Goal: Task Accomplishment & Management: Complete application form

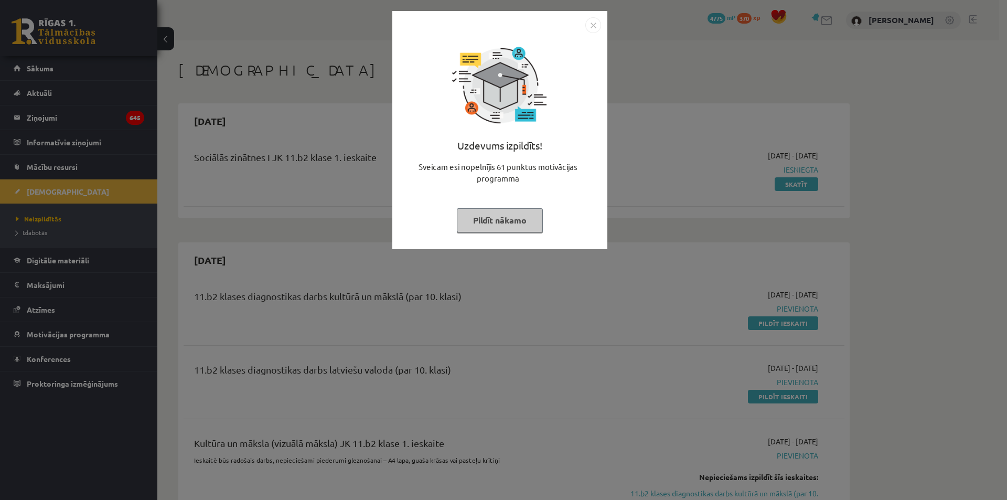
click at [499, 224] on button "Pildīt nākamo" at bounding box center [500, 220] width 86 height 24
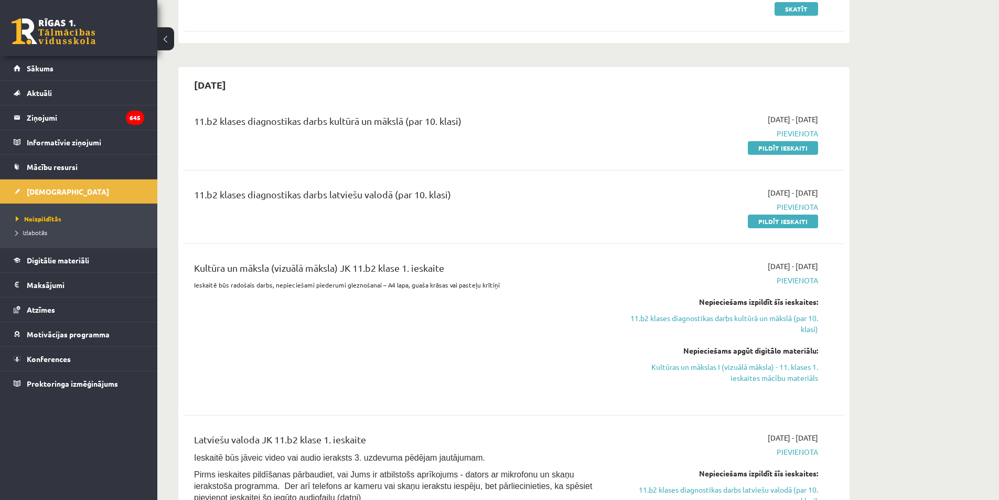
scroll to position [157, 0]
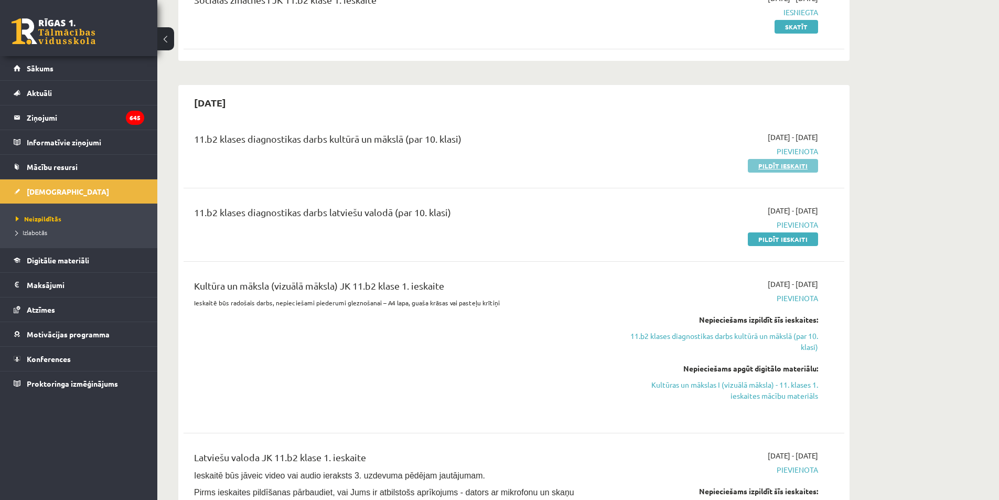
click at [793, 166] on link "Pildīt ieskaiti" at bounding box center [783, 166] width 70 height 14
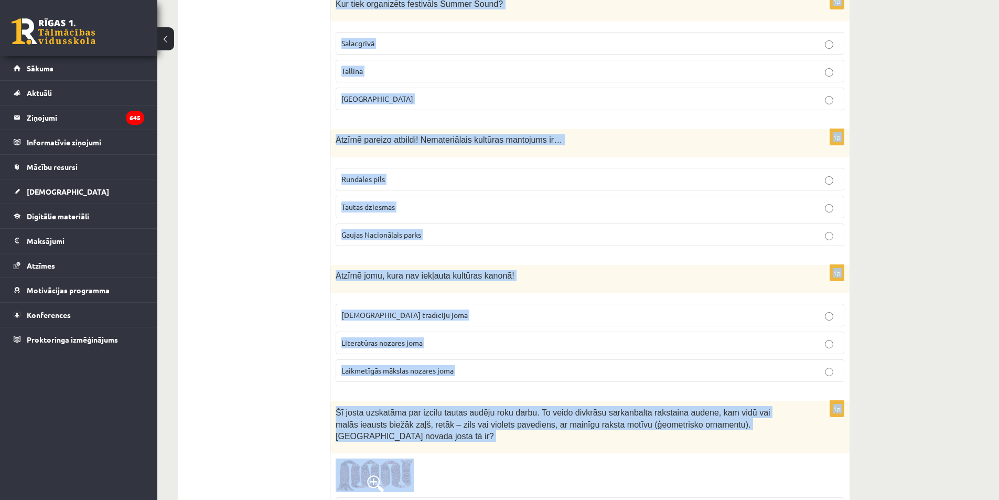
scroll to position [808, 0]
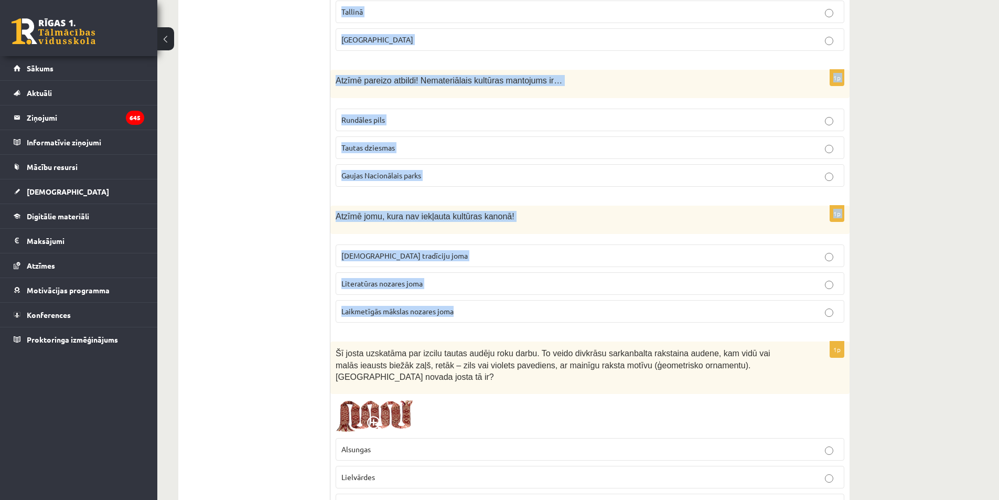
drag, startPoint x: 334, startPoint y: 104, endPoint x: 828, endPoint y: 320, distance: 539.2
copy form "Vai kultūras mantojums ir tikai seni objekti? Jā Nē Sākot no 10.gs 1p Atzīmē pa…"
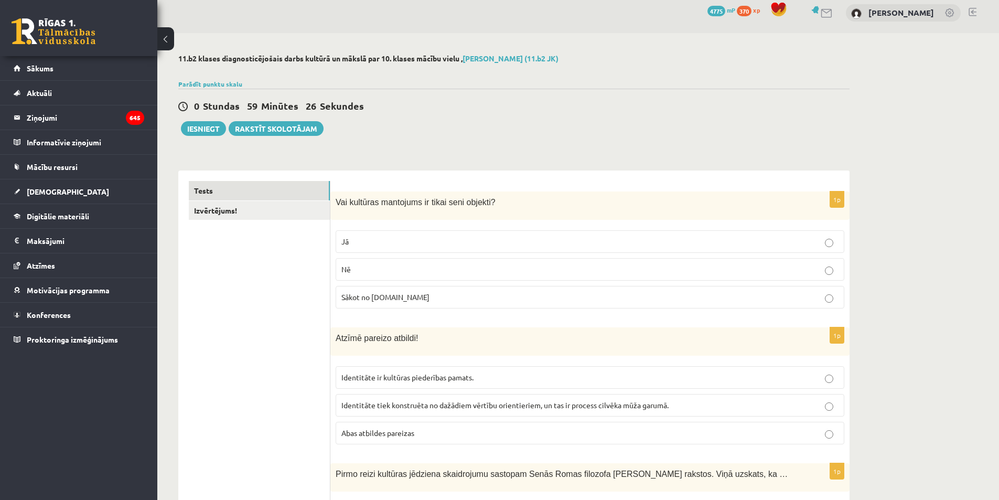
scroll to position [0, 0]
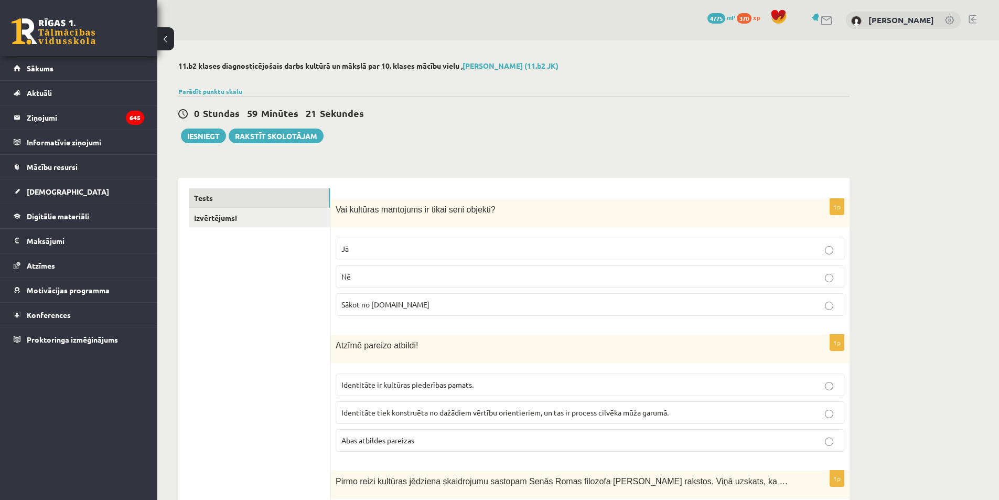
click at [423, 276] on p "Nē" at bounding box center [589, 276] width 497 height 11
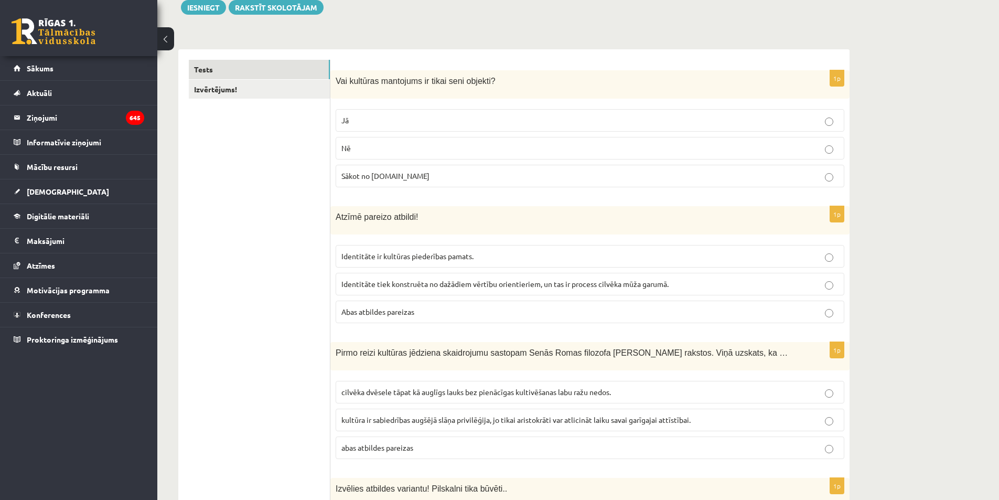
scroll to position [210, 0]
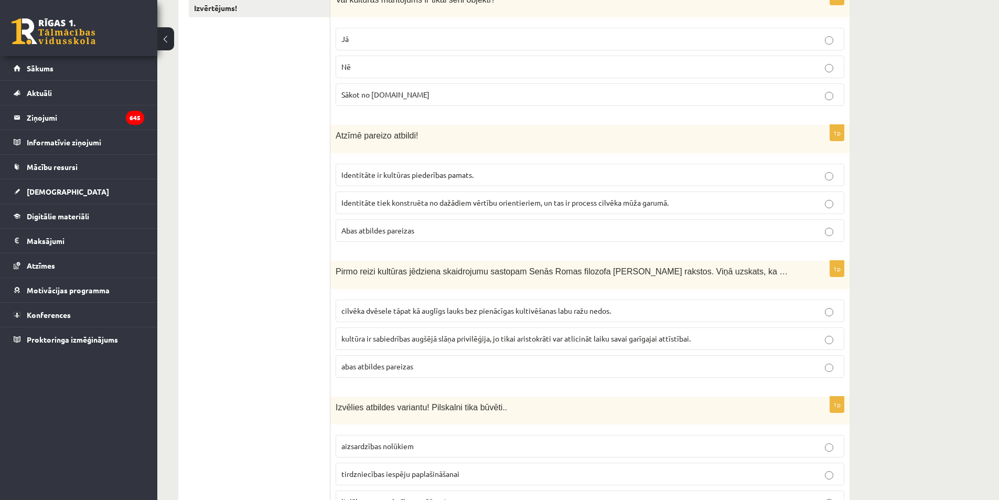
click at [378, 230] on span "Abas atbildes pareizas" at bounding box center [377, 230] width 73 height 9
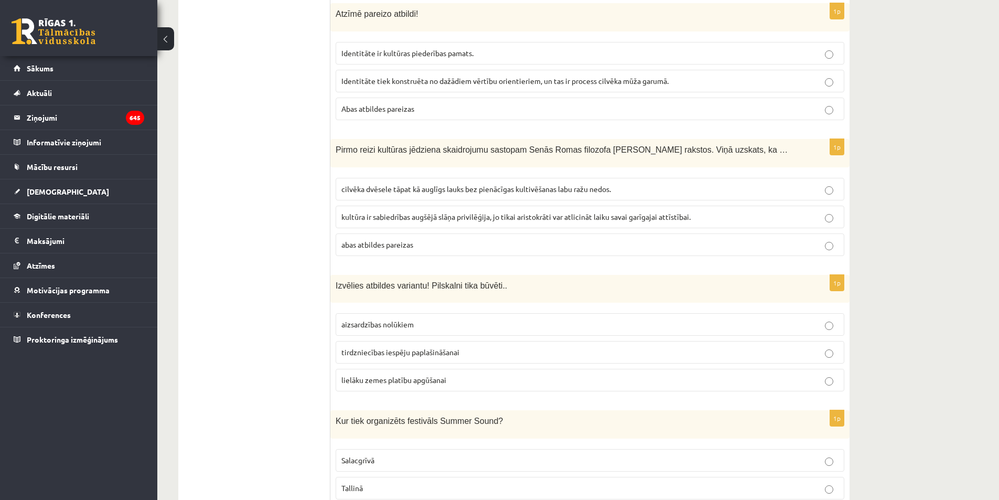
scroll to position [367, 0]
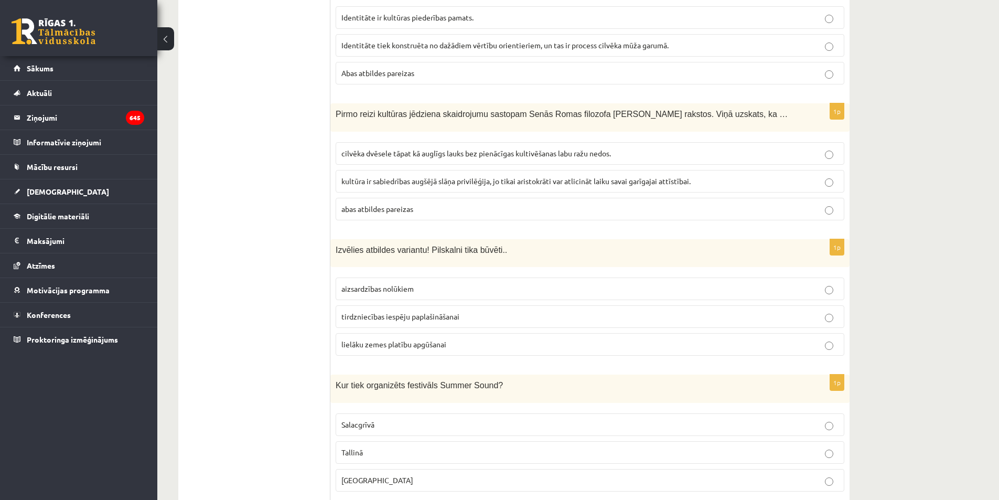
click at [404, 154] on span "cilvēka dvēsele tāpat kā auglīgs lauks bez pienācīgas kultivēšanas labu ražu ne…" at bounding box center [476, 152] width 270 height 9
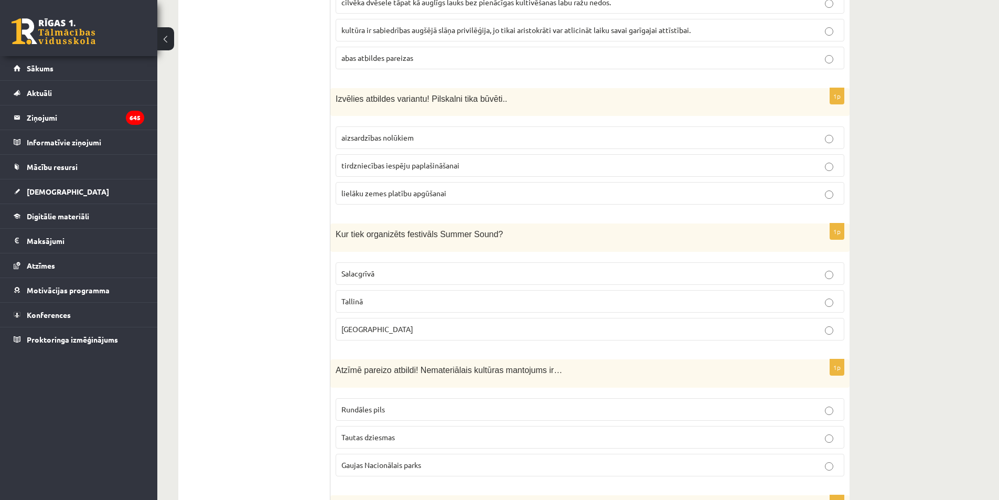
scroll to position [524, 0]
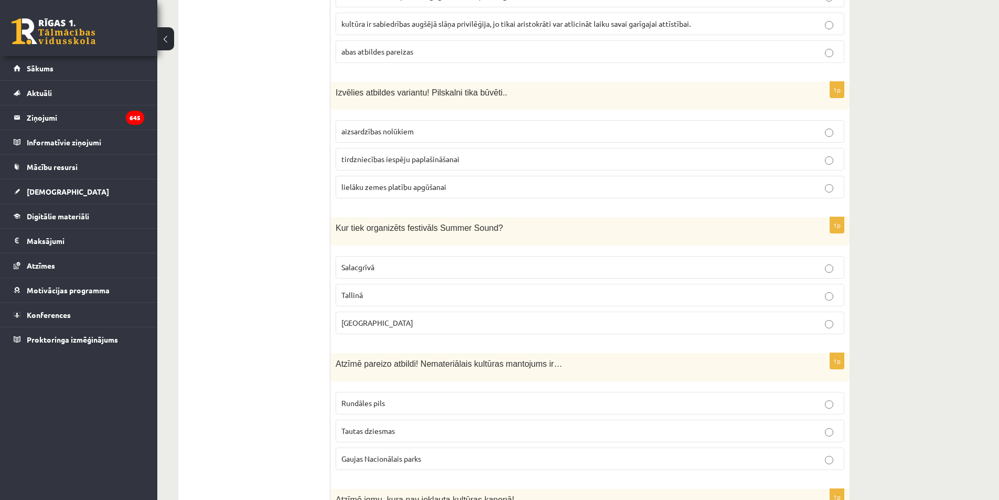
click at [443, 136] on p "aizsardzības nolūkiem" at bounding box center [589, 131] width 497 height 11
click at [391, 320] on p "Liepājā" at bounding box center [589, 322] width 497 height 11
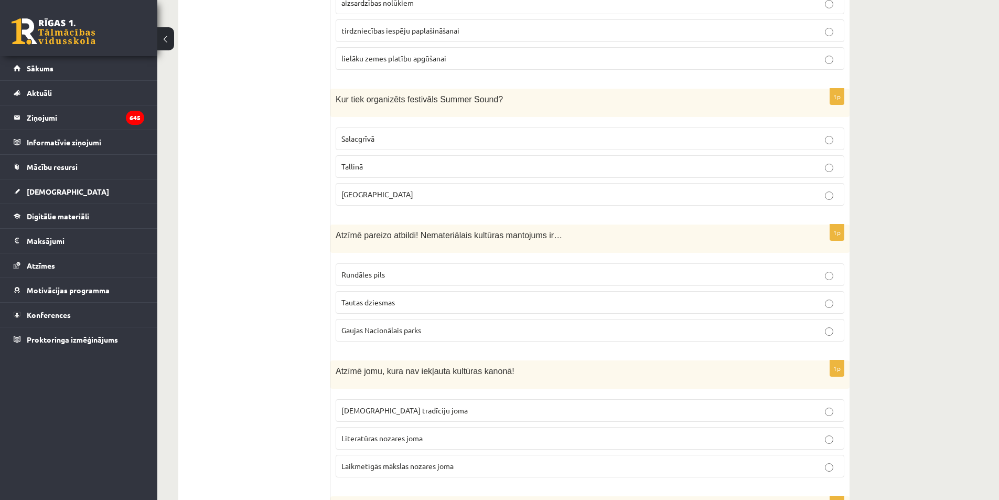
scroll to position [682, 0]
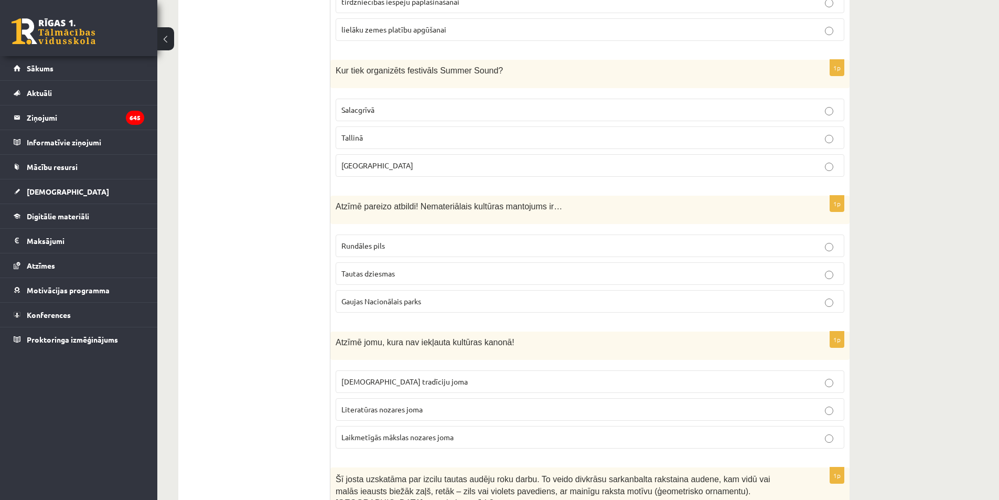
click at [406, 271] on p "Tautas dziesmas" at bounding box center [589, 273] width 497 height 11
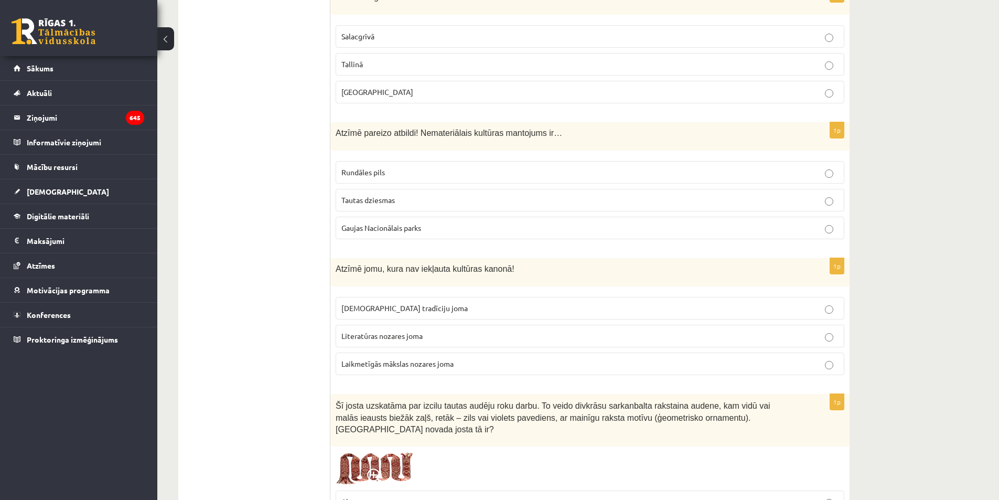
scroll to position [787, 0]
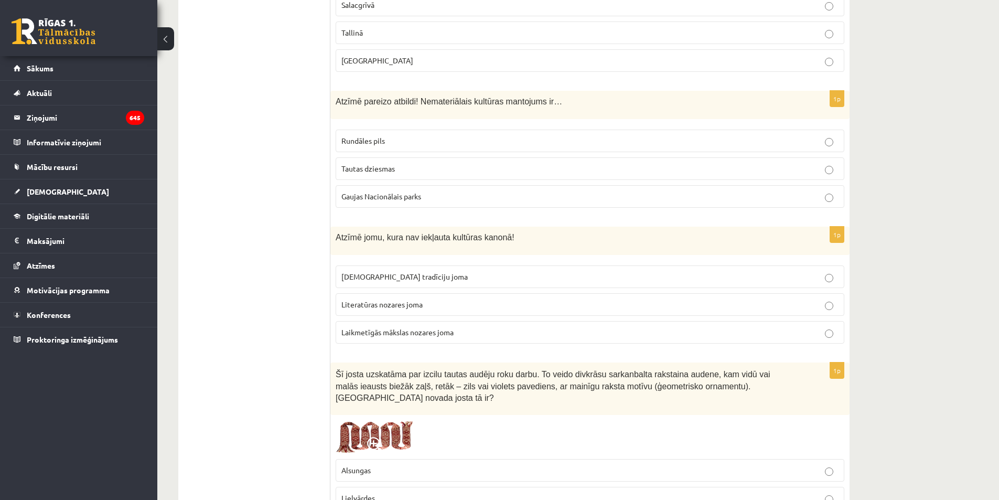
click at [445, 324] on label "Laikmetīgās mākslas nozares joma" at bounding box center [590, 332] width 509 height 23
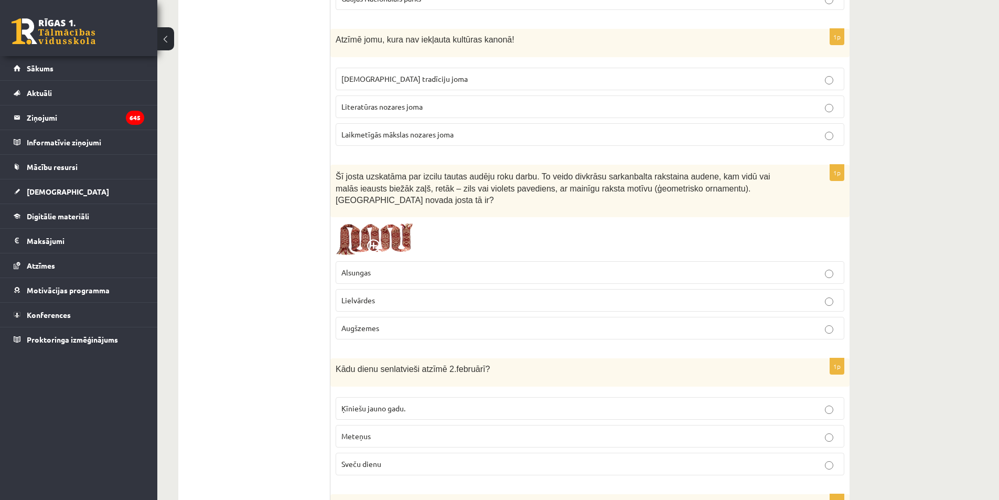
scroll to position [996, 0]
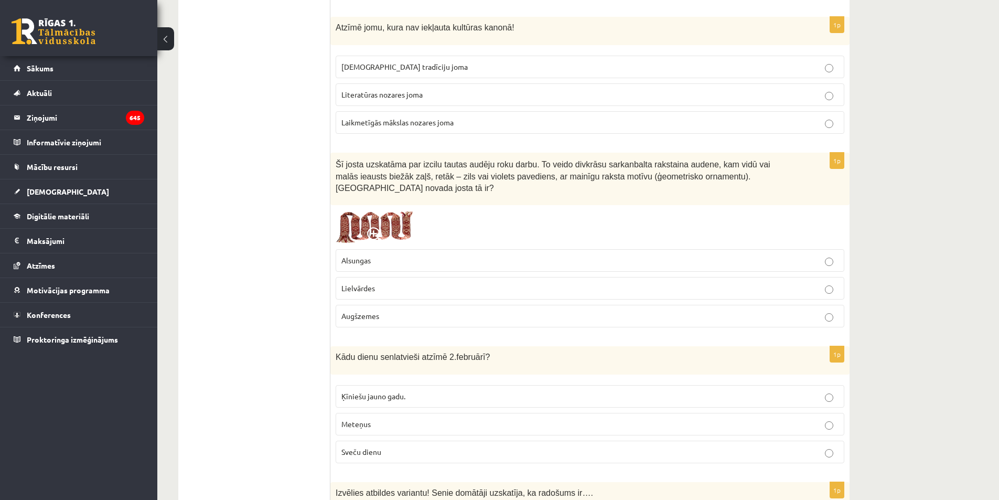
click at [367, 210] on img at bounding box center [375, 227] width 79 height 34
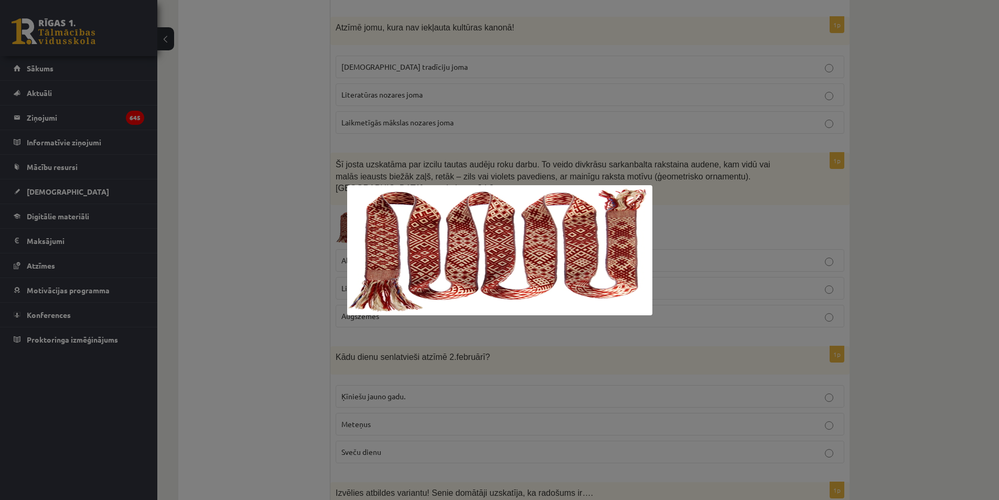
click at [764, 198] on div at bounding box center [499, 250] width 999 height 500
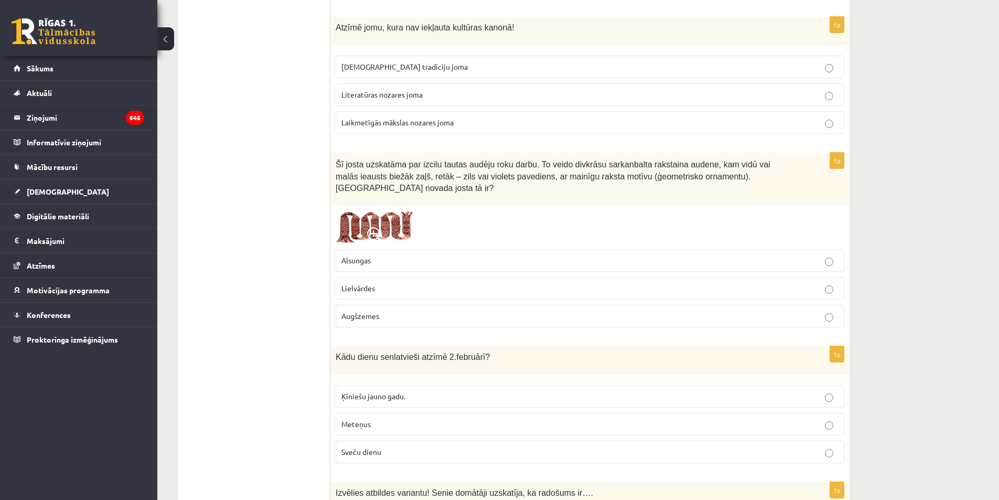
drag, startPoint x: 330, startPoint y: 163, endPoint x: 715, endPoint y: 163, distance: 385.0
click at [715, 163] on span "Šī josta uzskatāma par izcilu tautas audēju roku darbu. To veido divkrāsu sarka…" at bounding box center [553, 176] width 435 height 33
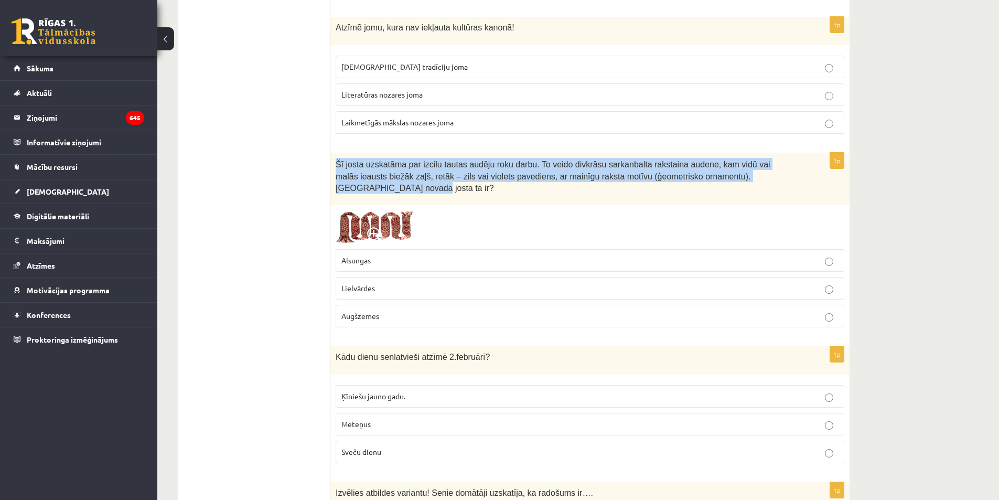
drag, startPoint x: 338, startPoint y: 166, endPoint x: 804, endPoint y: 178, distance: 465.9
click at [804, 178] on div "Šī josta uzskatāma par izcilu tautas audēju roku darbu. To veido divkrāsu sarka…" at bounding box center [589, 179] width 519 height 52
copy span "Šī josta uzskatāma par izcilu tautas audēju roku darbu. To veido divkrāsu sarka…"
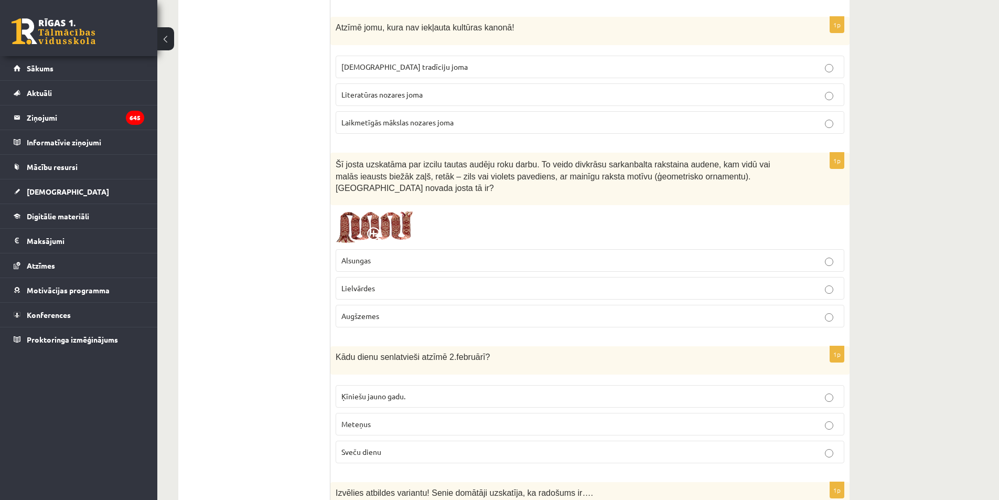
drag, startPoint x: 331, startPoint y: 248, endPoint x: 301, endPoint y: 302, distance: 62.2
drag, startPoint x: 329, startPoint y: 254, endPoint x: 367, endPoint y: 258, distance: 38.0
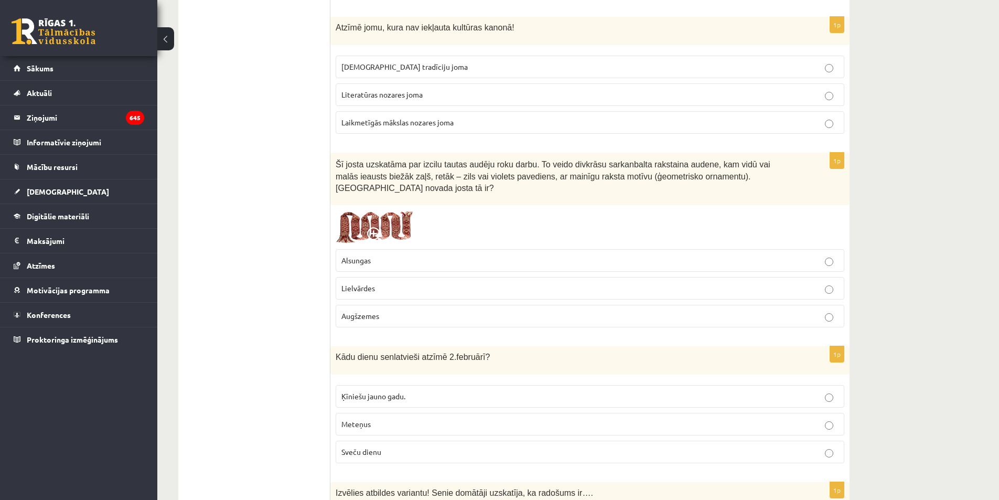
drag, startPoint x: 337, startPoint y: 249, endPoint x: 410, endPoint y: 304, distance: 91.5
click at [410, 304] on fieldset "Alsungas Lielvārdes Augšzemes" at bounding box center [590, 287] width 509 height 87
copy fieldset "Alsungas Lielvārdes Augšzemes"
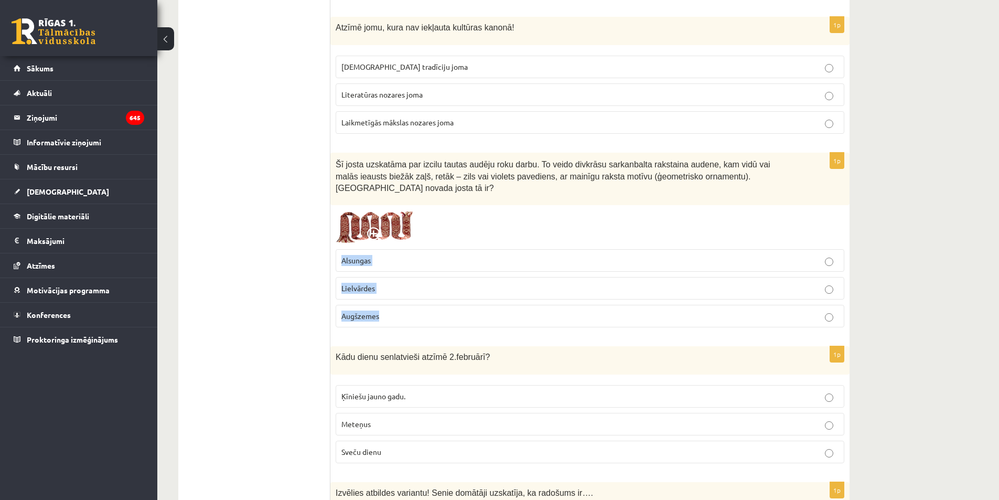
click at [380, 283] on p "Lielvārdes" at bounding box center [589, 288] width 497 height 11
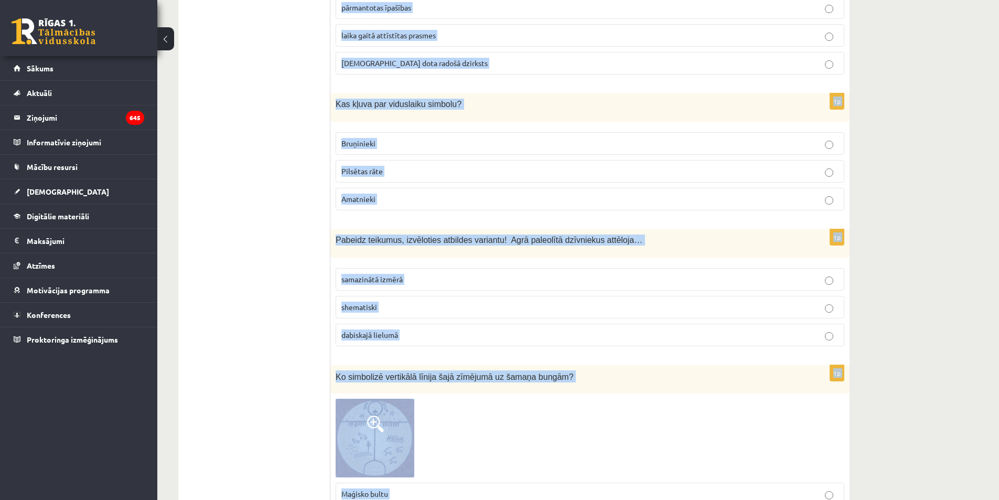
scroll to position [1531, 0]
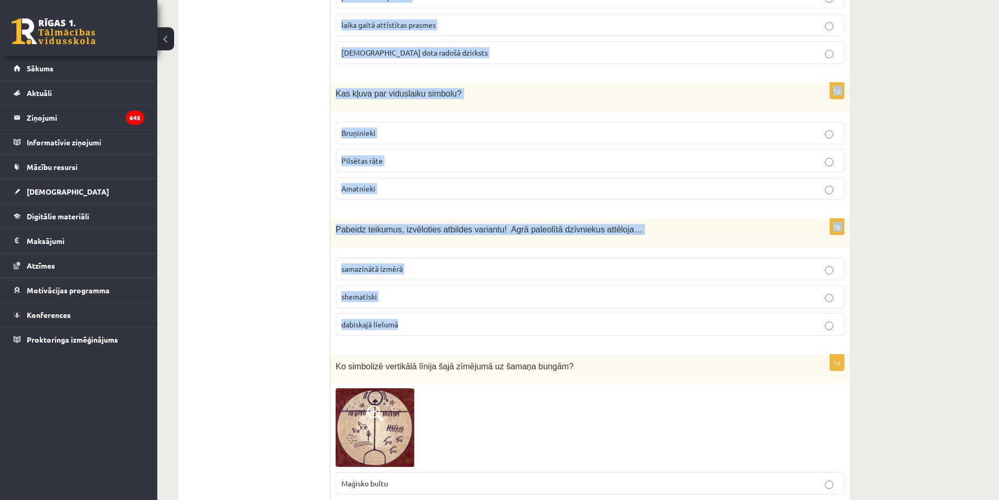
drag, startPoint x: 337, startPoint y: 134, endPoint x: 617, endPoint y: 303, distance: 327.0
copy form "Kādu dienu senlatvieši atzīmē 2.februārī? Ķīniešu jauno gadu. Meteņus Sveču die…"
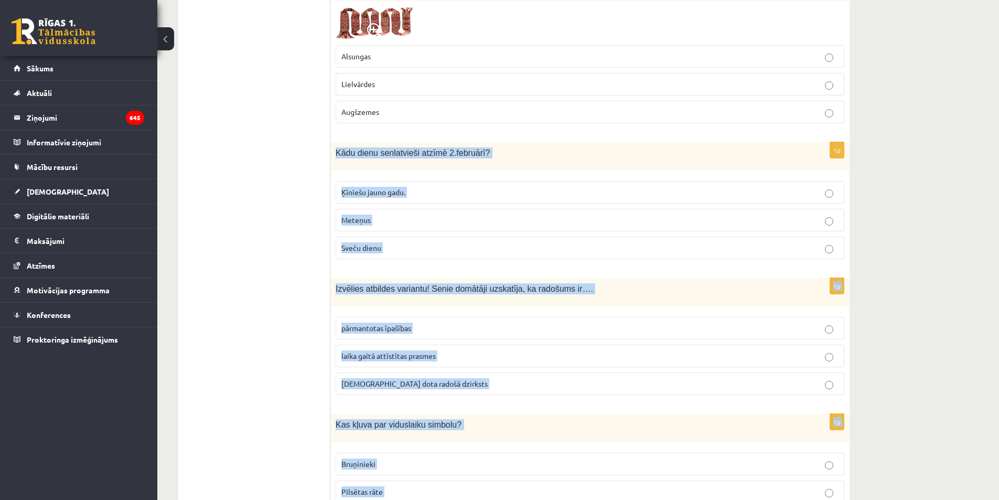
scroll to position [1217, 0]
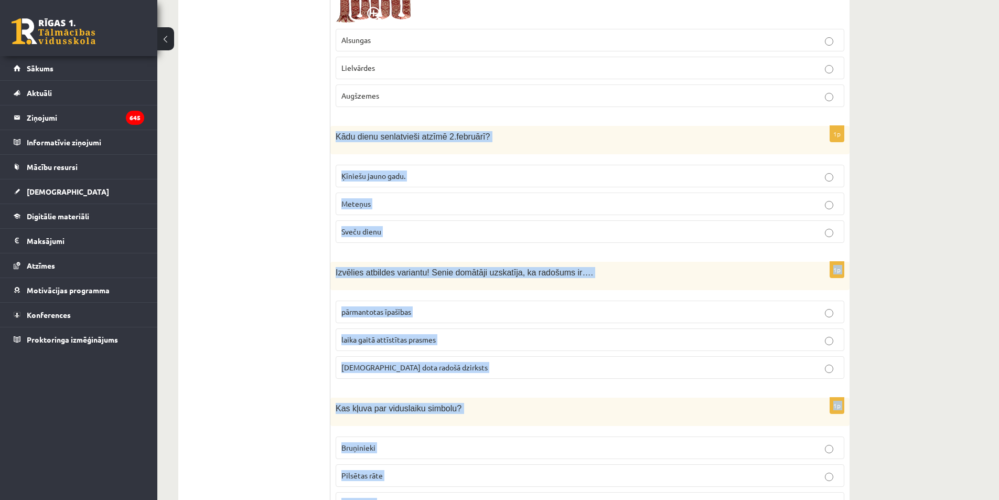
click at [403, 227] on label "Sveču dienu" at bounding box center [590, 231] width 509 height 23
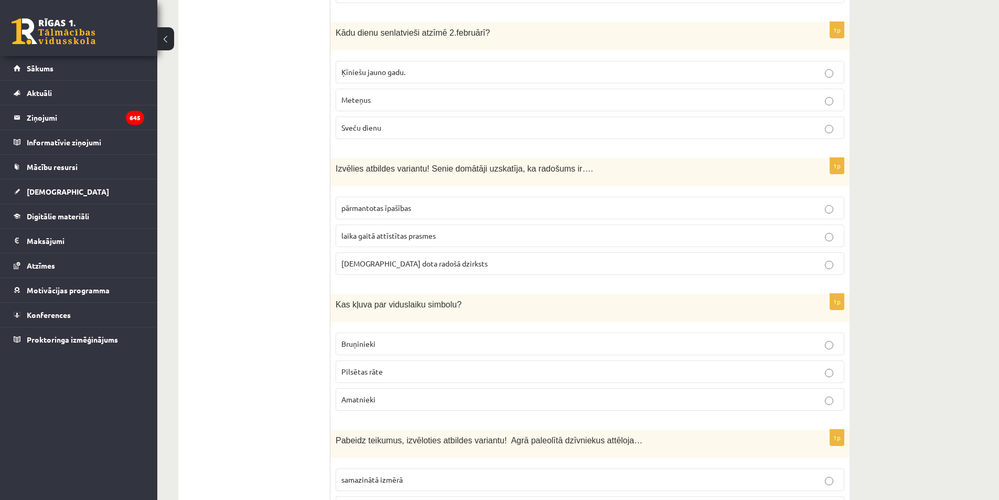
scroll to position [1322, 0]
click at [431, 251] on label "dieva dota radošā dzirksts" at bounding box center [590, 262] width 509 height 23
click at [372, 338] on span "Bruņinieki" at bounding box center [358, 342] width 34 height 9
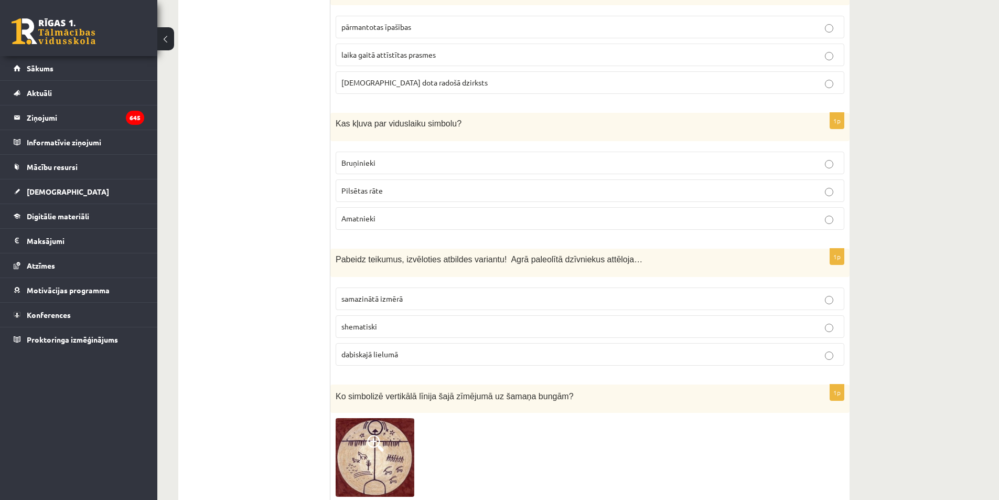
scroll to position [1531, 0]
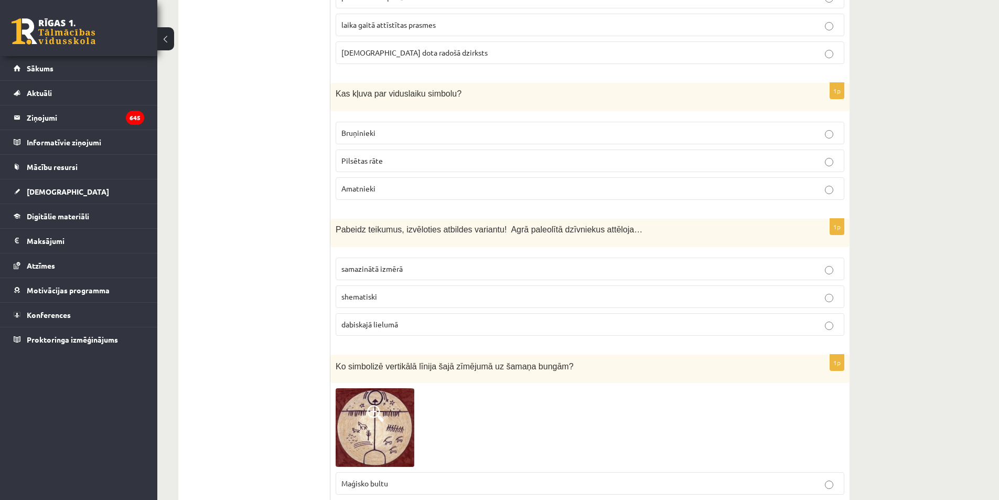
click at [412, 319] on p "dabiskajā lielumā" at bounding box center [589, 324] width 497 height 11
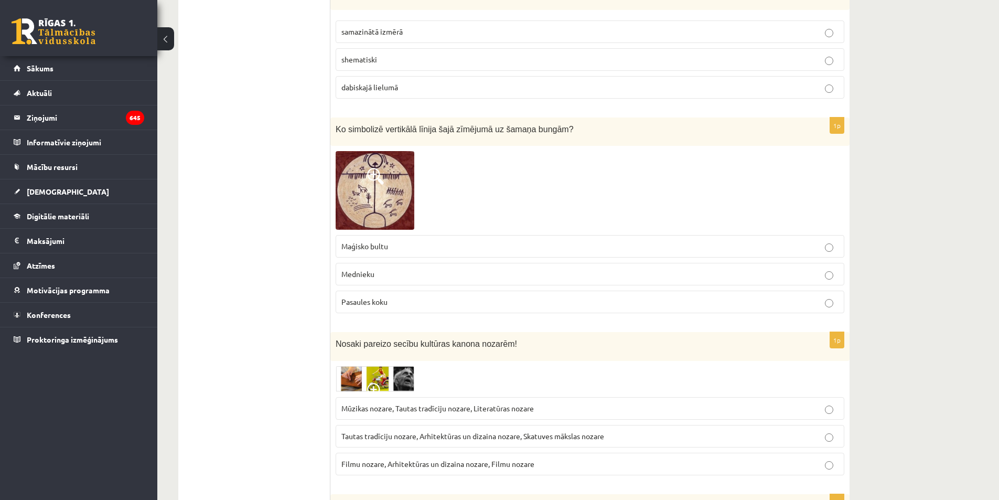
scroll to position [1794, 0]
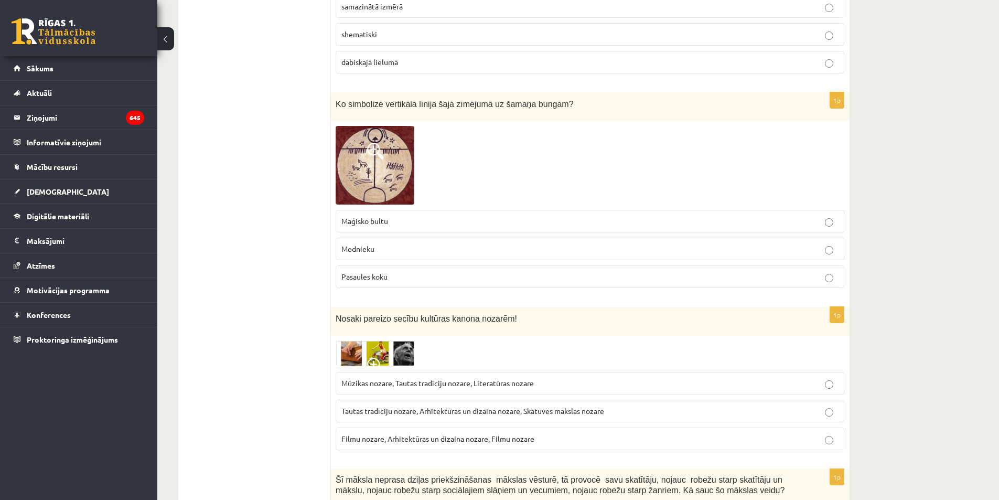
click at [378, 180] on img at bounding box center [375, 165] width 79 height 79
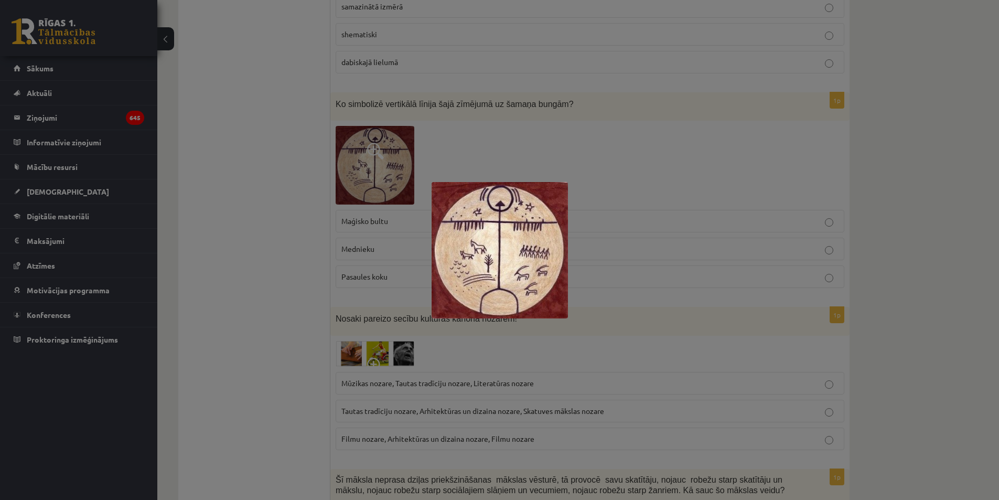
click at [294, 239] on div at bounding box center [499, 250] width 999 height 500
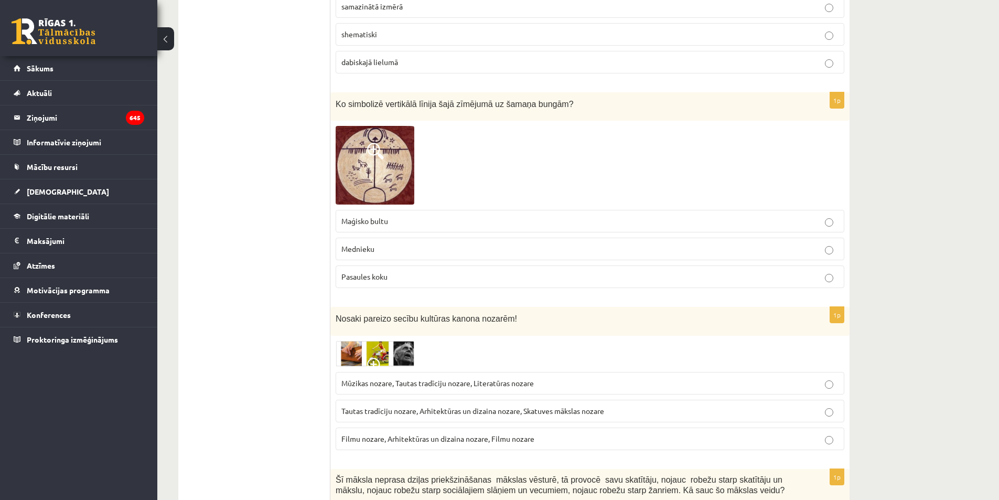
click at [425, 272] on label "Pasaules koku" at bounding box center [590, 276] width 509 height 23
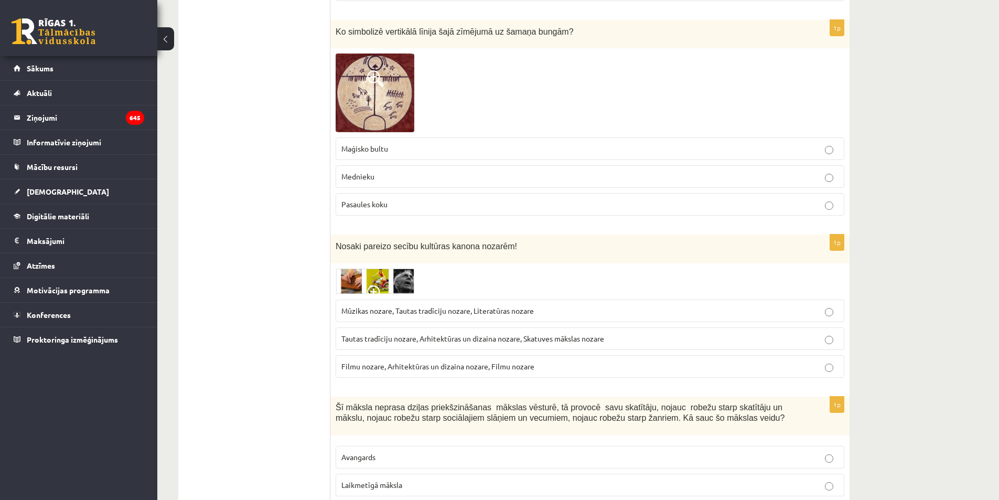
scroll to position [1899, 0]
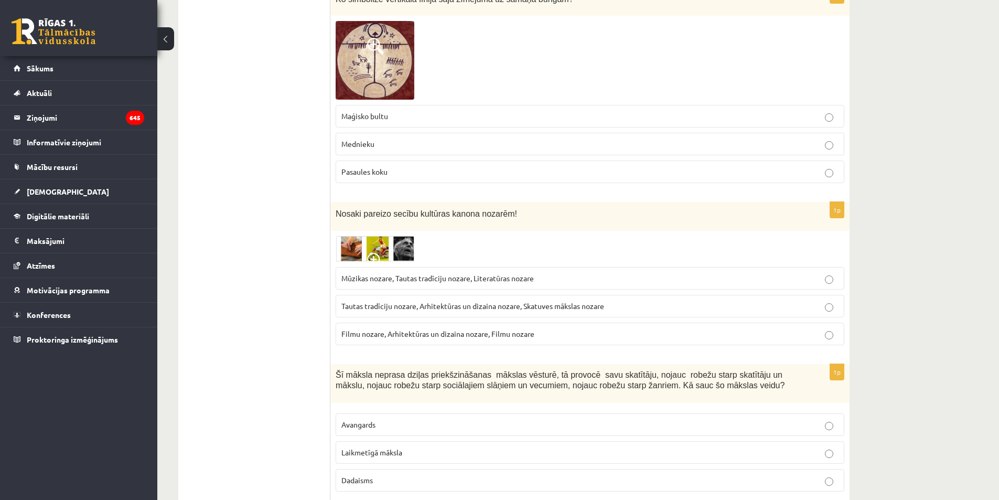
click at [388, 241] on img at bounding box center [375, 249] width 79 height 26
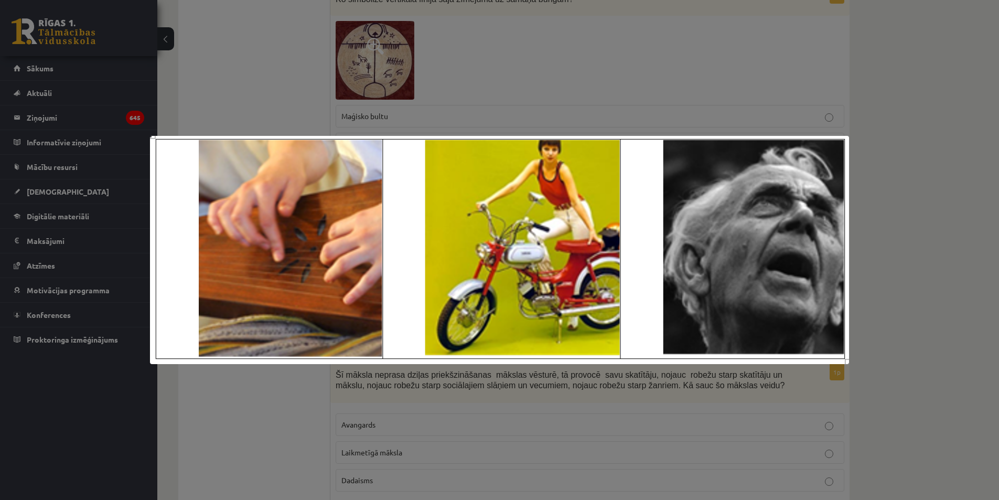
click at [277, 398] on div at bounding box center [499, 250] width 999 height 500
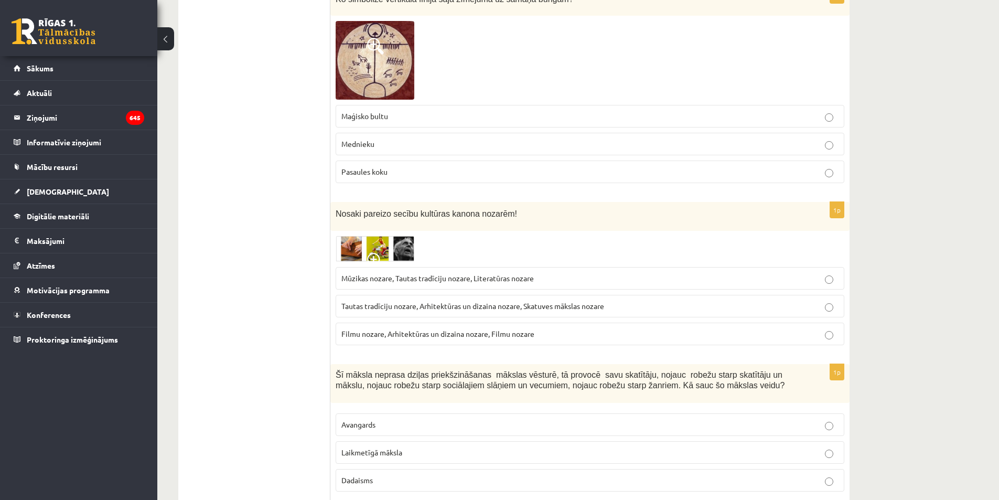
click at [395, 236] on img at bounding box center [375, 249] width 79 height 26
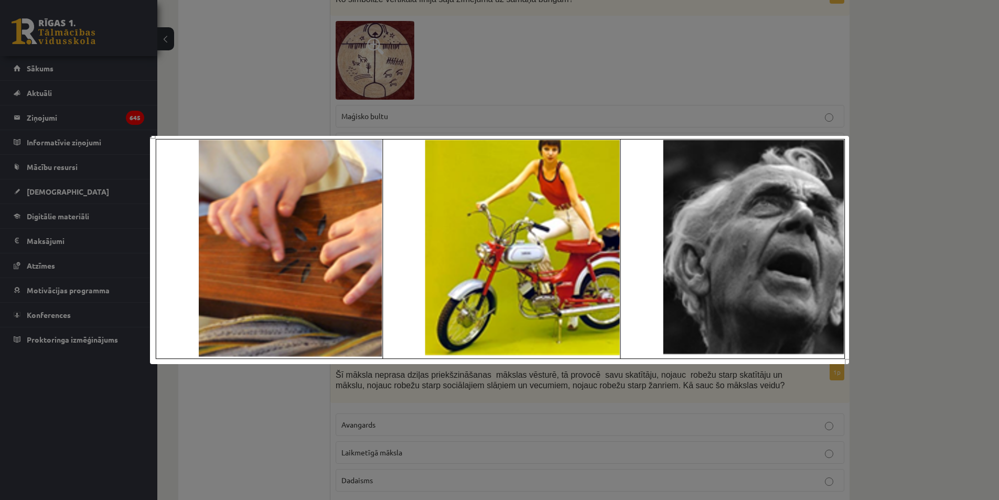
click at [275, 406] on div at bounding box center [499, 250] width 999 height 500
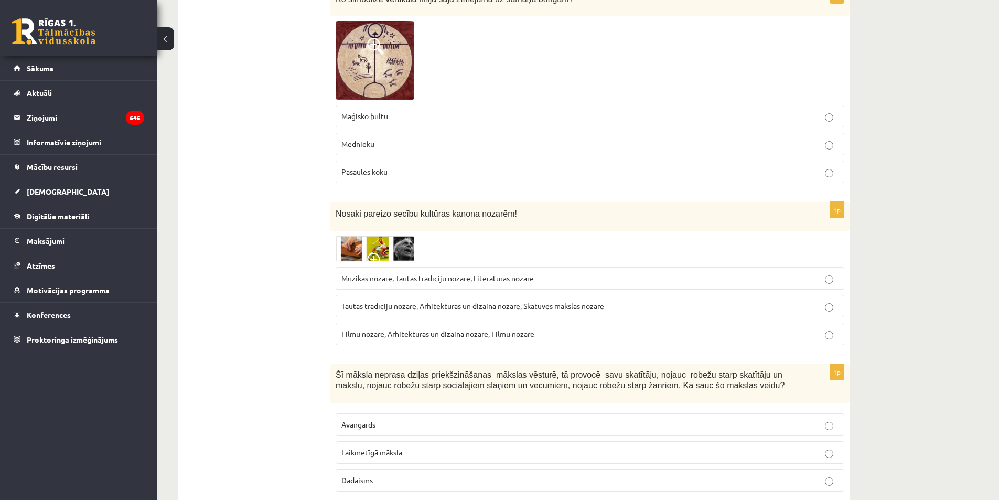
click at [517, 267] on label "Mūzikas nozare, Tautas tradīciju nozare, Literatūras nozare" at bounding box center [590, 278] width 509 height 23
click at [401, 243] on img at bounding box center [375, 249] width 79 height 26
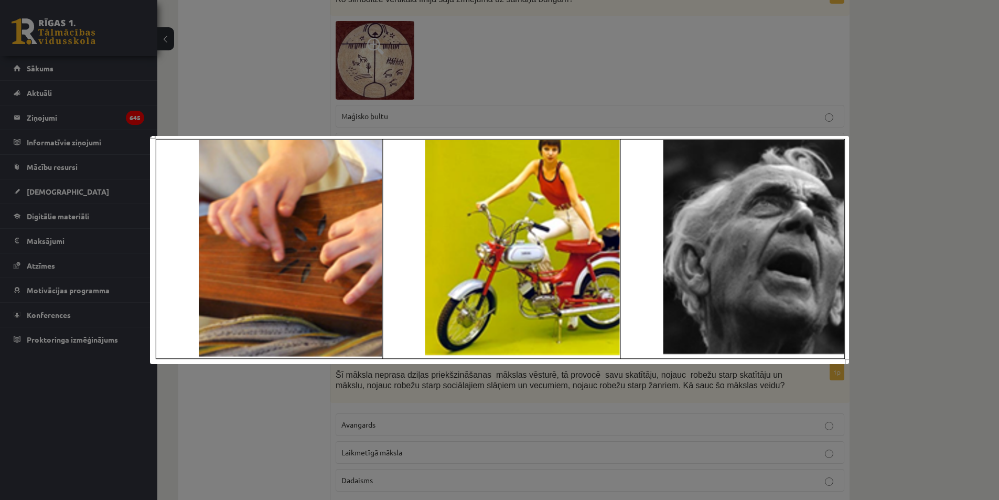
click at [304, 405] on div at bounding box center [499, 250] width 999 height 500
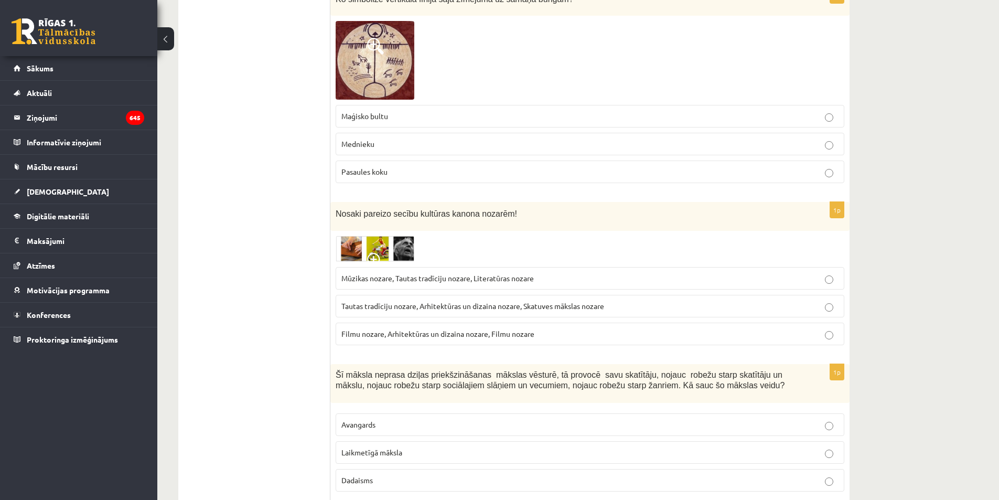
click at [391, 236] on img at bounding box center [375, 249] width 79 height 26
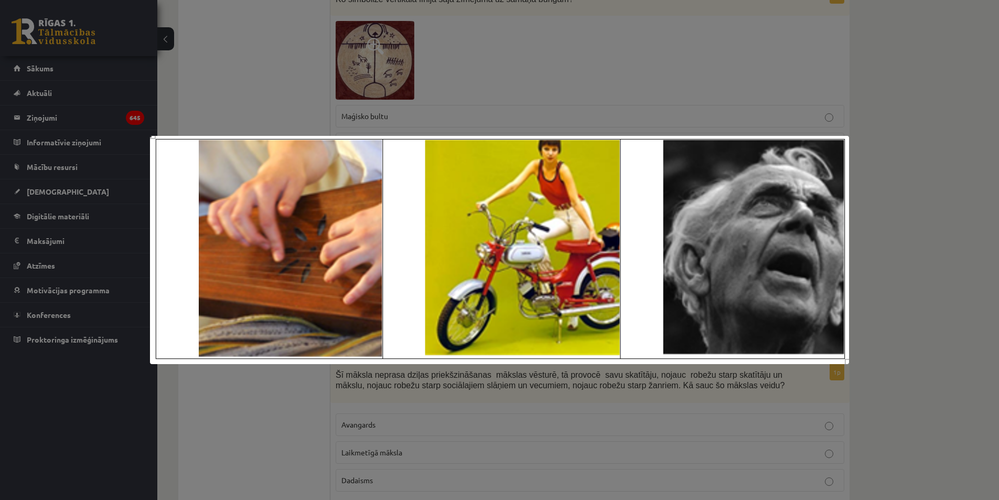
click at [245, 431] on div at bounding box center [499, 250] width 999 height 500
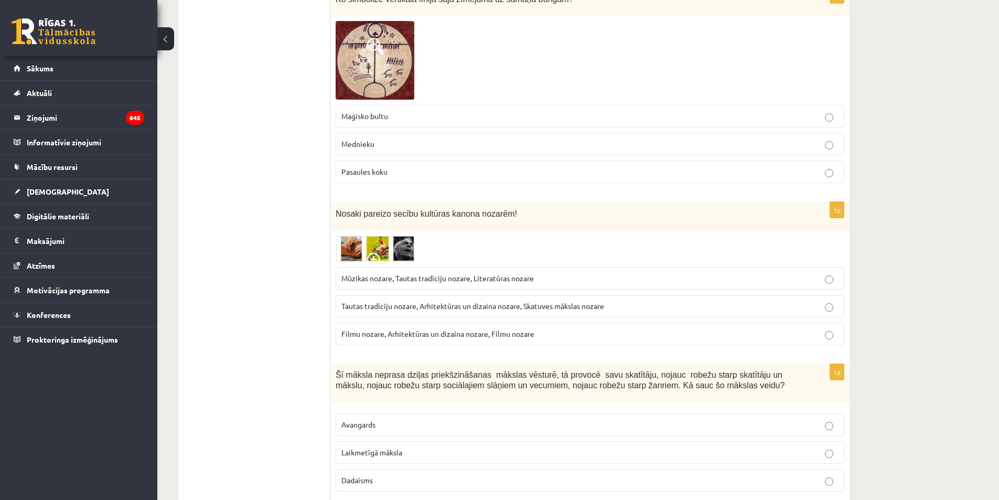
click at [389, 236] on img at bounding box center [375, 249] width 79 height 26
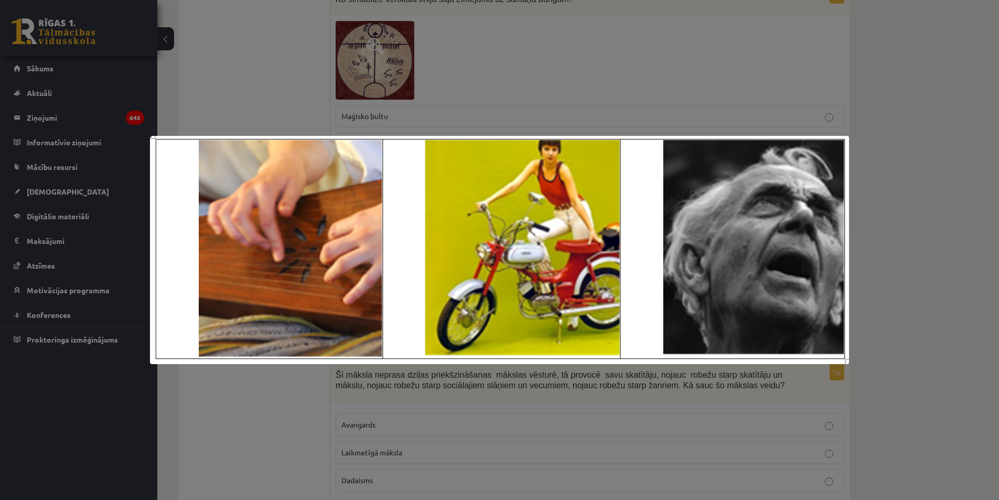
click at [296, 400] on div at bounding box center [499, 250] width 999 height 500
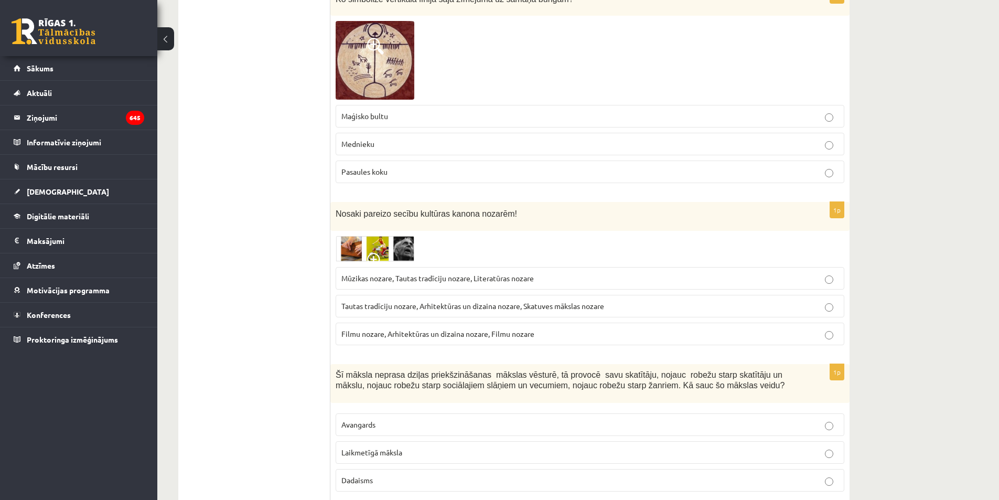
click at [463, 301] on span "Tautas tradīciju nozare, Arhitektūras un dizaina nozare, Skatuves mākslas nozare" at bounding box center [472, 305] width 263 height 9
click at [389, 236] on img at bounding box center [375, 249] width 79 height 26
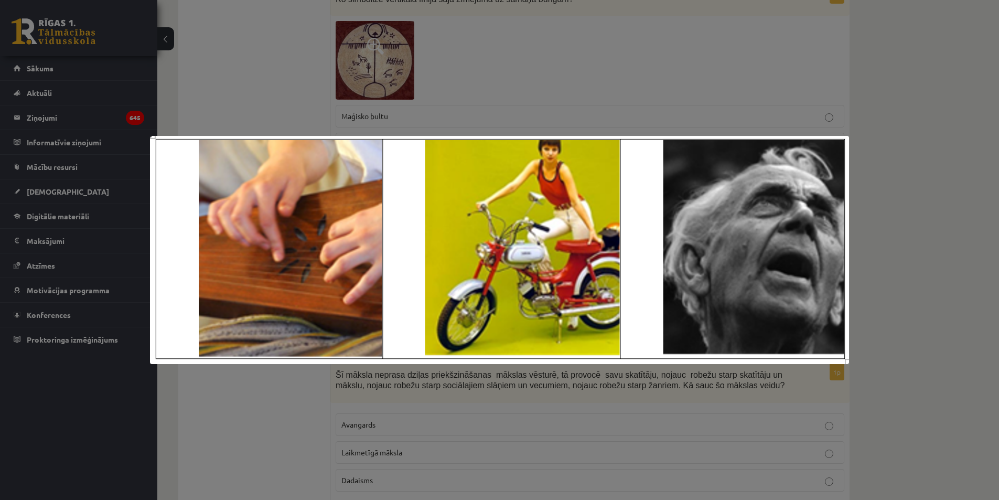
click at [305, 397] on div at bounding box center [499, 250] width 999 height 500
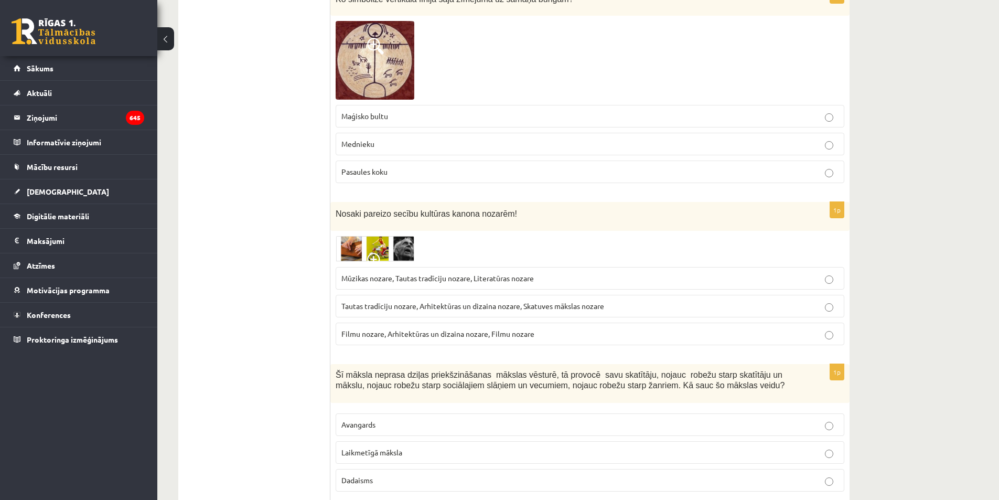
click at [393, 241] on img at bounding box center [375, 249] width 79 height 26
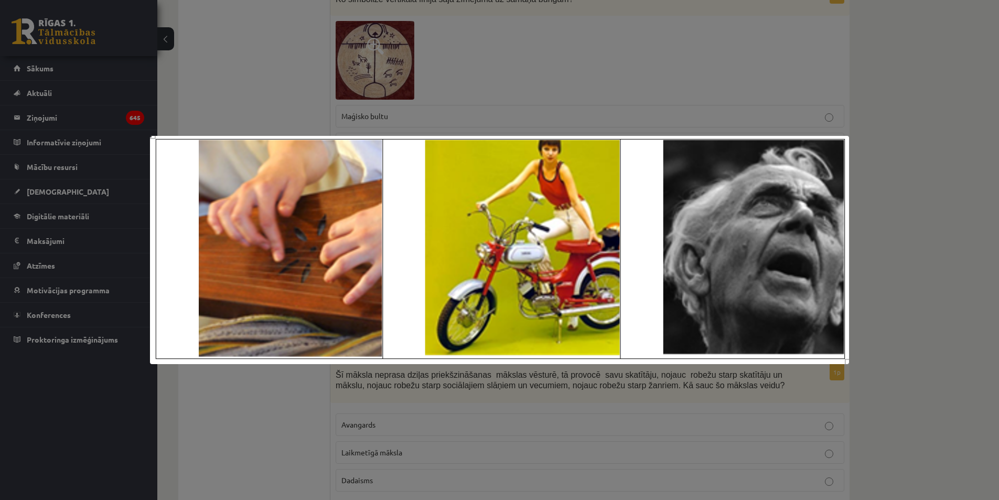
click at [284, 400] on div at bounding box center [499, 250] width 999 height 500
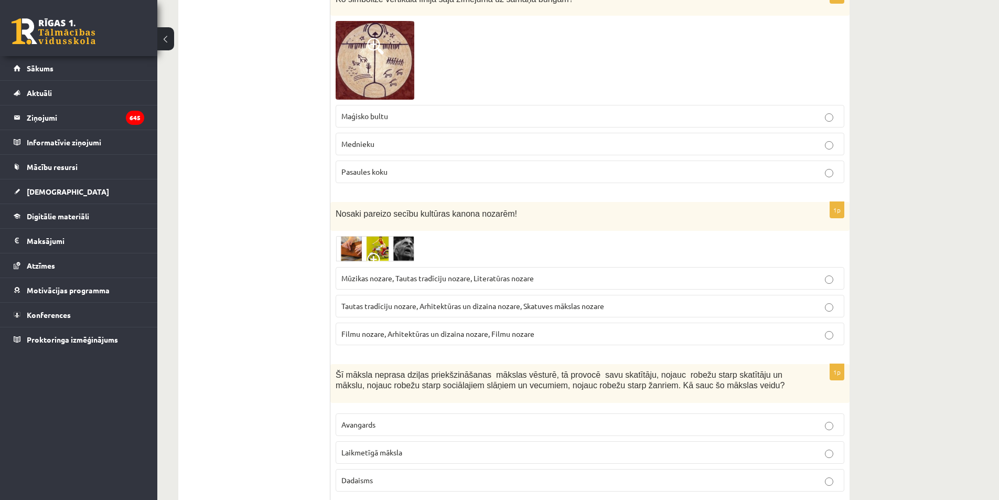
click at [404, 236] on img at bounding box center [375, 249] width 79 height 26
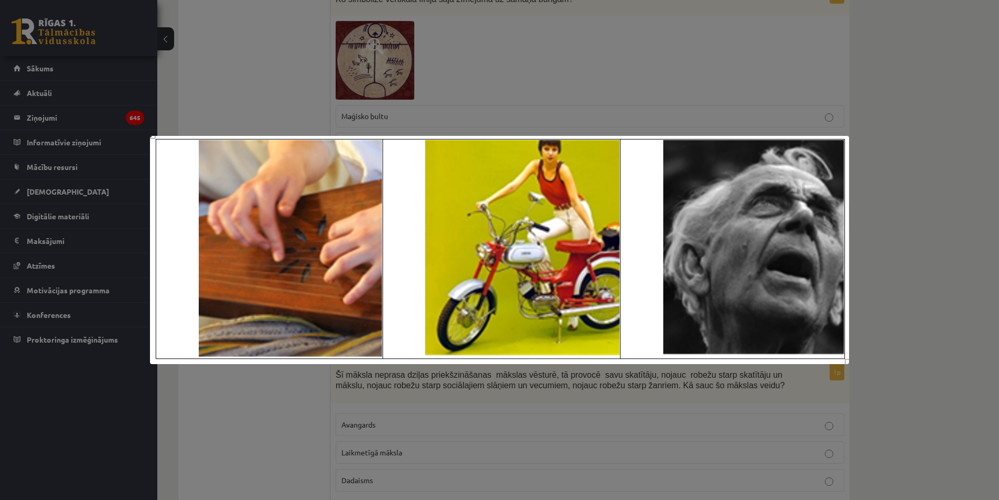
click at [270, 422] on div at bounding box center [499, 250] width 999 height 500
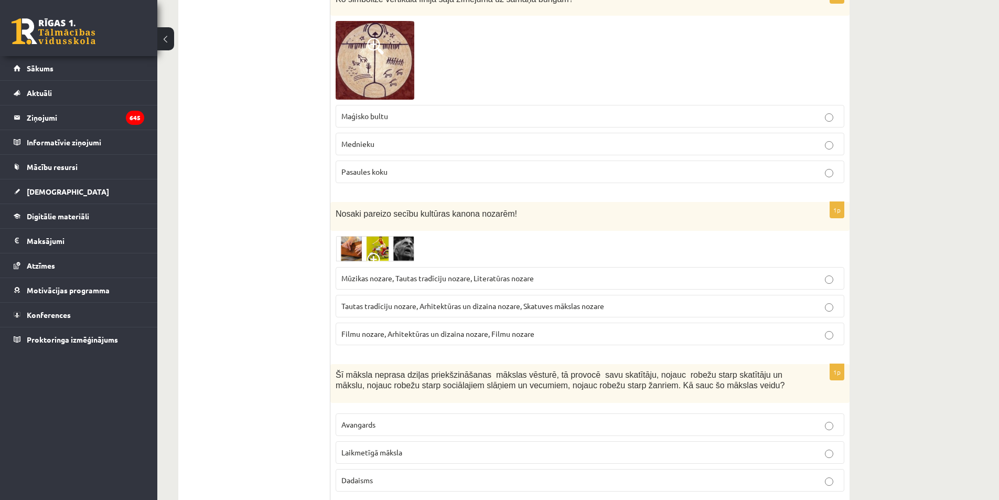
click at [382, 236] on img at bounding box center [375, 249] width 79 height 26
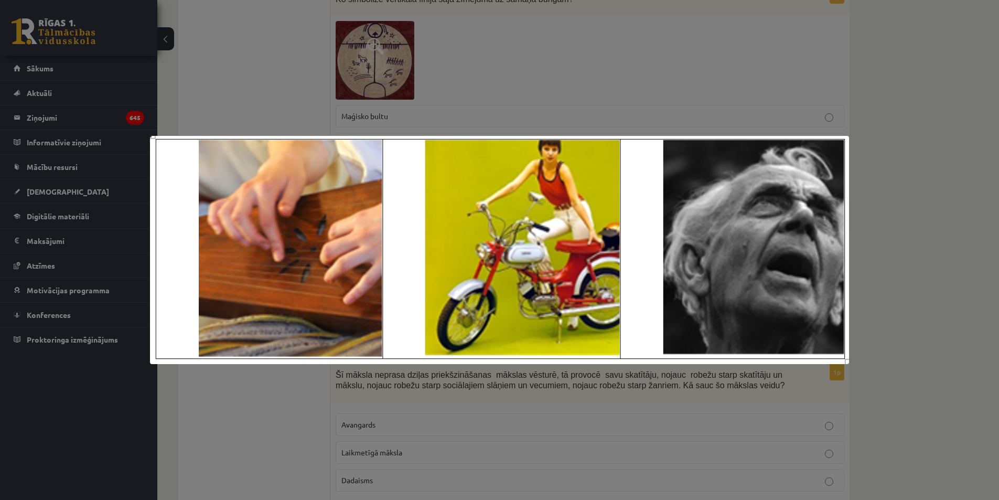
click at [286, 415] on div at bounding box center [499, 250] width 999 height 500
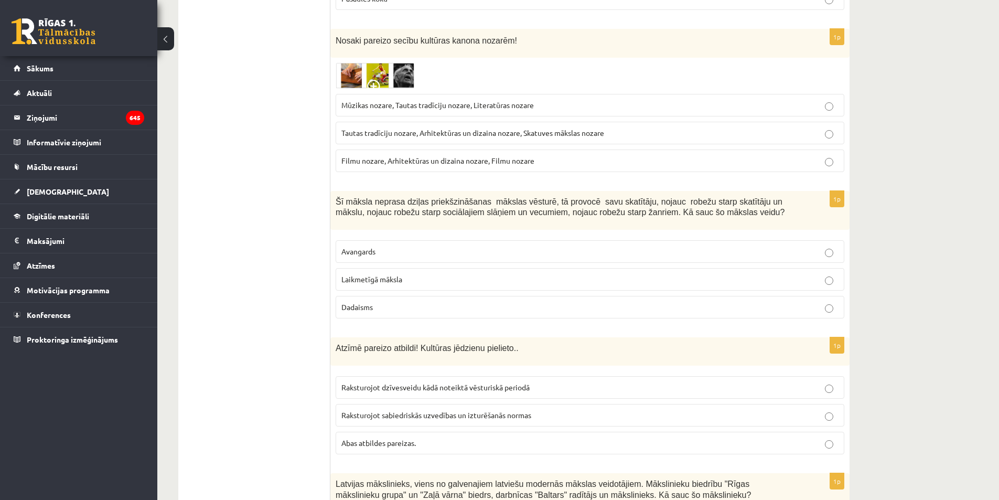
scroll to position [2056, 0]
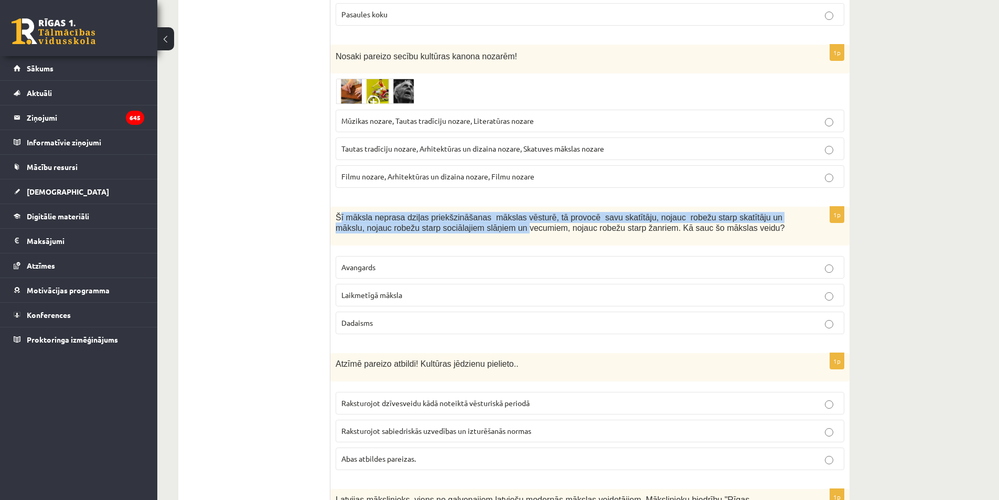
drag, startPoint x: 413, startPoint y: 216, endPoint x: 460, endPoint y: 231, distance: 50.1
click at [460, 231] on div "Šī māksla neprasa dziļas priekšzināšanas mākslas vēsturē, tā provocē savu skatī…" at bounding box center [589, 226] width 519 height 39
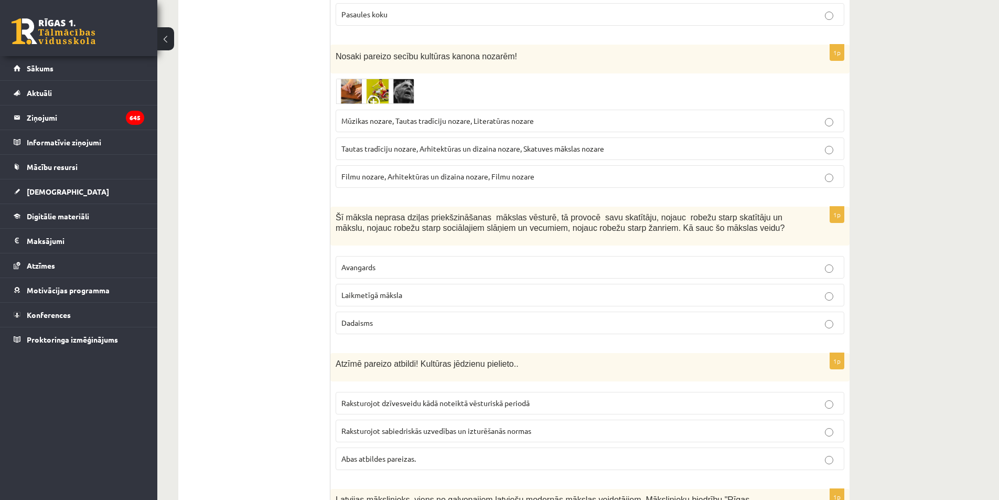
click at [292, 216] on ul "Tests Izvērtējums!" at bounding box center [260, 339] width 142 height 4414
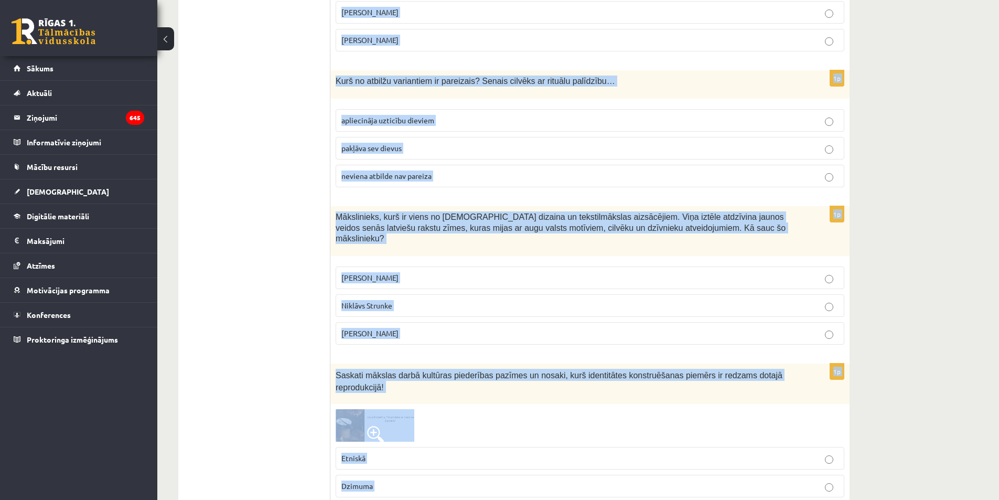
scroll to position [3474, 0]
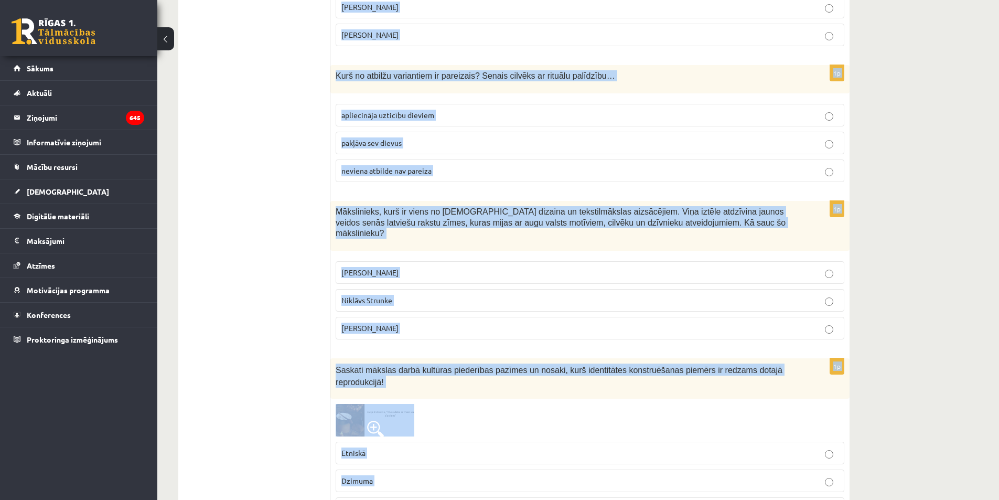
drag, startPoint x: 330, startPoint y: 206, endPoint x: 799, endPoint y: 315, distance: 480.9
copy form "Šī māksla neprasa dziļas priekšzināšanas mākslas vēsturē, tā provocē savu skatī…"
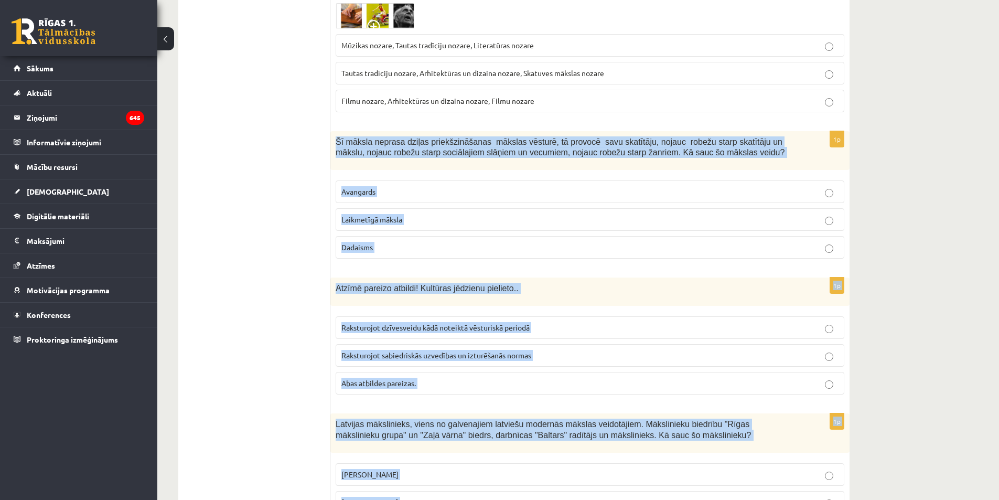
scroll to position [2110, 0]
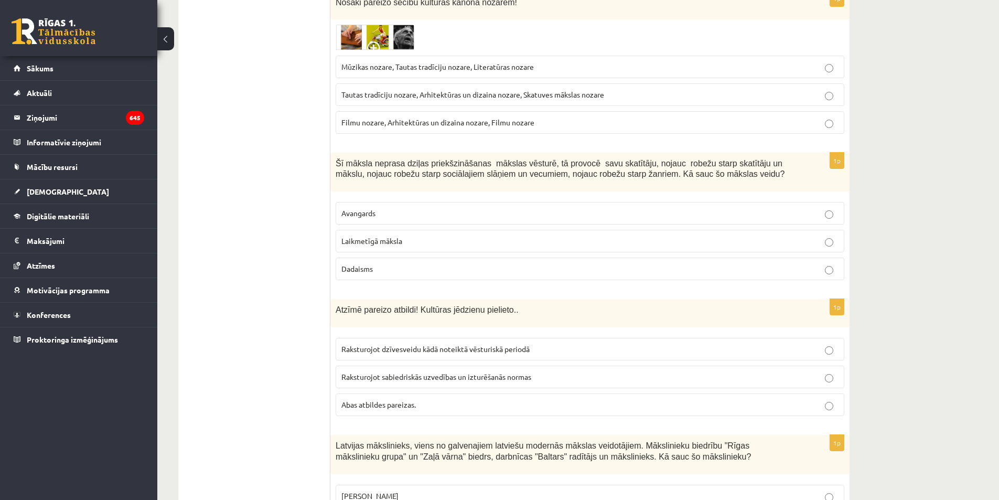
click at [275, 217] on ul "Tests Izvērtējums!" at bounding box center [260, 285] width 142 height 4414
click at [404, 235] on p "Laikmetīgā māksla" at bounding box center [589, 240] width 497 height 11
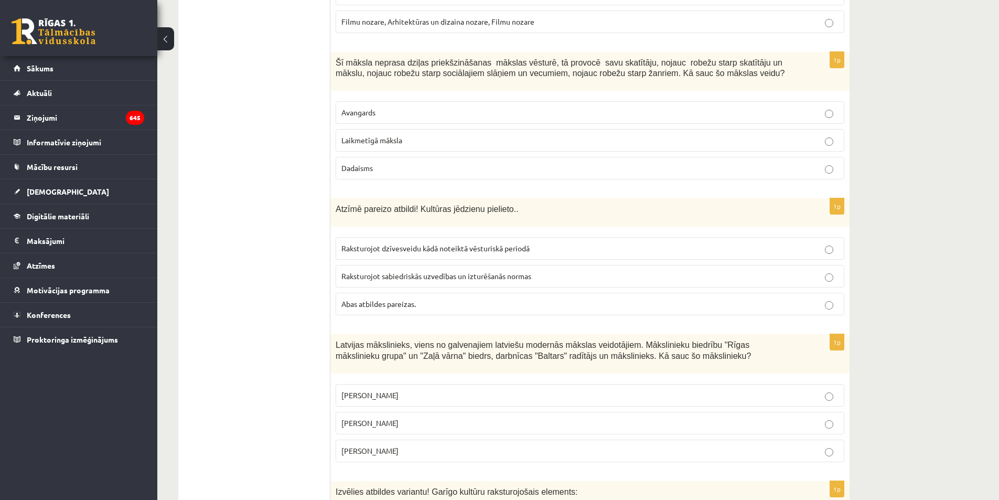
scroll to position [2215, 0]
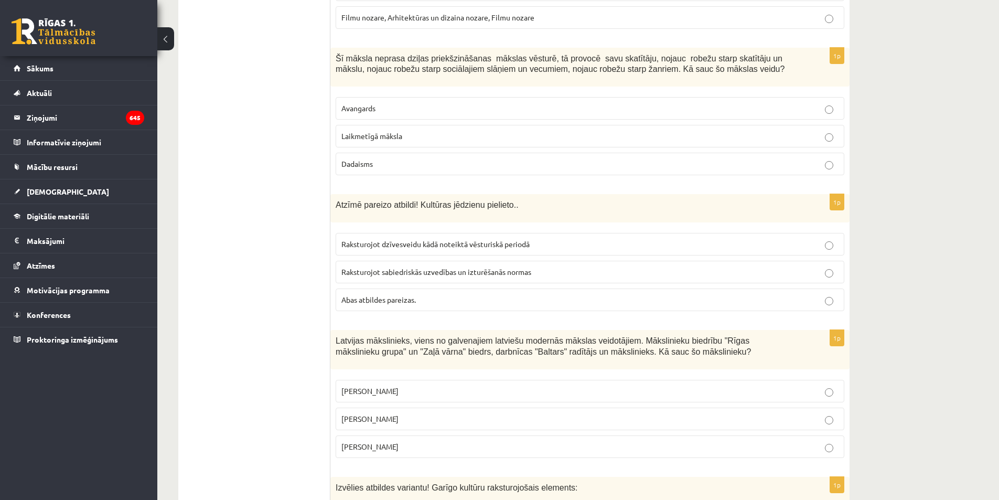
click at [396, 294] on p "Abas atbildes pareizas." at bounding box center [589, 299] width 497 height 11
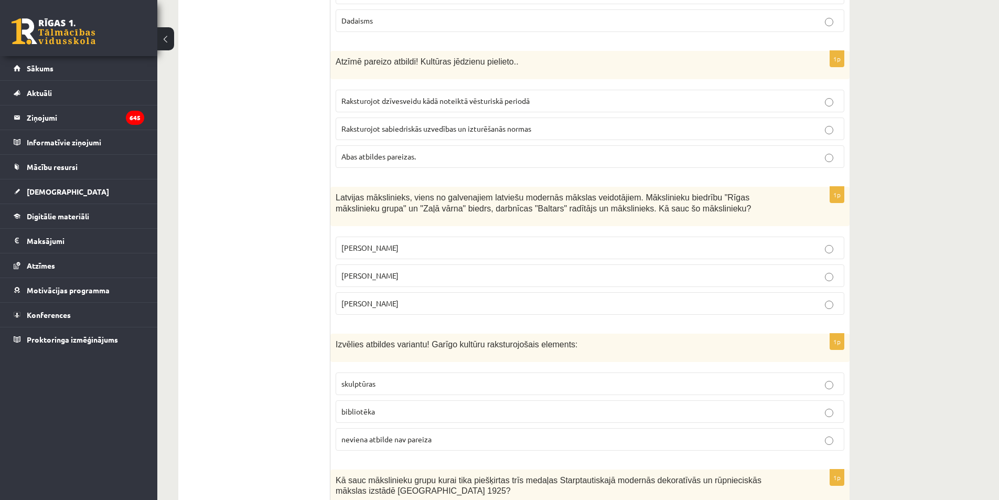
scroll to position [2372, 0]
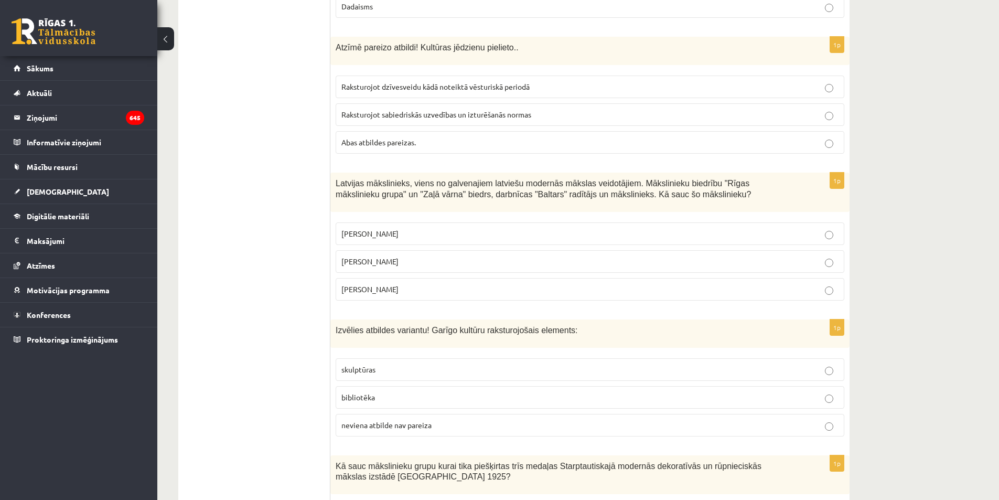
click at [430, 256] on p "Romāns Suta" at bounding box center [589, 261] width 497 height 11
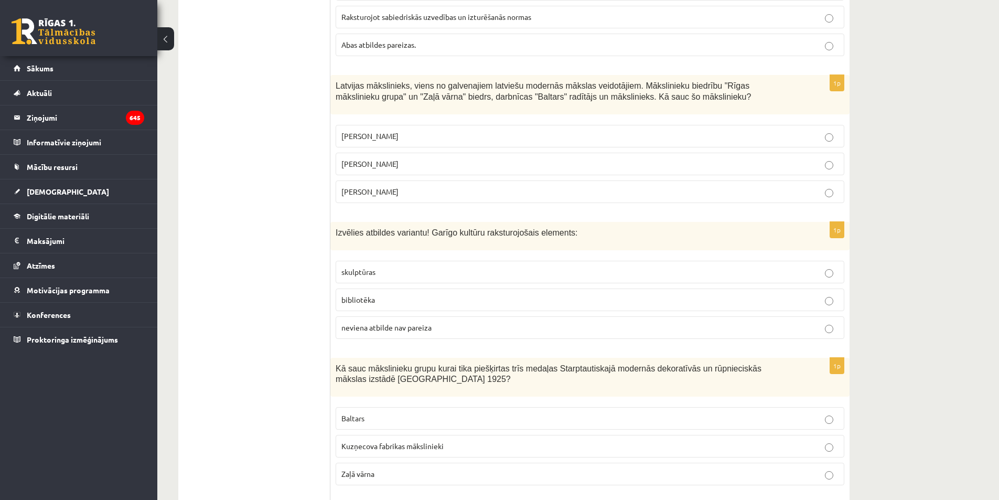
scroll to position [2477, 0]
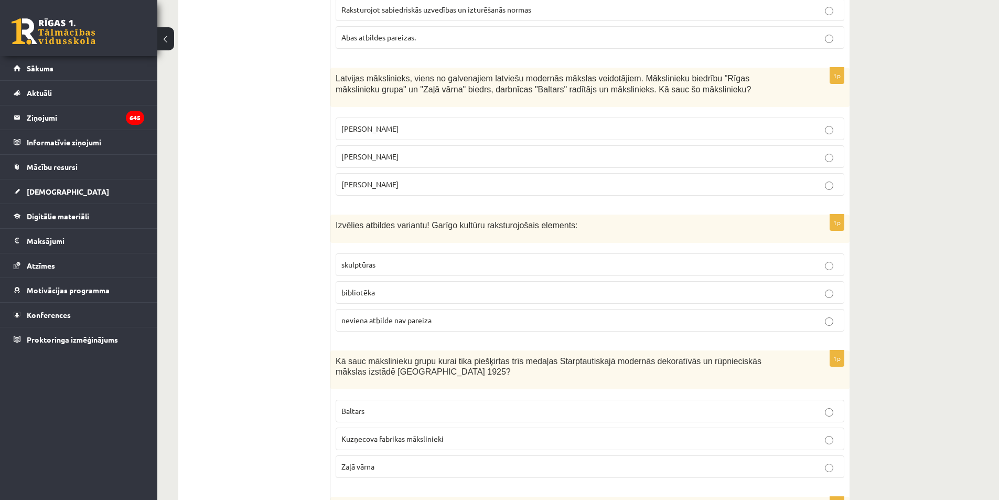
click at [412, 287] on label "bibliotēka" at bounding box center [590, 292] width 509 height 23
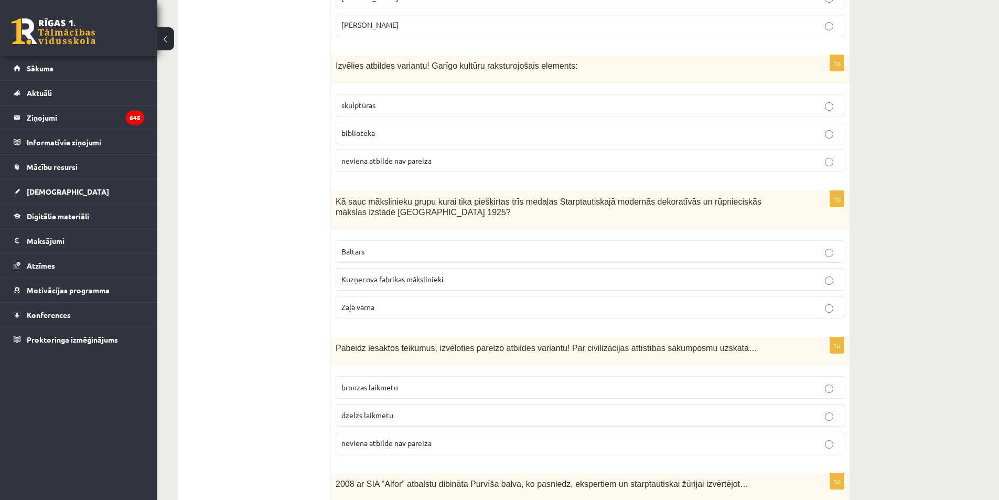
scroll to position [2687, 0]
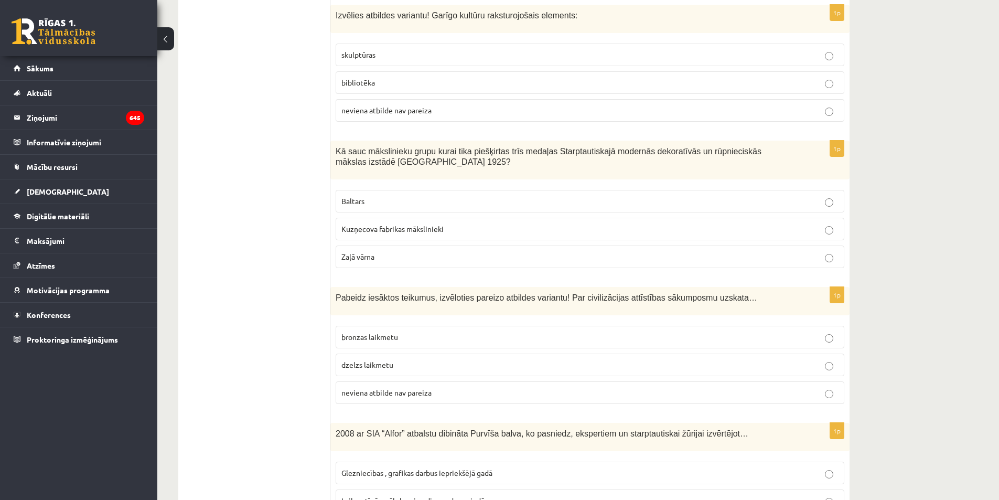
click at [379, 198] on label "Baltars" at bounding box center [590, 201] width 509 height 23
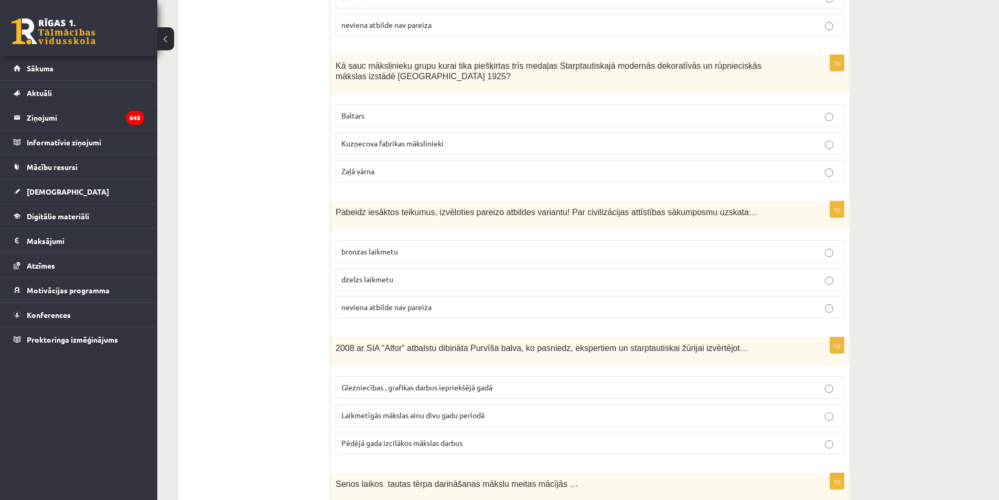
scroll to position [2792, 0]
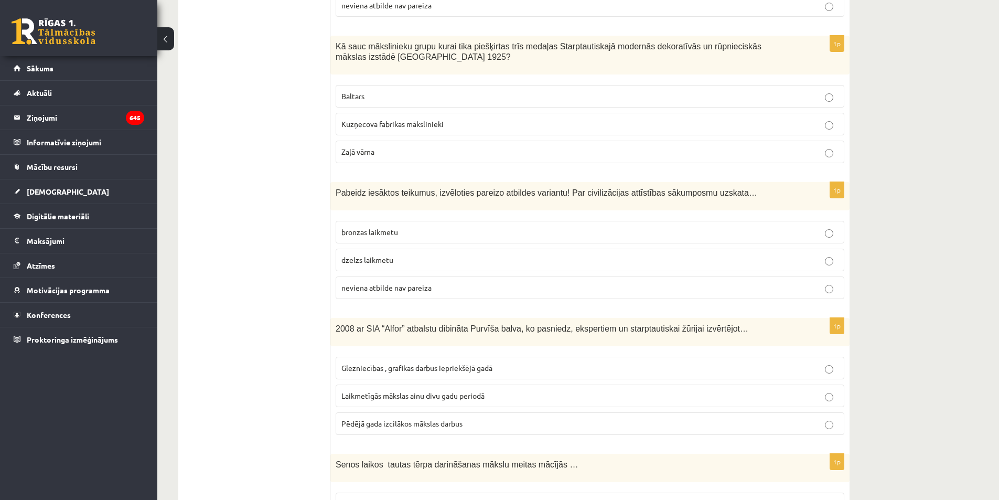
click at [437, 282] on p "neviena atbilde nav pareiza" at bounding box center [589, 287] width 497 height 11
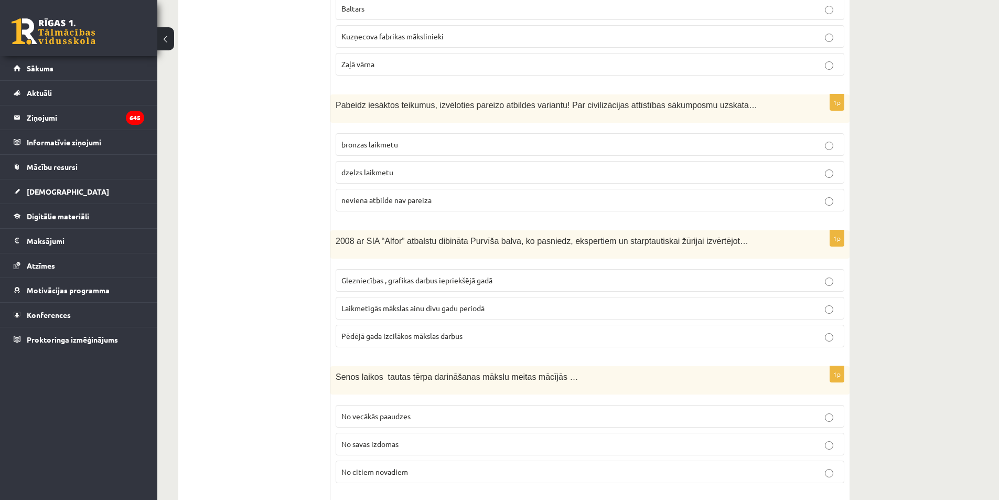
scroll to position [2897, 0]
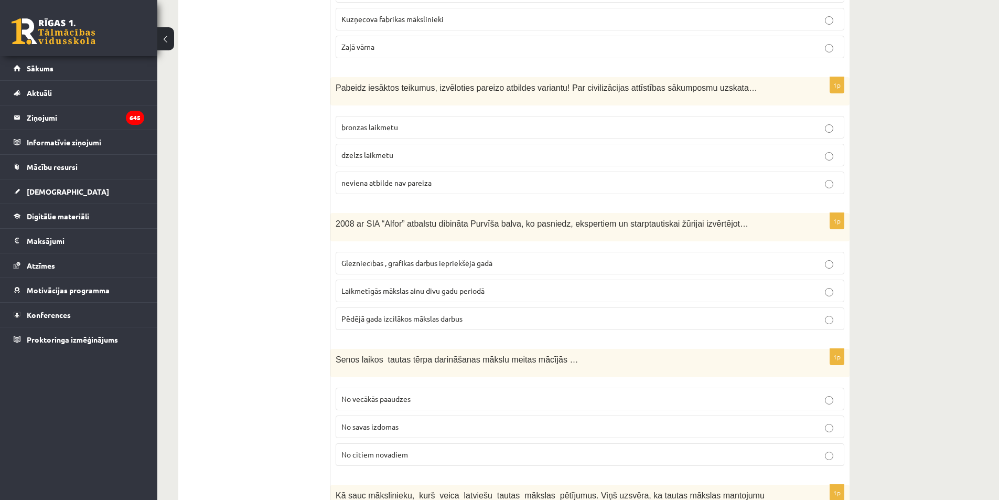
click at [434, 286] on span "Laikmetīgās mākslas ainu divu gadu periodā" at bounding box center [412, 290] width 143 height 9
click at [393, 394] on span "No vecākās paaudzes" at bounding box center [375, 398] width 69 height 9
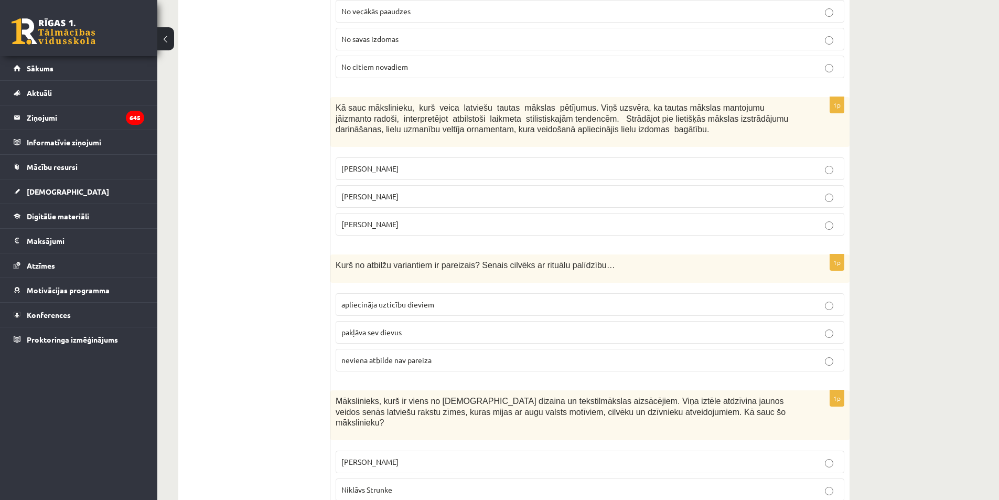
scroll to position [3316, 0]
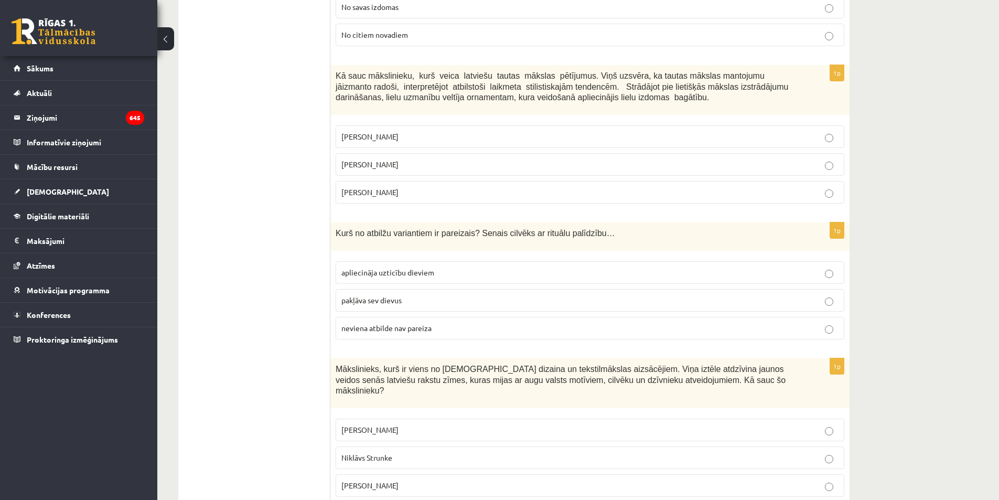
click at [471, 159] on p "Jūlijs Madernieks" at bounding box center [589, 164] width 497 height 11
click at [451, 267] on p "apliecināja uzticību dieviem" at bounding box center [589, 272] width 497 height 11
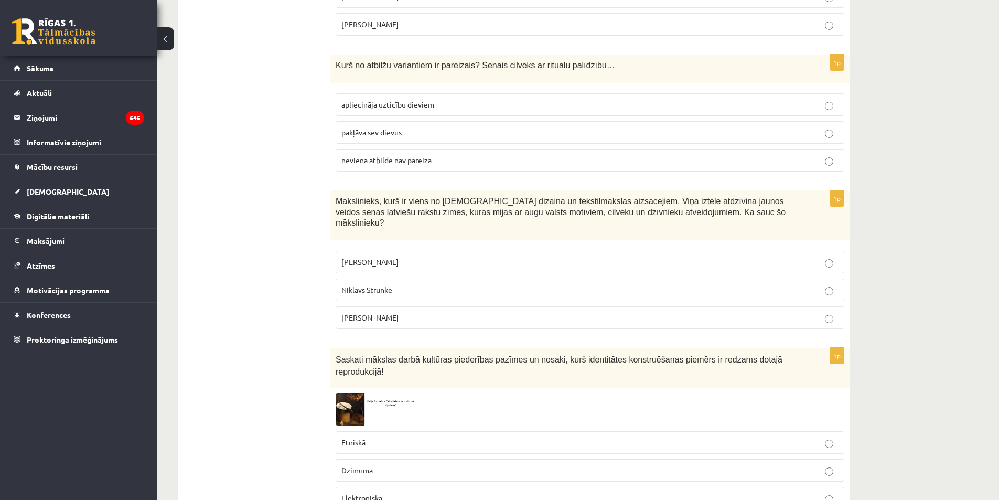
scroll to position [3526, 0]
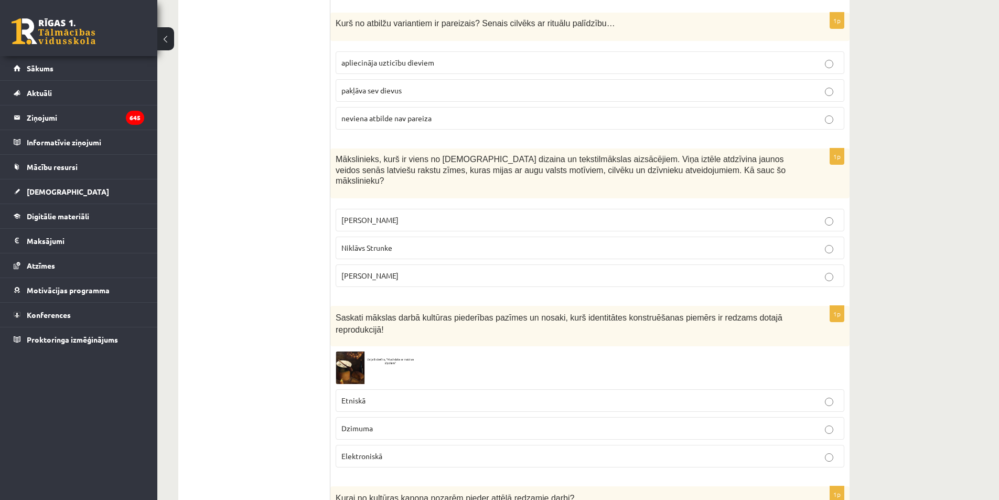
click at [408, 215] on p "Ansis Cīrulis" at bounding box center [589, 220] width 497 height 11
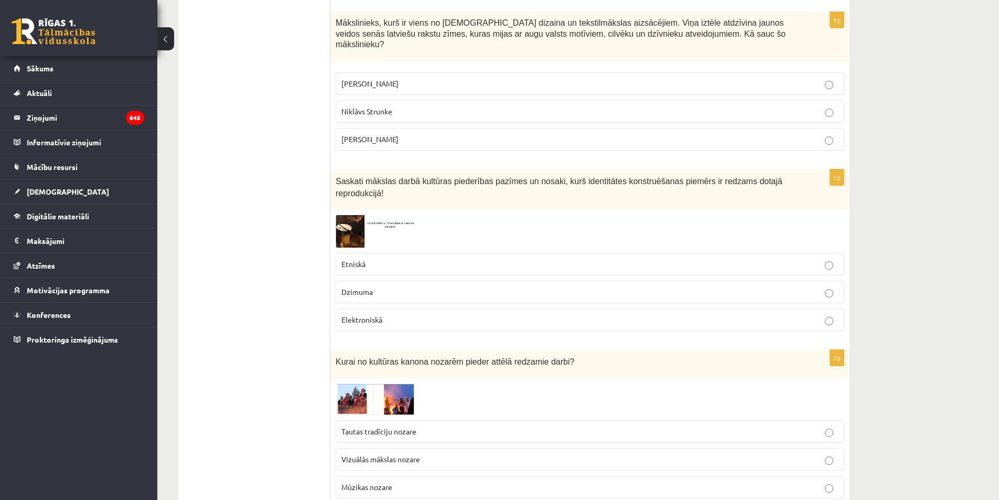
scroll to position [3683, 0]
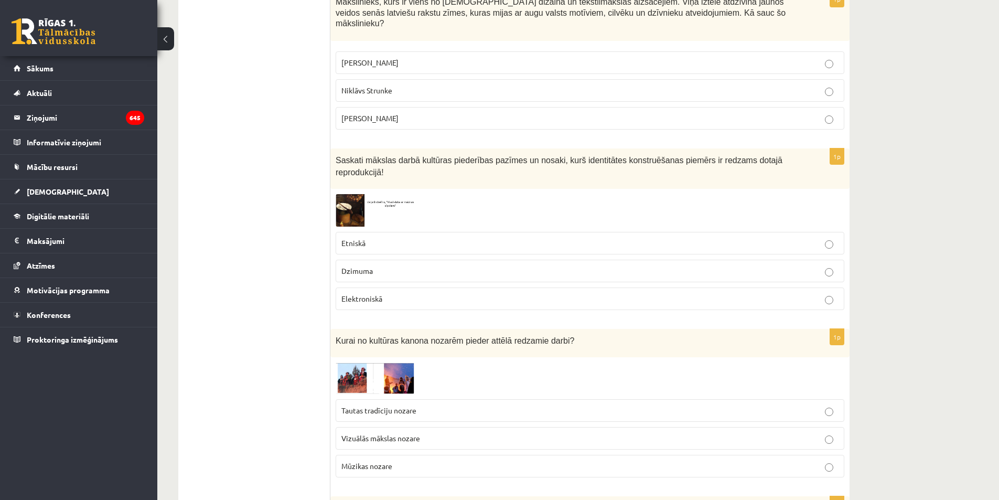
click at [355, 194] on img at bounding box center [375, 210] width 79 height 32
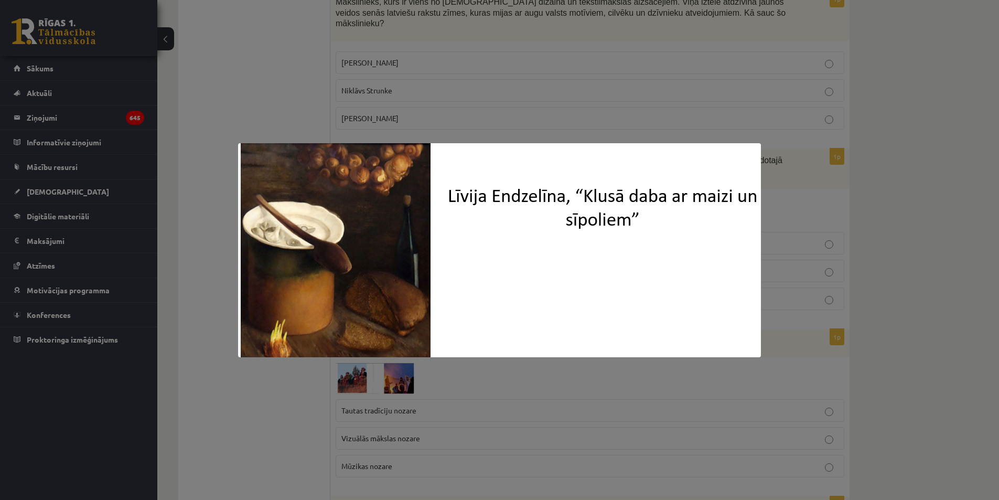
click at [898, 178] on div at bounding box center [499, 250] width 999 height 500
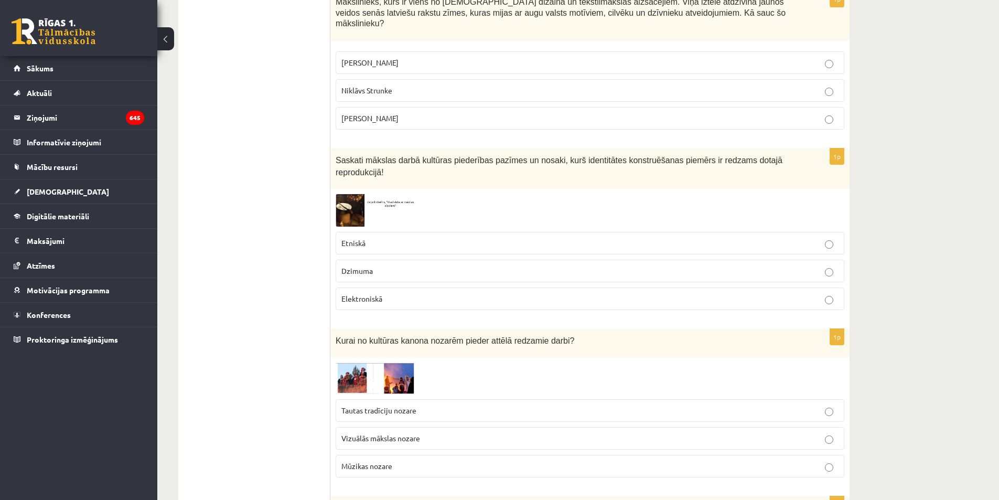
click at [344, 194] on img at bounding box center [375, 210] width 79 height 32
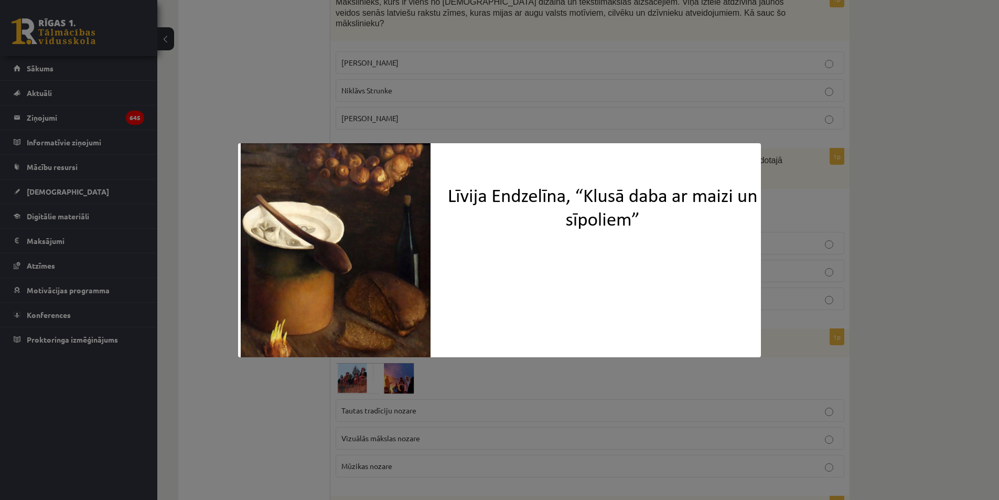
click at [296, 394] on div at bounding box center [499, 250] width 999 height 500
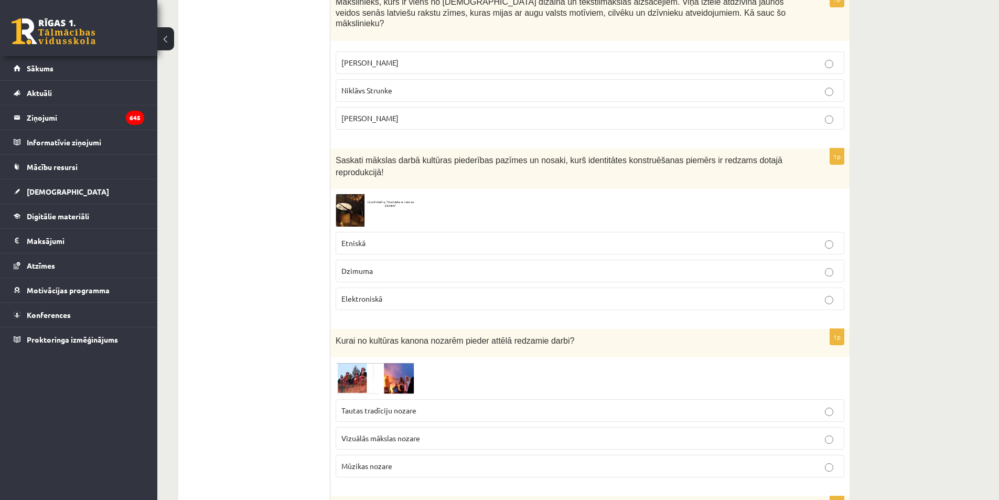
click at [354, 194] on img at bounding box center [375, 210] width 79 height 32
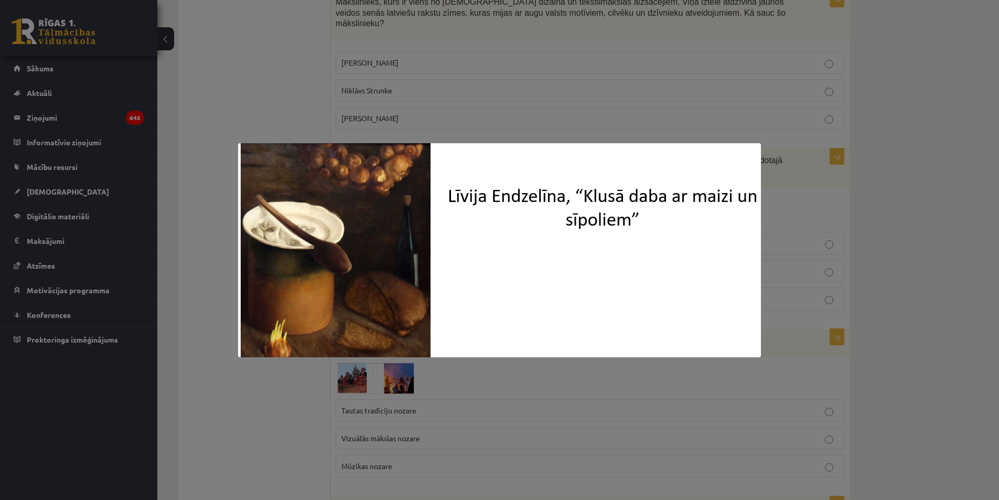
click at [262, 411] on div at bounding box center [499, 250] width 999 height 500
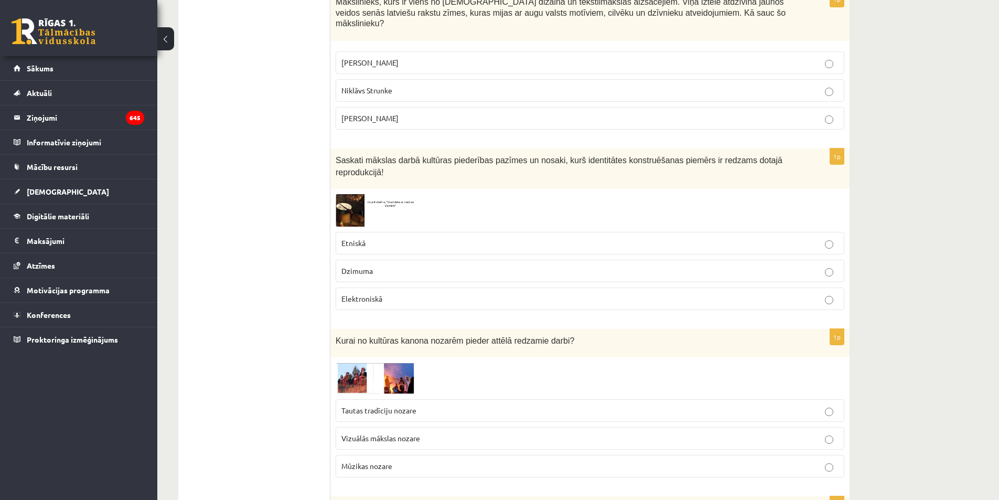
click at [362, 194] on img at bounding box center [375, 210] width 79 height 32
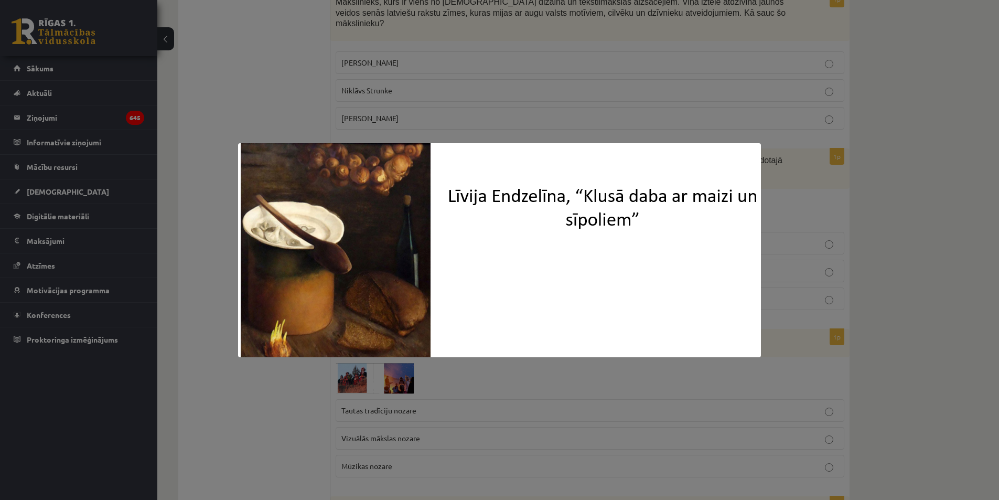
click at [275, 401] on div at bounding box center [499, 250] width 999 height 500
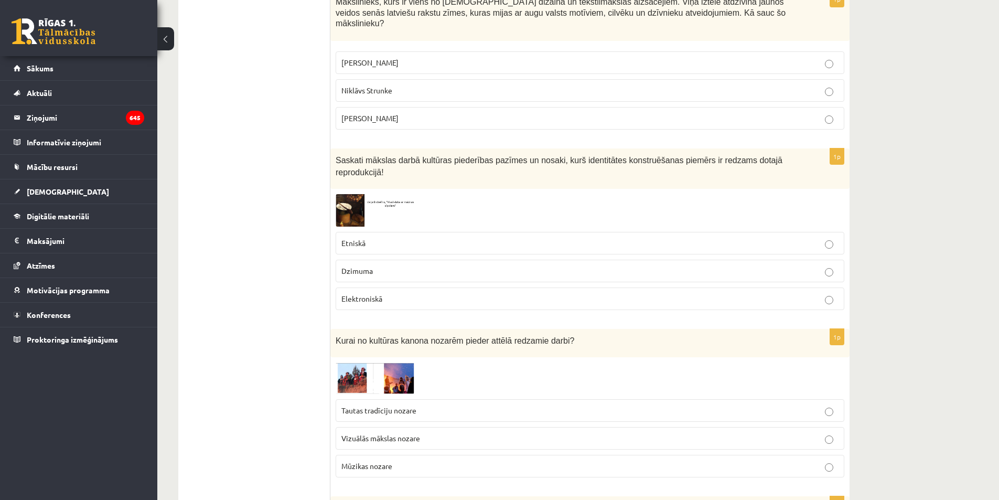
click at [445, 238] on p "Etniskā" at bounding box center [589, 243] width 497 height 11
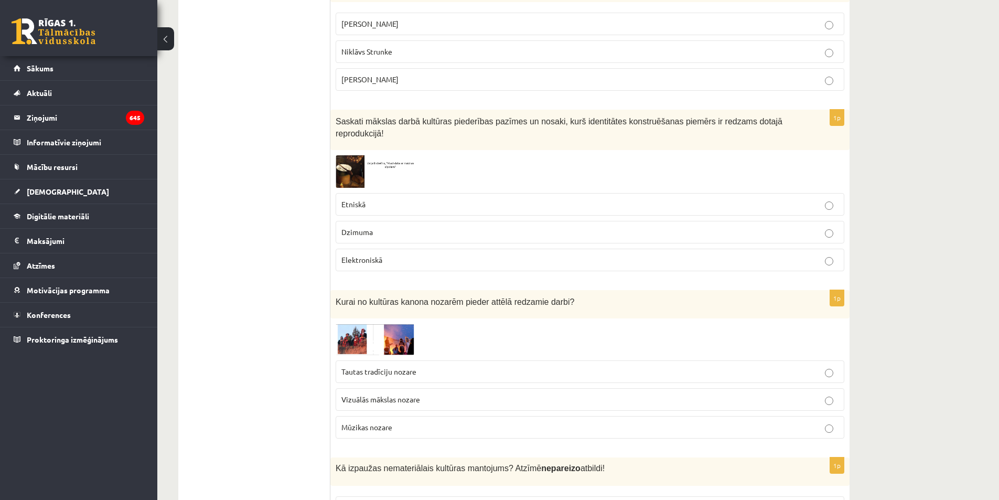
scroll to position [3788, 0]
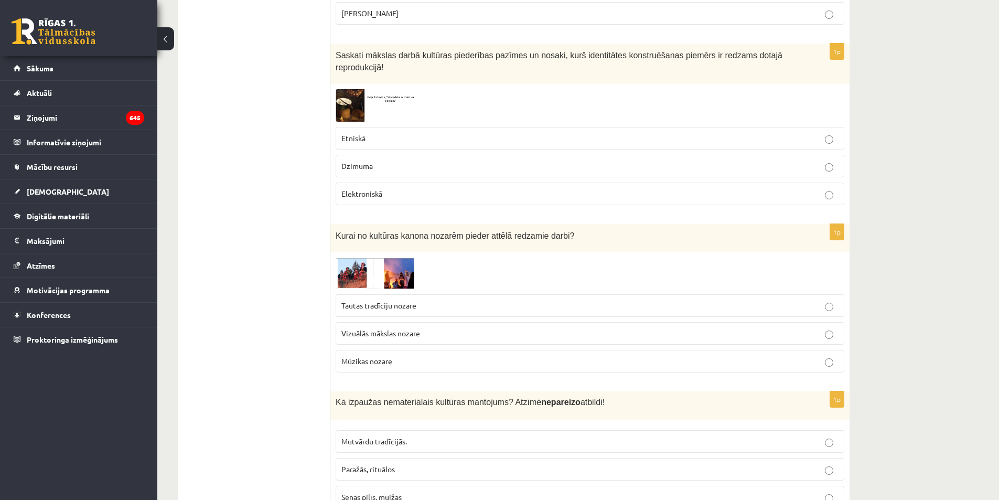
click at [360, 258] on img at bounding box center [375, 273] width 79 height 31
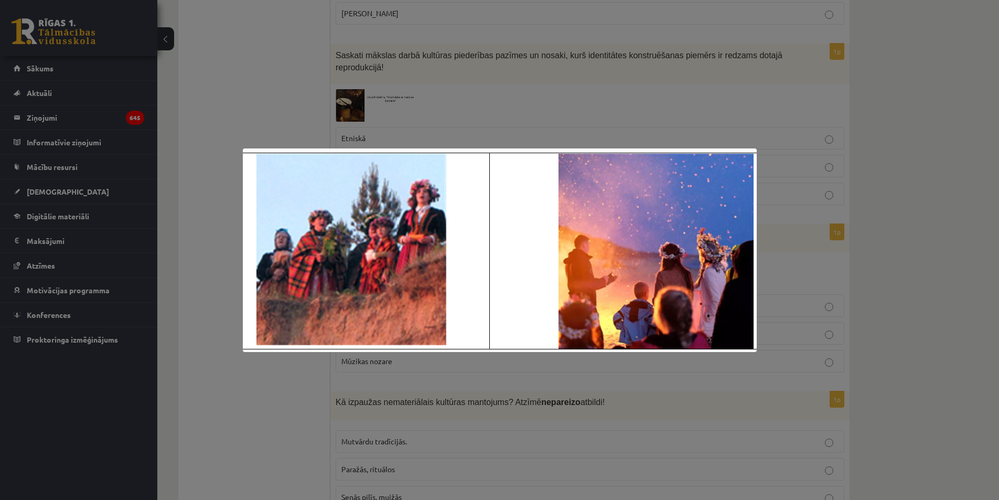
click at [299, 372] on div at bounding box center [499, 250] width 999 height 500
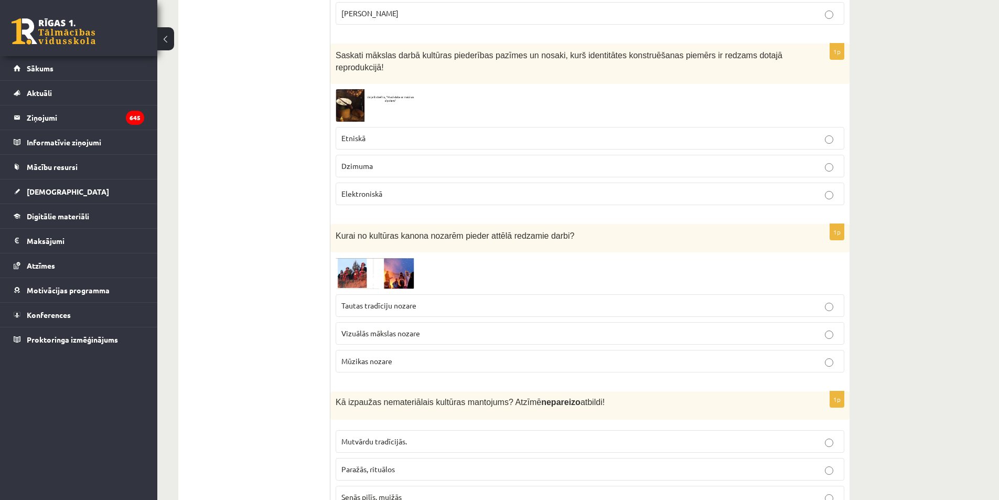
click at [401, 301] on span "Tautas tradīciju nozare" at bounding box center [378, 305] width 75 height 9
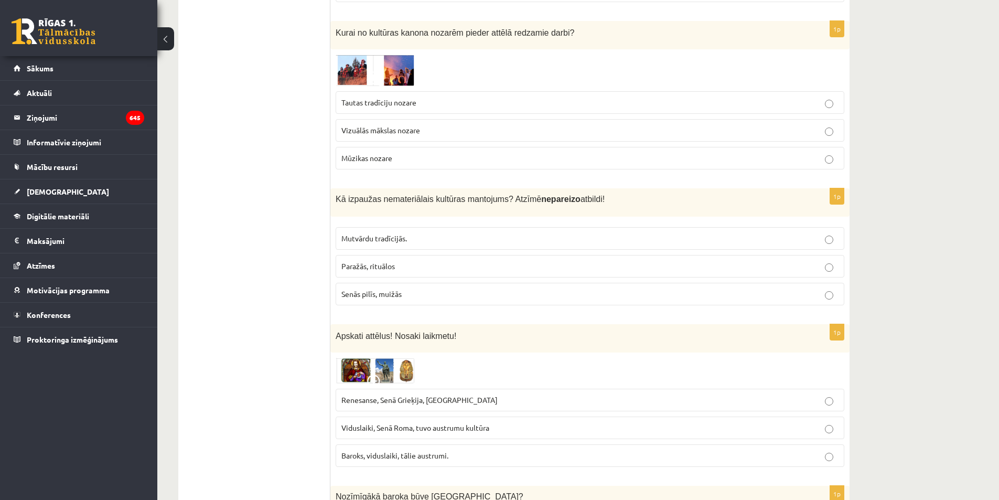
scroll to position [3998, 0]
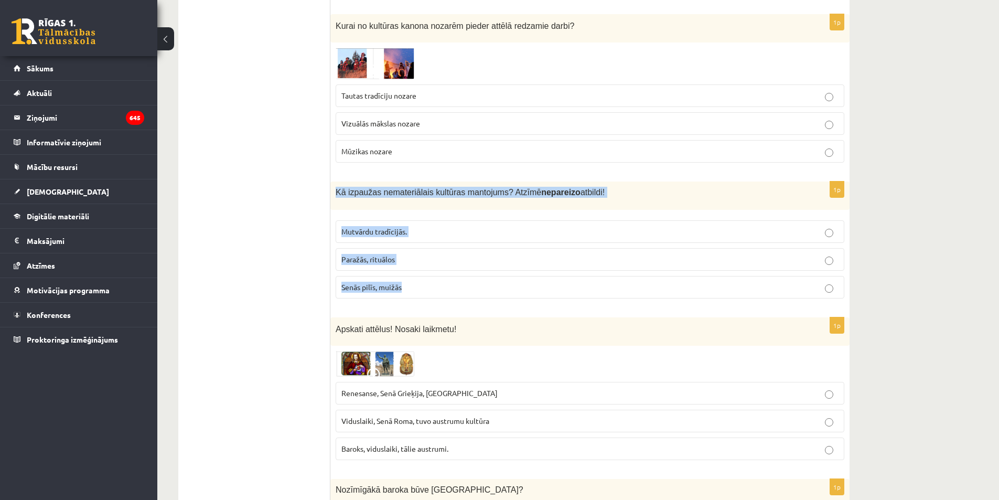
drag, startPoint x: 334, startPoint y: 155, endPoint x: 516, endPoint y: 202, distance: 188.1
click at [598, 261] on div "1p Kā izpaužas nemateriālais kultūras mantojums? Atzīmē nepareizo atbildi! Mutv…" at bounding box center [589, 243] width 519 height 125
copy div "Kā izpaužas nemateriālais kultūras mantojums? Atzīmē nepareizo atbildi! Mutvārd…"
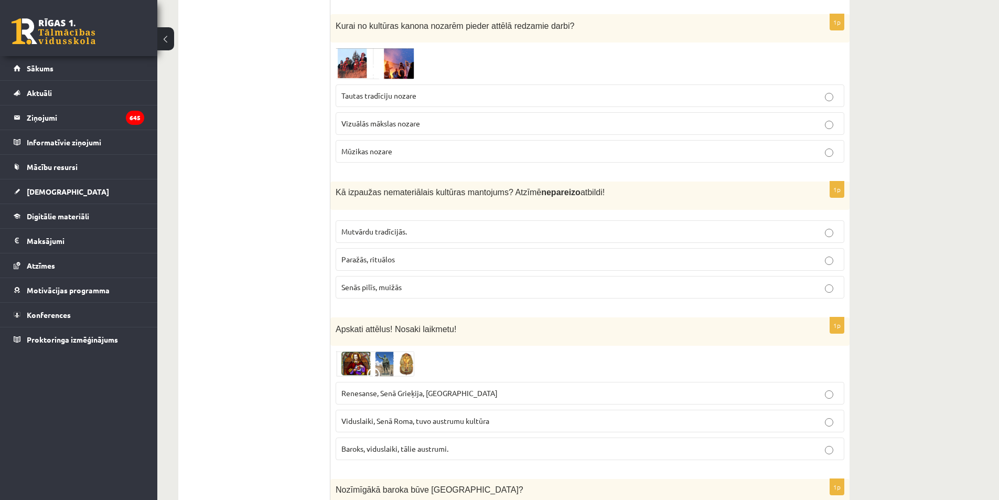
click at [406, 282] on p "Senās pilīs, muižās" at bounding box center [589, 287] width 497 height 11
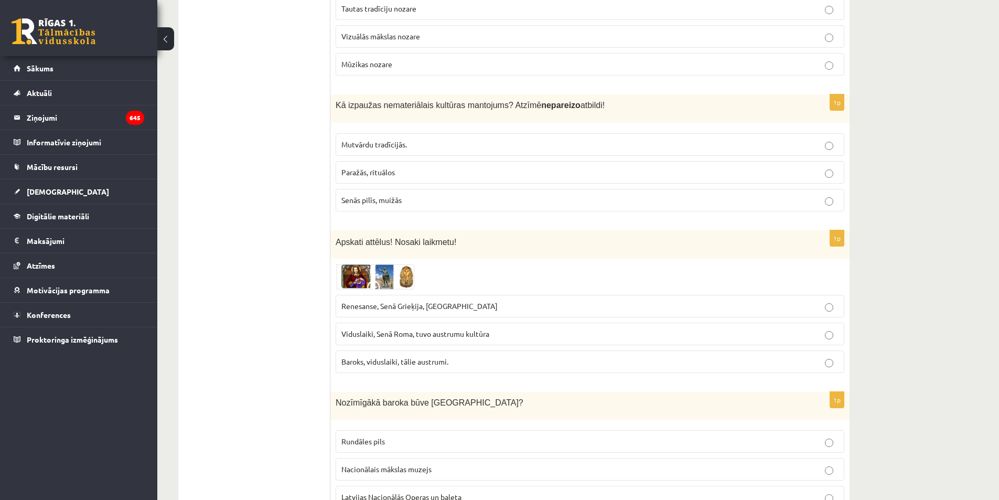
scroll to position [4100, 0]
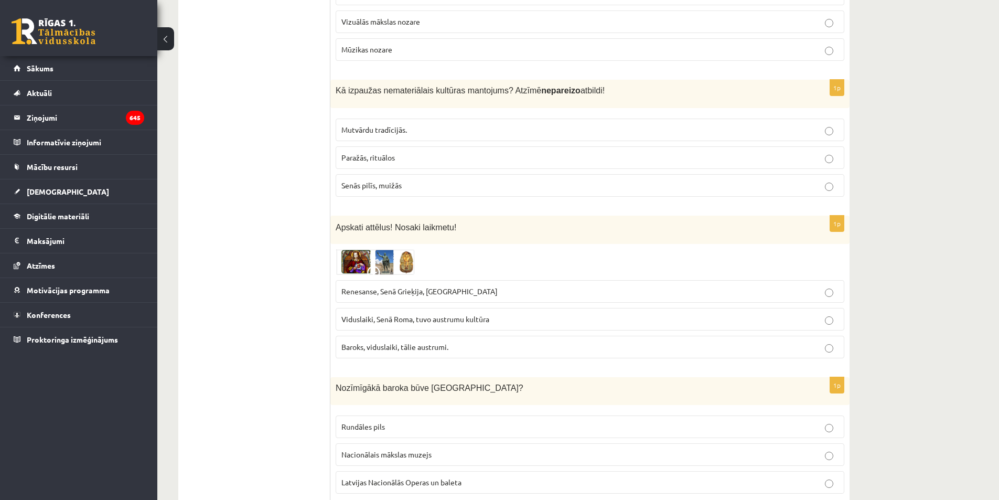
click at [358, 249] on img at bounding box center [375, 261] width 79 height 25
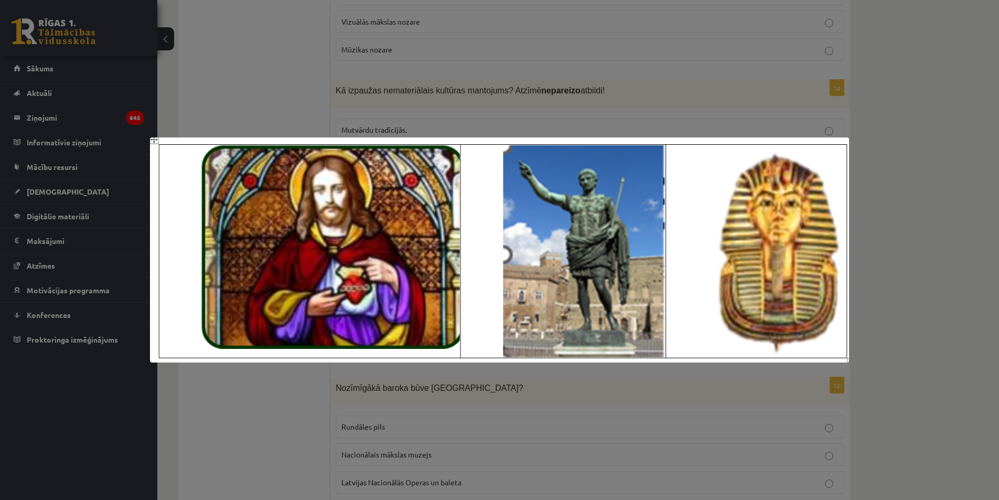
click at [292, 400] on div at bounding box center [499, 250] width 999 height 500
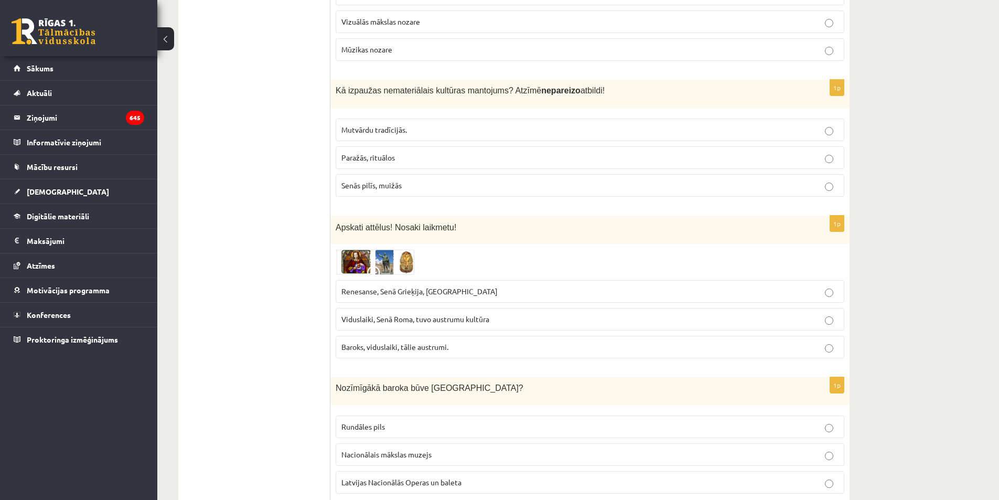
click at [394, 249] on img at bounding box center [375, 261] width 79 height 25
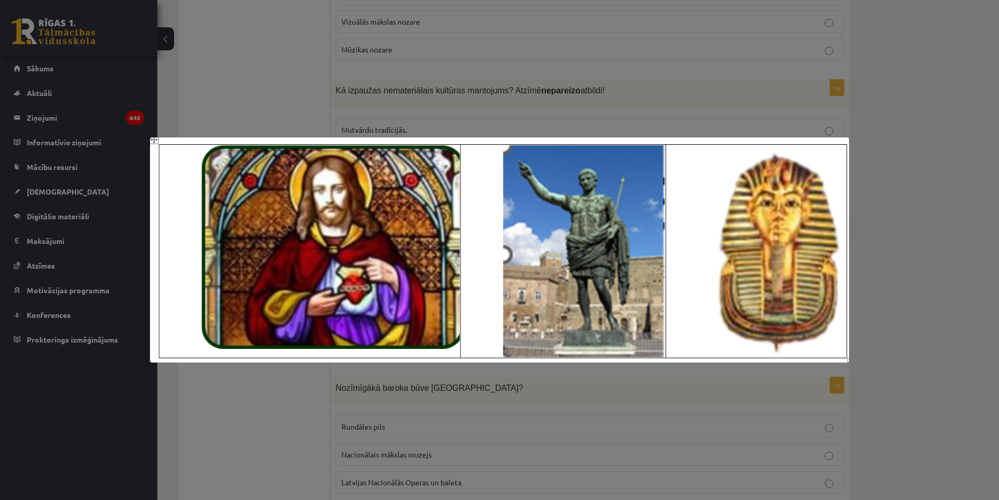
click at [322, 371] on div at bounding box center [499, 250] width 999 height 500
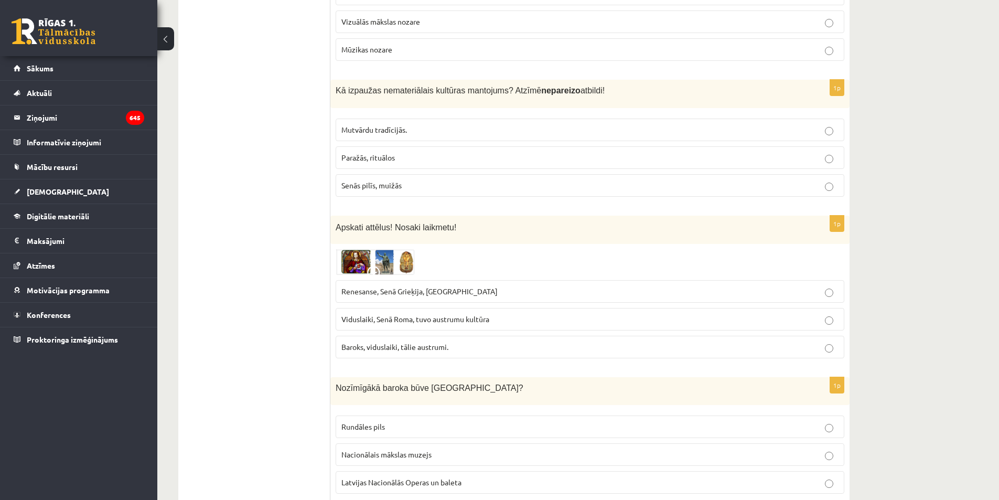
click at [428, 314] on span "Viduslaiki, Senā Roma, tuvo austrumu kultūra" at bounding box center [415, 318] width 148 height 9
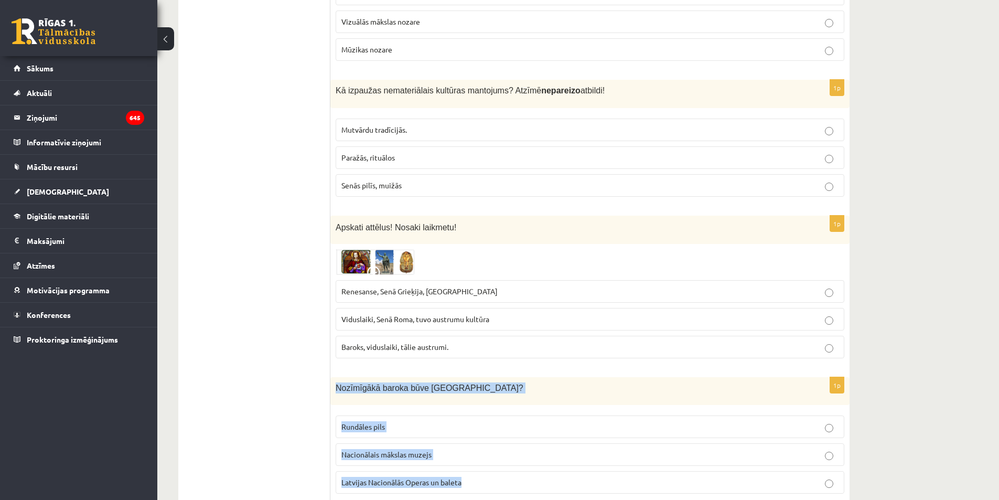
drag, startPoint x: 331, startPoint y: 358, endPoint x: 555, endPoint y: 451, distance: 242.1
click at [562, 455] on div "1p Nozīmīgākā baroka būve Latvijā? Rundāles pils Nacionālais mākslas muzejs Lat…" at bounding box center [589, 439] width 519 height 125
copy div "Nozīmīgākā baroka būve Latvijā? Rundāles pils Nacionālais mākslas muzejs Latvij…"
drag, startPoint x: 402, startPoint y: 392, endPoint x: 396, endPoint y: 387, distance: 8.2
click at [402, 421] on p "Rundāles pils" at bounding box center [589, 426] width 497 height 11
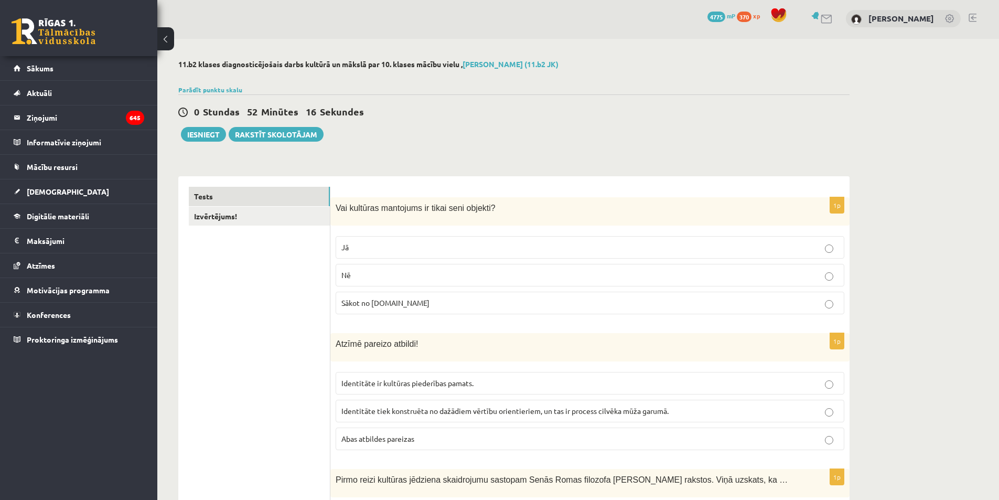
scroll to position [1, 0]
click at [234, 214] on link "Izvērtējums!" at bounding box center [259, 216] width 141 height 19
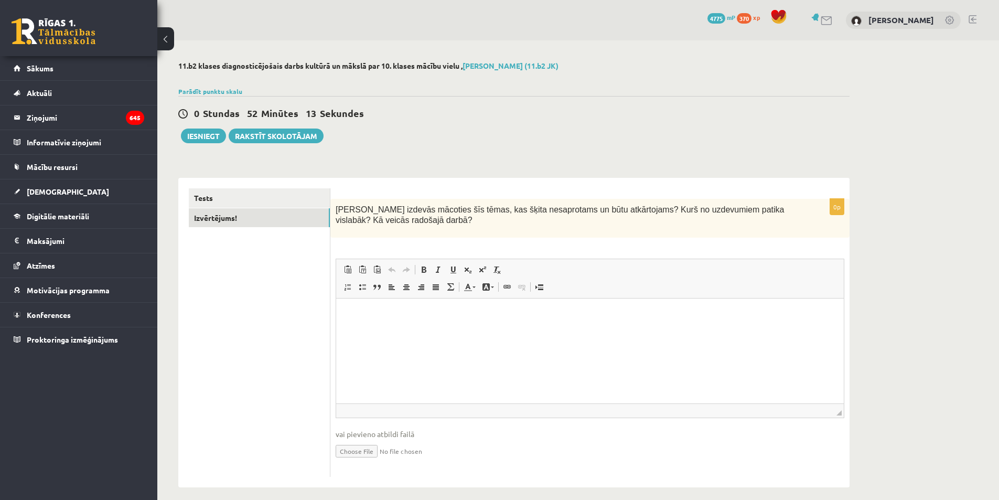
scroll to position [0, 0]
click at [402, 330] on html at bounding box center [590, 314] width 508 height 32
click at [198, 132] on button "Iesniegt" at bounding box center [203, 135] width 45 height 15
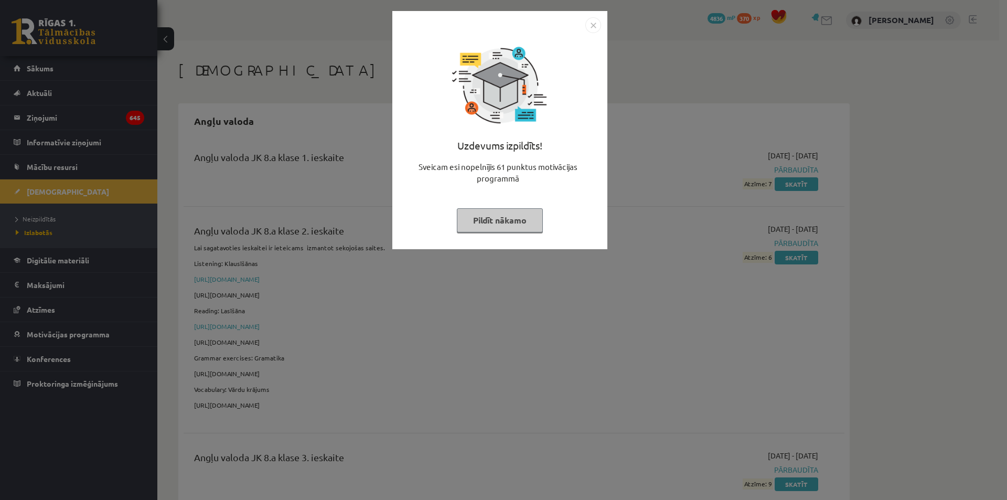
click at [489, 211] on button "Pildīt nākamo" at bounding box center [500, 220] width 86 height 24
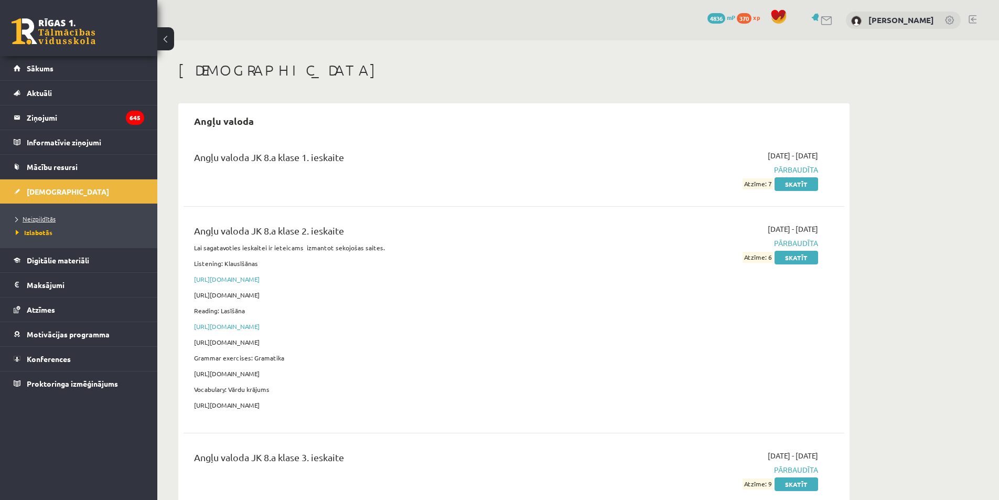
click at [29, 221] on span "Neizpildītās" at bounding box center [36, 219] width 40 height 8
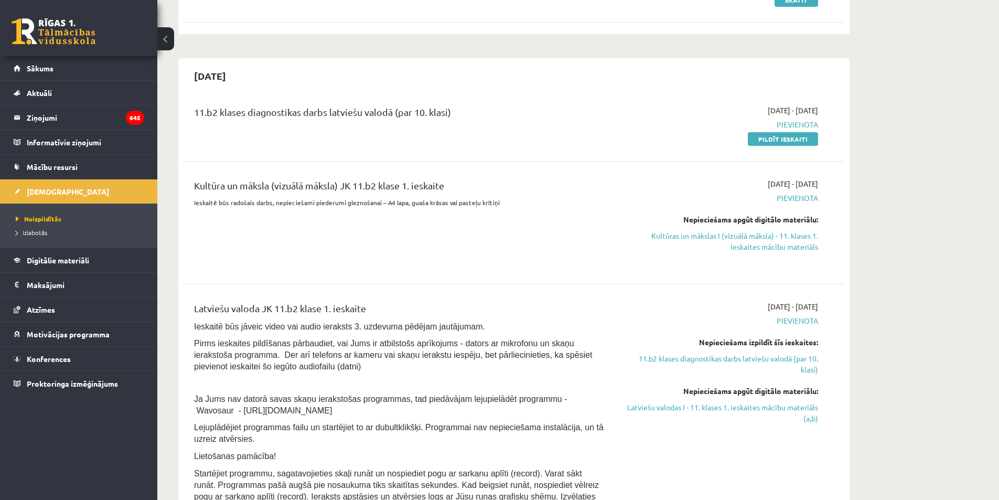
scroll to position [210, 0]
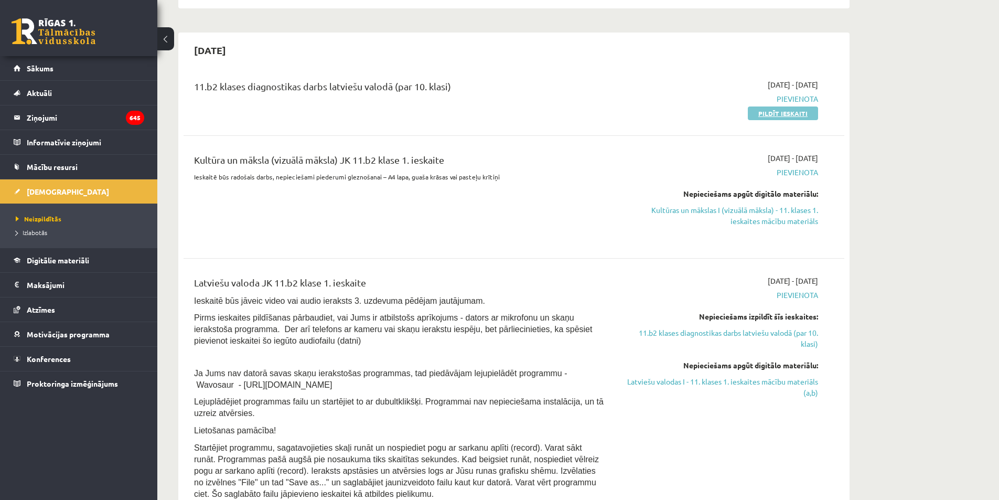
click at [792, 116] on link "Pildīt ieskaiti" at bounding box center [783, 113] width 70 height 14
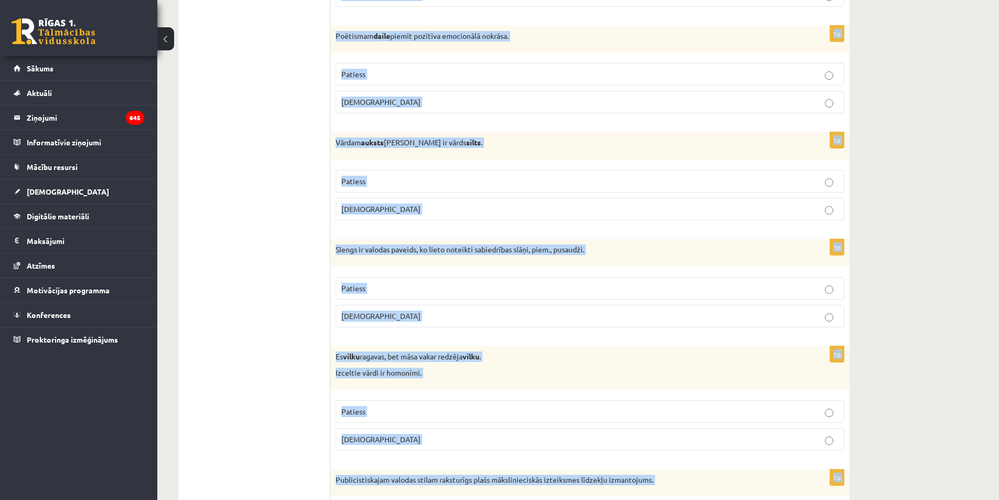
scroll to position [2973, 0]
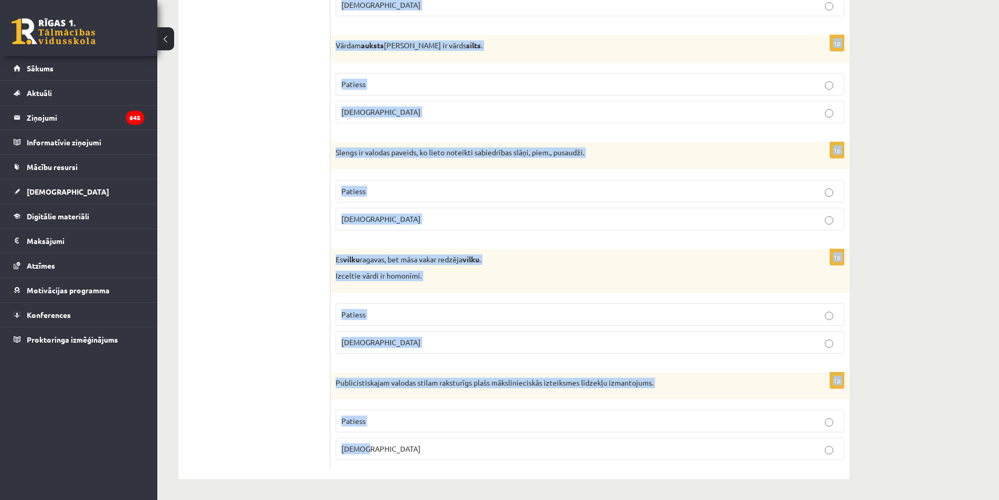
drag, startPoint x: 334, startPoint y: 117, endPoint x: 650, endPoint y: 520, distance: 511.4
copy form "Pirmatnējā valodā bijuši tikai patskaņi. Patiess Aplams 1p Publicistiskais stil…"
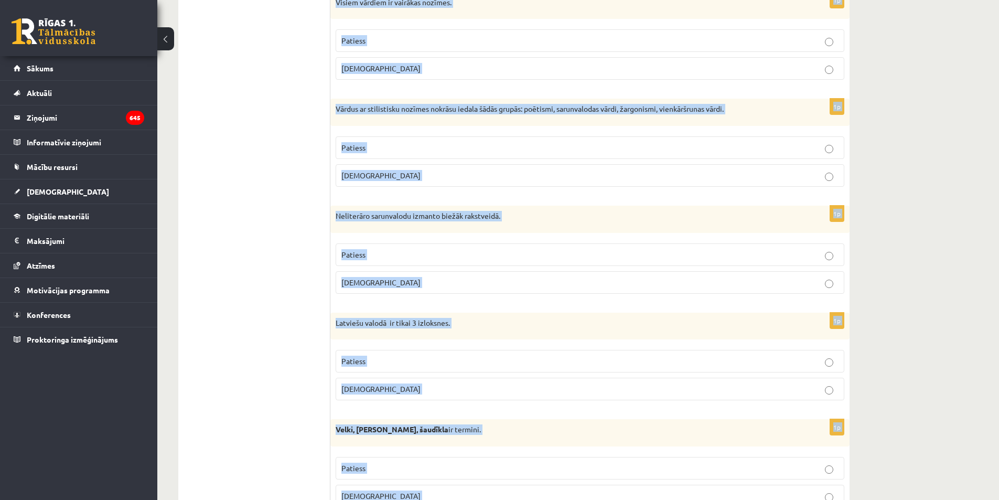
scroll to position [0, 0]
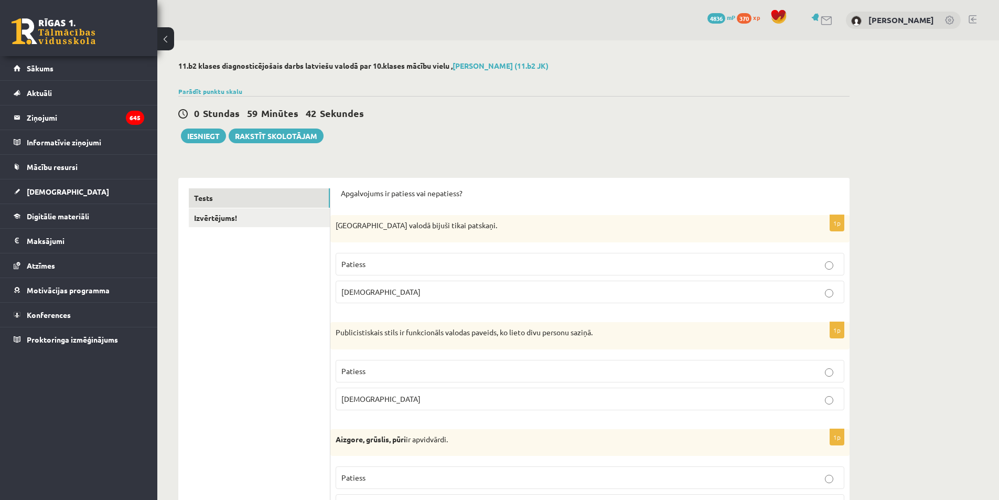
click at [384, 288] on p "Aplams" at bounding box center [589, 291] width 497 height 11
drag, startPoint x: 380, startPoint y: 402, endPoint x: 369, endPoint y: 381, distance: 24.4
click at [379, 402] on p "Aplams" at bounding box center [589, 398] width 497 height 11
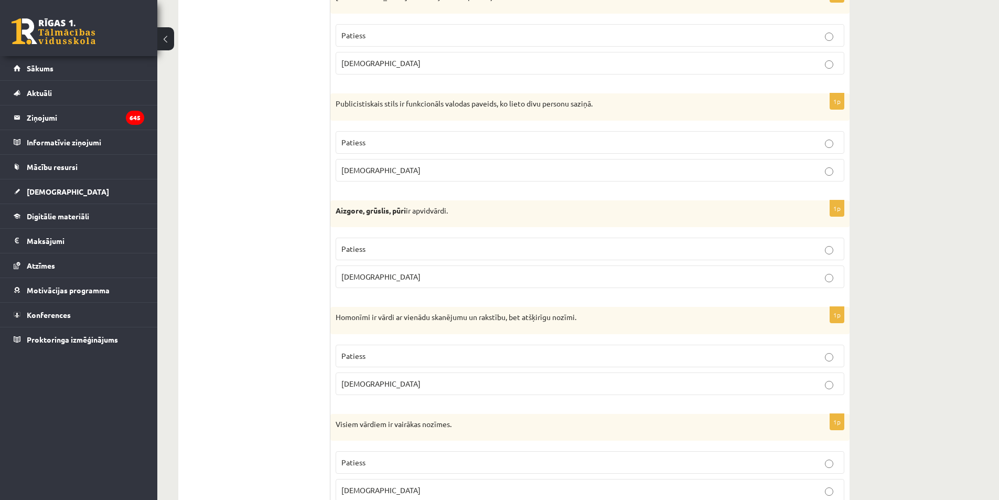
scroll to position [262, 0]
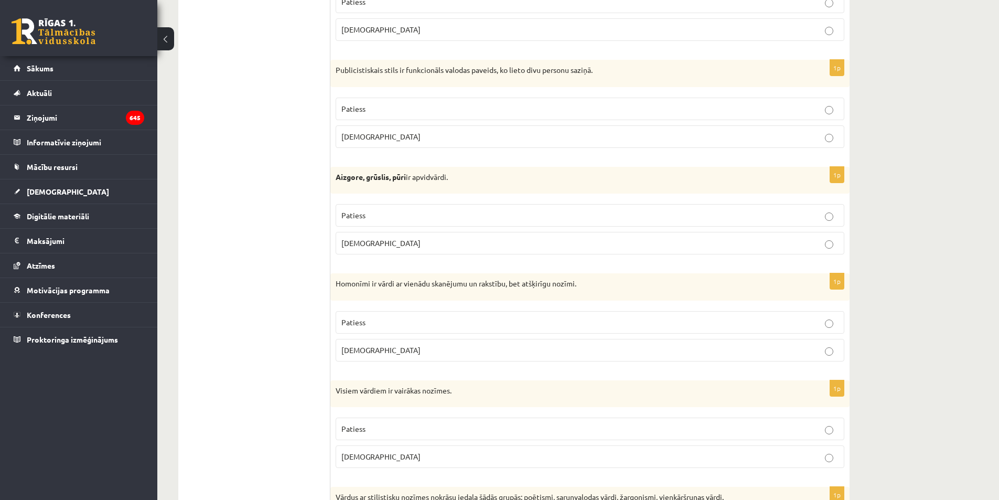
click at [409, 218] on p "Patiess" at bounding box center [589, 215] width 497 height 11
click at [388, 329] on label "Patiess" at bounding box center [590, 322] width 509 height 23
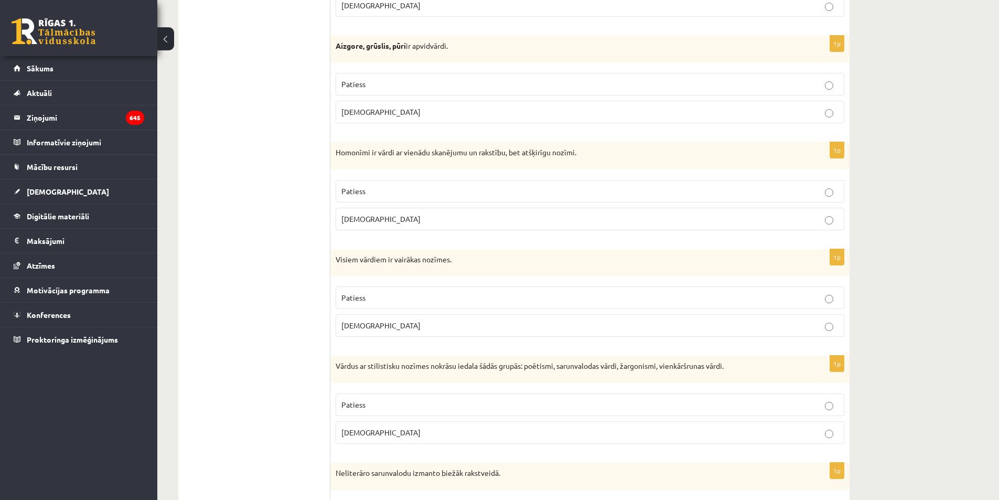
scroll to position [420, 0]
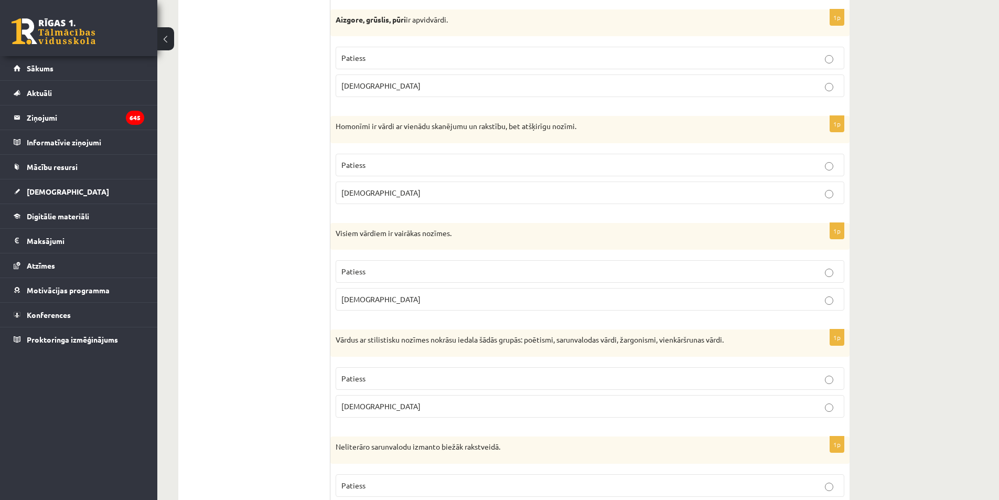
click at [394, 303] on p "Aplams" at bounding box center [589, 299] width 497 height 11
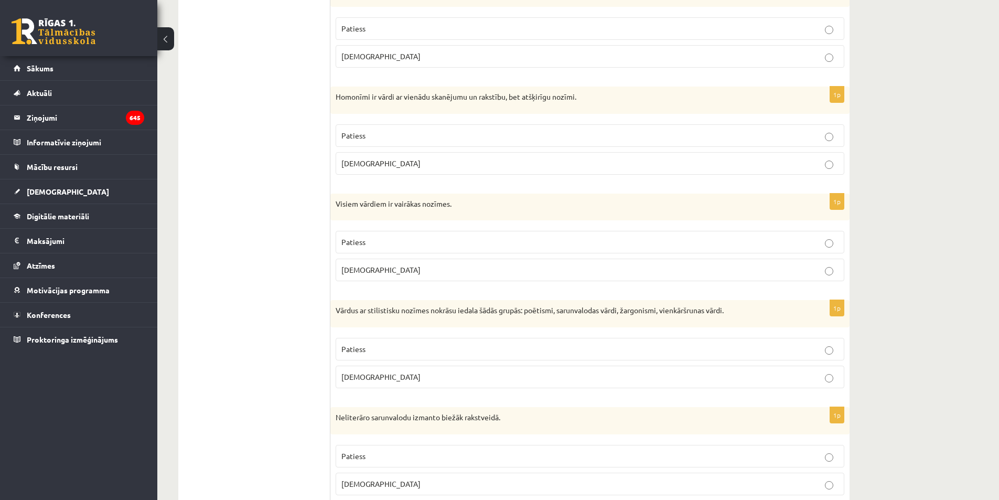
scroll to position [472, 0]
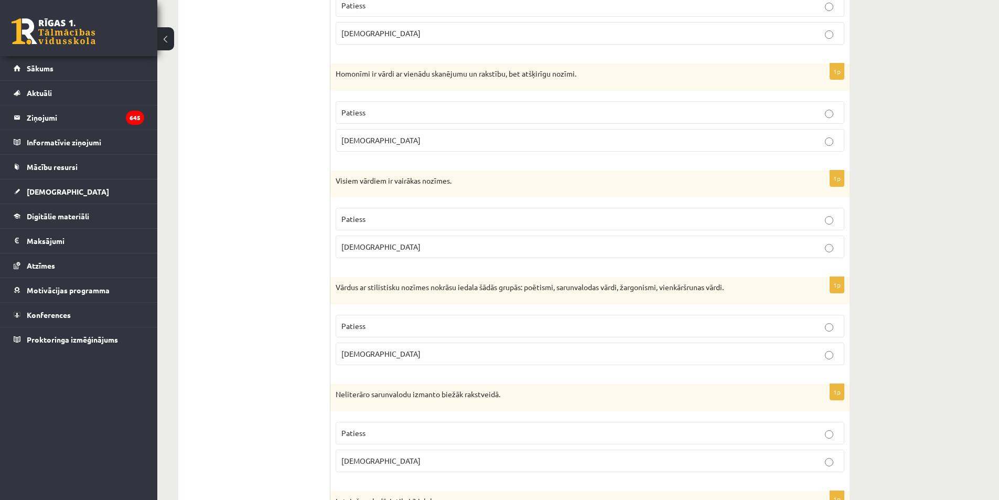
click at [384, 328] on p "Patiess" at bounding box center [589, 325] width 497 height 11
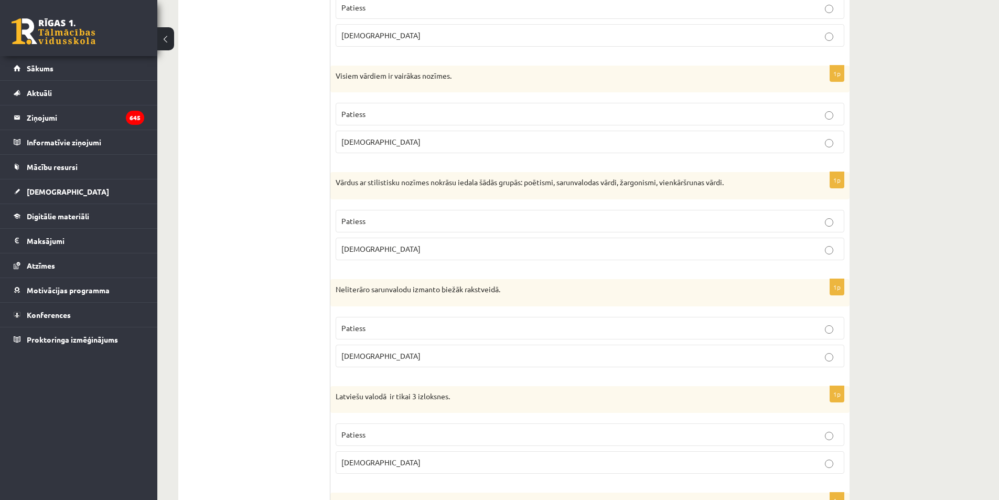
click at [376, 358] on p "Aplams" at bounding box center [589, 355] width 497 height 11
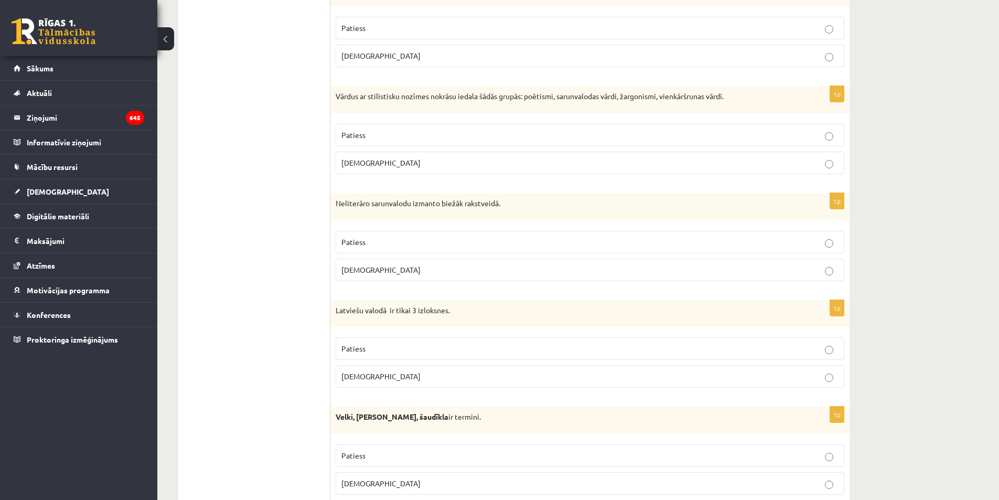
scroll to position [682, 0]
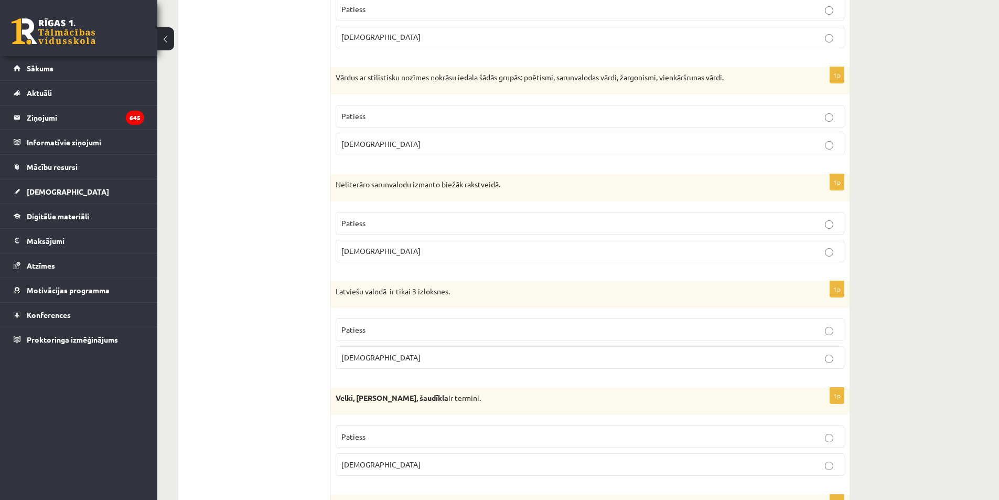
click at [369, 361] on p "Aplams" at bounding box center [589, 357] width 497 height 11
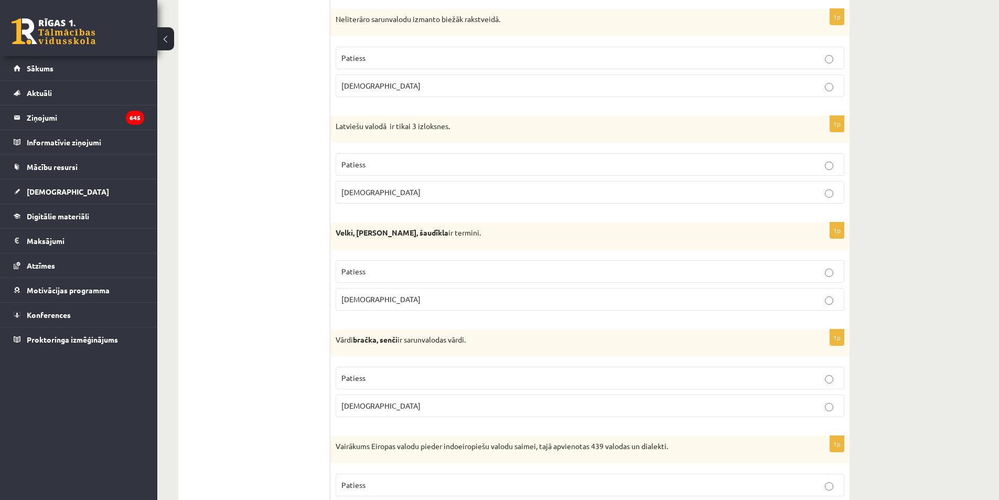
scroll to position [892, 0]
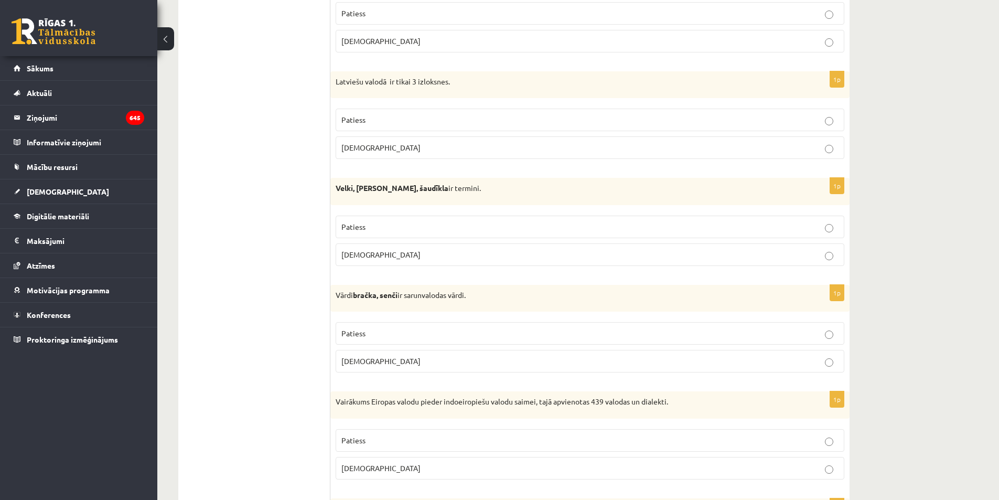
click at [413, 222] on p "Patiess" at bounding box center [589, 226] width 497 height 11
click at [388, 331] on p "Patiess" at bounding box center [589, 333] width 497 height 11
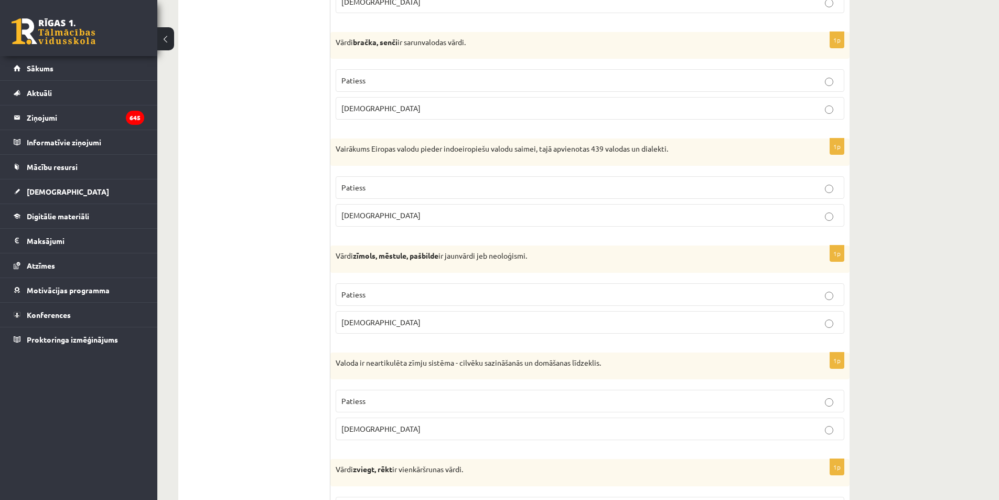
scroll to position [1154, 0]
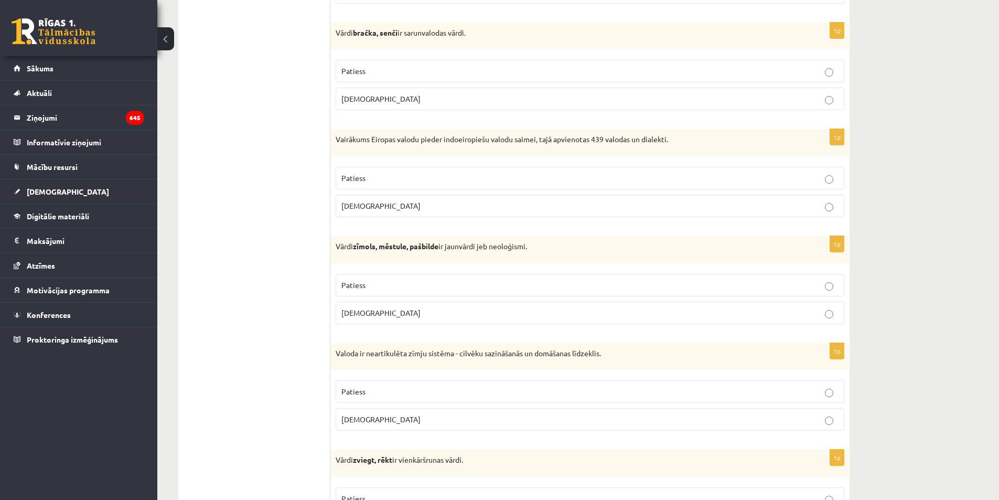
click at [521, 176] on p "Patiess" at bounding box center [589, 178] width 497 height 11
click at [443, 288] on p "Patiess" at bounding box center [589, 285] width 497 height 11
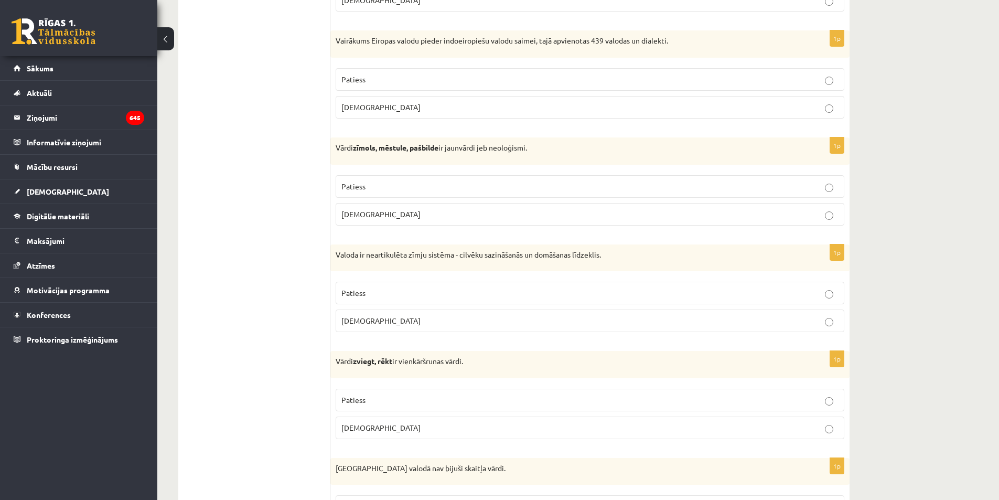
scroll to position [1259, 0]
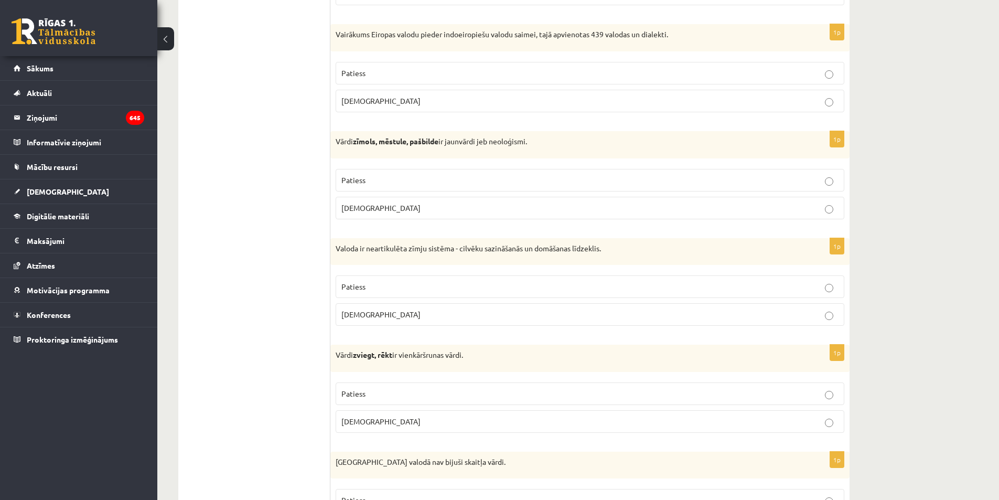
click at [417, 317] on p "Aplams" at bounding box center [589, 314] width 497 height 11
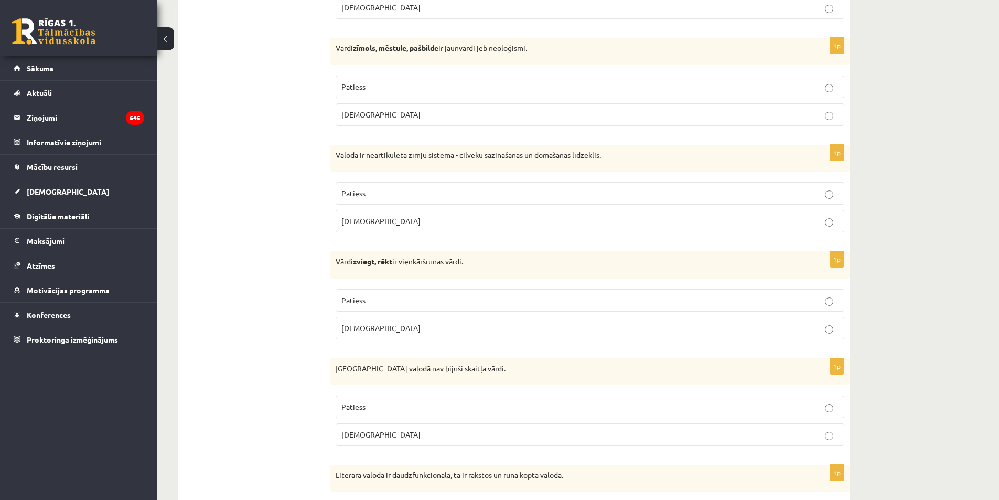
scroll to position [1364, 0]
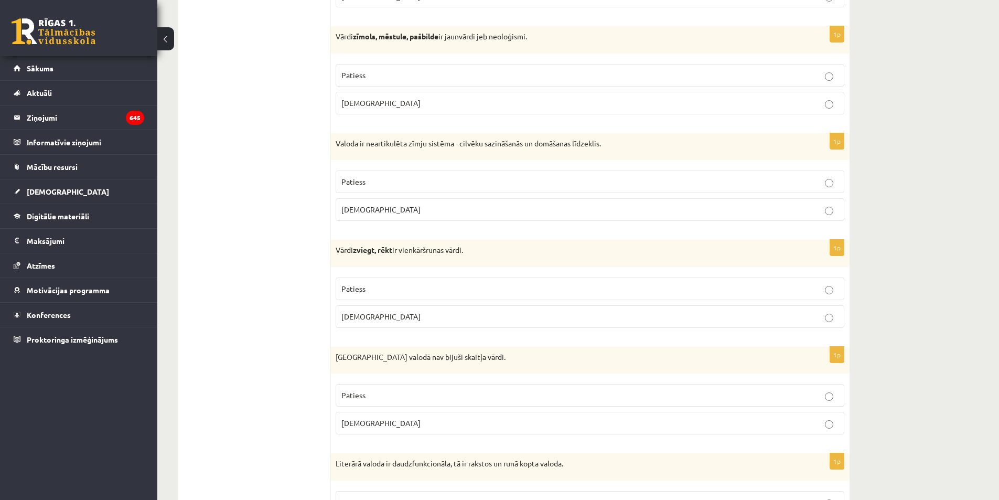
click at [438, 322] on p "Aplams" at bounding box center [589, 316] width 497 height 11
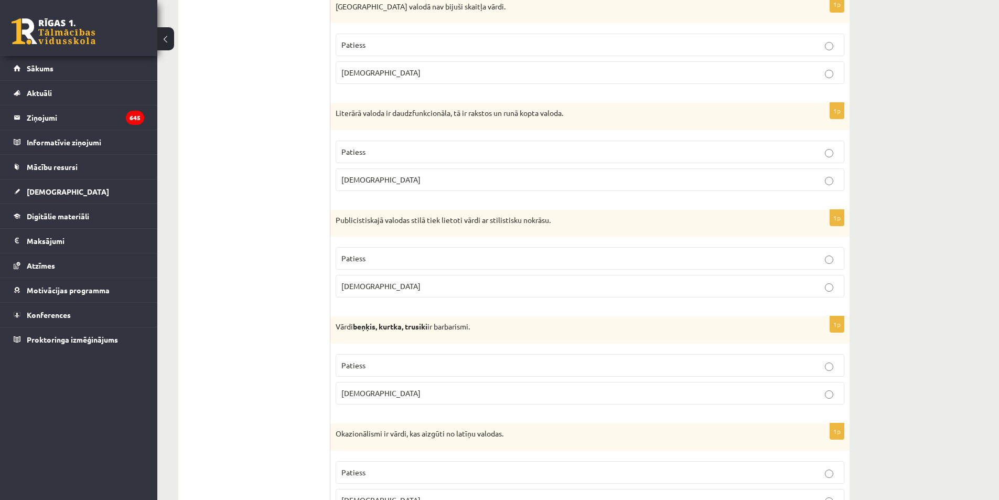
scroll to position [1731, 0]
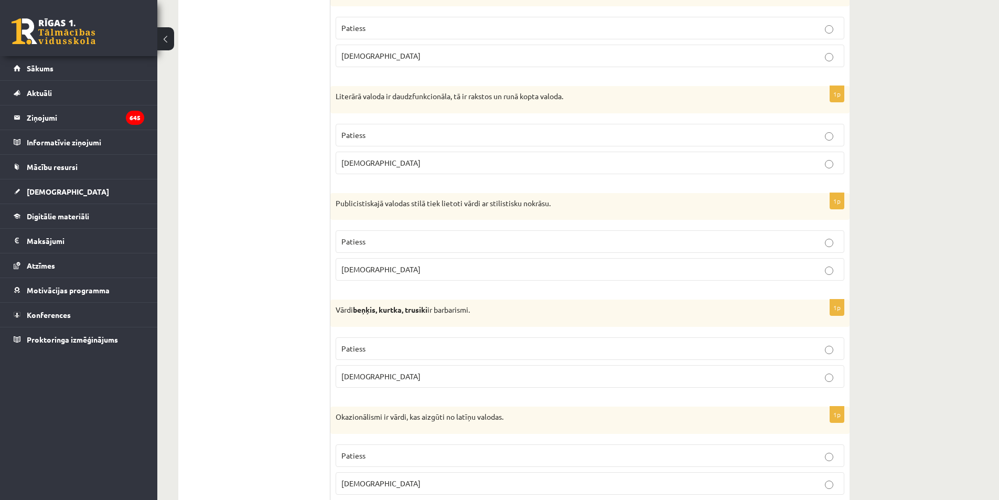
click at [405, 30] on p "Patiess" at bounding box center [589, 28] width 497 height 11
click at [400, 137] on p "Patiess" at bounding box center [589, 135] width 497 height 11
click at [406, 249] on label "Patiess" at bounding box center [590, 241] width 509 height 23
click at [404, 349] on p "Patiess" at bounding box center [589, 348] width 497 height 11
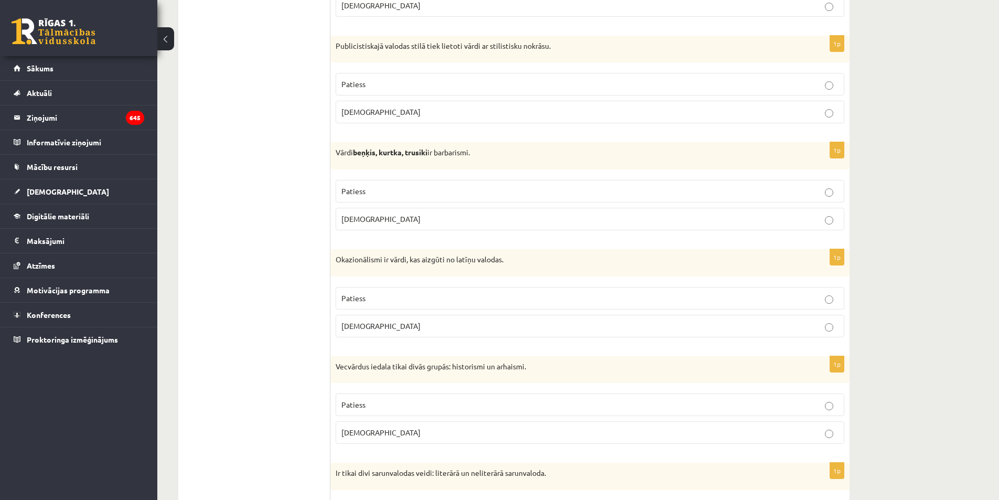
click at [385, 319] on label "Aplams" at bounding box center [590, 326] width 509 height 23
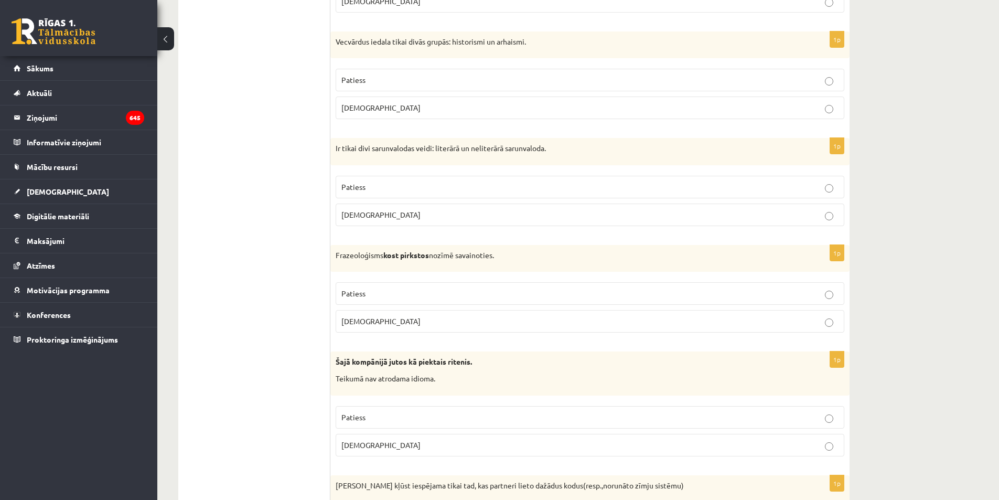
scroll to position [2255, 0]
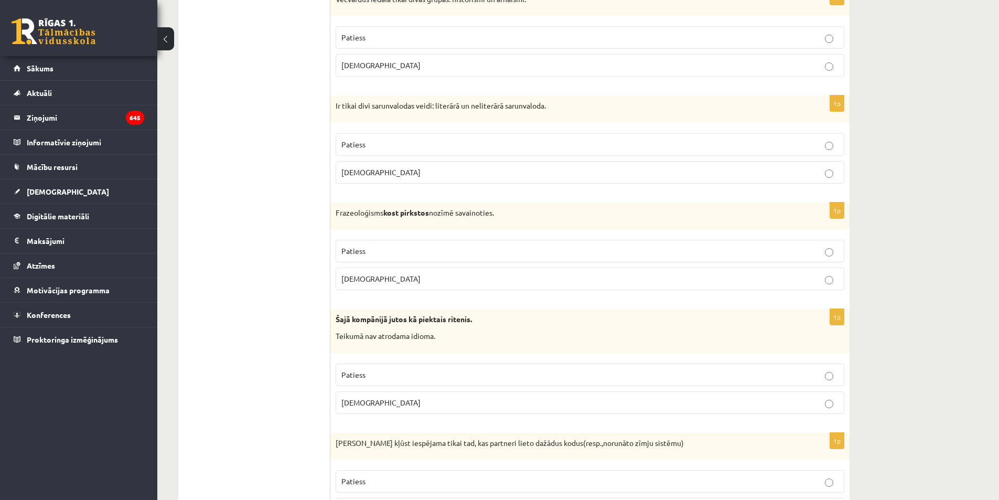
click at [399, 147] on p "Patiess" at bounding box center [589, 144] width 497 height 11
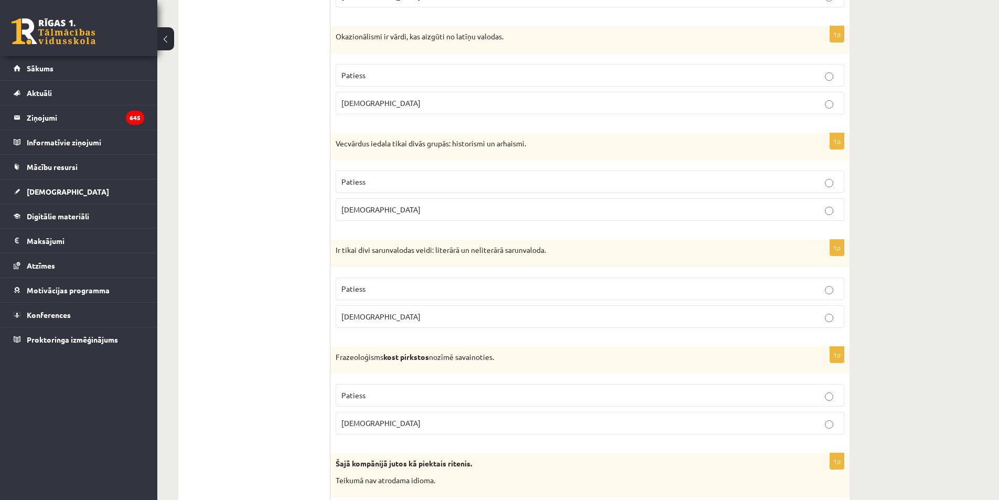
scroll to position [2098, 0]
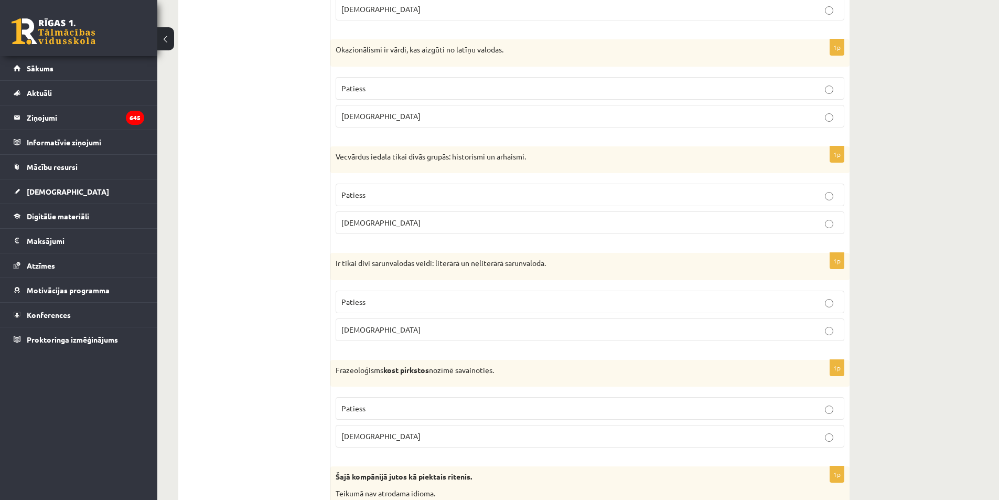
click at [401, 199] on p "Patiess" at bounding box center [589, 194] width 497 height 11
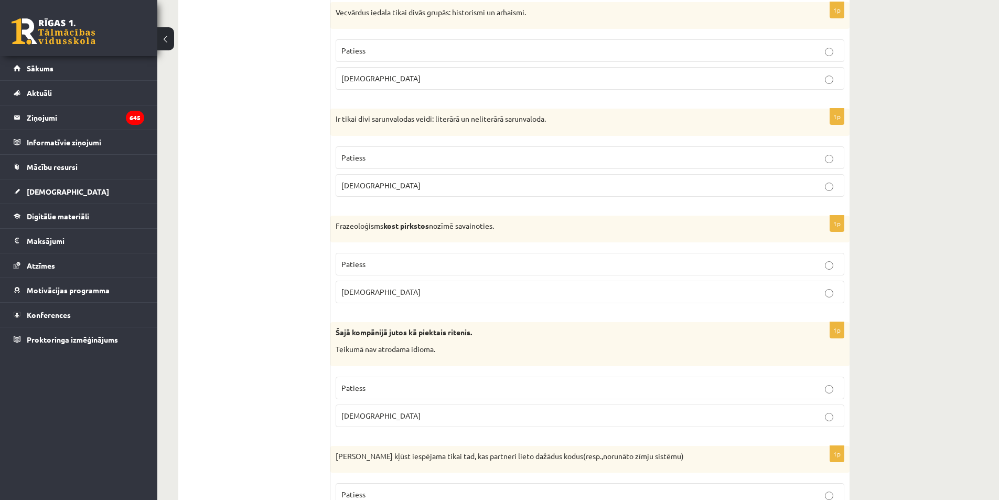
scroll to position [2255, 0]
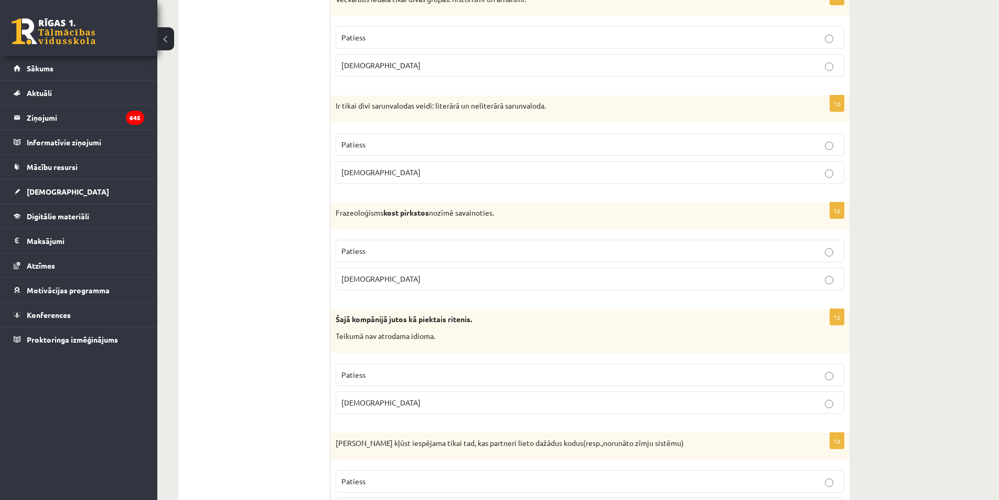
click at [401, 274] on p "Aplams" at bounding box center [589, 278] width 497 height 11
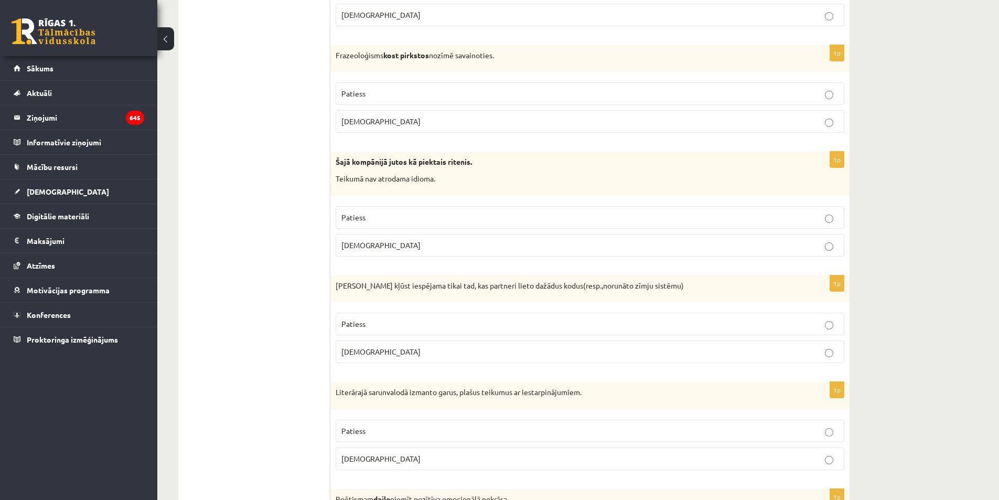
click at [378, 247] on p "Aplams" at bounding box center [589, 245] width 497 height 11
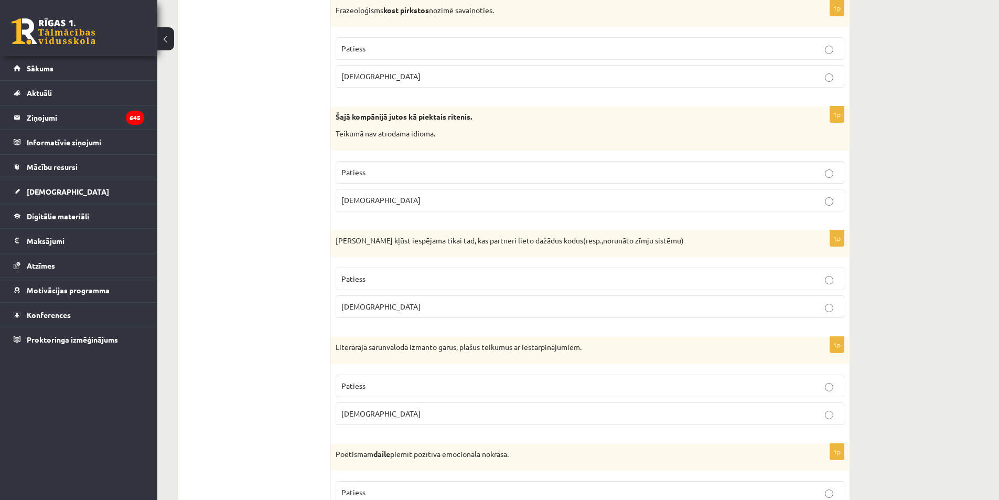
scroll to position [2517, 0]
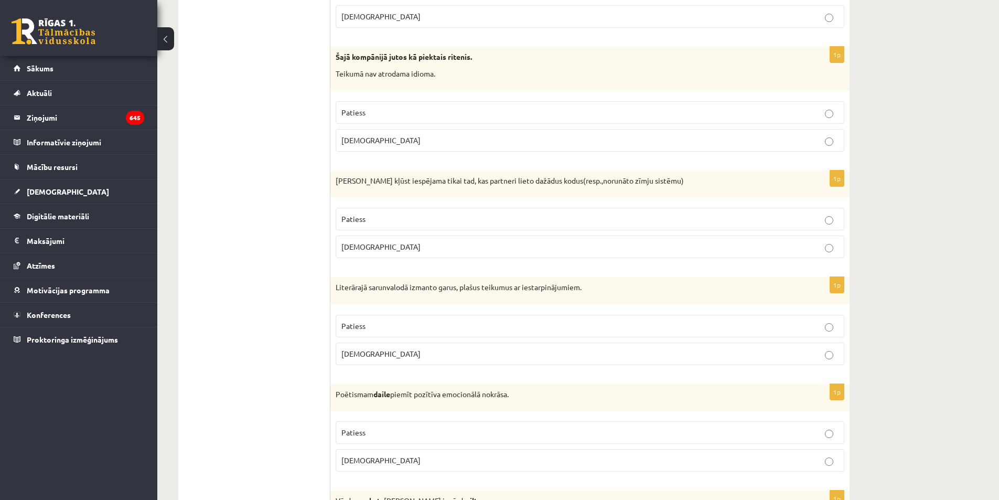
click at [378, 247] on p "Aplams" at bounding box center [589, 246] width 497 height 11
drag, startPoint x: 380, startPoint y: 357, endPoint x: 374, endPoint y: 350, distance: 9.7
click at [380, 358] on p "Aplams" at bounding box center [589, 353] width 497 height 11
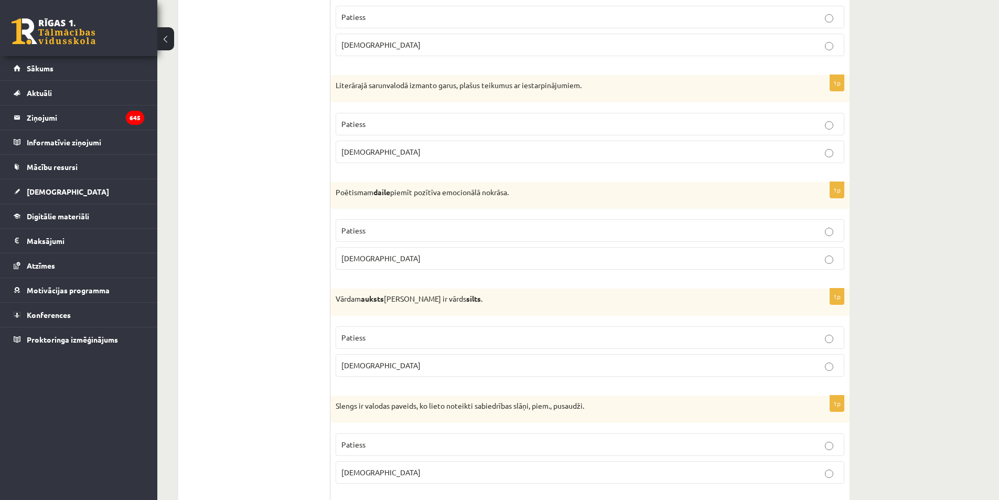
scroll to position [2727, 0]
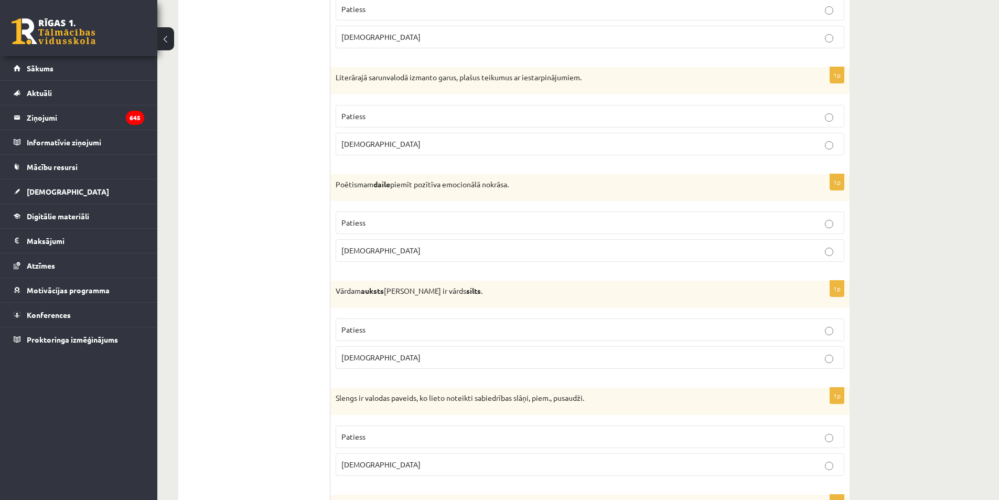
click at [372, 220] on p "Patiess" at bounding box center [589, 222] width 497 height 11
click at [372, 324] on label "Patiess" at bounding box center [590, 329] width 509 height 23
click at [366, 442] on p "Patiess" at bounding box center [589, 436] width 497 height 11
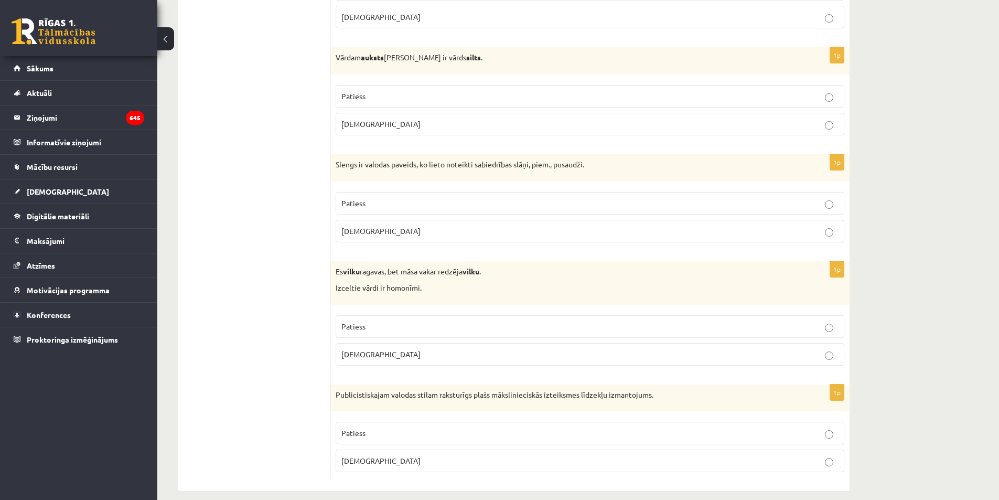
scroll to position [2973, 0]
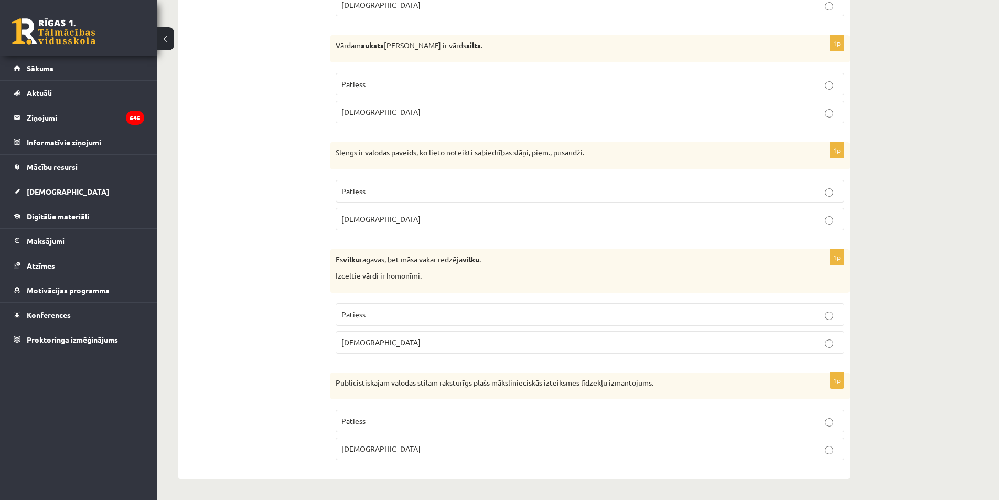
click at [376, 421] on p "Patiess" at bounding box center [589, 420] width 497 height 11
click at [391, 313] on p "Patiess" at bounding box center [589, 314] width 497 height 11
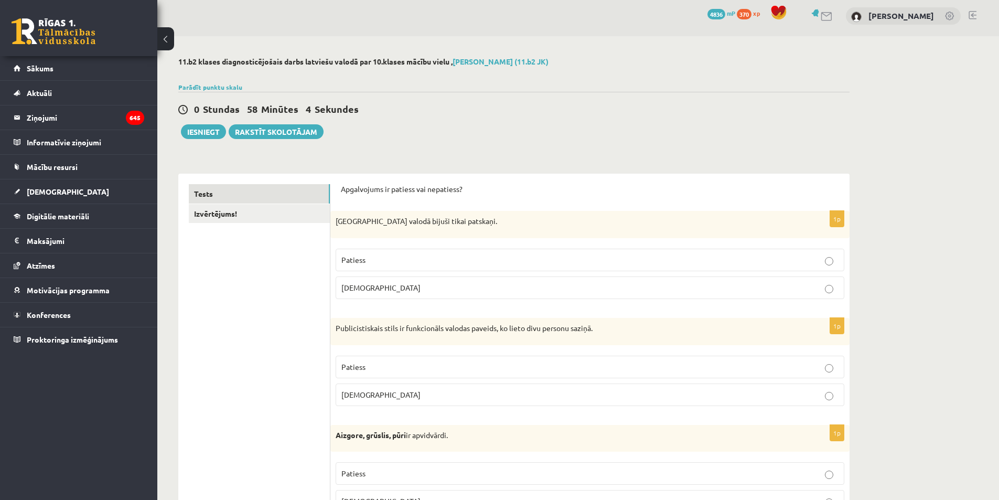
scroll to position [0, 0]
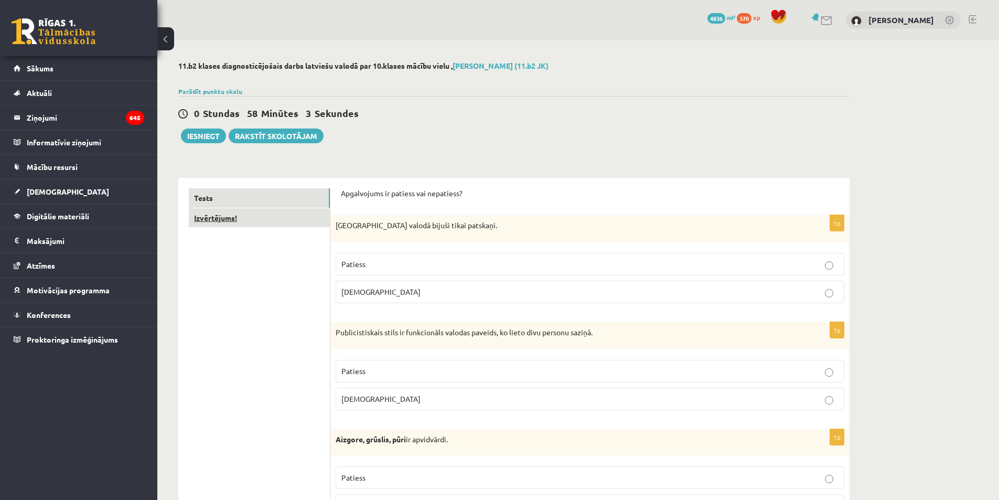
click at [277, 215] on link "Izvērtējums!" at bounding box center [259, 217] width 141 height 19
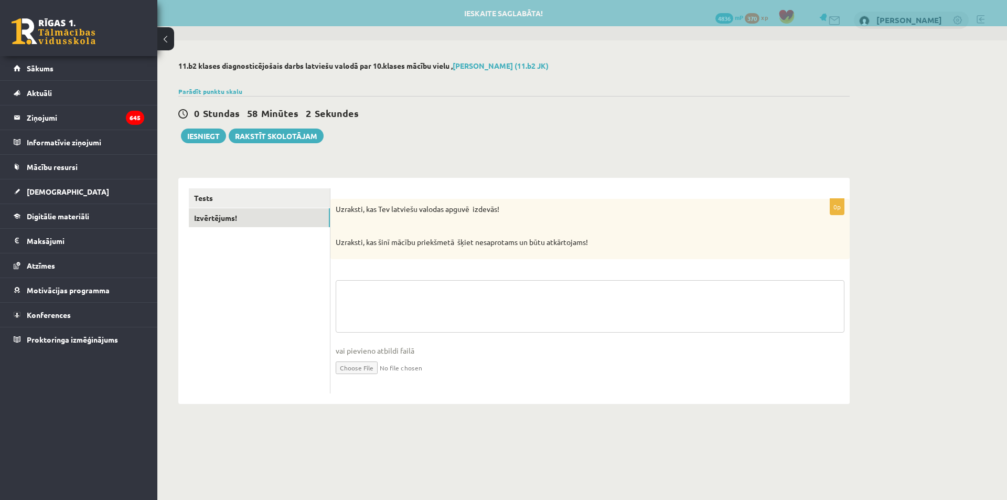
click at [390, 290] on textarea at bounding box center [590, 306] width 509 height 52
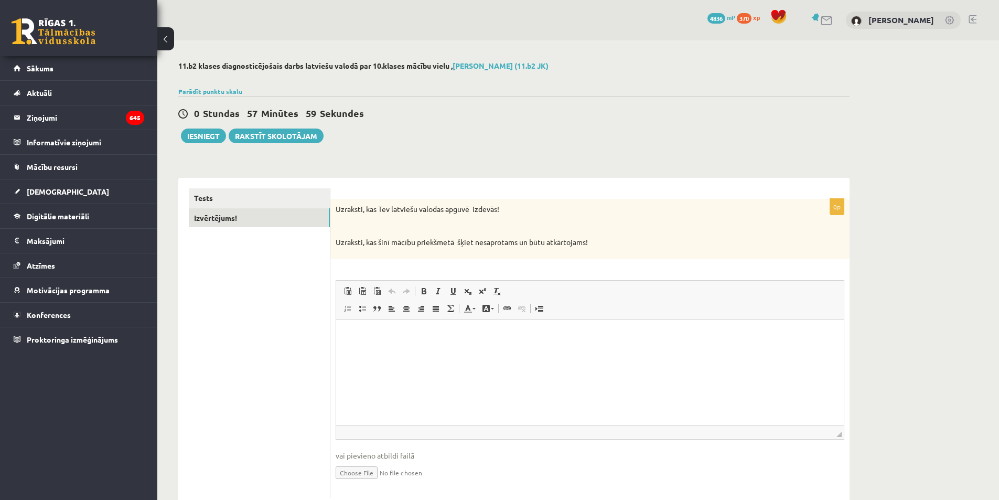
click at [403, 338] on p "Editor, wiswyg-editor-user-answer-47433781899620" at bounding box center [590, 335] width 487 height 11
click at [213, 140] on button "Iesniegt" at bounding box center [203, 135] width 45 height 15
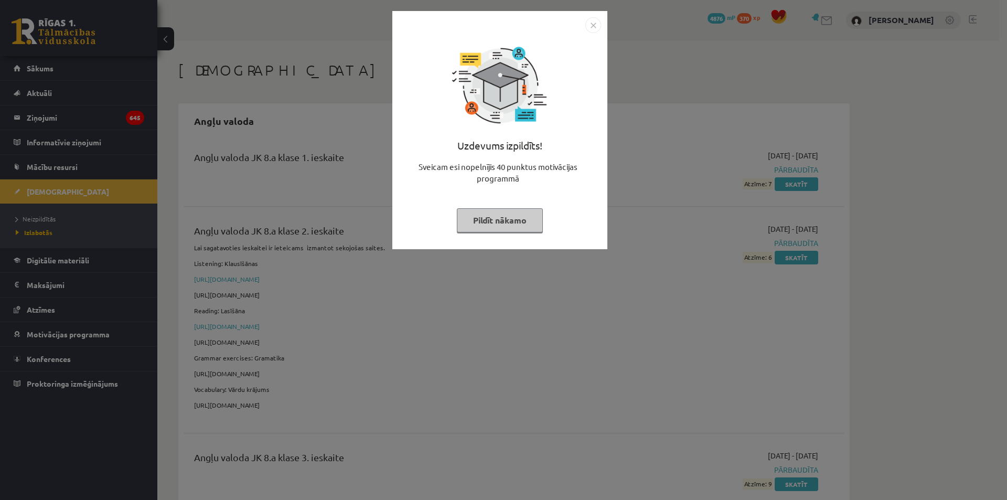
click at [506, 218] on button "Pildīt nākamo" at bounding box center [500, 220] width 86 height 24
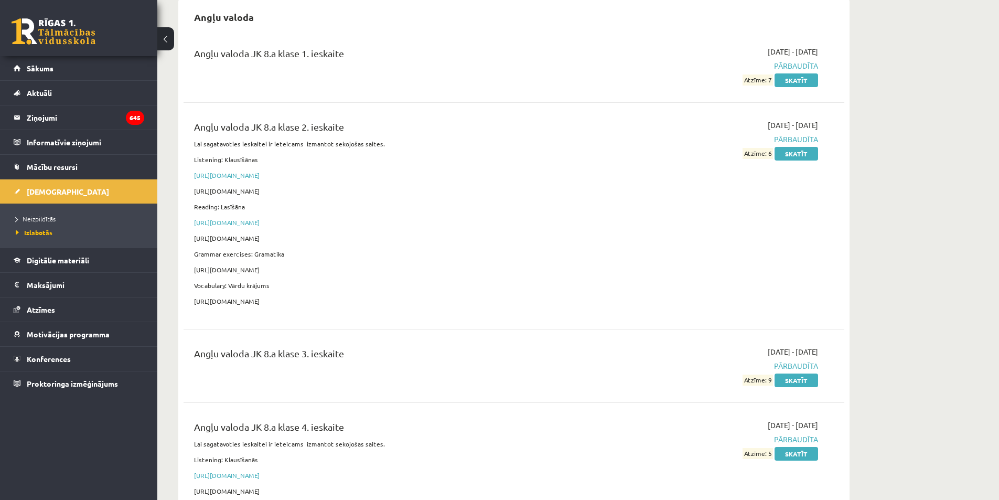
scroll to position [105, 0]
click at [51, 211] on ul "Neizpildītās [GEOGRAPHIC_DATA]" at bounding box center [78, 225] width 157 height 44
click at [51, 215] on link "Neizpildītās" at bounding box center [81, 218] width 131 height 9
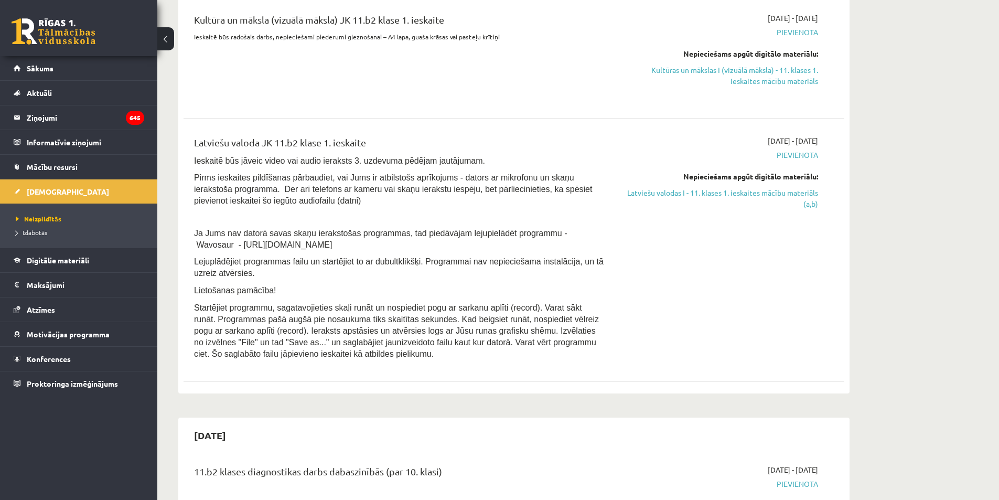
scroll to position [262, 0]
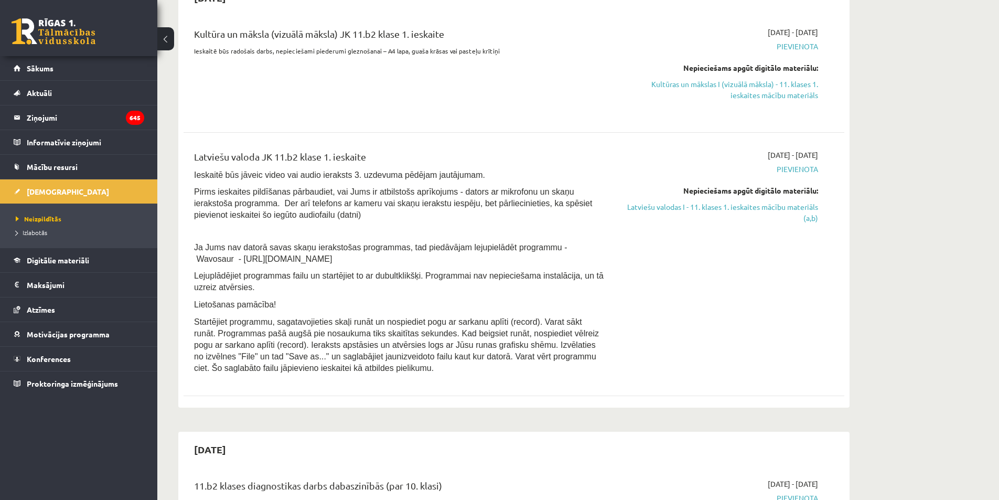
click at [724, 360] on div "[DATE] - [DATE] [GEOGRAPHIC_DATA] Nepieciešams apgūt digitālo materiālu: Latvie…" at bounding box center [719, 264] width 213 height 230
click at [753, 211] on link "Latviešu valodas I - 11. klases 1. ieskaites mācību materiāls (a,b)" at bounding box center [719, 212] width 198 height 22
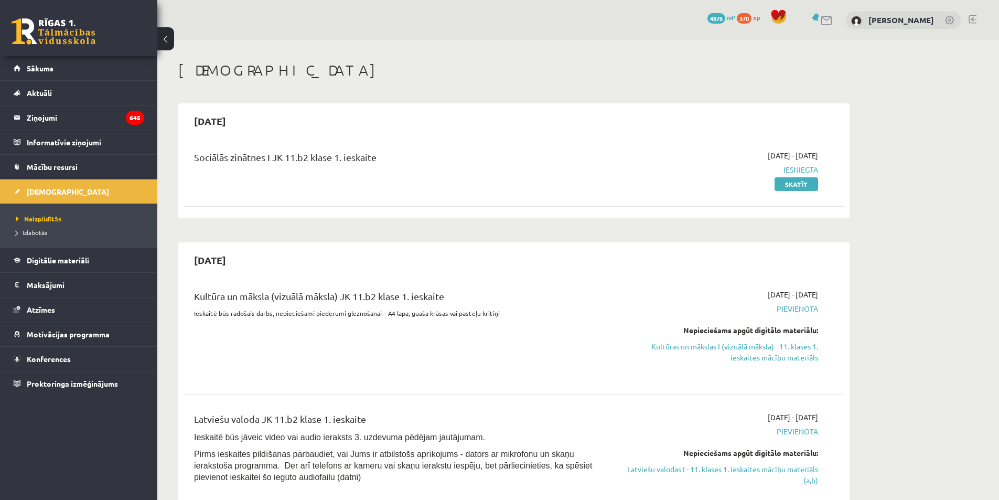
scroll to position [255, 0]
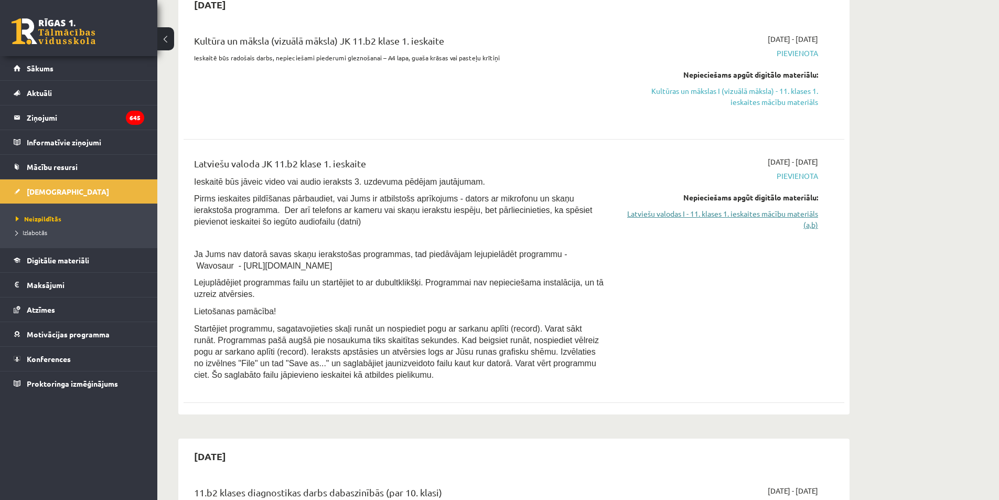
click at [766, 213] on link "Latviešu valodas I - 11. klases 1. ieskaites mācību materiāls (a,b)" at bounding box center [719, 219] width 198 height 22
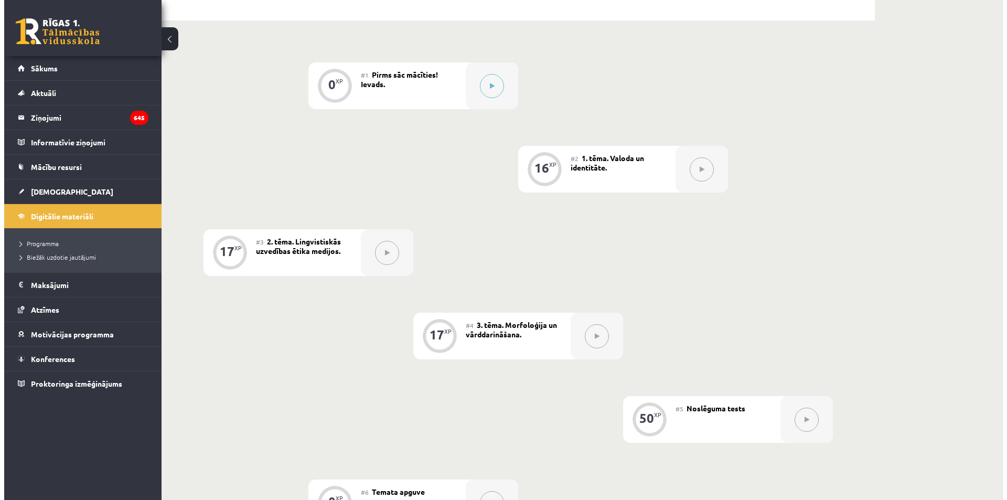
scroll to position [115, 0]
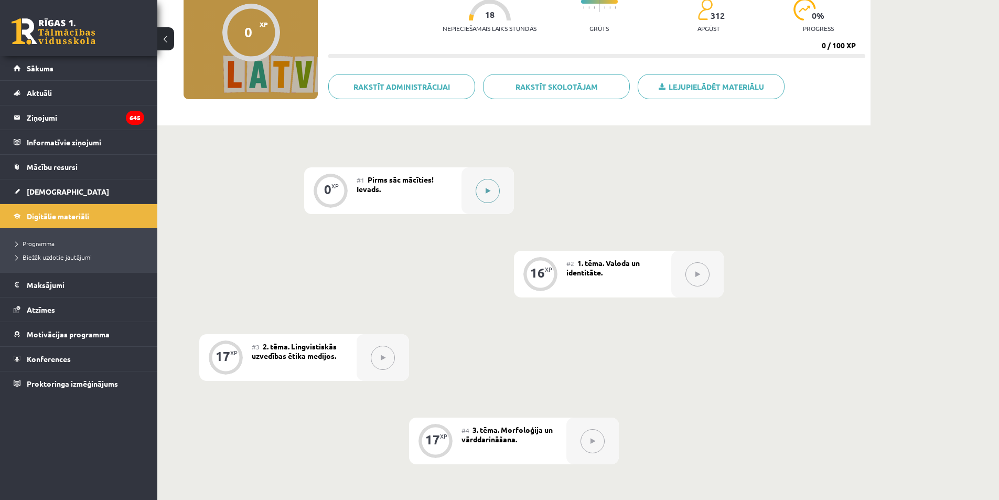
click at [487, 191] on icon at bounding box center [488, 191] width 5 height 6
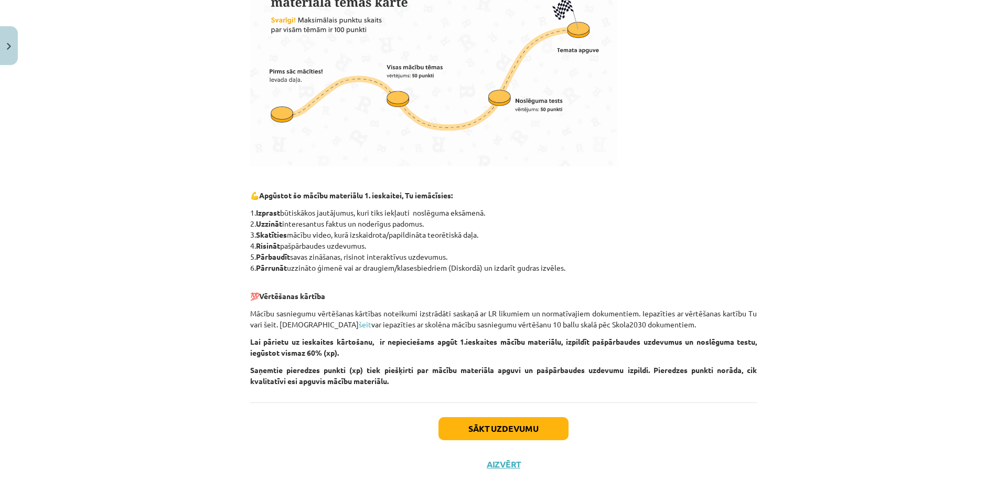
scroll to position [347, 0]
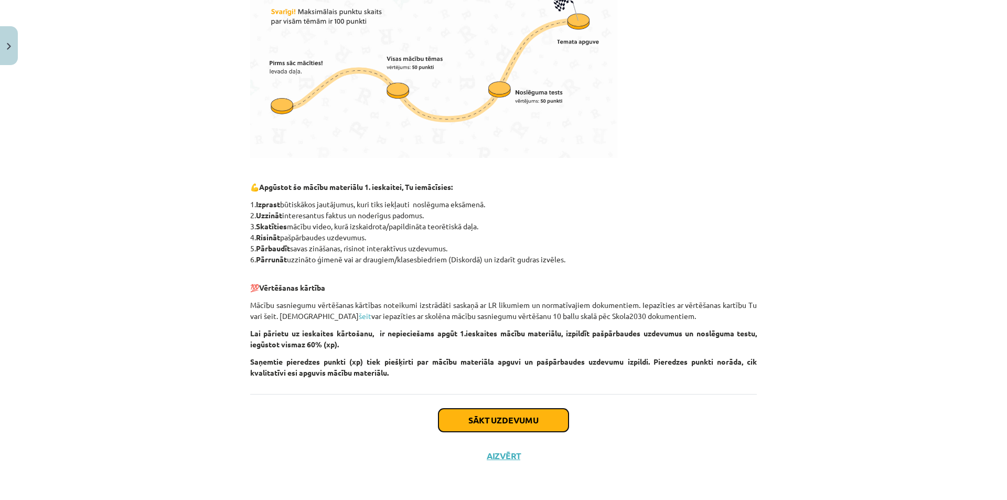
click at [498, 420] on button "Sākt uzdevumu" at bounding box center [503, 420] width 130 height 23
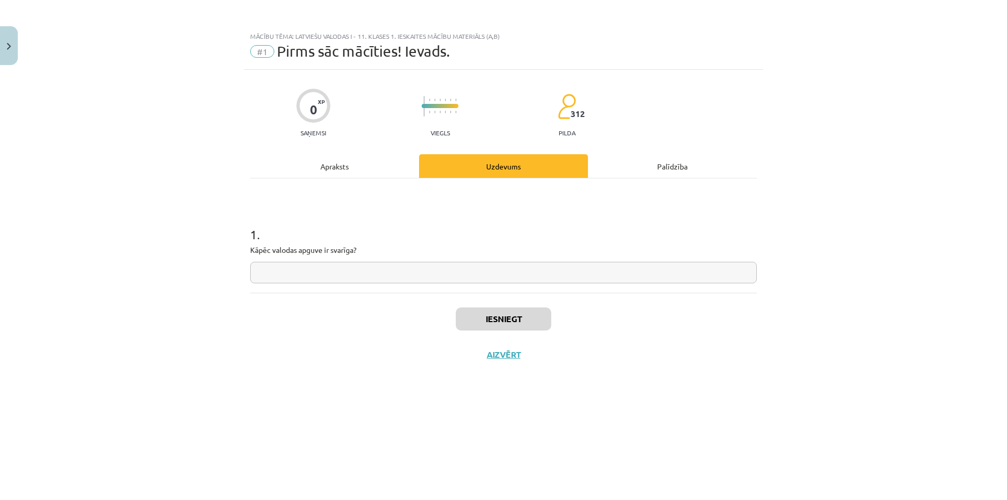
scroll to position [0, 0]
click at [333, 274] on input "text" at bounding box center [503, 273] width 507 height 22
type input "***"
click at [506, 317] on button "Iesniegt" at bounding box center [503, 318] width 95 height 23
click at [507, 360] on button "Nākamā nodarbība" at bounding box center [503, 361] width 103 height 24
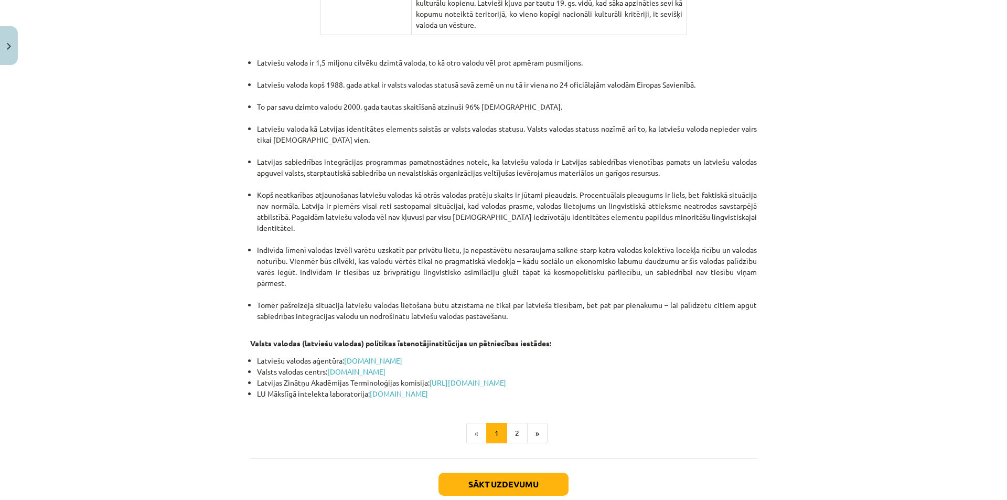
scroll to position [2093, 0]
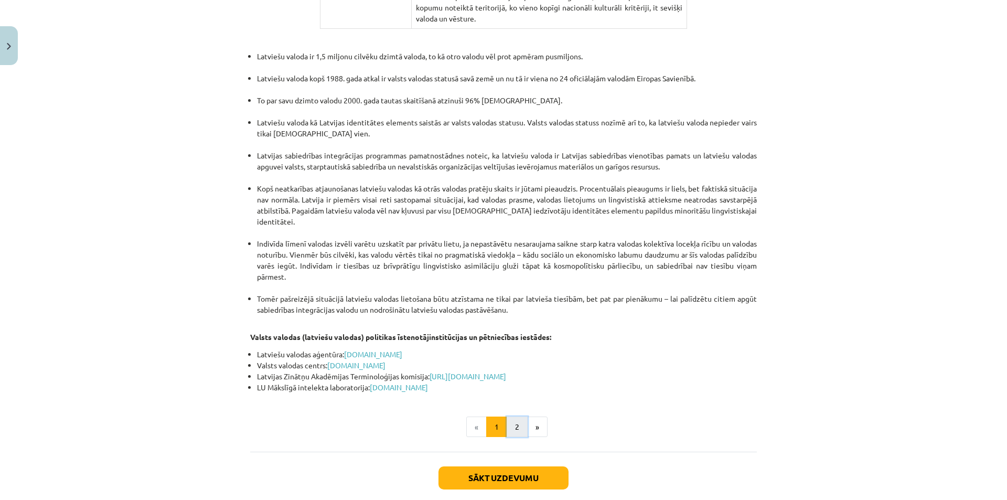
click at [507, 416] on button "2" at bounding box center [517, 426] width 21 height 21
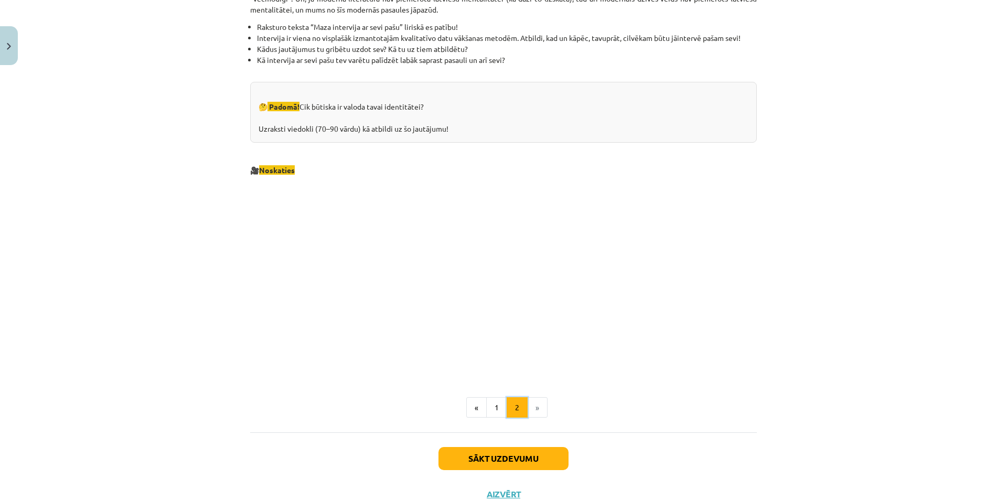
scroll to position [1023, 0]
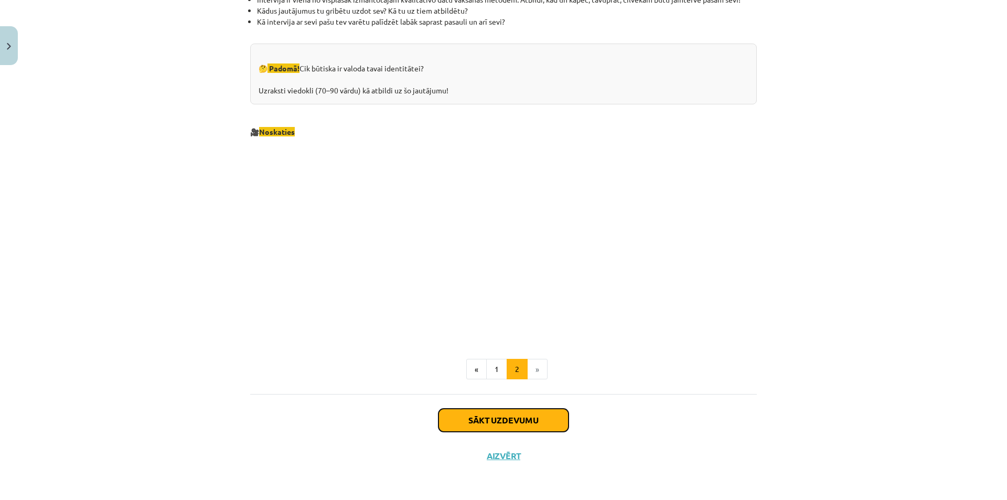
click at [515, 414] on button "Sākt uzdevumu" at bounding box center [503, 420] width 130 height 23
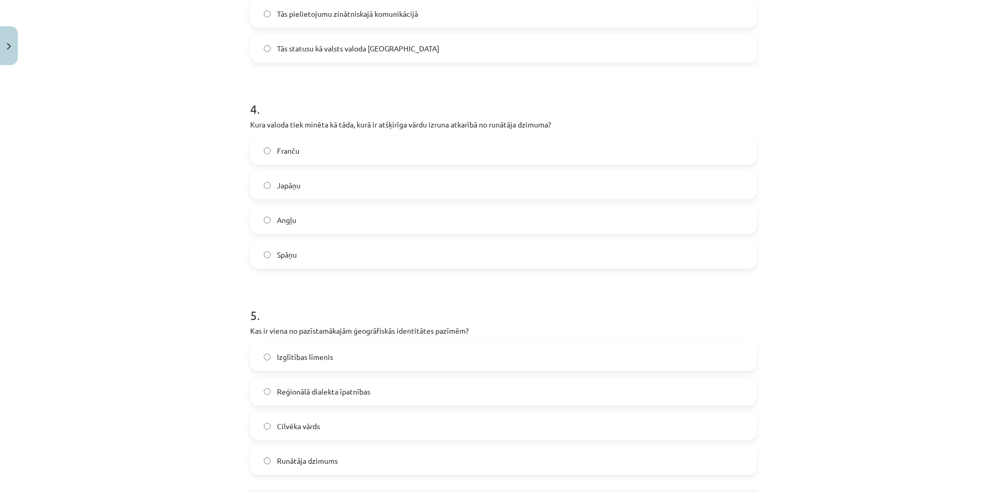
scroll to position [840, 0]
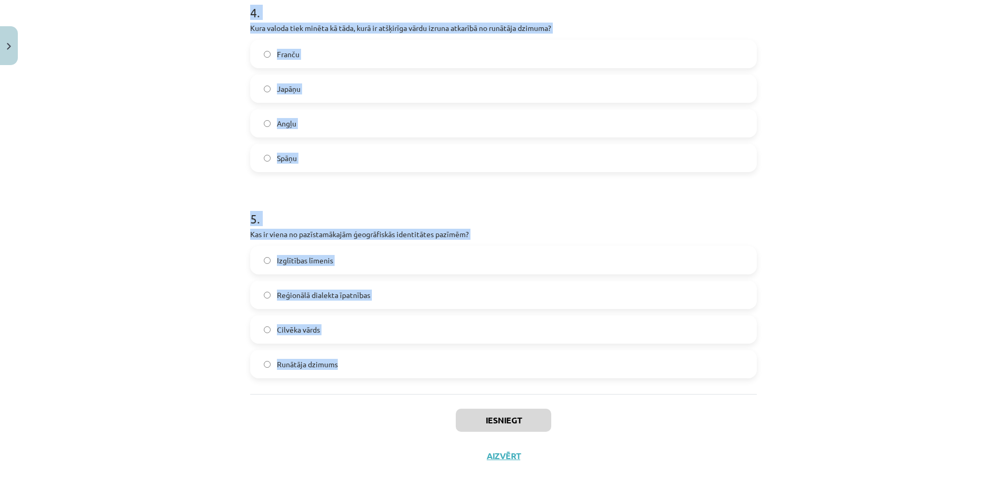
drag, startPoint x: 246, startPoint y: 202, endPoint x: 537, endPoint y: 360, distance: 330.5
copy form "1 . Ko nozīmē etnokultūras identitāte? Piederības atzīšanu kādai etniskās kultū…"
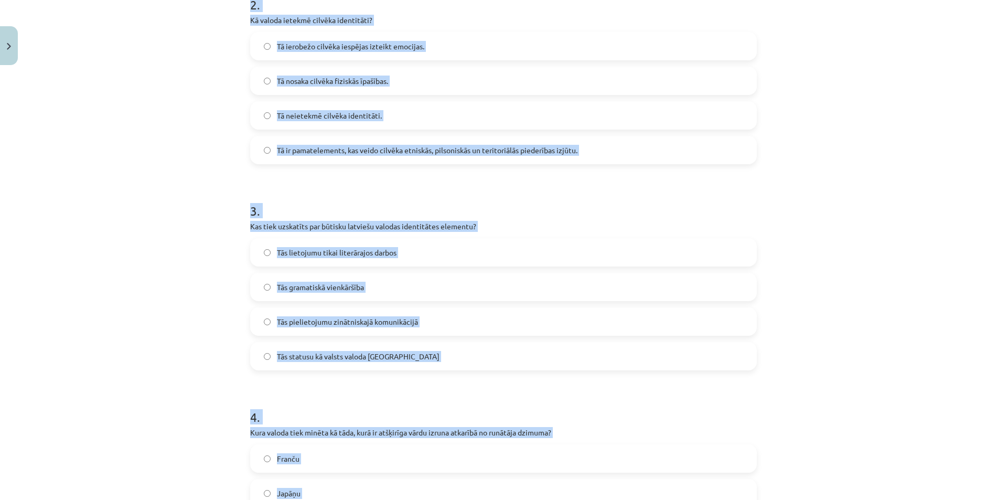
scroll to position [136, 0]
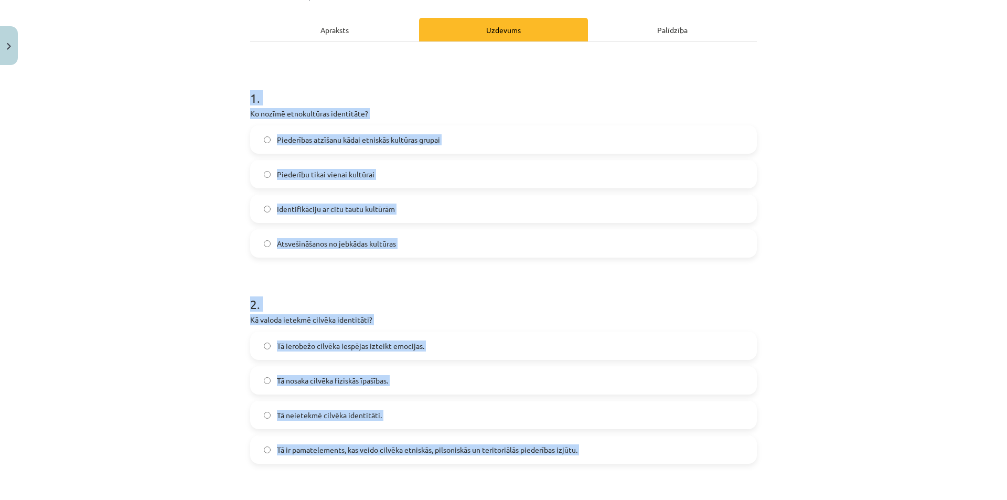
click at [412, 134] on span "Piederības atzīšanu kādai etniskās kultūras grupai" at bounding box center [358, 139] width 163 height 11
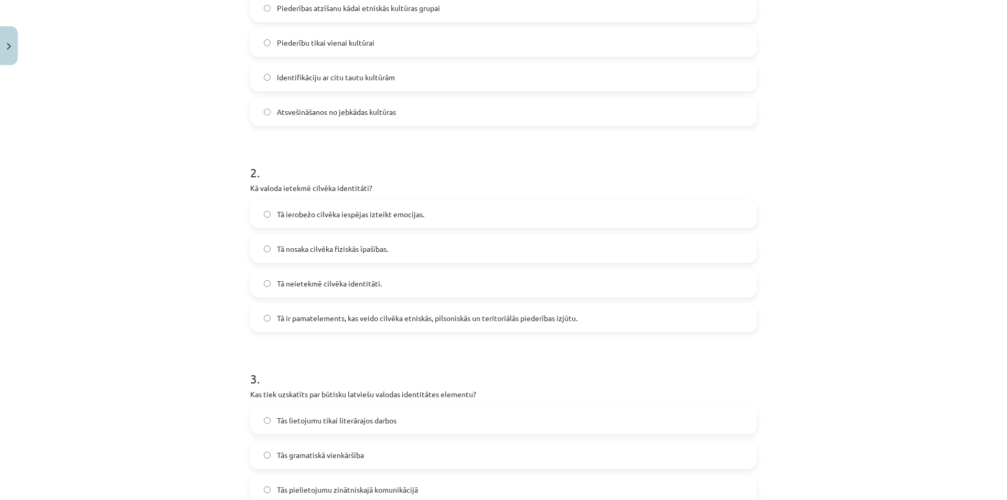
scroll to position [294, 0]
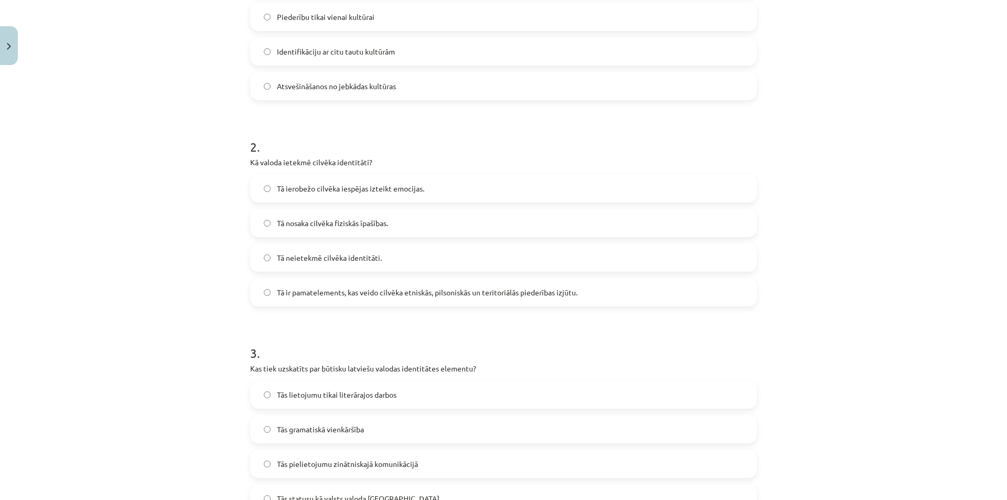
drag, startPoint x: 368, startPoint y: 296, endPoint x: 364, endPoint y: 290, distance: 7.1
click at [368, 296] on span "Tā ir pamatelements, kas veido cilvēka etniskās, pilsoniskās un teritoriālās pi…" at bounding box center [427, 292] width 301 height 11
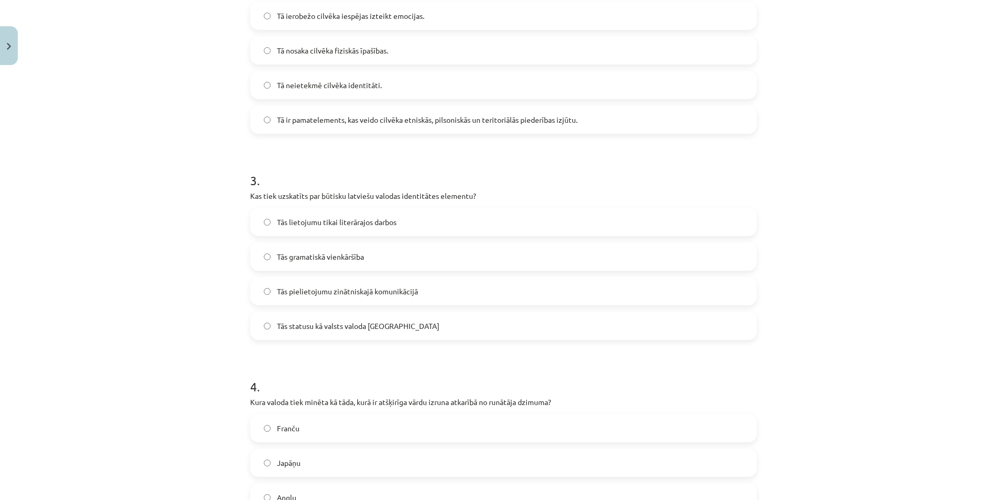
scroll to position [503, 0]
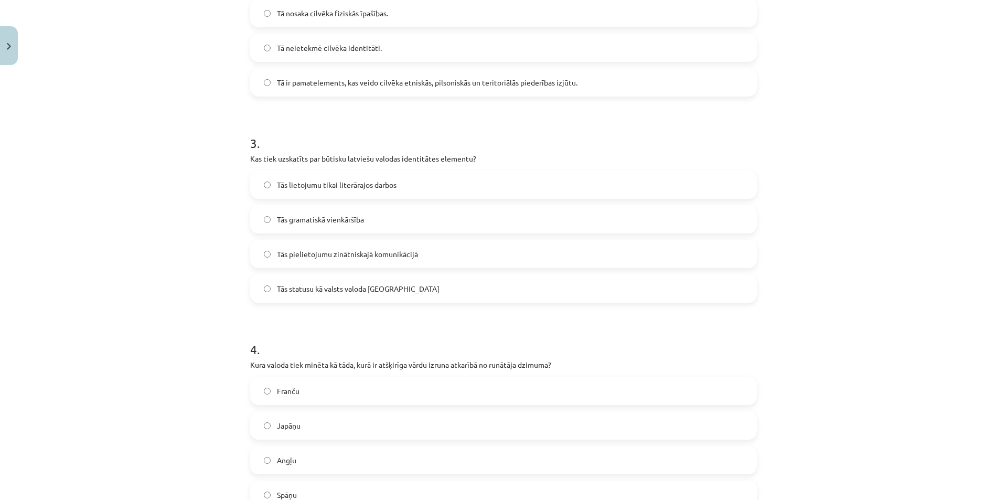
click at [344, 285] on span "Tās statusu kā valsts valoda Latvijā" at bounding box center [358, 288] width 163 height 11
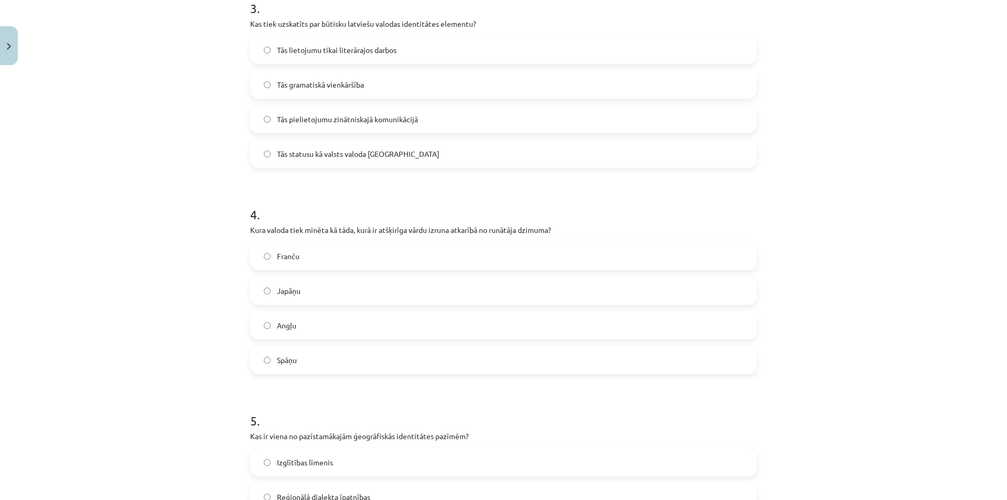
scroll to position [713, 0]
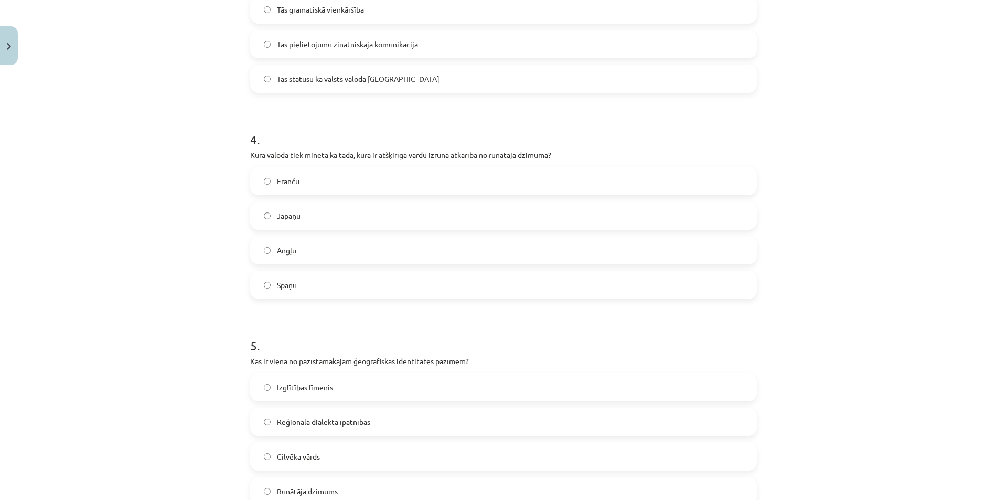
click at [323, 213] on label "Japāņu" at bounding box center [503, 215] width 505 height 26
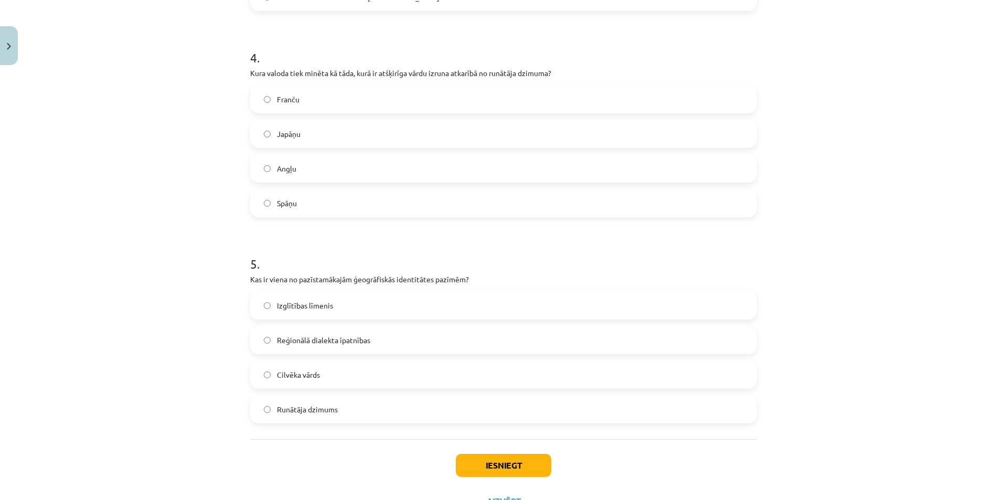
scroll to position [818, 0]
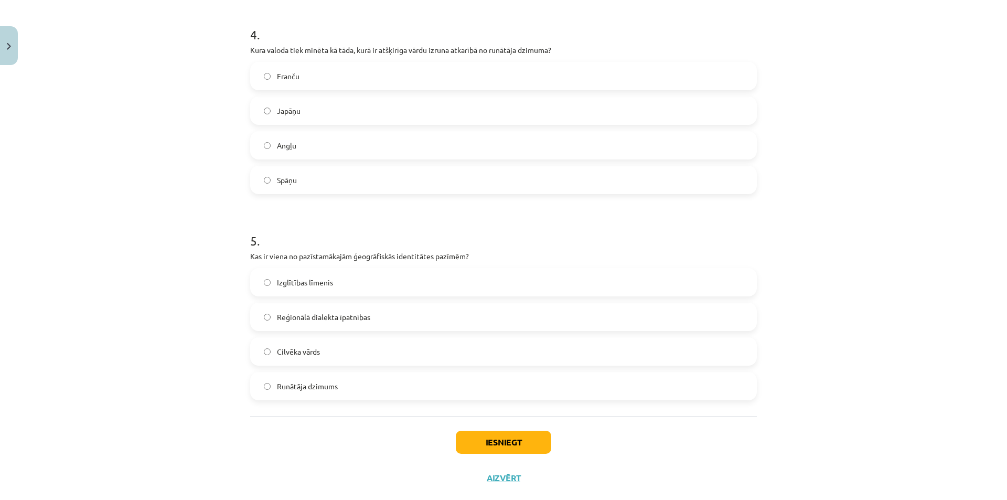
click at [342, 318] on span "Reģionālā dialekta īpatnības" at bounding box center [323, 317] width 93 height 11
click at [491, 440] on button "Iesniegt" at bounding box center [503, 442] width 95 height 23
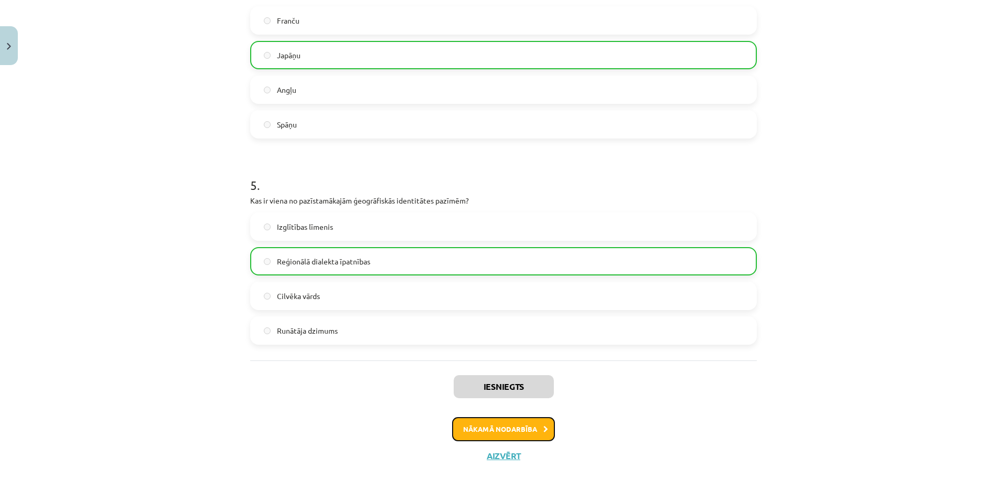
click at [487, 434] on button "Nākamā nodarbība" at bounding box center [503, 429] width 103 height 24
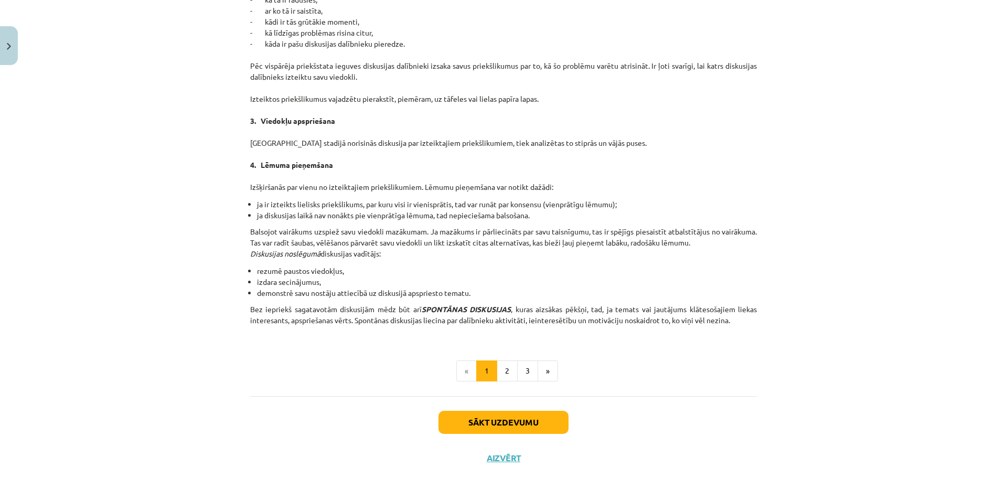
scroll to position [834, 0]
click at [508, 369] on button "2" at bounding box center [507, 369] width 21 height 21
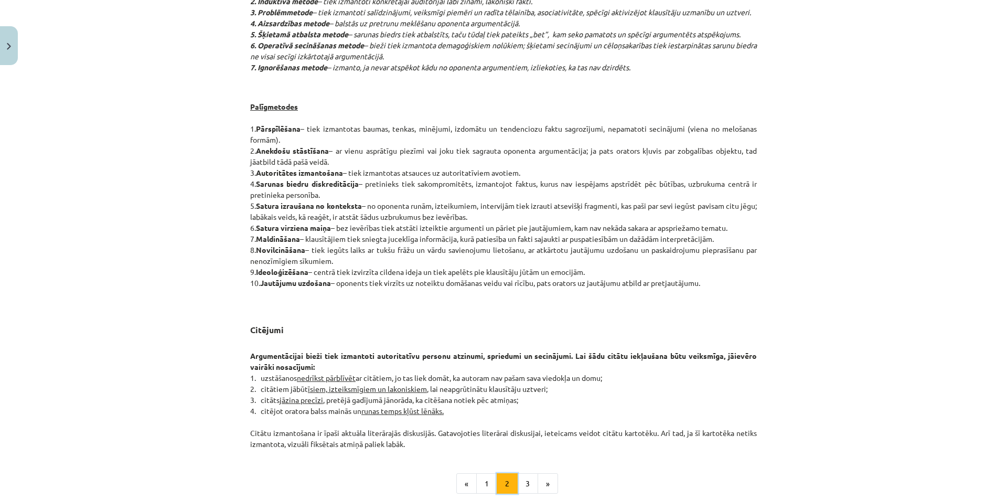
scroll to position [712, 0]
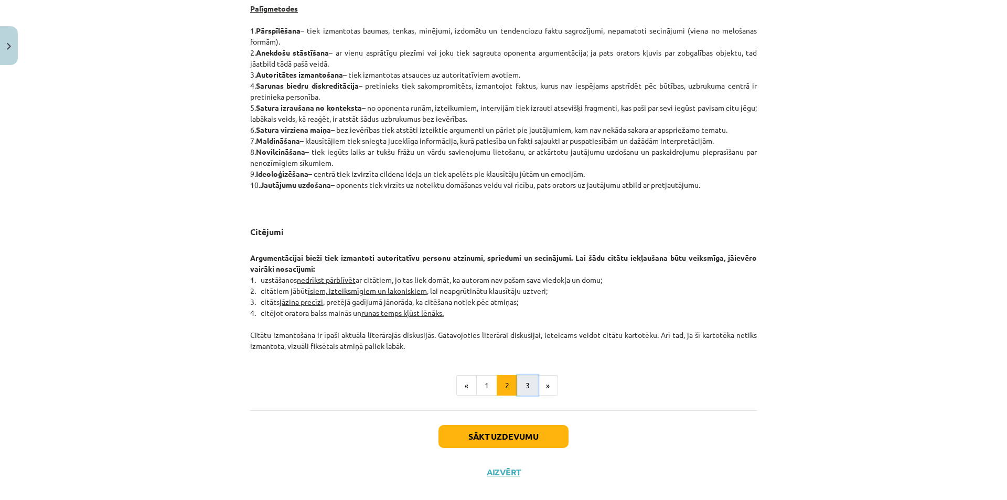
click at [520, 382] on button "3" at bounding box center [527, 385] width 21 height 21
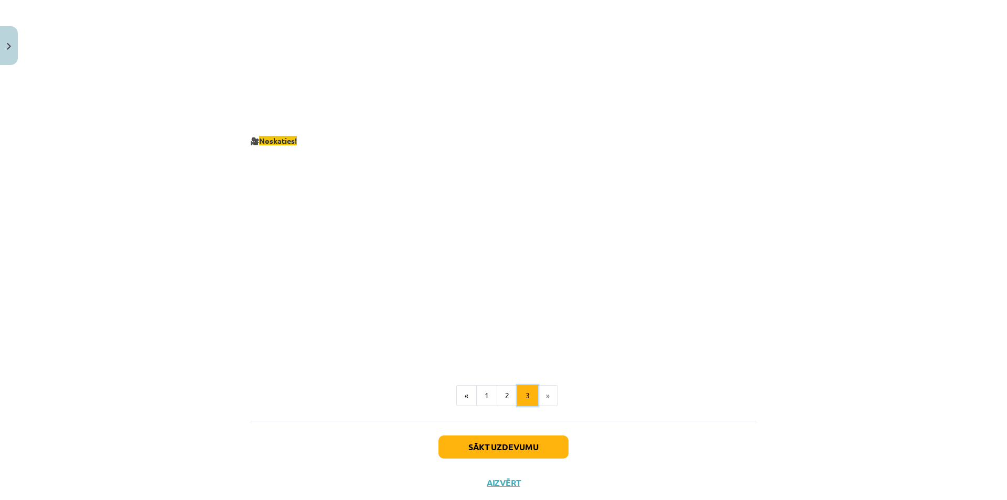
scroll to position [1837, 0]
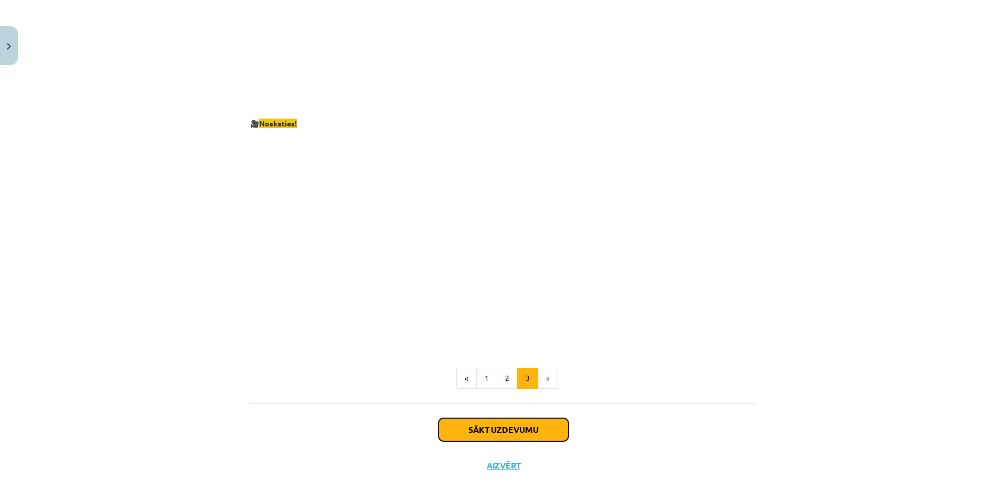
click at [506, 418] on button "Sākt uzdevumu" at bounding box center [503, 429] width 130 height 23
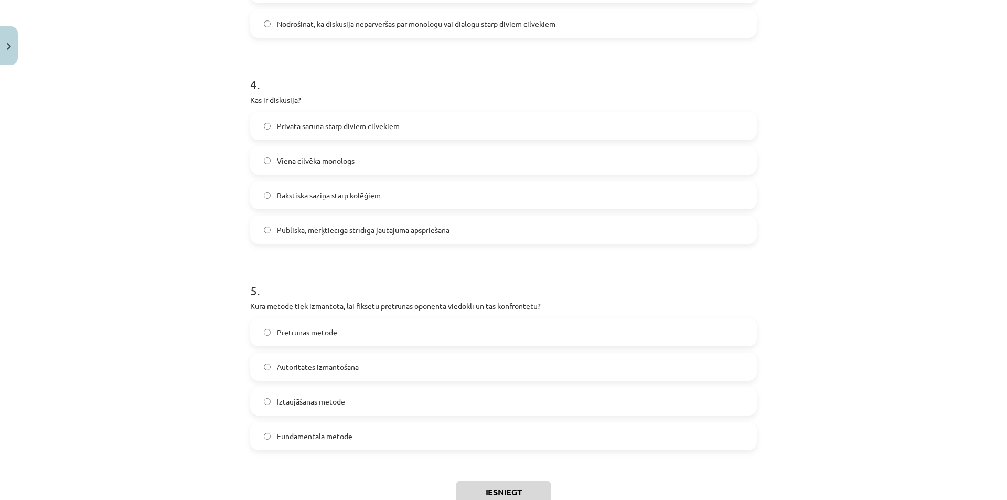
scroll to position [840, 0]
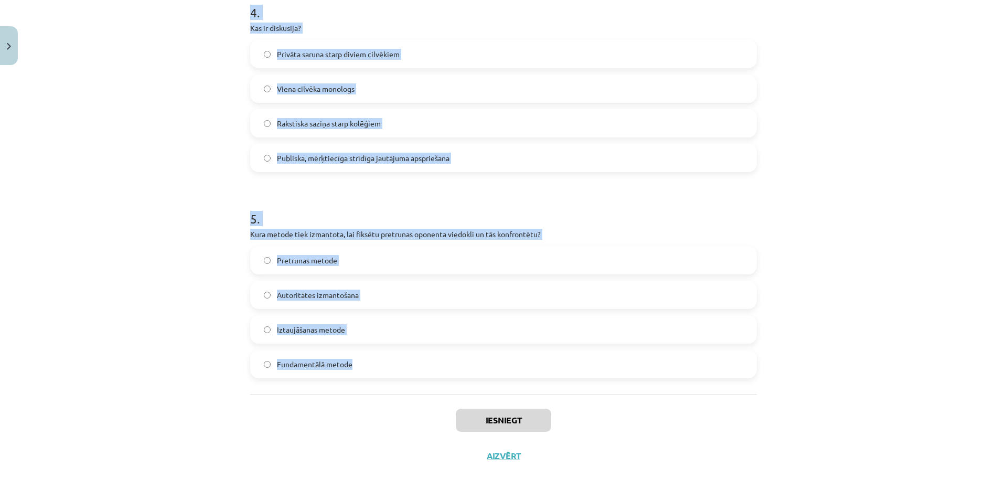
drag, startPoint x: 211, startPoint y: 199, endPoint x: 409, endPoint y: 345, distance: 246.1
click at [455, 366] on div "Mācību tēma: Latviešu valodas i - 11. klases 1. ieskaites mācību materiāls (a,b…" at bounding box center [503, 250] width 1007 height 500
copy form "1 . Kāds ir viens no galvenajiem diskusijas kultūras principiem? Pieprasīt, lai…"
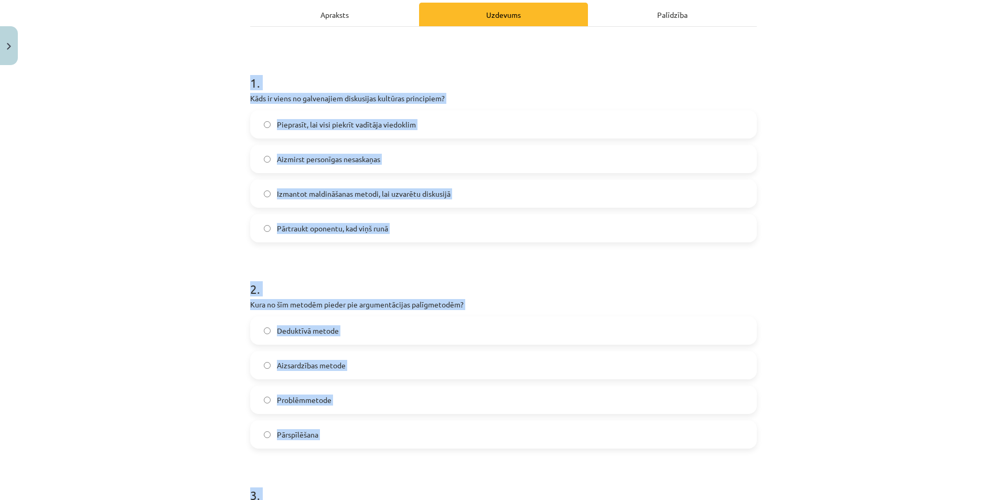
scroll to position [157, 0]
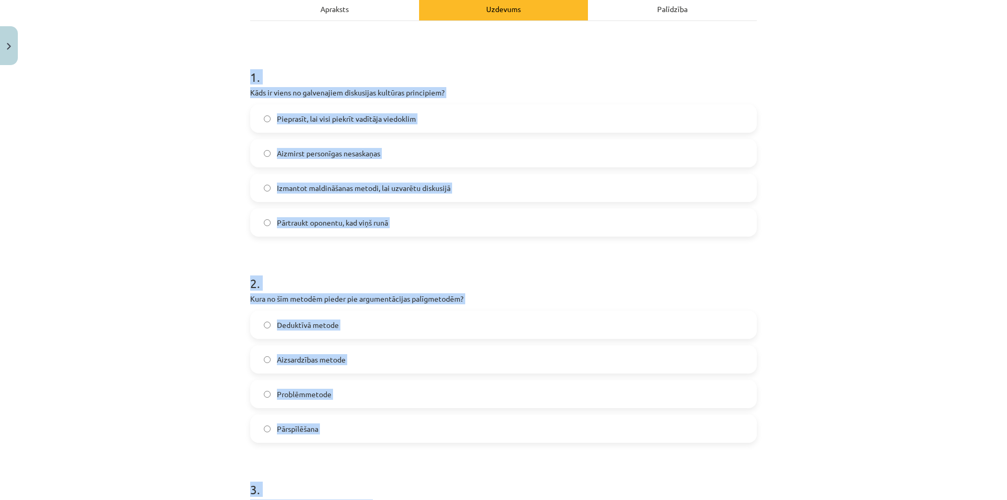
click at [359, 162] on label "Aizmirst personīgas nesaskaņas" at bounding box center [503, 153] width 505 height 26
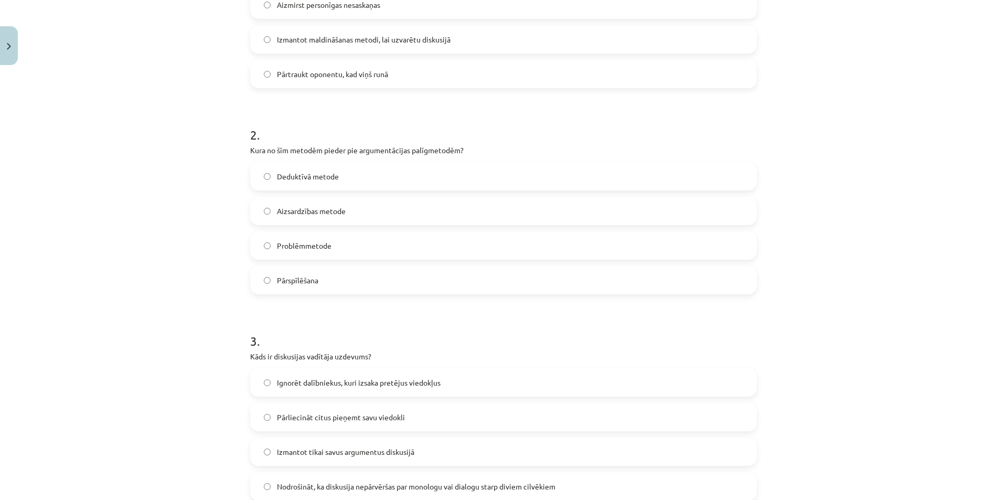
scroll to position [315, 0]
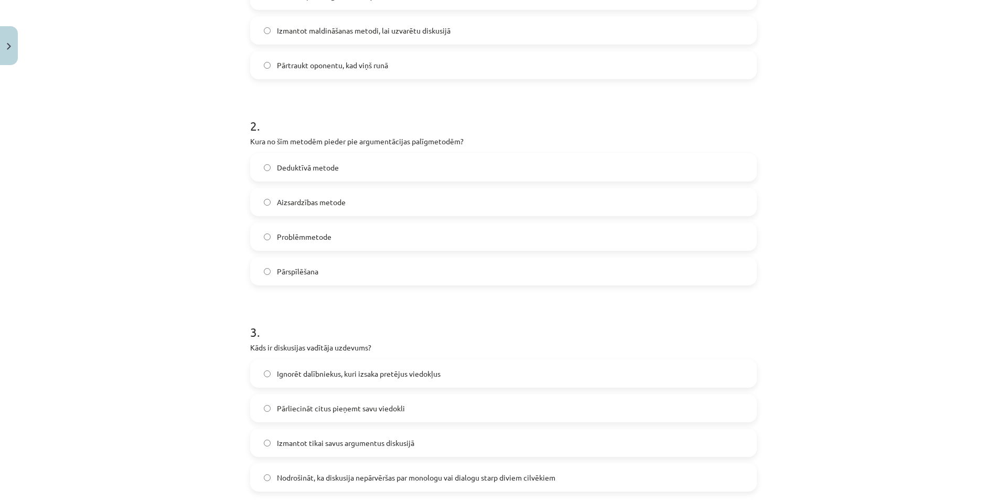
click at [314, 278] on label "Pārspīlēšana" at bounding box center [503, 271] width 505 height 26
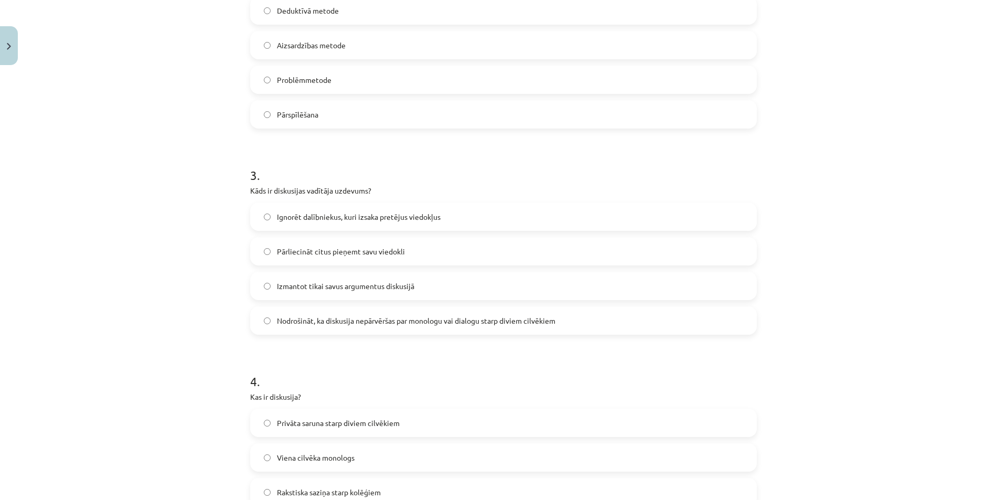
scroll to position [472, 0]
click at [347, 317] on span "Nodrošināt, ka diskusija nepārvēršas par monologu vai dialogu starp diviem cilv…" at bounding box center [416, 320] width 278 height 11
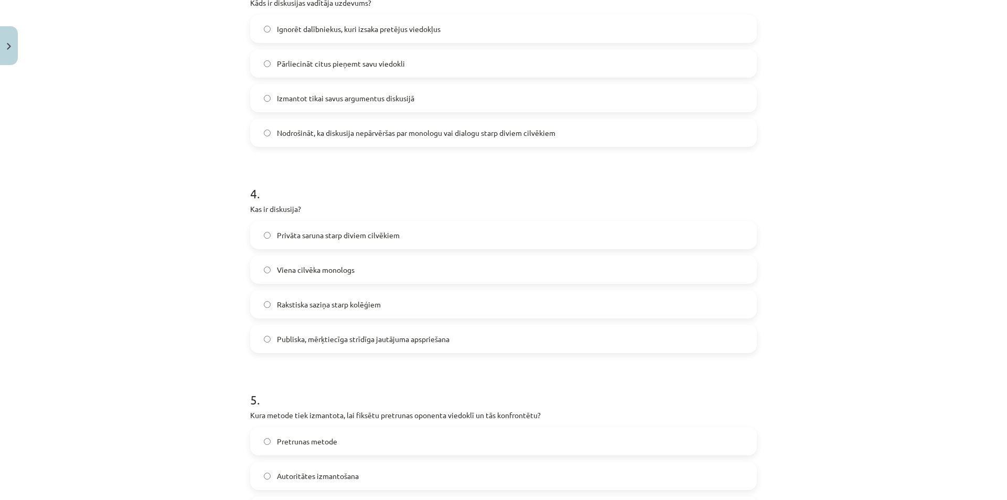
scroll to position [682, 0]
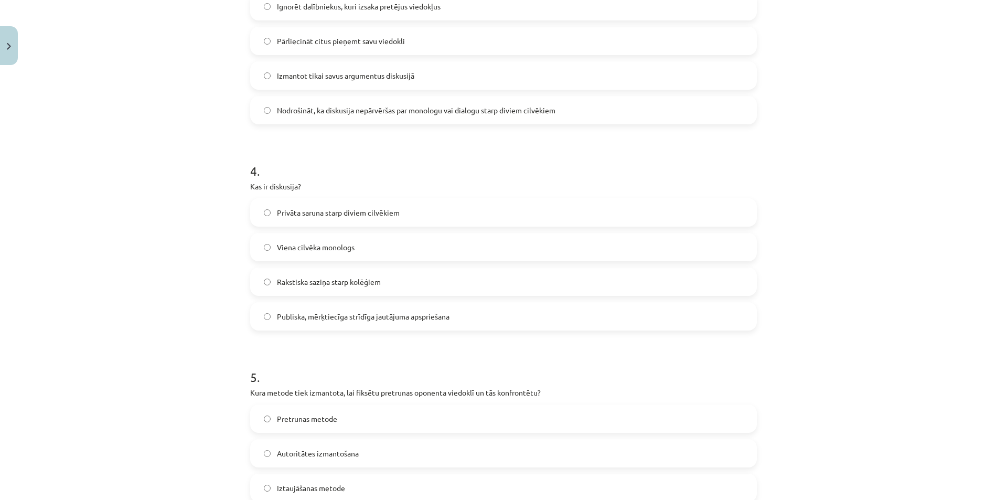
click at [330, 316] on span "Publiska, mērķtiecīga strīdīga jautājuma apspriešana" at bounding box center [363, 316] width 173 height 11
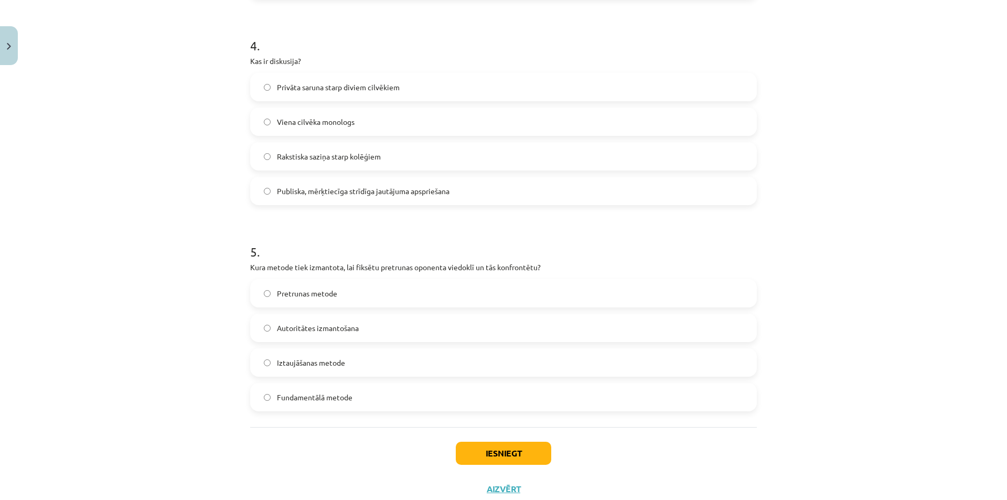
scroll to position [839, 0]
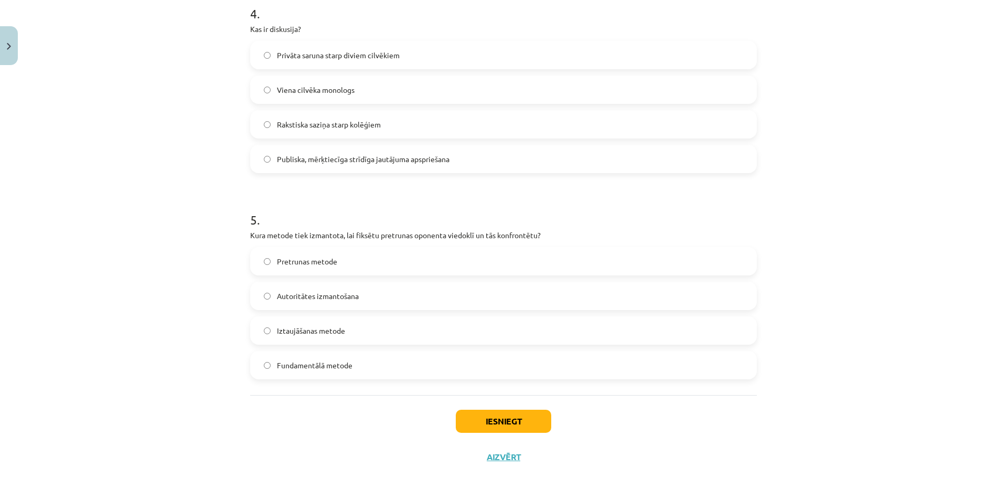
click at [420, 256] on label "Pretrunas metode" at bounding box center [503, 261] width 505 height 26
click at [503, 421] on button "Iesniegt" at bounding box center [503, 421] width 95 height 23
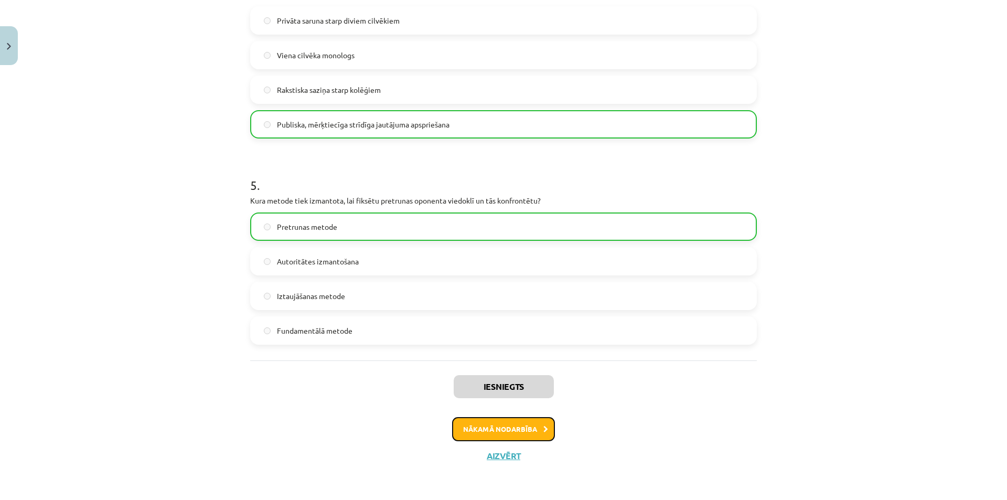
click at [492, 436] on button "Nākamā nodarbība" at bounding box center [503, 429] width 103 height 24
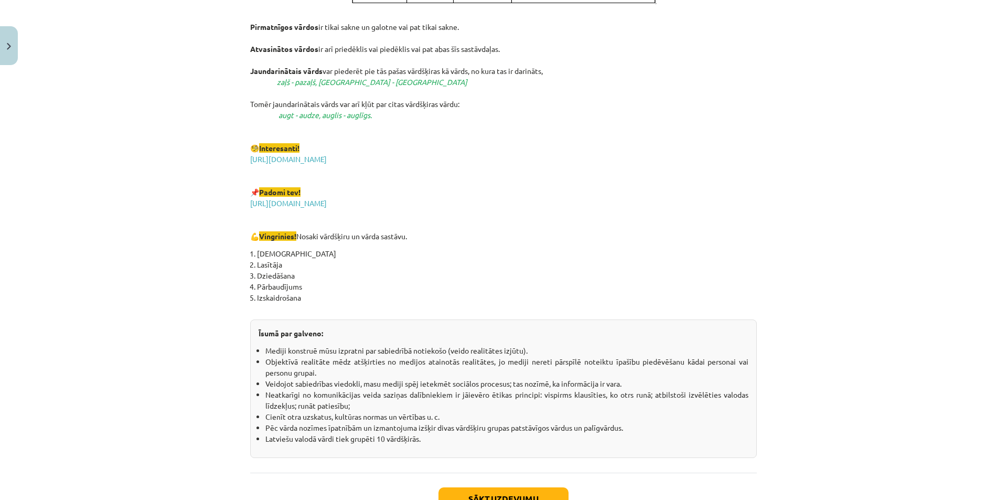
scroll to position [1705, 0]
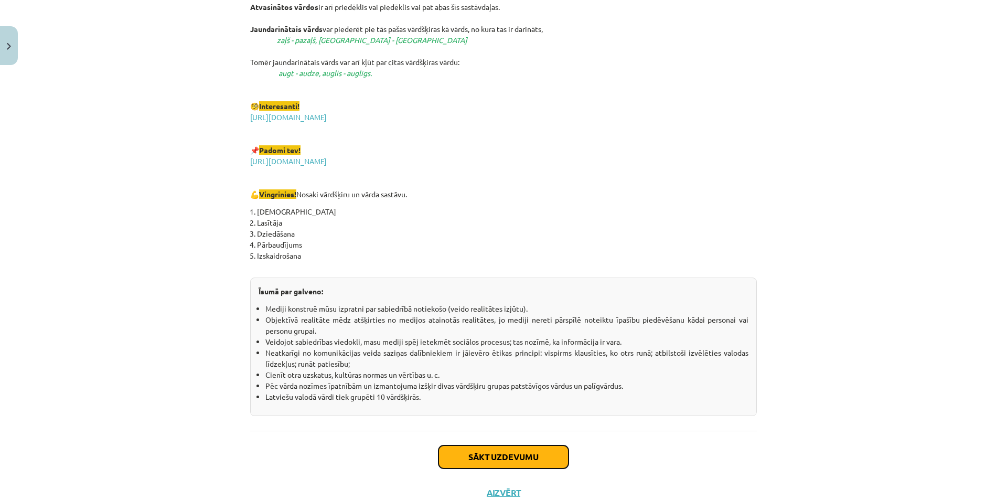
click at [510, 456] on button "Sākt uzdevumu" at bounding box center [503, 456] width 130 height 23
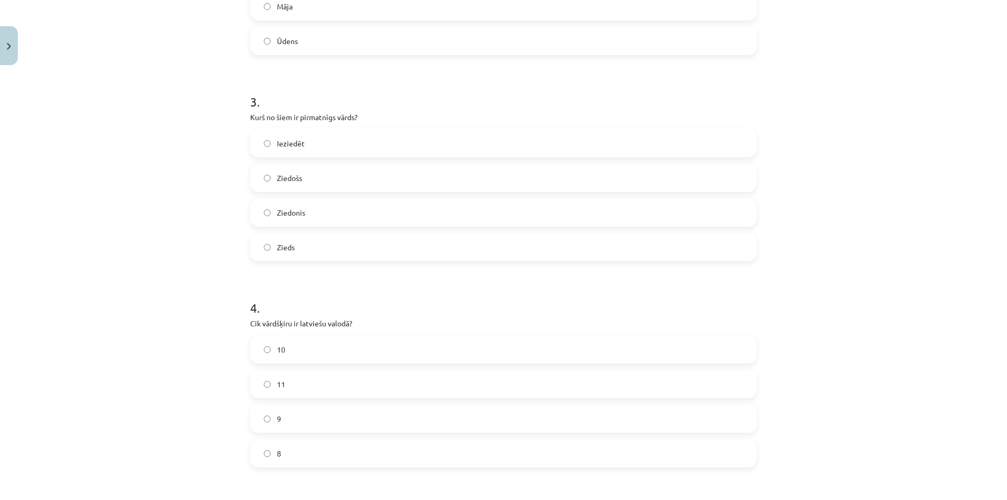
scroll to position [840, 0]
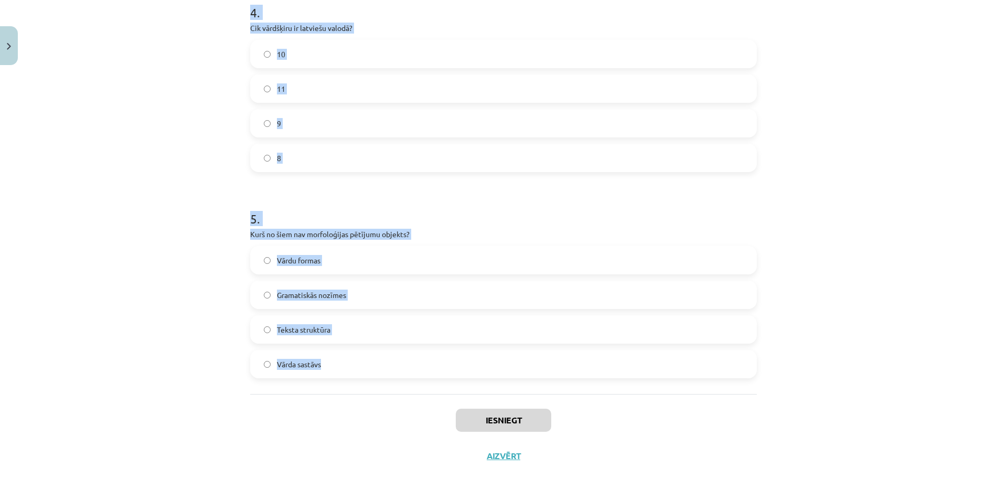
drag, startPoint x: 223, startPoint y: 201, endPoint x: 479, endPoint y: 371, distance: 307.7
click at [479, 371] on div "Mācību tēma: Latviešu valodas i - 11. klases 1. ieskaites mācību materiāls (a,b…" at bounding box center [503, 250] width 1007 height 500
copy form "1 . Kas ir vārddarināšanas līdzeklis, kas pievienojas vārda saknei un veido jau…"
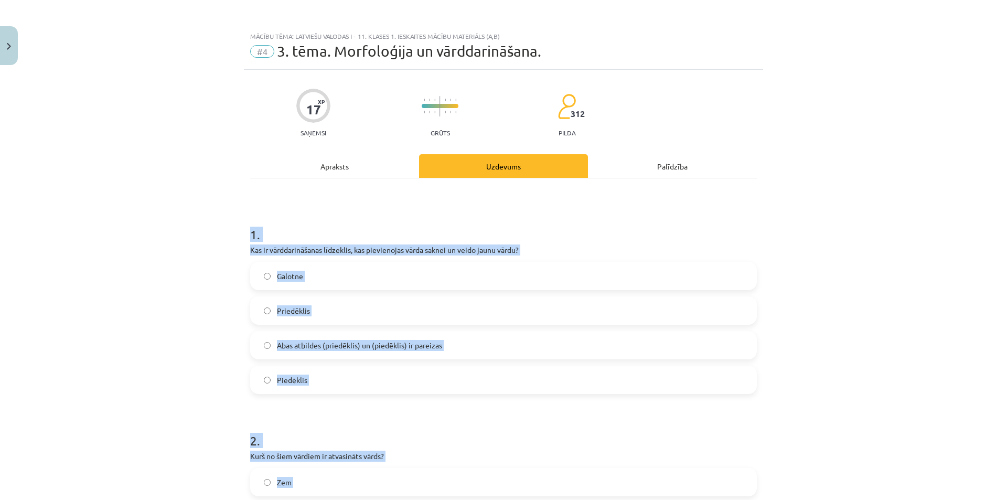
scroll to position [105, 0]
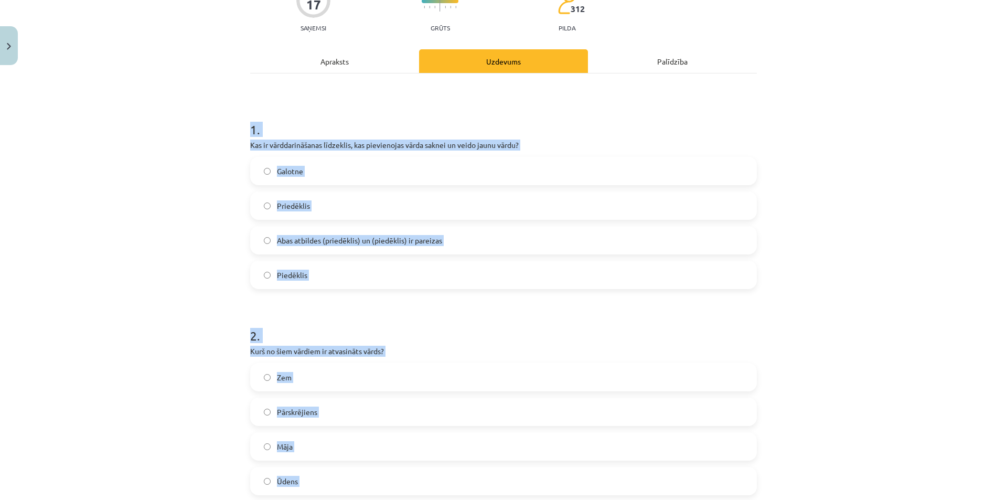
click at [400, 246] on label "Abas atbildes (priedēklis) un (piedēklis) ir pareizas" at bounding box center [503, 240] width 505 height 26
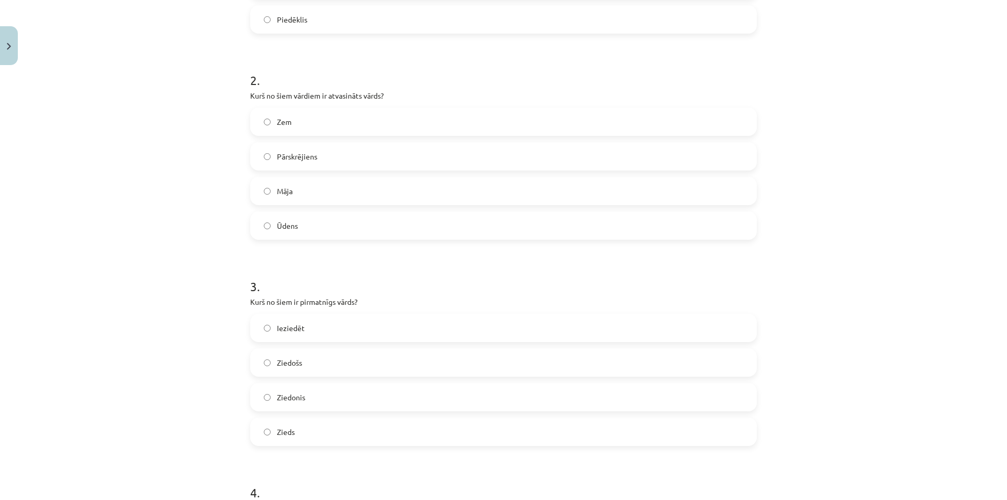
scroll to position [367, 0]
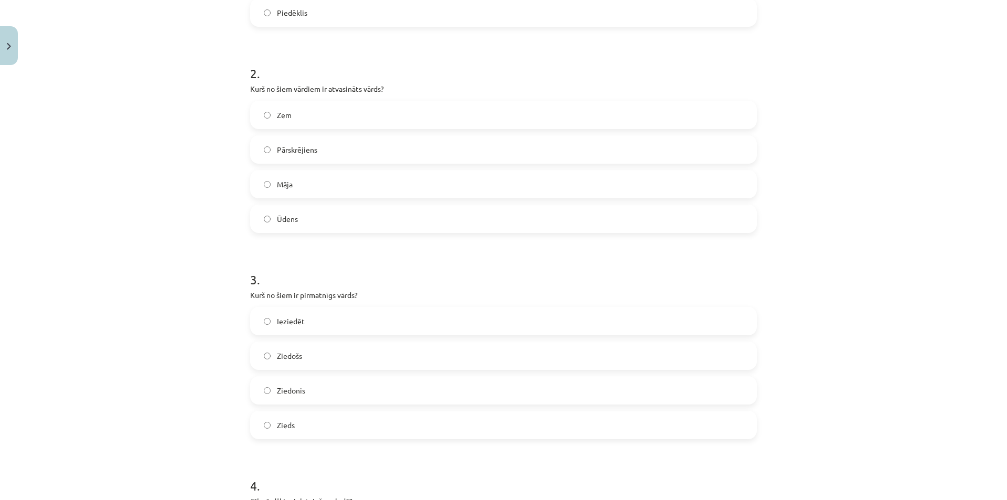
click at [369, 149] on label "Pārskrējiens" at bounding box center [503, 149] width 505 height 26
click at [325, 420] on label "Zieds" at bounding box center [503, 425] width 505 height 26
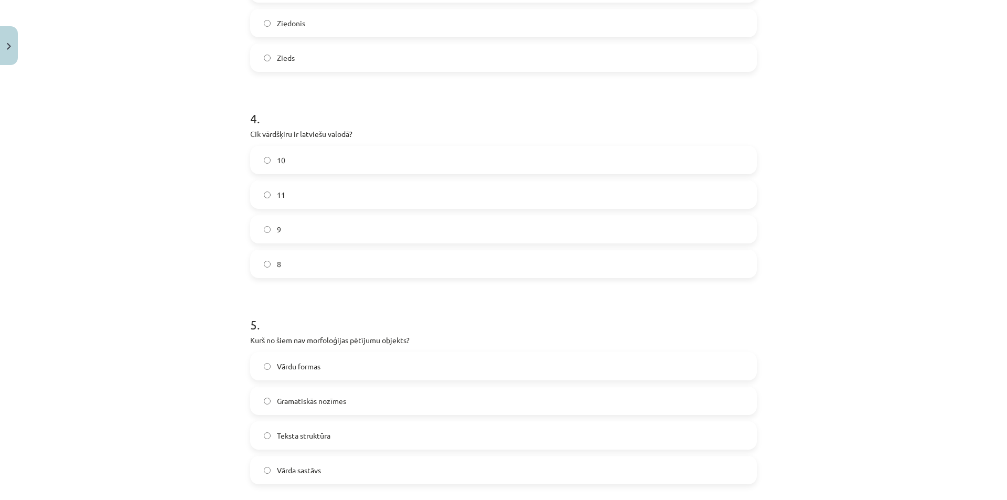
scroll to position [787, 0]
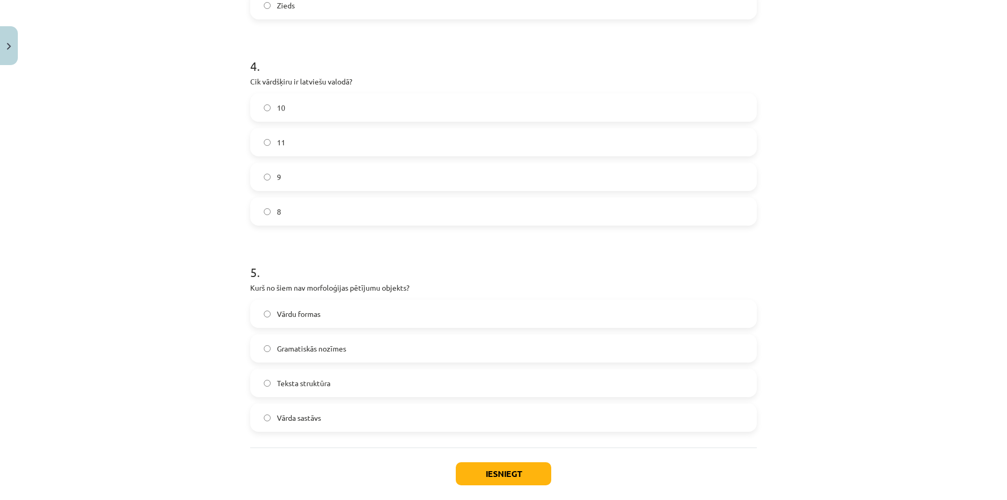
click at [325, 145] on label "11" at bounding box center [503, 142] width 505 height 26
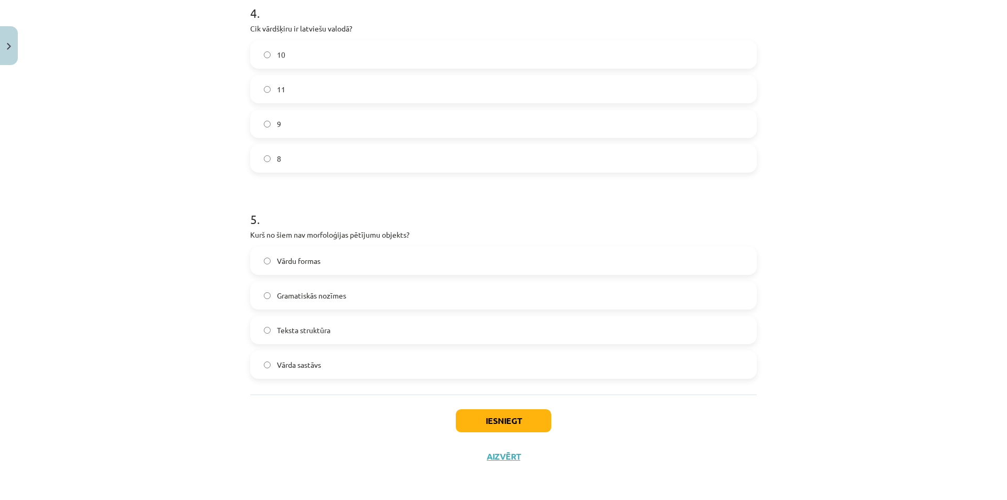
scroll to position [840, 0]
click at [357, 331] on label "Teksta struktūra" at bounding box center [503, 329] width 505 height 26
click at [500, 424] on button "Iesniegt" at bounding box center [503, 420] width 95 height 23
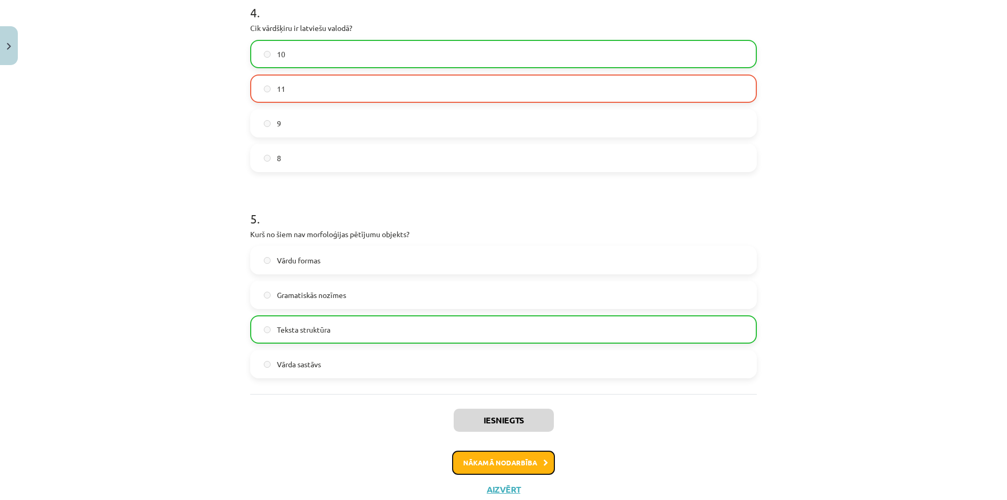
click at [492, 460] on button "Nākamā nodarbība" at bounding box center [503, 463] width 103 height 24
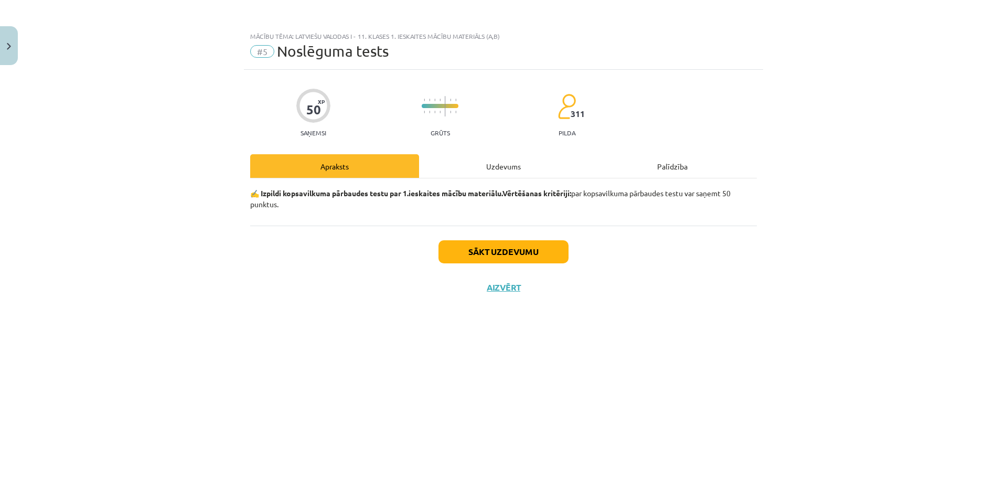
scroll to position [0, 0]
click at [510, 253] on button "Sākt uzdevumu" at bounding box center [503, 251] width 130 height 23
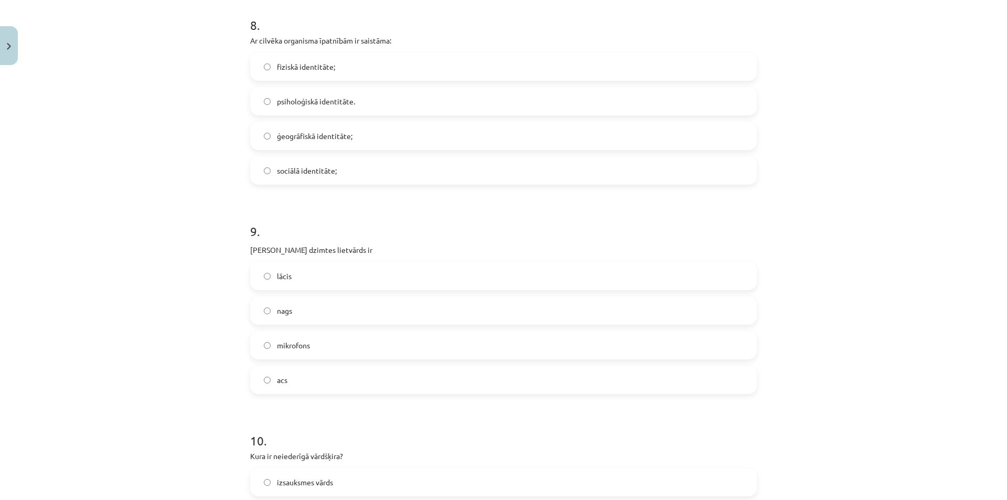
scroll to position [1707, 0]
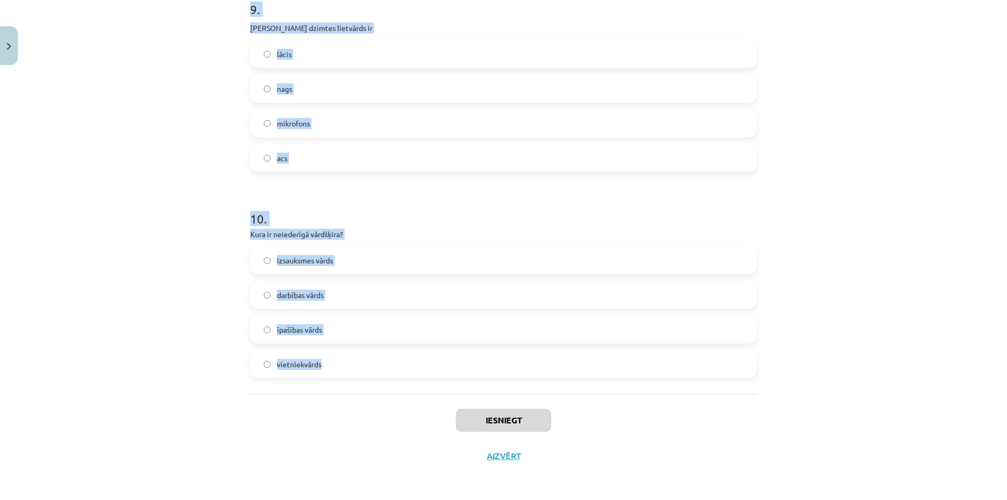
drag, startPoint x: 266, startPoint y: 236, endPoint x: 479, endPoint y: 362, distance: 247.6
click at [479, 362] on div "Mācību tēma: Latviešu valodas i - 11. klases 1. ieskaites mācību materiāls (a,b…" at bounding box center [503, 250] width 1007 height 500
copy form "1 . Priedēklis atrodas starp sakni un galotni aiz vārda galotnes vārda priekšā …"
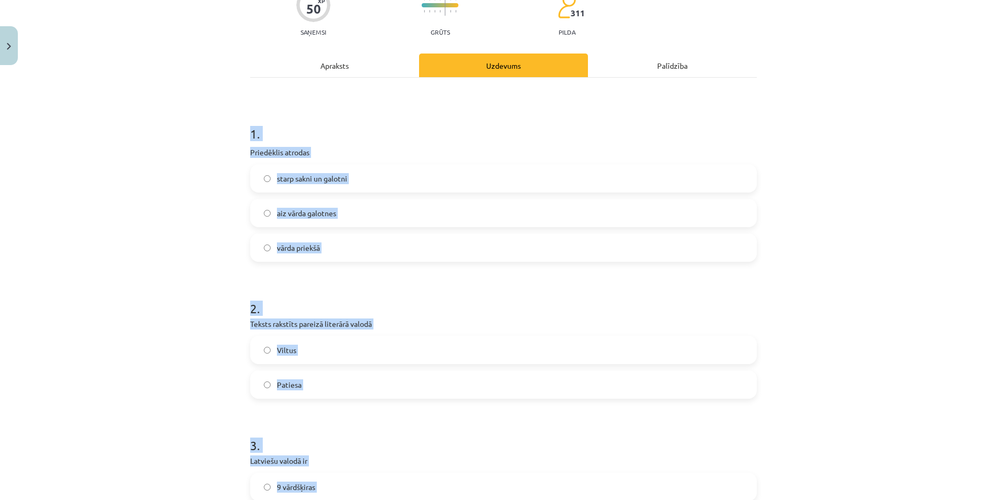
scroll to position [105, 0]
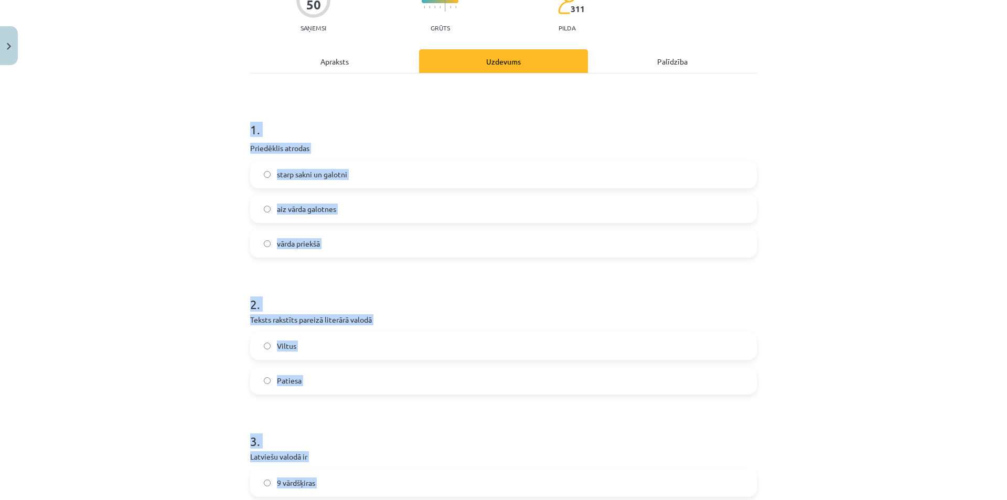
click at [61, 255] on div "Mācību tēma: Latviešu valodas i - 11. klases 1. ieskaites mācību materiāls (a,b…" at bounding box center [503, 250] width 1007 height 500
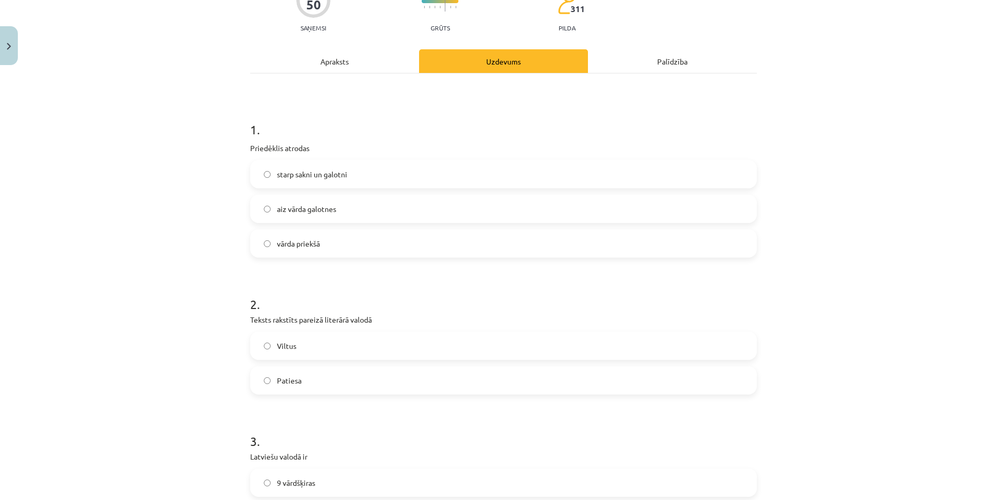
click at [341, 250] on label "vārda priekšā" at bounding box center [503, 243] width 505 height 26
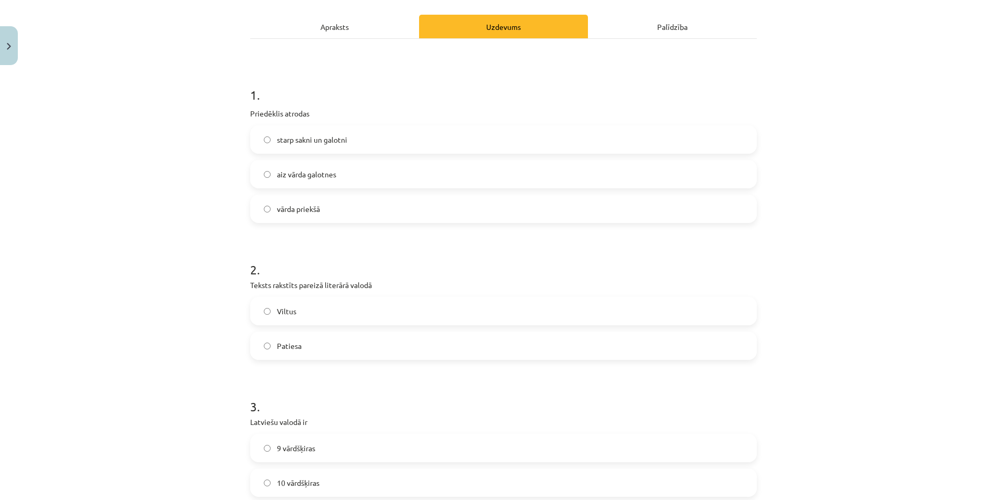
scroll to position [367, 0]
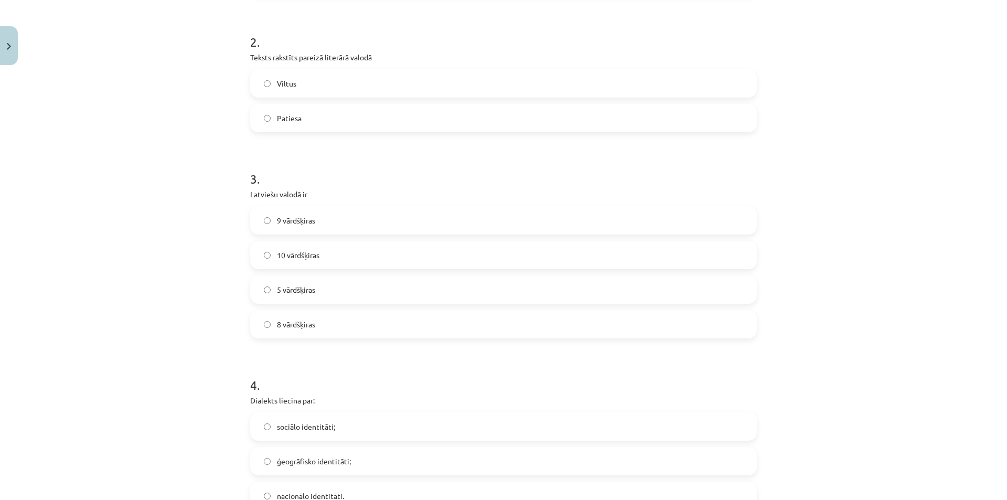
click at [334, 114] on label "Patiesa" at bounding box center [503, 118] width 505 height 26
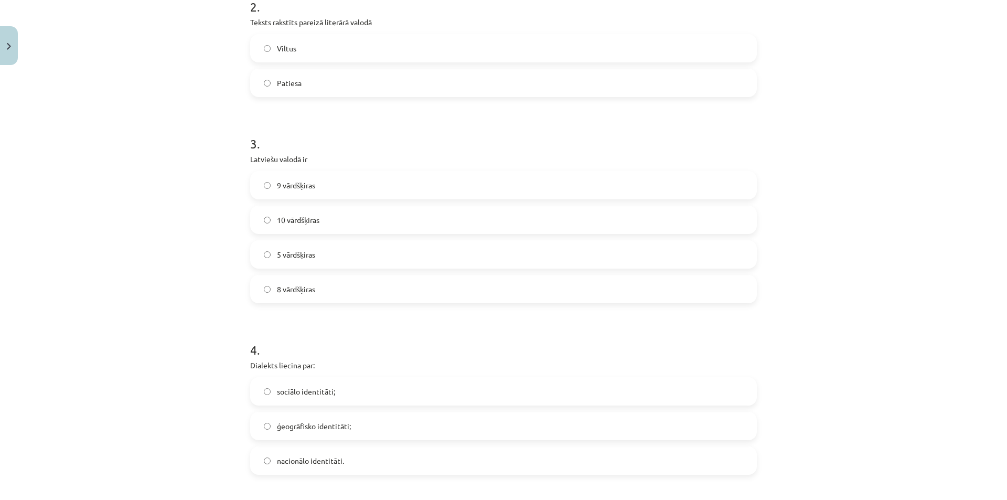
scroll to position [420, 0]
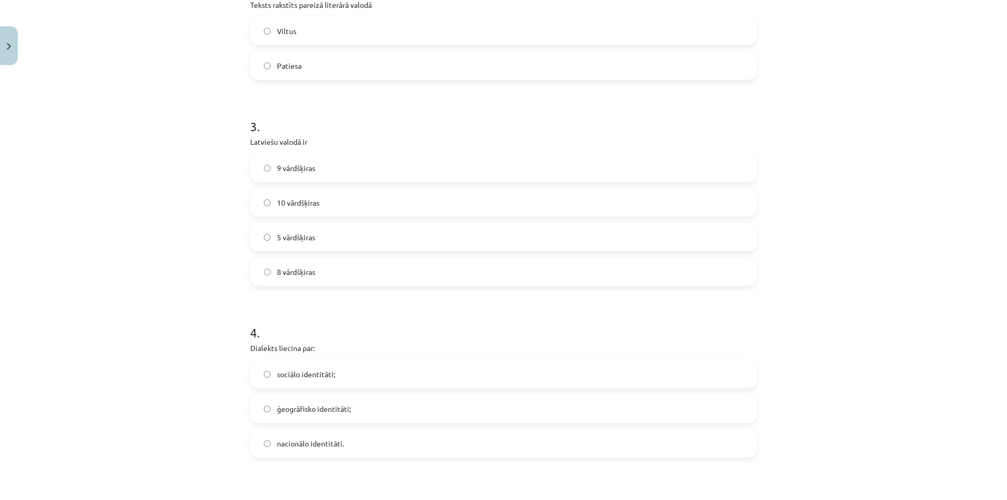
click at [353, 206] on label "10 vārdšķiras" at bounding box center [503, 202] width 505 height 26
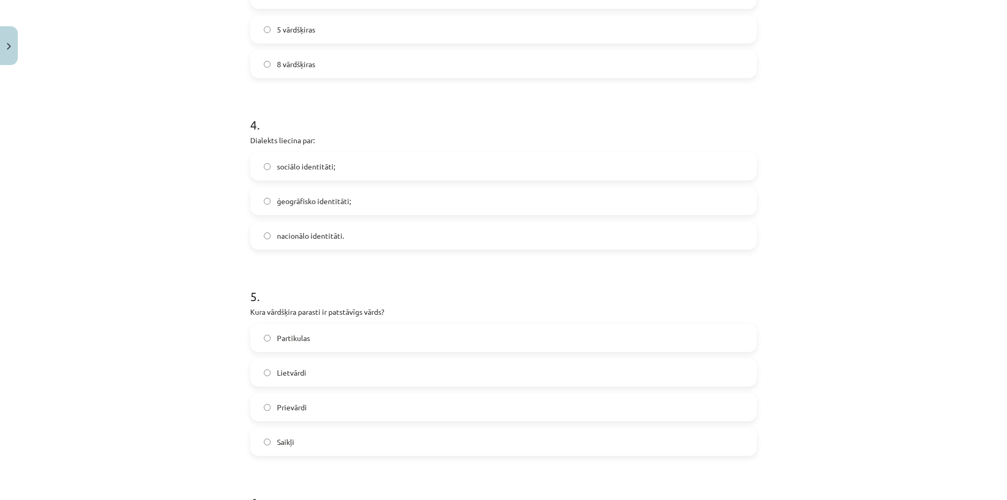
scroll to position [682, 0]
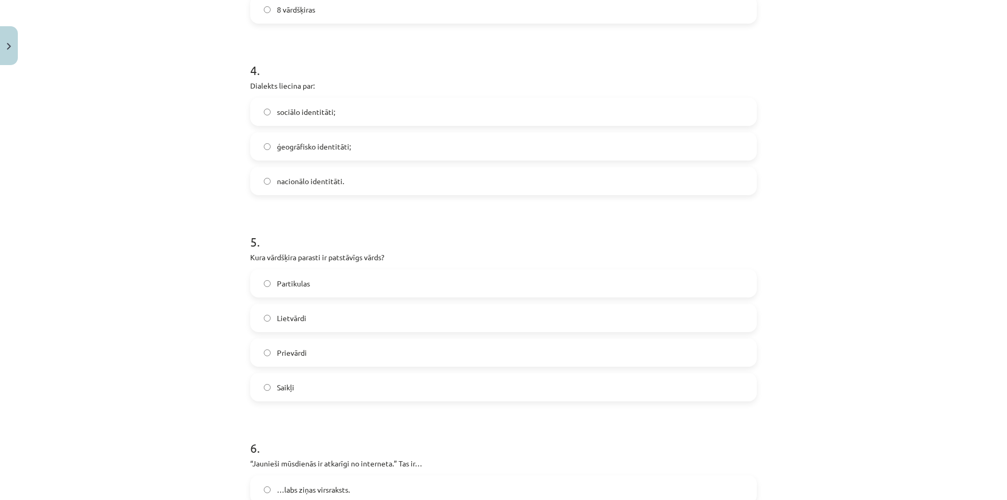
click at [333, 145] on span "ģeogrāfisko identitāti;" at bounding box center [314, 146] width 74 height 11
click at [295, 313] on span "Lietvārdi" at bounding box center [291, 318] width 29 height 11
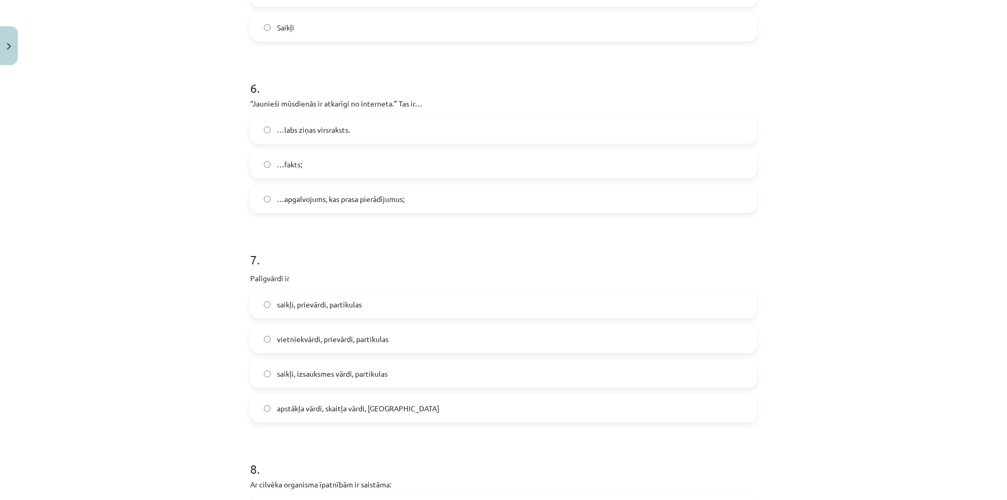
scroll to position [1049, 0]
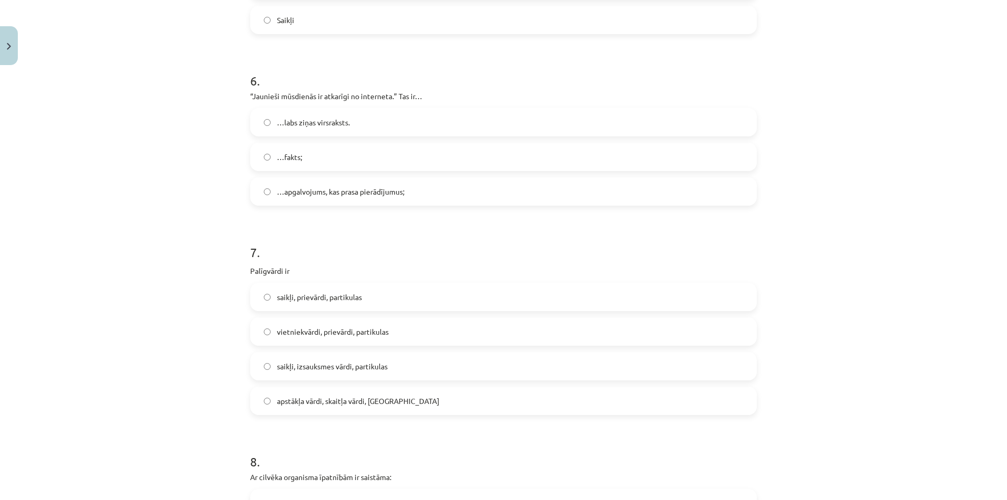
click at [358, 190] on span "…apgalvojums, kas prasa pierādījumus;" at bounding box center [340, 191] width 127 height 11
click at [352, 302] on span "saikļi, prievārdi, partikulas" at bounding box center [319, 297] width 85 height 11
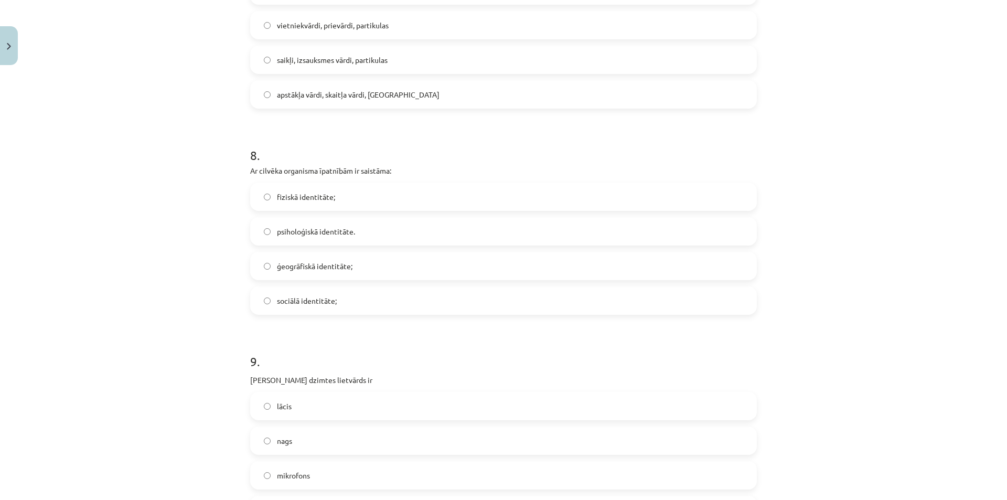
scroll to position [1364, 0]
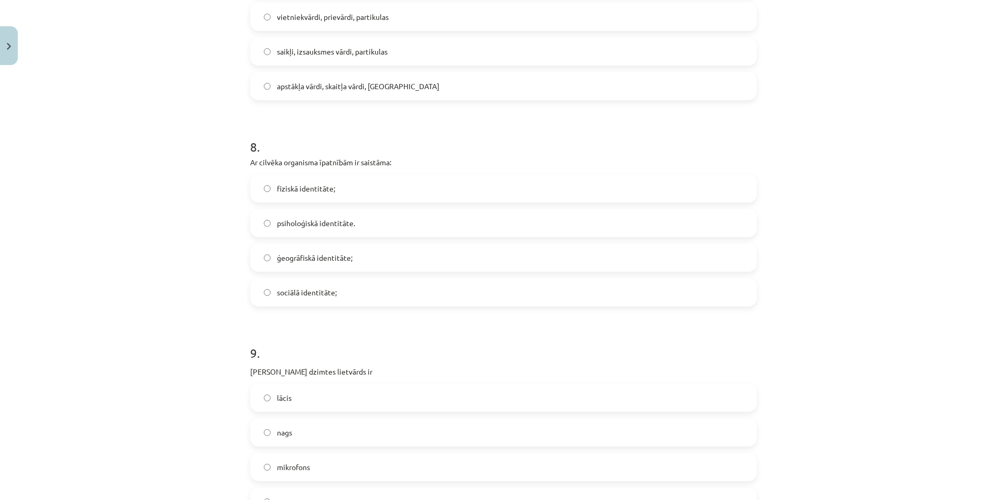
click at [328, 195] on label "fiziskā identitāte;" at bounding box center [503, 188] width 505 height 26
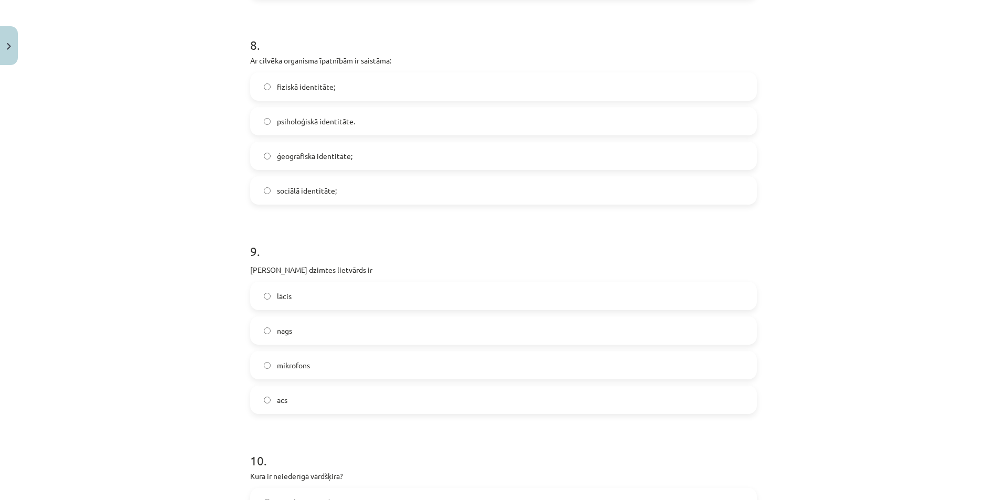
scroll to position [1469, 0]
click at [280, 406] on label "acs" at bounding box center [503, 396] width 505 height 26
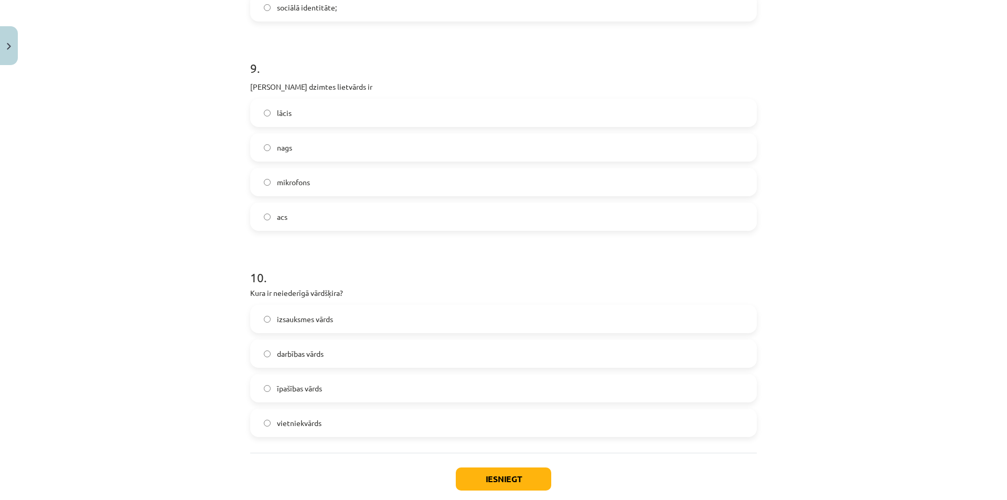
scroll to position [1707, 0]
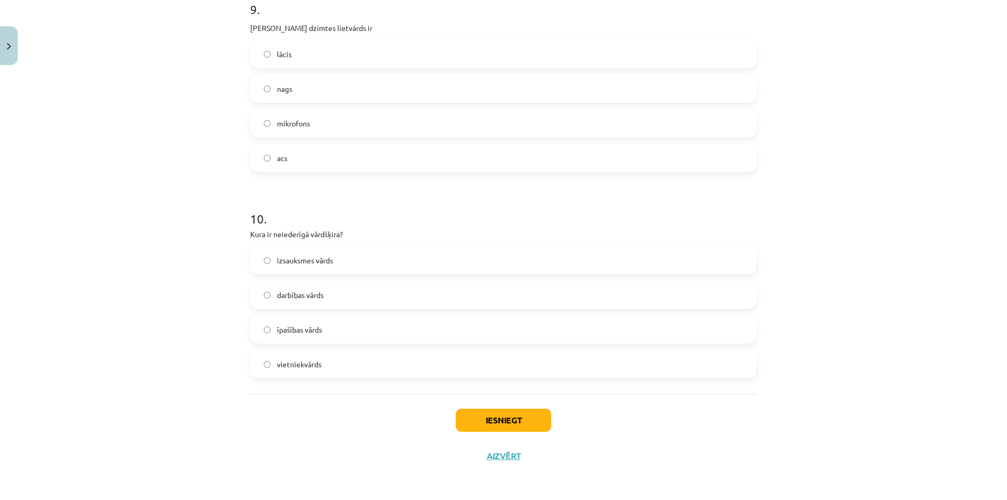
click at [364, 261] on label "izsauksmes vārds" at bounding box center [503, 260] width 505 height 26
click at [496, 425] on button "Iesniegt" at bounding box center [503, 420] width 95 height 23
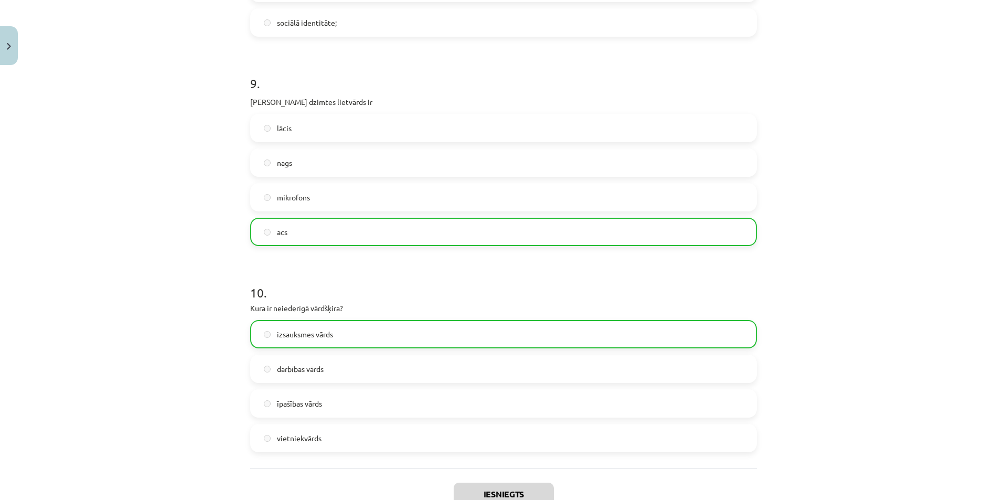
scroll to position [1741, 0]
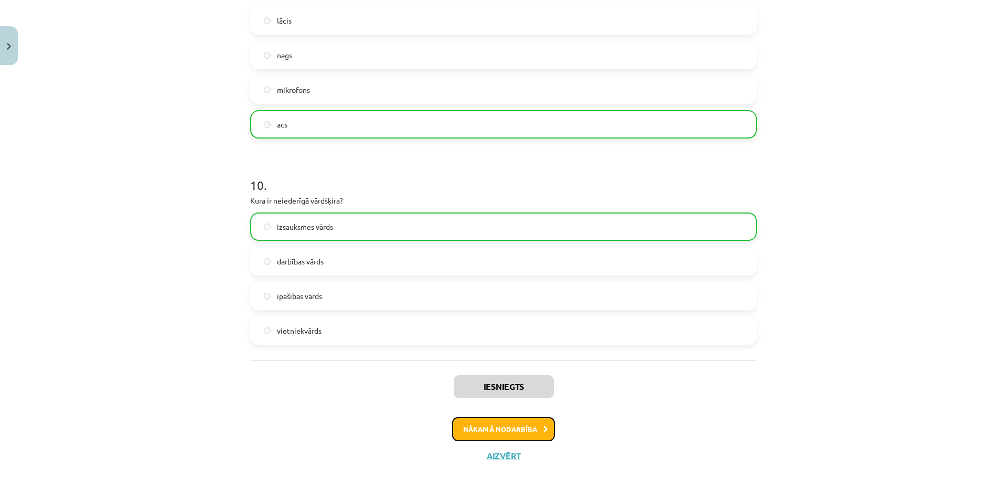
click at [505, 422] on button "Nākamā nodarbība" at bounding box center [503, 429] width 103 height 24
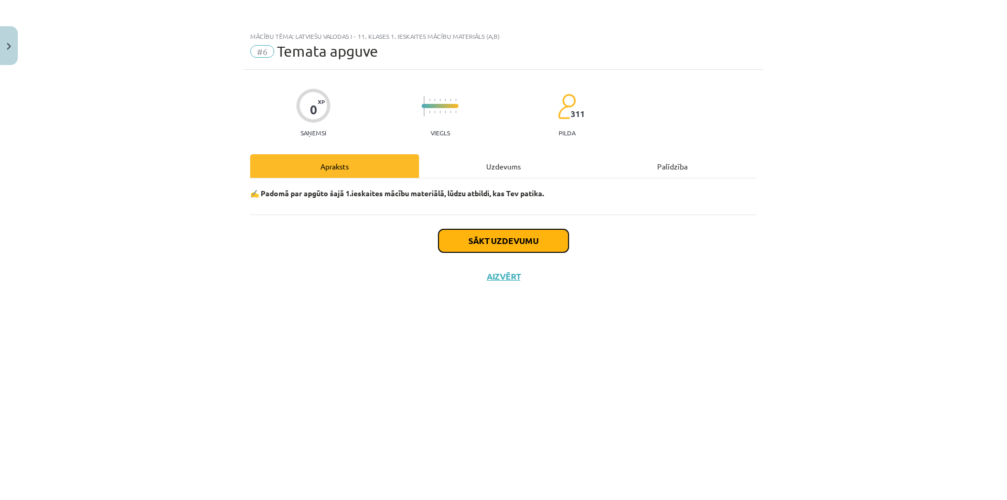
click at [506, 234] on button "Sākt uzdevumu" at bounding box center [503, 240] width 130 height 23
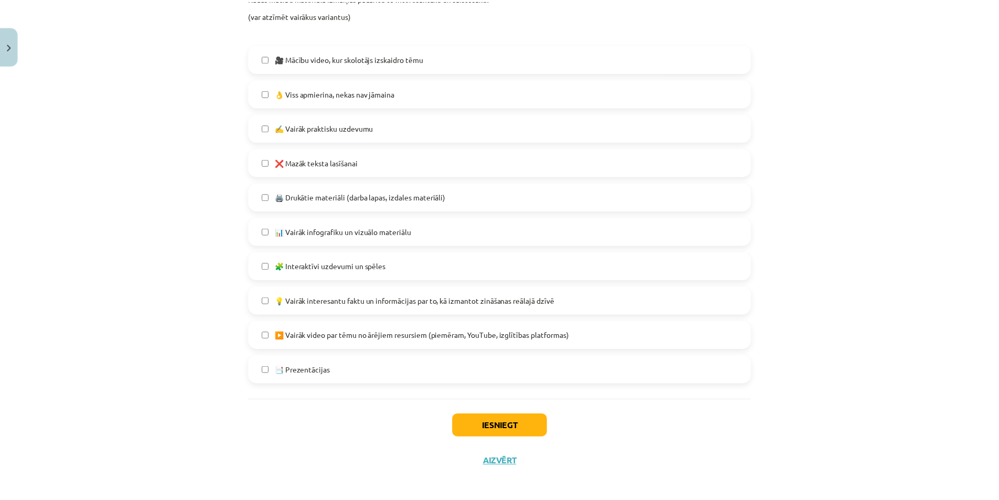
scroll to position [533, 0]
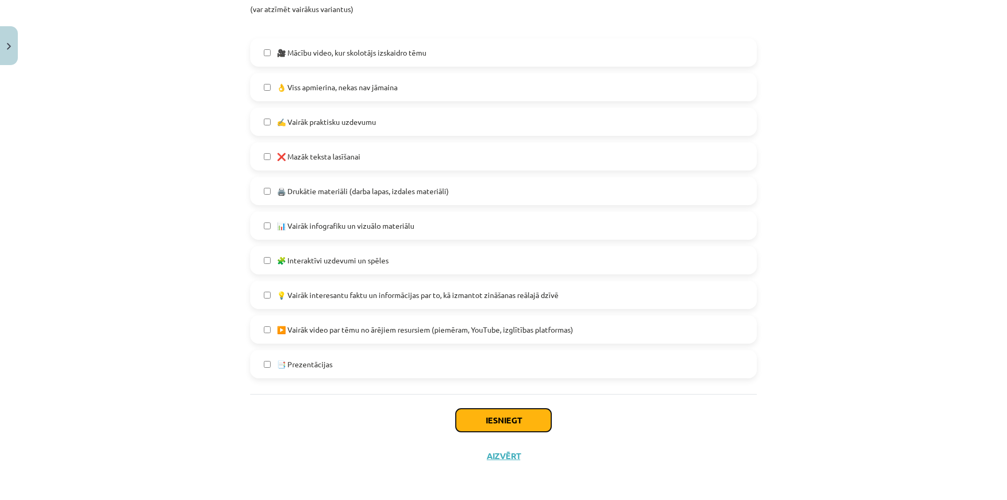
click at [506, 426] on button "Iesniegt" at bounding box center [503, 420] width 95 height 23
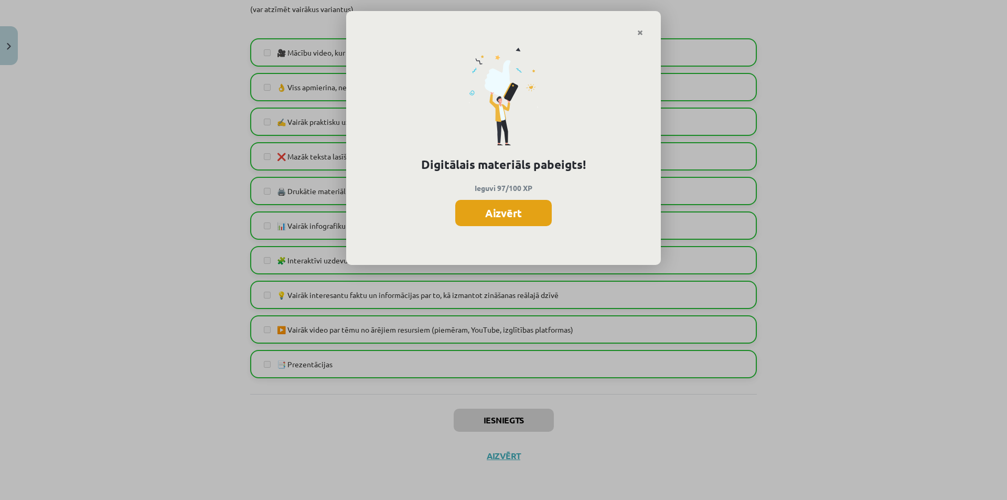
click at [492, 212] on button "Aizvērt" at bounding box center [503, 213] width 97 height 26
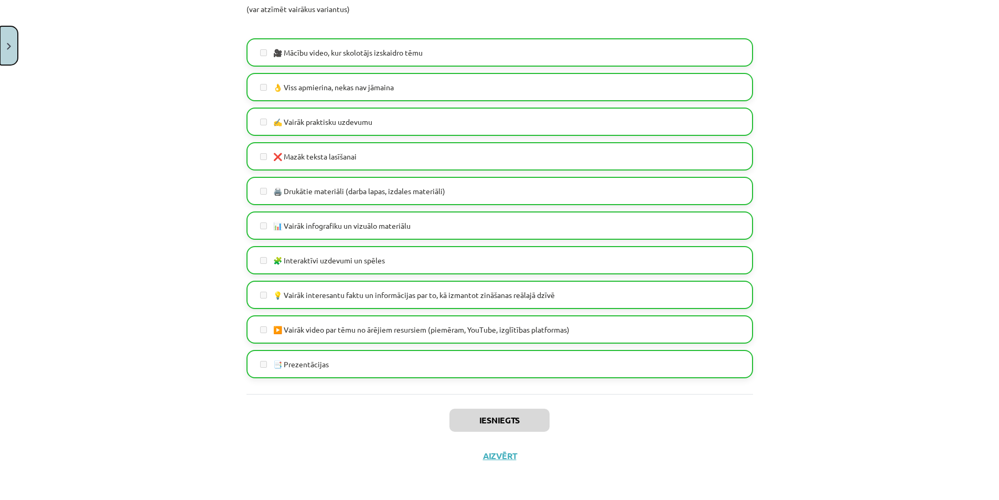
click at [7, 36] on button "Close" at bounding box center [9, 45] width 18 height 39
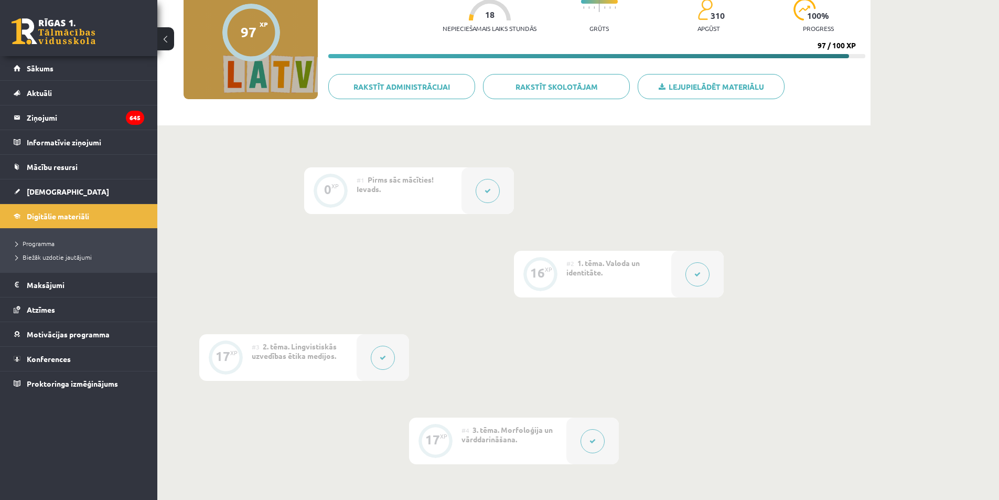
click at [33, 190] on span "[DEMOGRAPHIC_DATA]" at bounding box center [68, 191] width 82 height 9
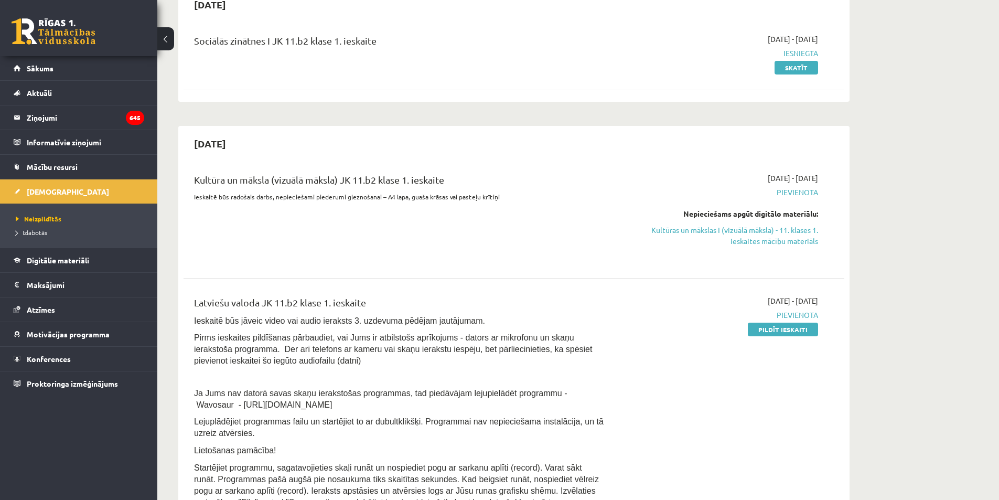
scroll to position [105, 0]
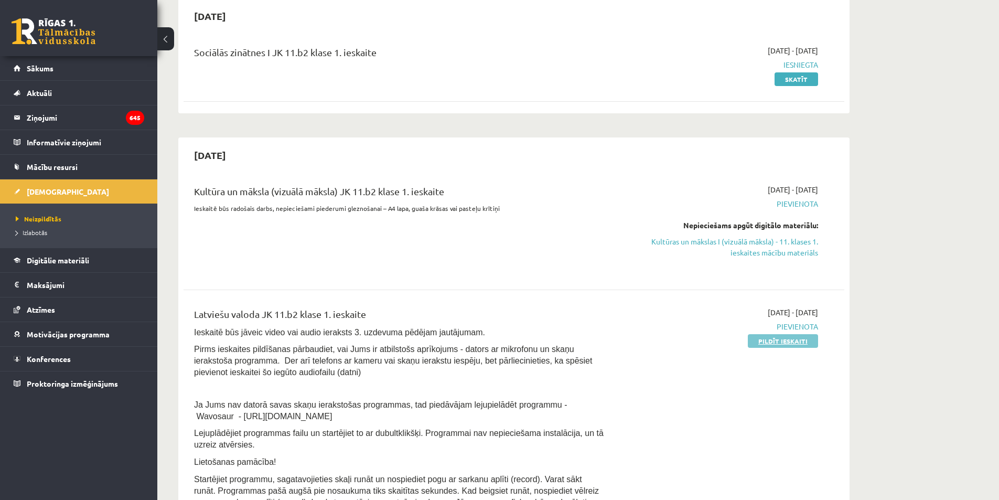
click at [784, 341] on link "Pildīt ieskaiti" at bounding box center [783, 341] width 70 height 14
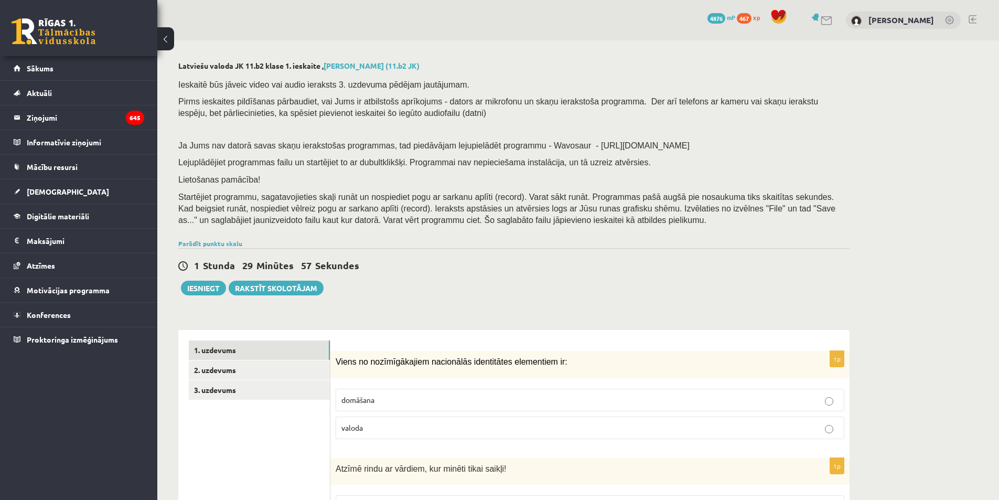
scroll to position [210, 0]
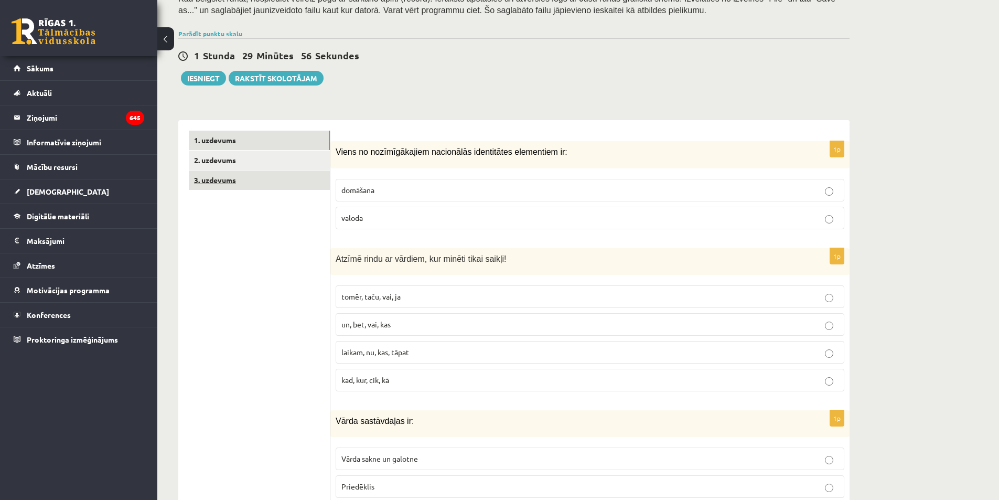
click at [270, 181] on link "3. uzdevums" at bounding box center [259, 179] width 141 height 19
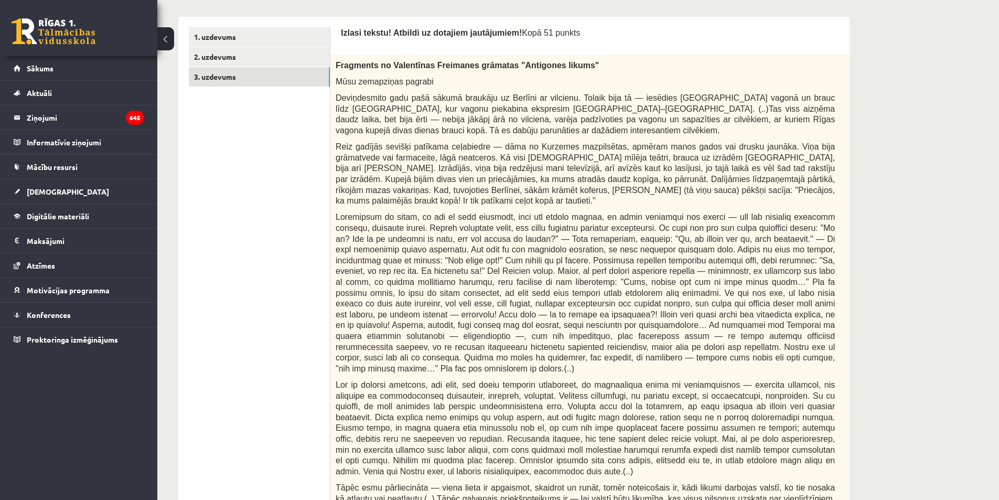
scroll to position [262, 0]
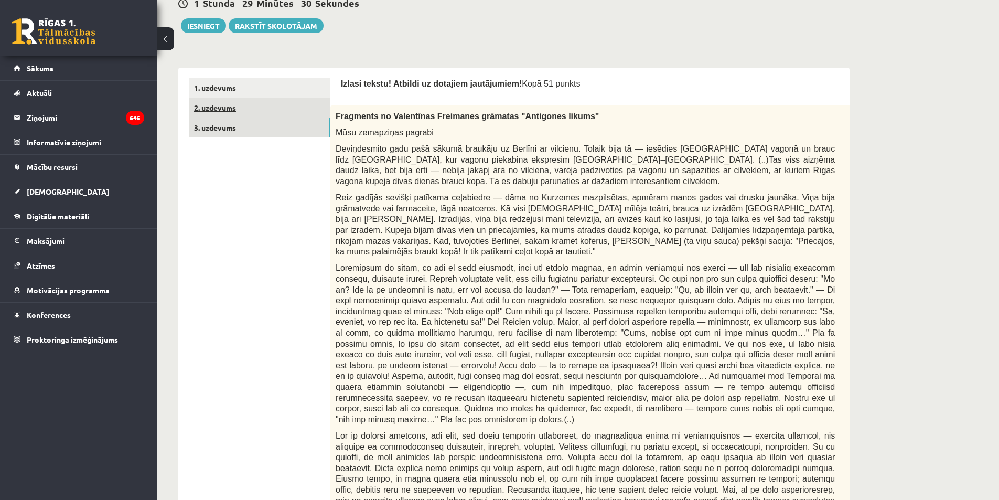
click at [271, 110] on link "2. uzdevums" at bounding box center [259, 107] width 141 height 19
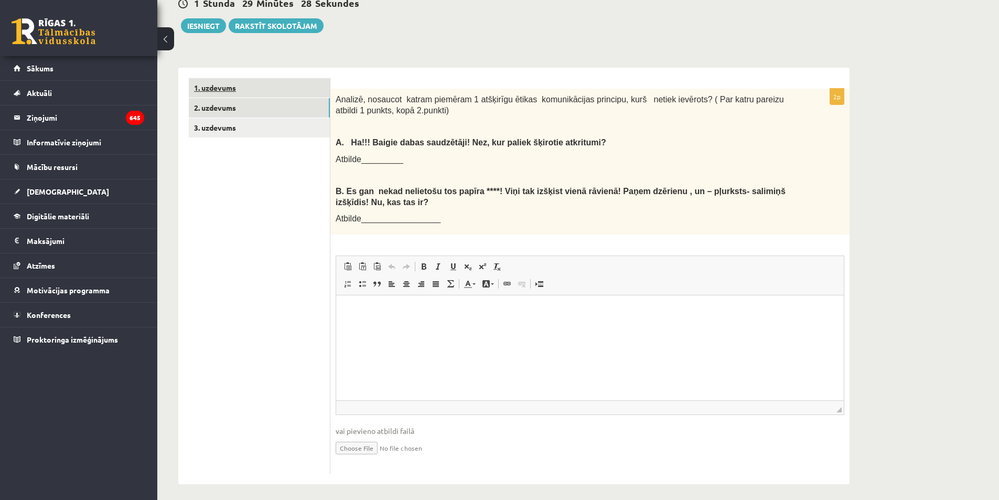
scroll to position [0, 0]
click at [277, 93] on link "1. uzdevums" at bounding box center [259, 87] width 141 height 19
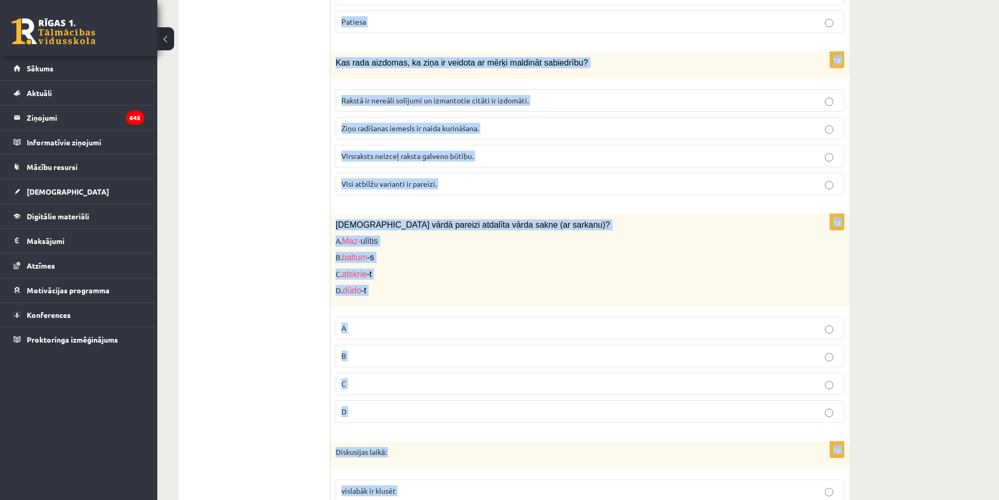
scroll to position [4934, 0]
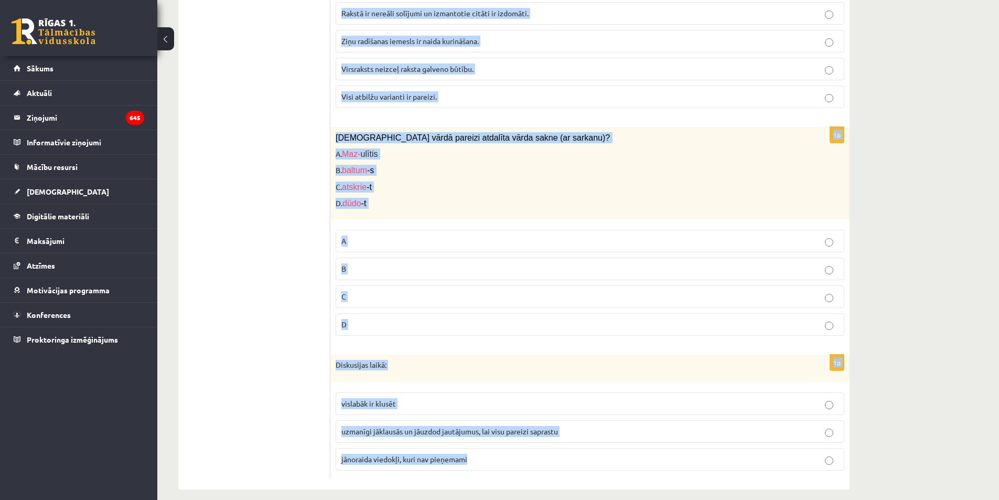
drag, startPoint x: 335, startPoint y: 98, endPoint x: 653, endPoint y: 449, distance: 474.5
copy form "Lorem ip dolorsitametco adipiscing elitseddoei temporinci ut: laboreet dolore 7…"
drag, startPoint x: 971, startPoint y: 359, endPoint x: 983, endPoint y: 393, distance: 36.0
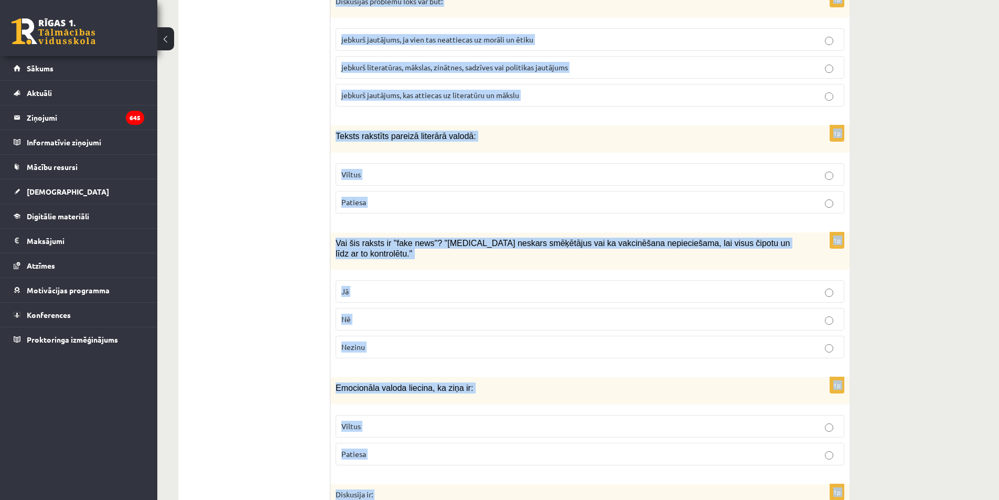
scroll to position [0, 0]
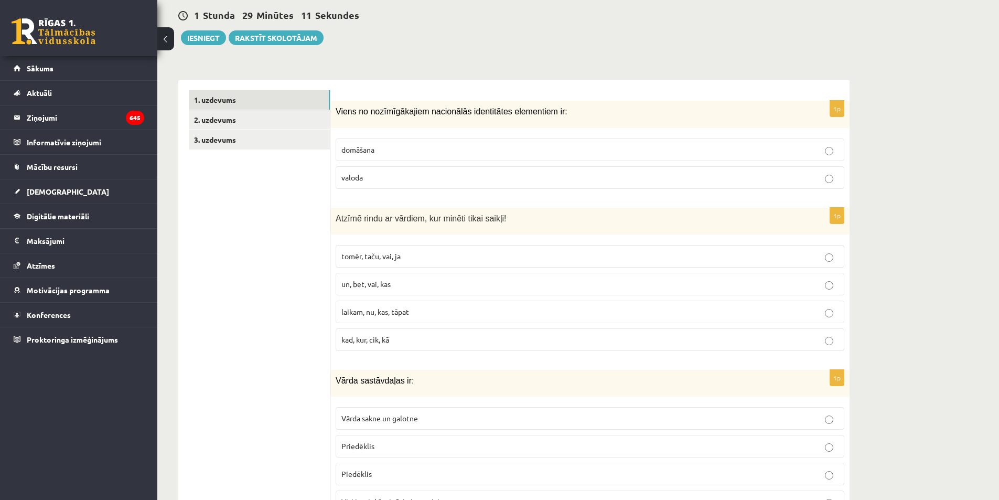
scroll to position [315, 0]
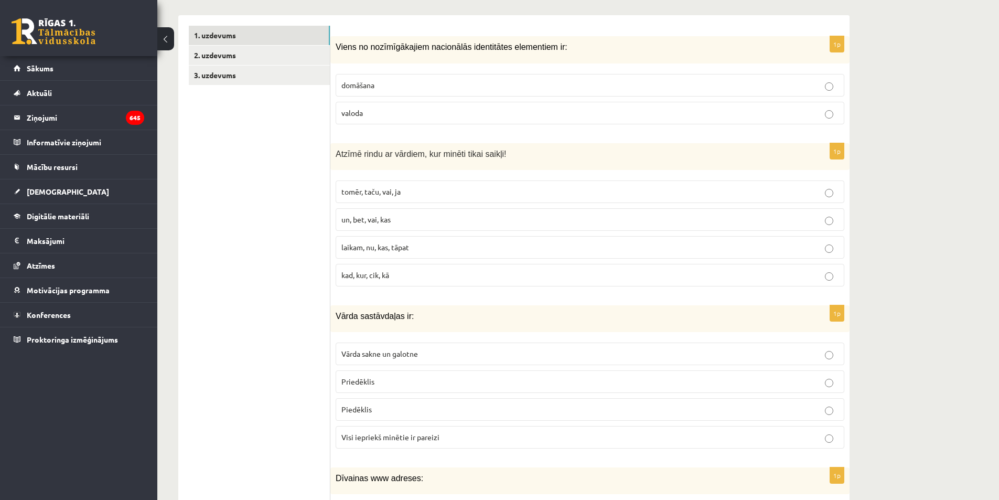
click at [418, 116] on p "valoda" at bounding box center [589, 113] width 497 height 11
click at [395, 222] on p "un, bet, vai, kas" at bounding box center [589, 219] width 497 height 11
click at [401, 437] on span "Visi iepriekš minētie ir pareizi" at bounding box center [390, 436] width 98 height 9
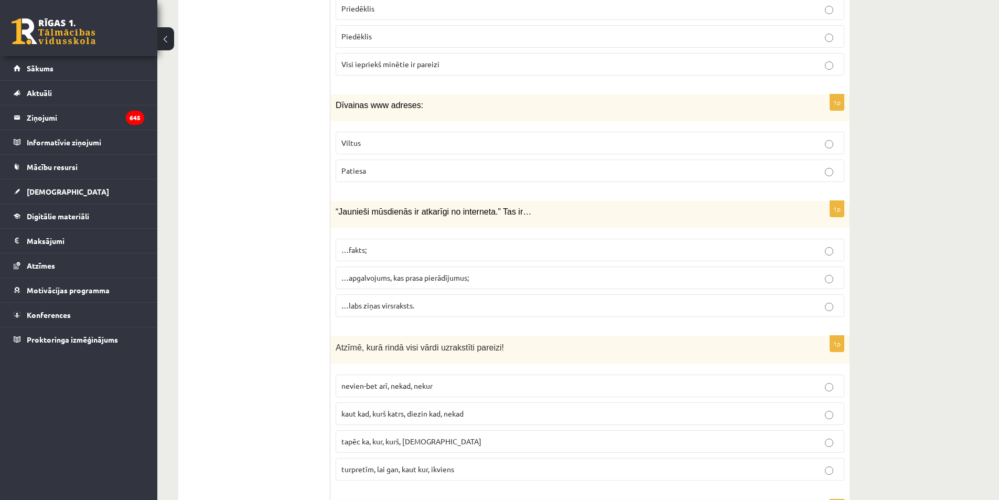
scroll to position [734, 0]
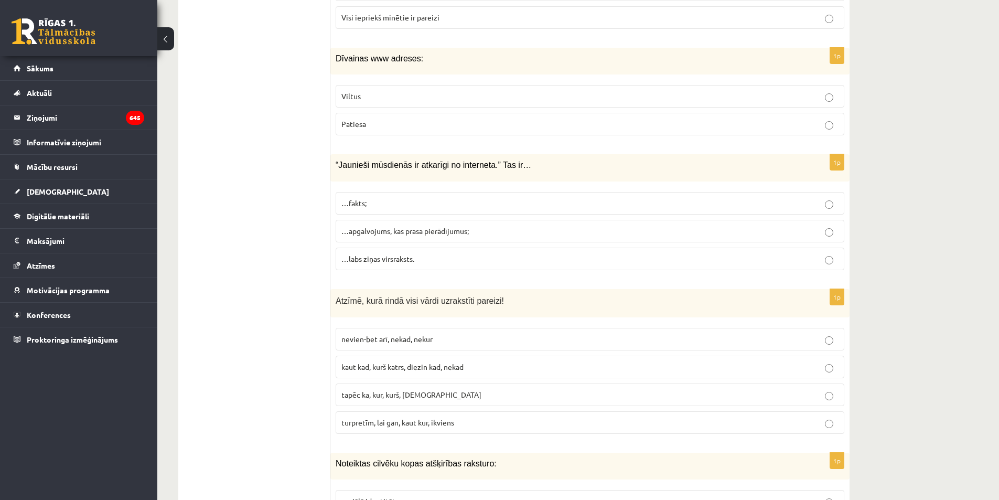
drag, startPoint x: 401, startPoint y: 96, endPoint x: 404, endPoint y: 76, distance: 20.3
click at [401, 95] on p "Viltus" at bounding box center [589, 96] width 497 height 11
click at [419, 237] on label "…apgalvojums, kas prasa pierādījumus;" at bounding box center [590, 231] width 509 height 23
click at [398, 428] on p "turpretīm, lai gan, kaut kur, ikviens" at bounding box center [589, 422] width 497 height 11
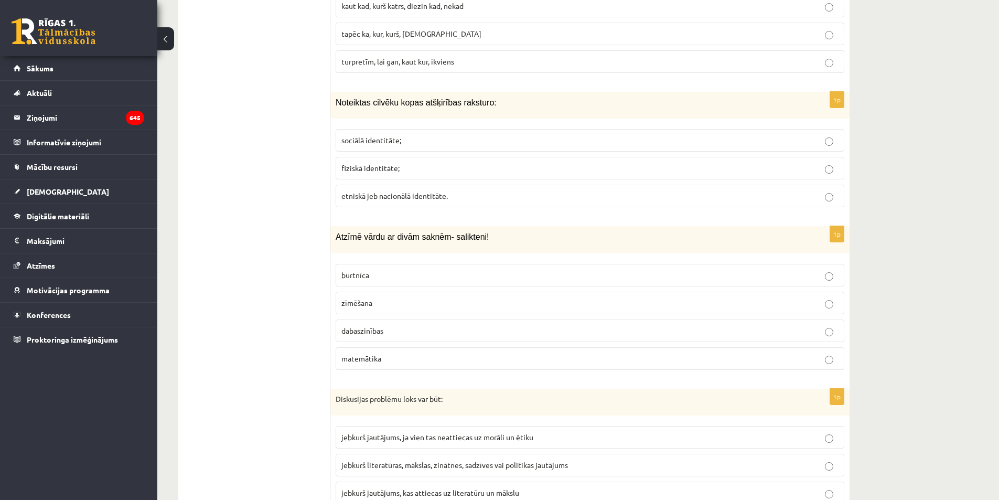
scroll to position [1101, 0]
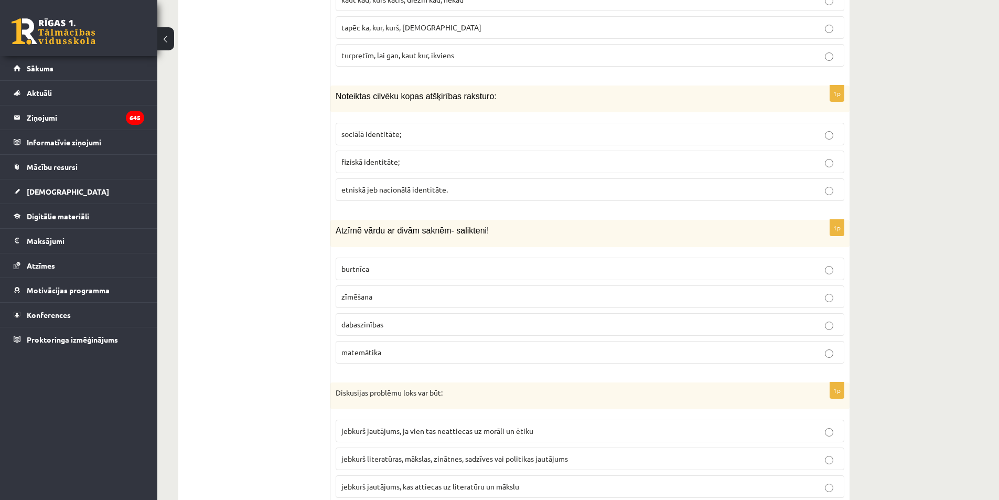
click at [440, 127] on label "sociālā identitāte;" at bounding box center [590, 134] width 509 height 23
click at [410, 323] on p "dabaszinības" at bounding box center [589, 324] width 497 height 11
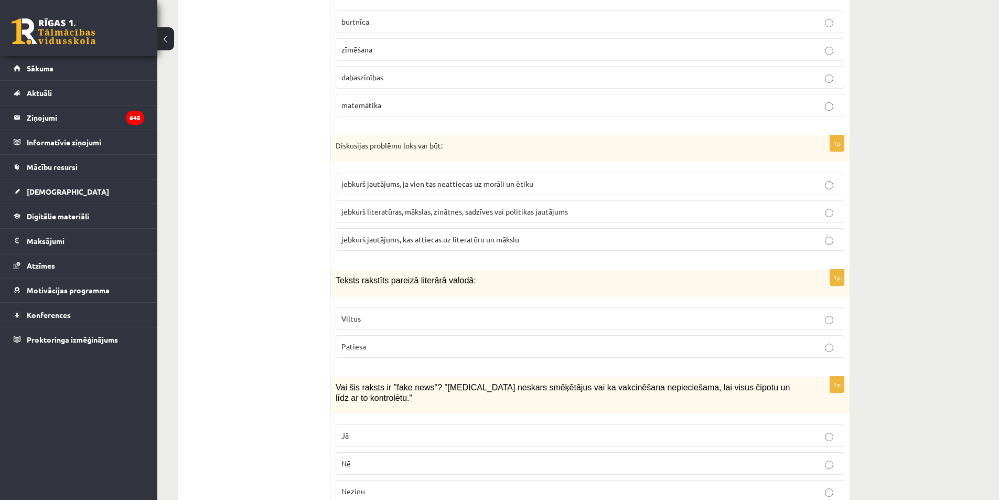
scroll to position [1364, 0]
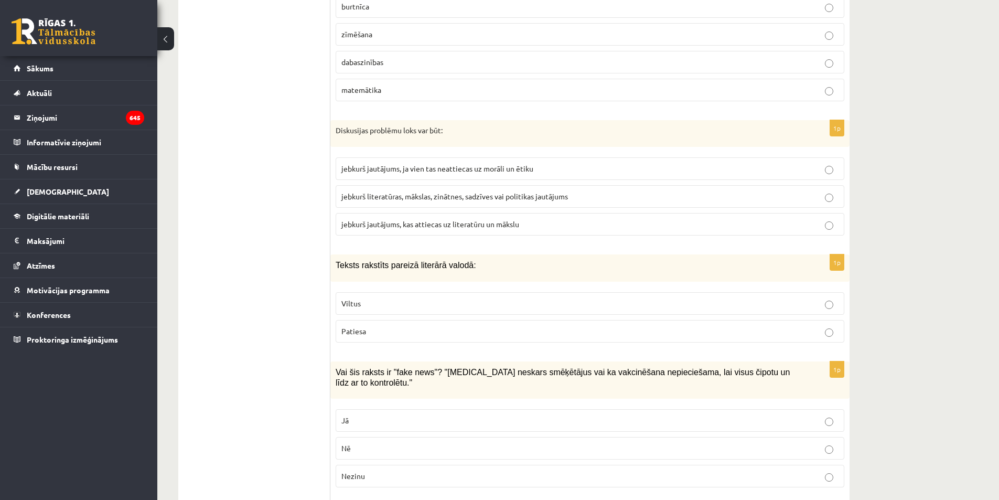
click at [511, 200] on span "jebkurš literatūras, mākslas, zinātnes, sadzīves vai politikas jautājums" at bounding box center [454, 195] width 227 height 9
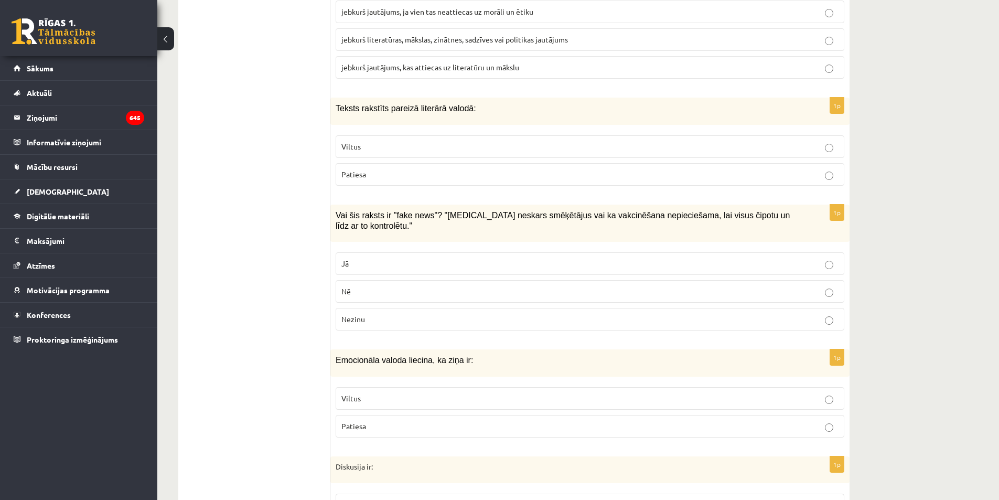
scroll to position [1521, 0]
click at [402, 179] on p "Patiesa" at bounding box center [589, 173] width 497 height 11
click at [415, 258] on p "Jā" at bounding box center [589, 263] width 497 height 11
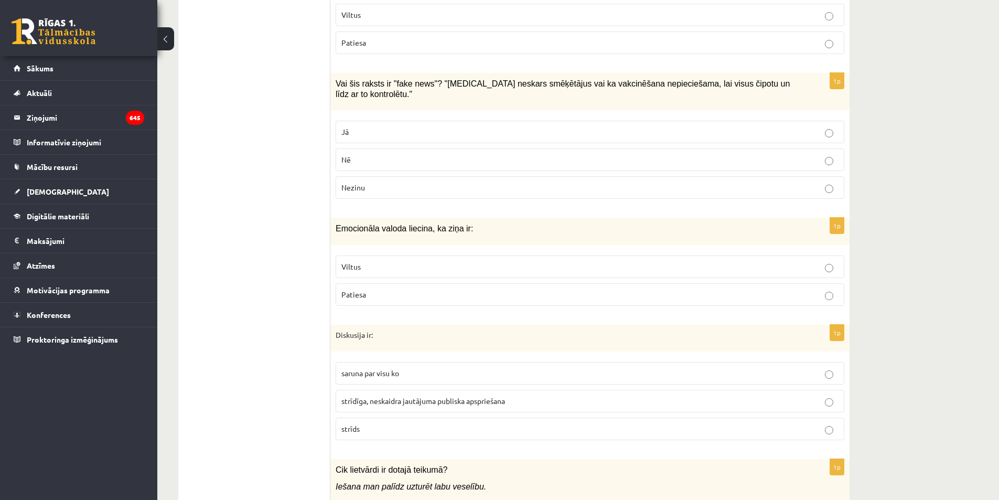
scroll to position [1678, 0]
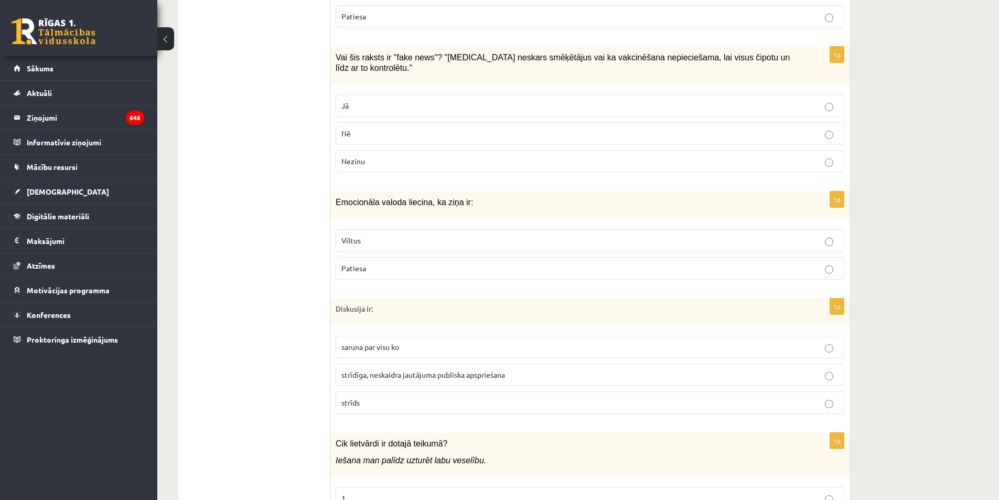
click at [422, 235] on p "Viltus" at bounding box center [589, 240] width 497 height 11
click at [421, 370] on span "strīdīga, neskaidra jautājuma publiska apspriešana" at bounding box center [423, 374] width 164 height 9
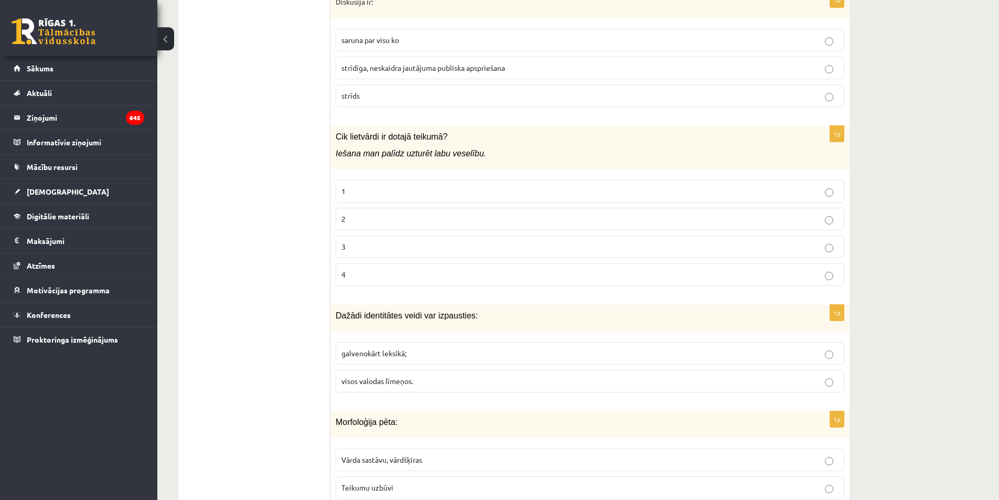
scroll to position [1993, 0]
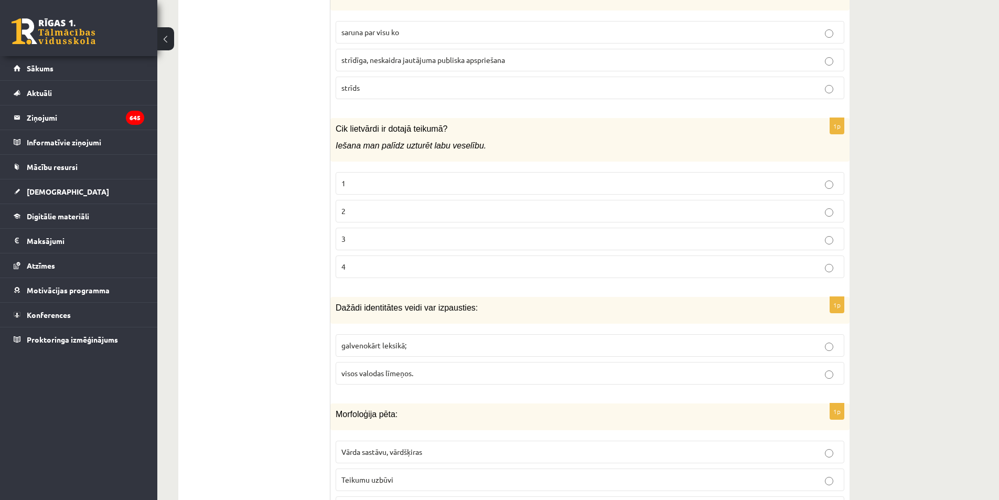
click at [420, 178] on p "1" at bounding box center [589, 183] width 497 height 11
click at [403, 368] on span "visos valodas līmeņos." at bounding box center [377, 372] width 72 height 9
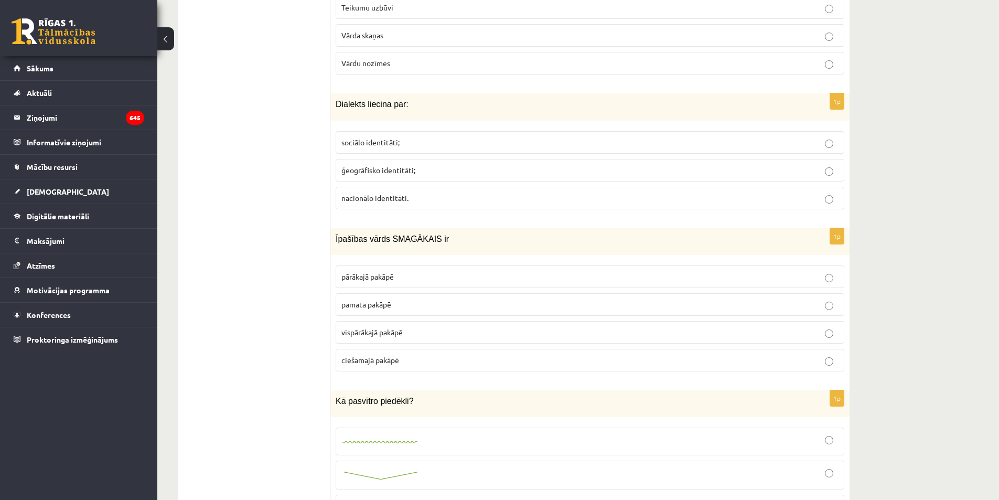
scroll to position [2413, 0]
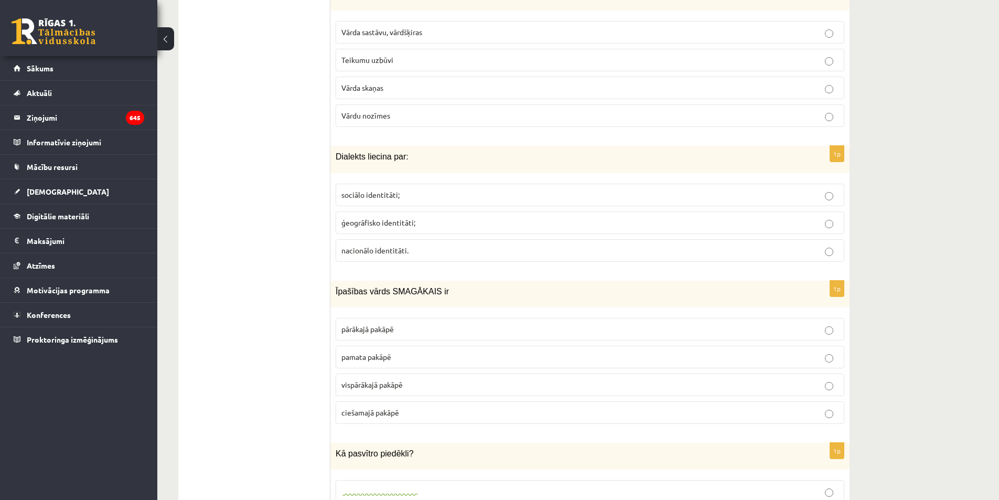
click at [478, 21] on label "Vārda sastāvu, vārdšķiras" at bounding box center [590, 32] width 509 height 23
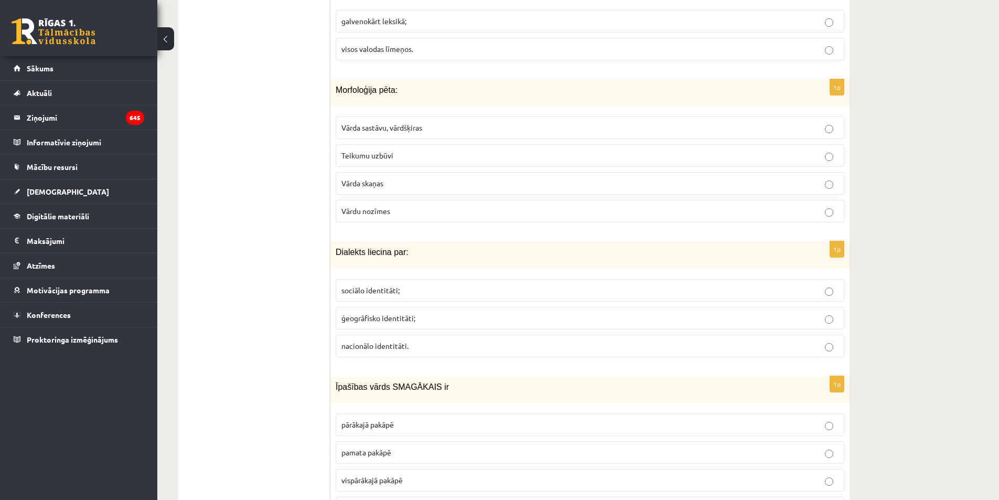
scroll to position [2308, 0]
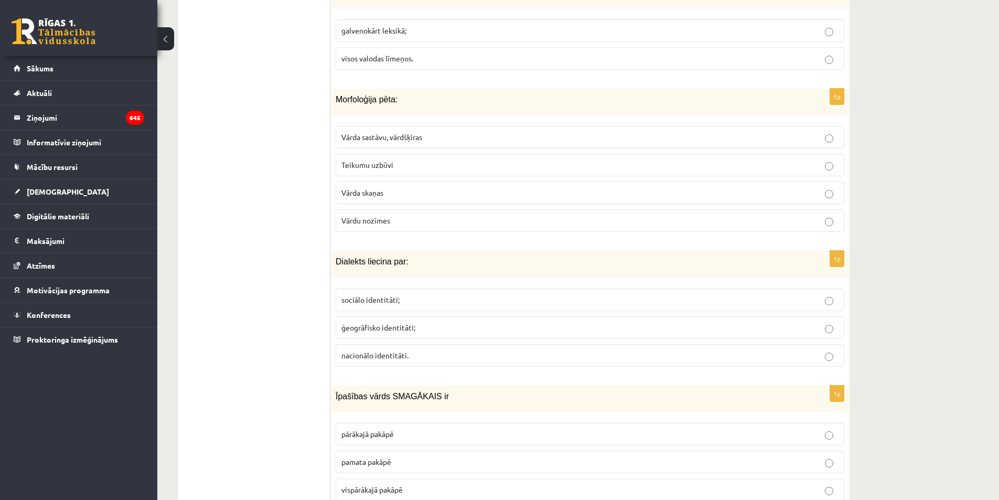
click at [388, 323] on span "ģeogrāfisko identitāti;" at bounding box center [378, 327] width 74 height 9
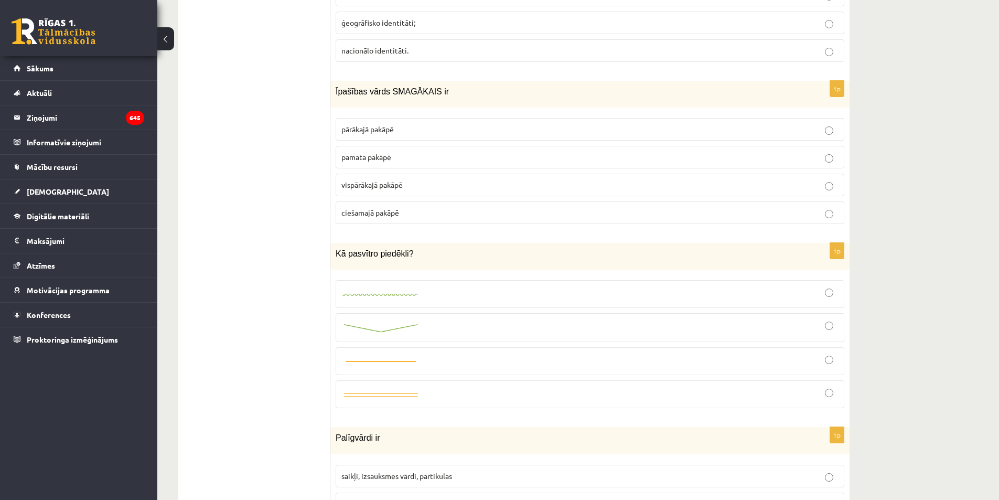
scroll to position [2622, 0]
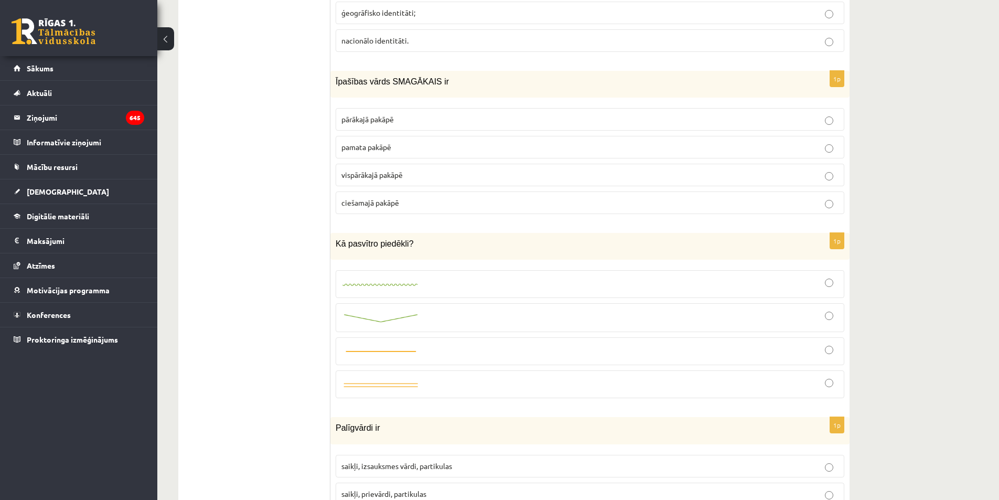
click at [414, 118] on label "pārākajā pakāpē" at bounding box center [590, 119] width 509 height 23
click at [410, 114] on p "pārākajā pakāpē" at bounding box center [589, 119] width 497 height 11
drag, startPoint x: 387, startPoint y: 223, endPoint x: 305, endPoint y: 223, distance: 82.3
click at [305, 223] on div "**********" at bounding box center [513, 254] width 671 height 5093
click at [305, 224] on ul "1. uzdevums 2. uzdevums 3. uzdevums" at bounding box center [260, 254] width 142 height 5072
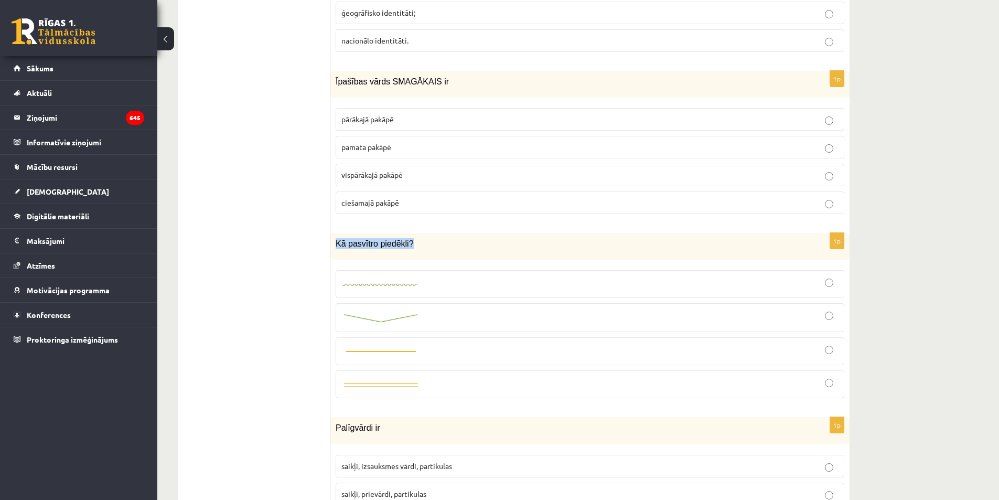
drag, startPoint x: 338, startPoint y: 230, endPoint x: 419, endPoint y: 231, distance: 80.3
click at [419, 233] on div "Kā pasvītro piedēkli?" at bounding box center [589, 246] width 519 height 27
copy span "Kā pasvītro piedēkli?"
click at [413, 313] on img at bounding box center [380, 318] width 79 height 11
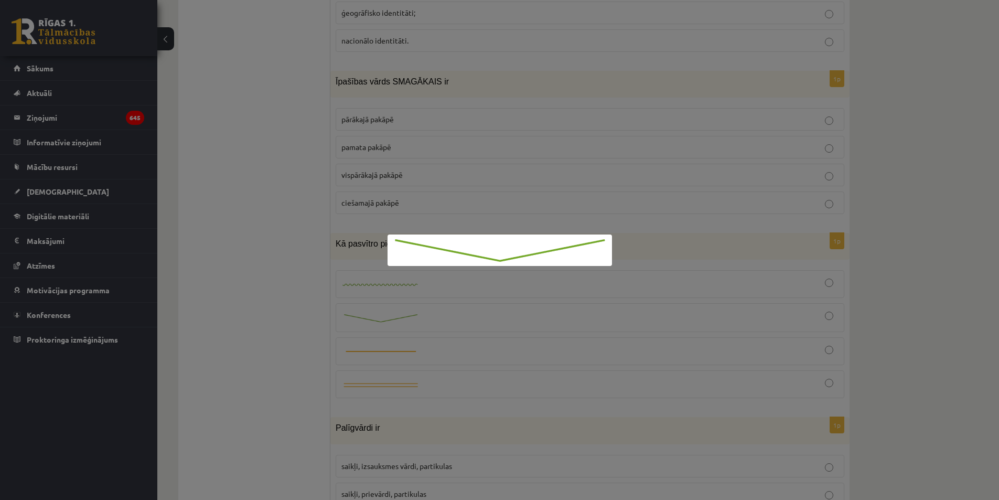
click at [288, 288] on div at bounding box center [499, 250] width 999 height 500
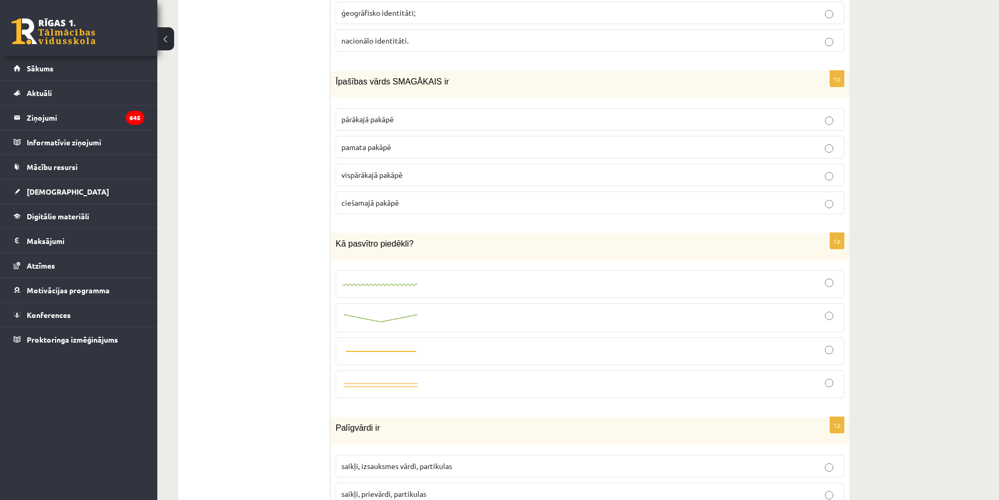
click at [829, 311] on div at bounding box center [589, 317] width 497 height 17
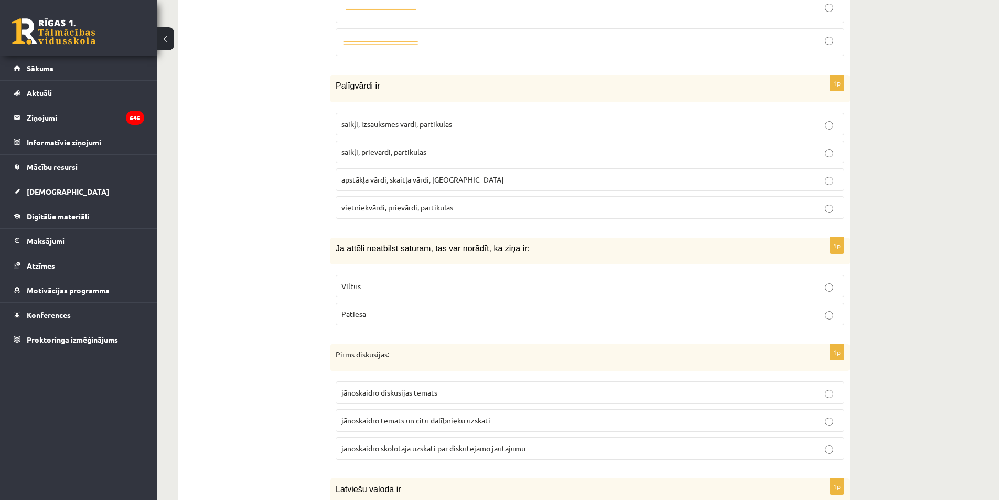
scroll to position [2989, 0]
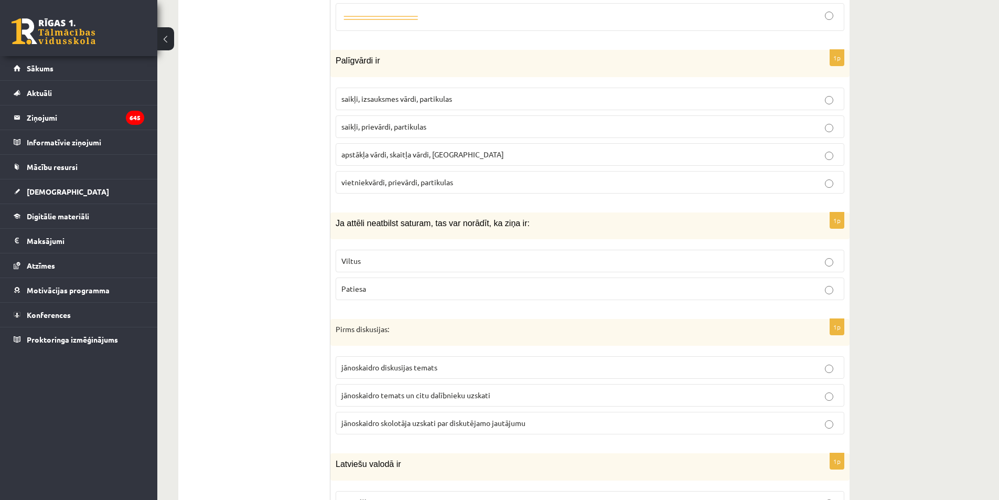
click at [424, 115] on label "saikļi, prievārdi, partikulas" at bounding box center [590, 126] width 509 height 23
click at [396, 256] on label "Viltus" at bounding box center [590, 261] width 509 height 23
click at [423, 362] on span "jānoskaidro diskusijas temats" at bounding box center [389, 366] width 96 height 9
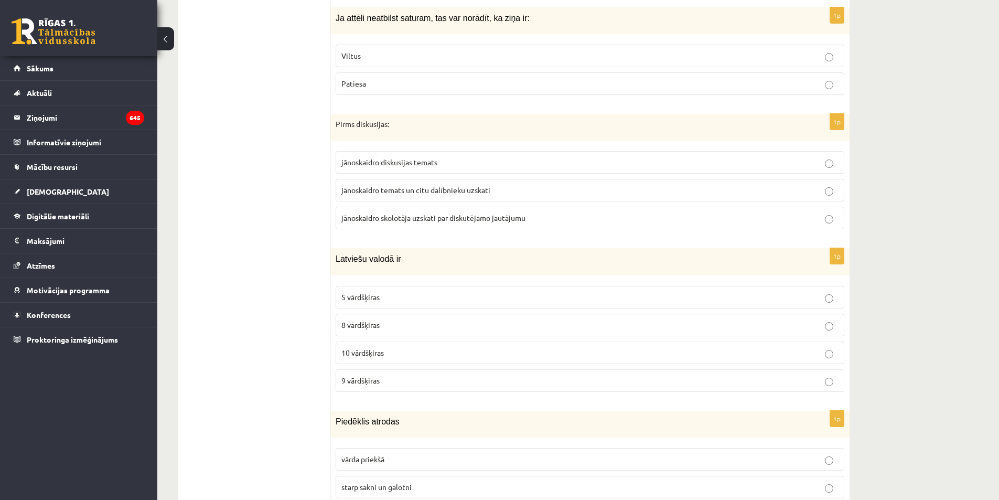
scroll to position [3199, 0]
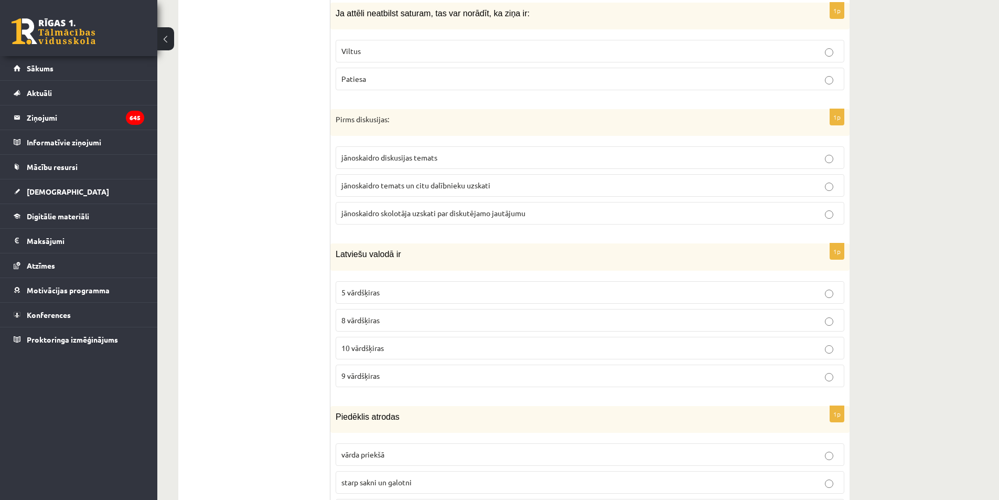
click at [403, 342] on p "10 vārdšķiras" at bounding box center [589, 347] width 497 height 11
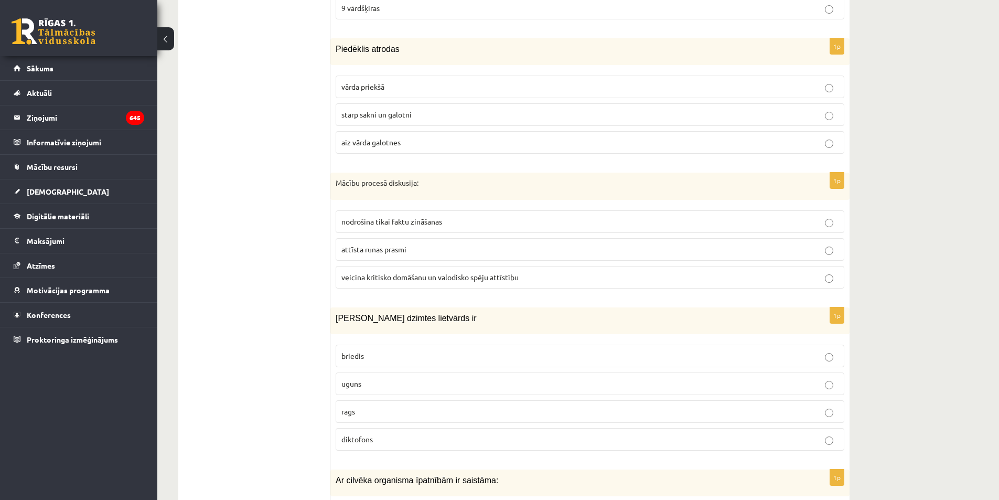
scroll to position [3566, 0]
click at [419, 110] on p "starp sakni un galotni" at bounding box center [589, 115] width 497 height 11
click at [432, 273] on span "veicina kritisko domāšanu un valodisko spēju attīstību" at bounding box center [429, 277] width 177 height 9
click at [366, 379] on p "uguns" at bounding box center [589, 384] width 497 height 11
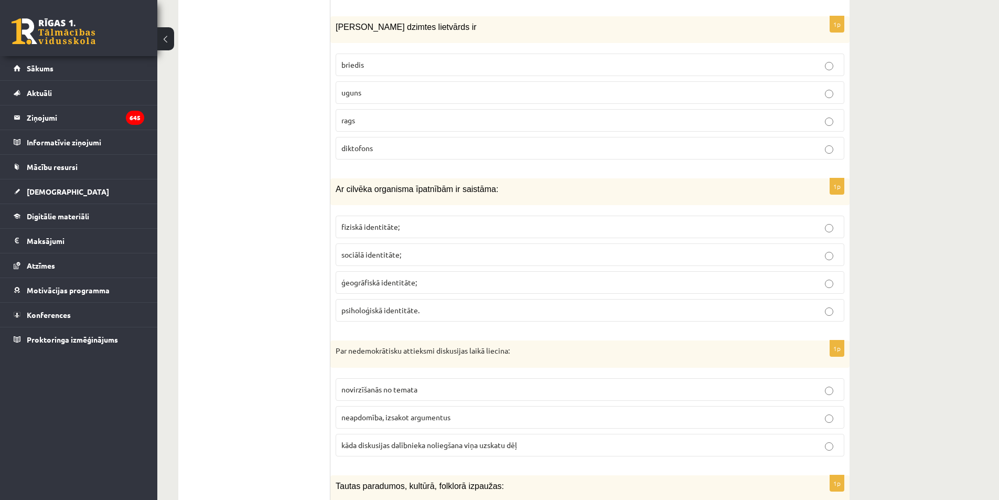
scroll to position [3881, 0]
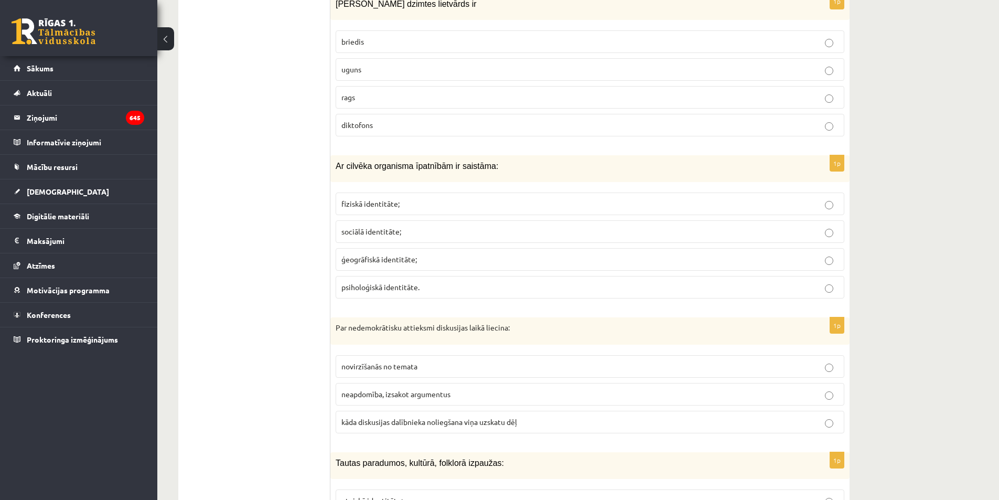
click at [406, 198] on p "fiziskā identitāte;" at bounding box center [589, 203] width 497 height 11
click at [415, 417] on span "kāda diskusijas dalībnieka noliegšana viņa uzskatu dēļ" at bounding box center [429, 421] width 176 height 9
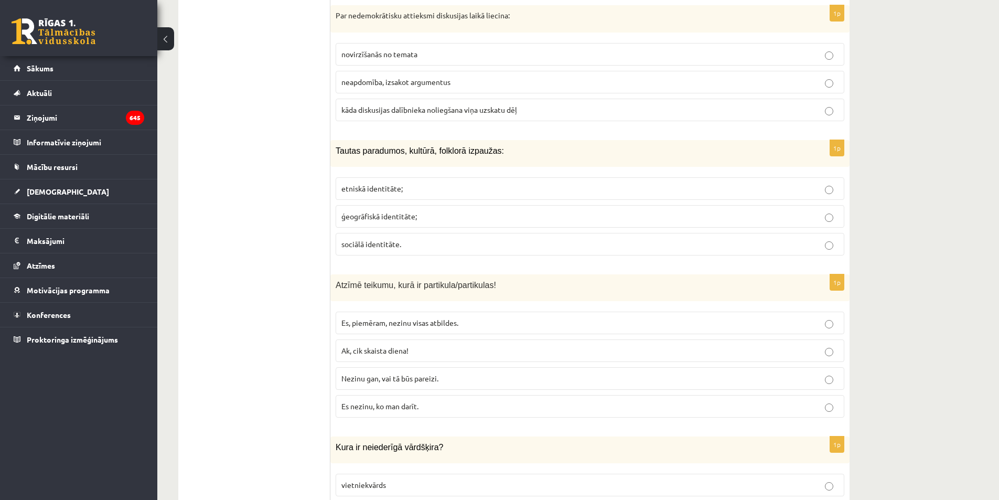
scroll to position [4196, 0]
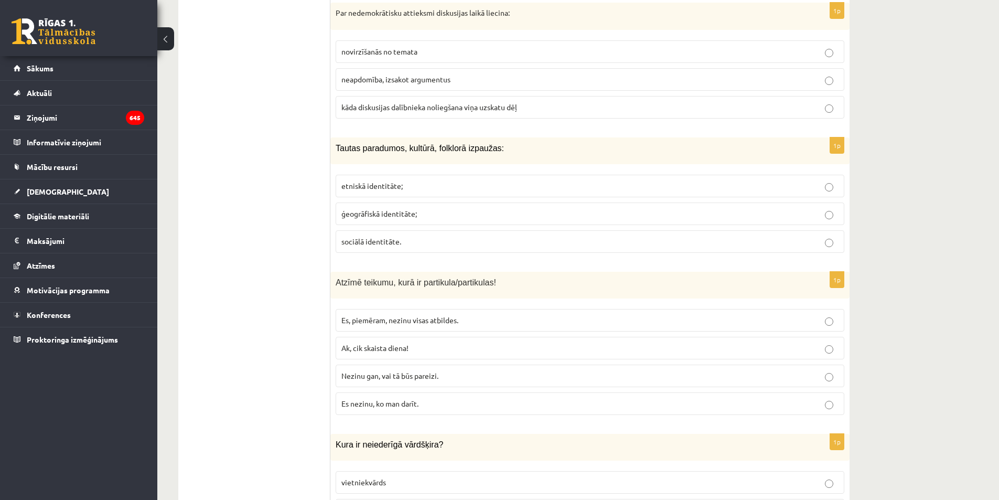
click at [396, 180] on label "etniskā identitāte;" at bounding box center [590, 186] width 509 height 23
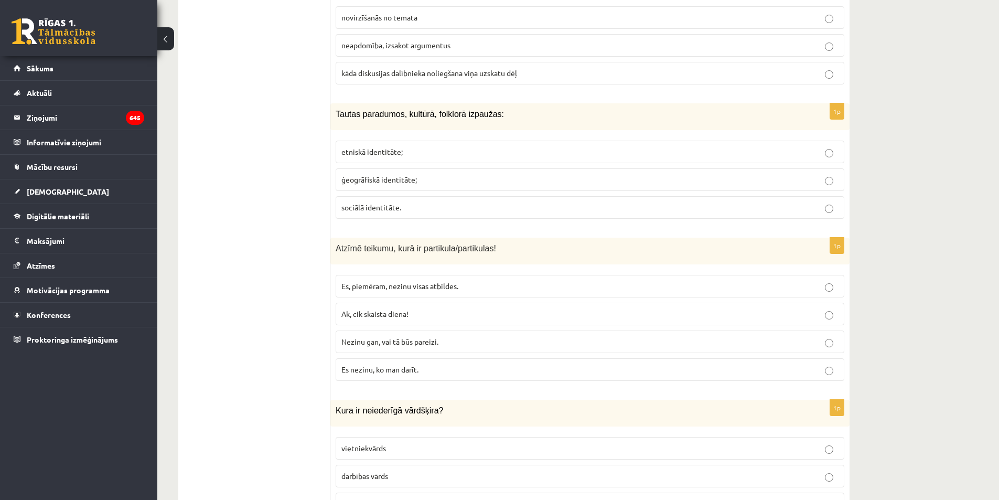
scroll to position [4248, 0]
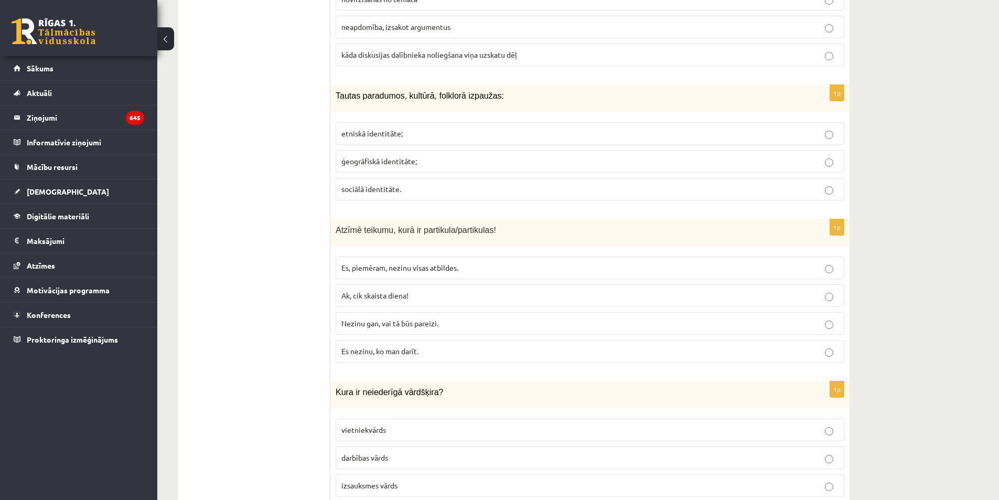
click at [432, 318] on p "Nezinu gan, vai tā būs pareizi." at bounding box center [589, 323] width 497 height 11
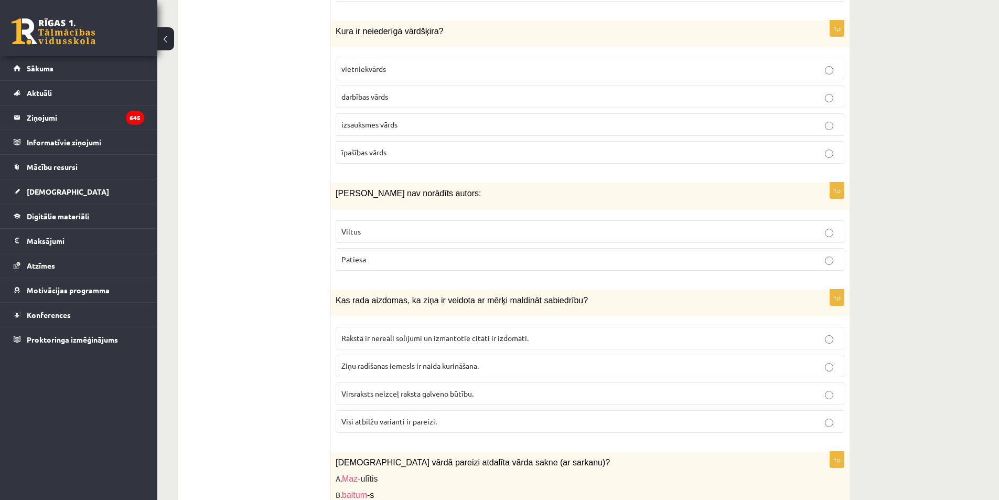
scroll to position [4615, 0]
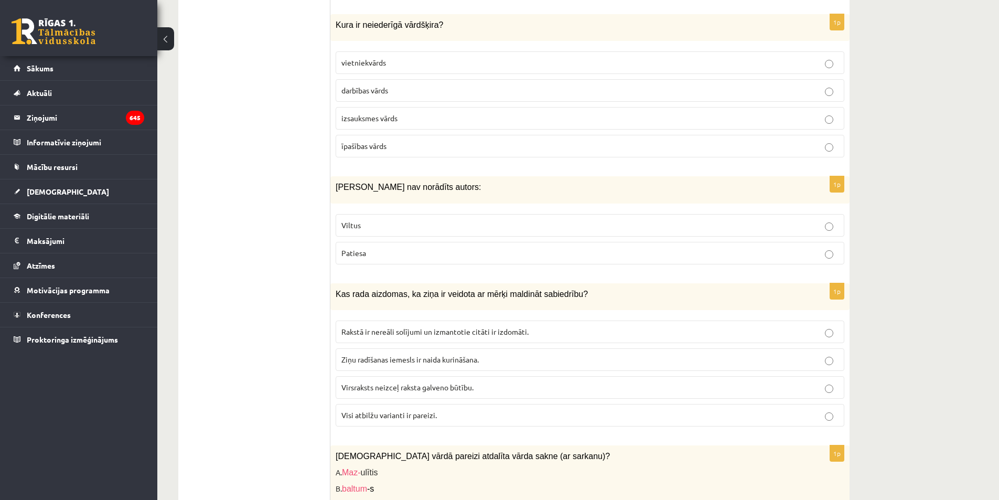
click at [437, 113] on p "izsauksmes vārds" at bounding box center [589, 118] width 497 height 11
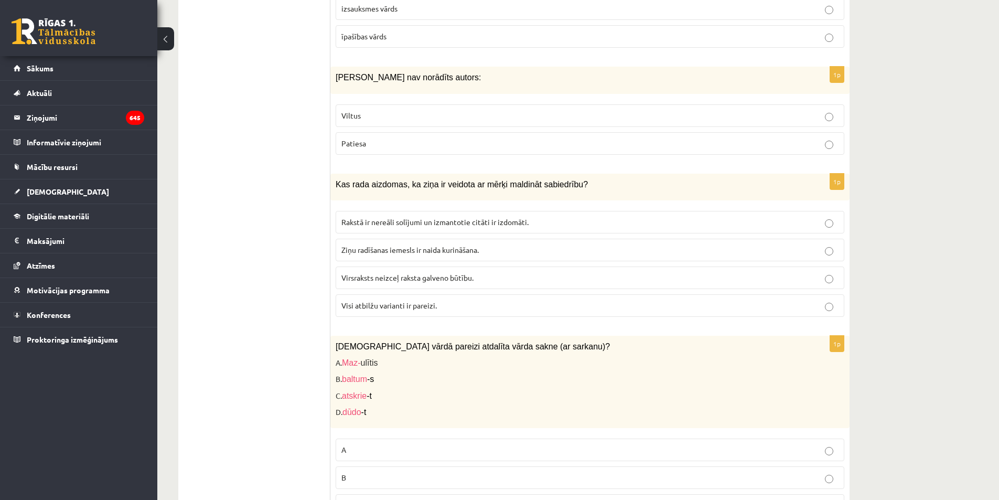
scroll to position [4773, 0]
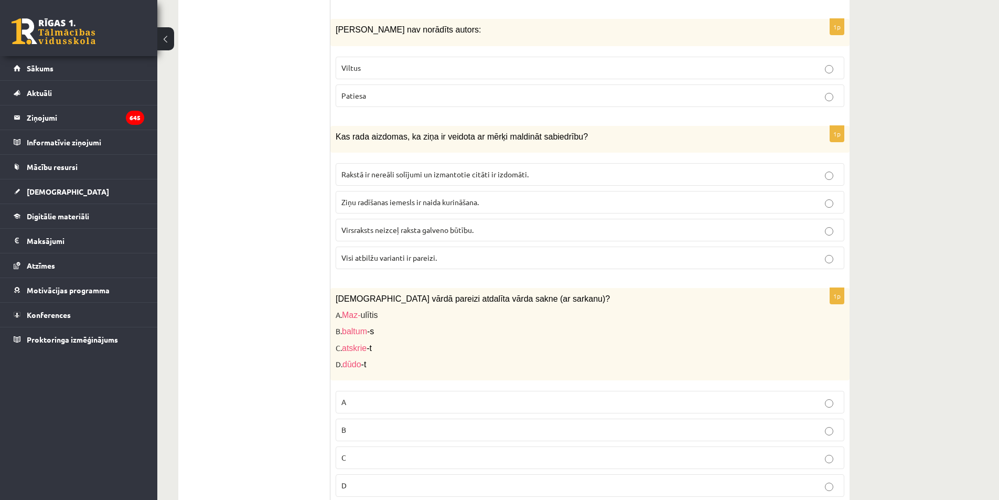
click at [419, 253] on span "Visi atbilžu varianti ir pareizi." at bounding box center [388, 257] width 95 height 9
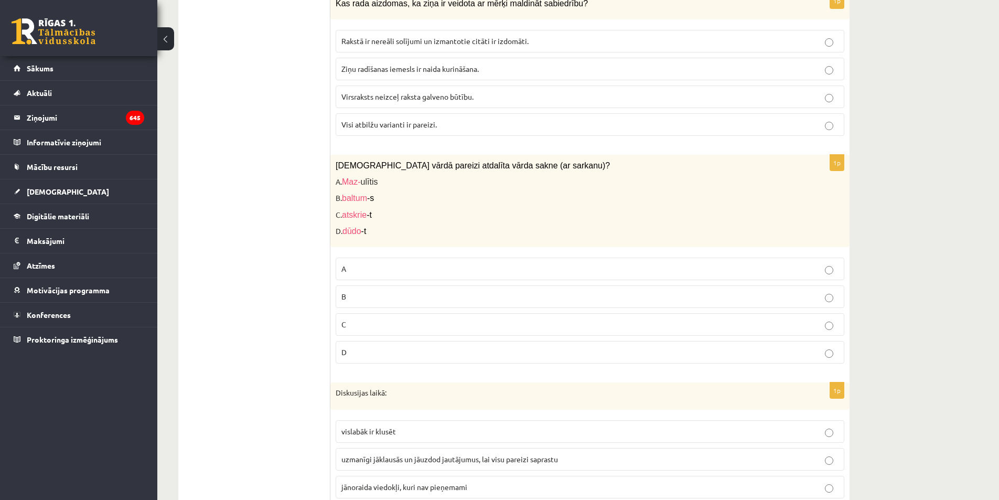
scroll to position [4930, 0]
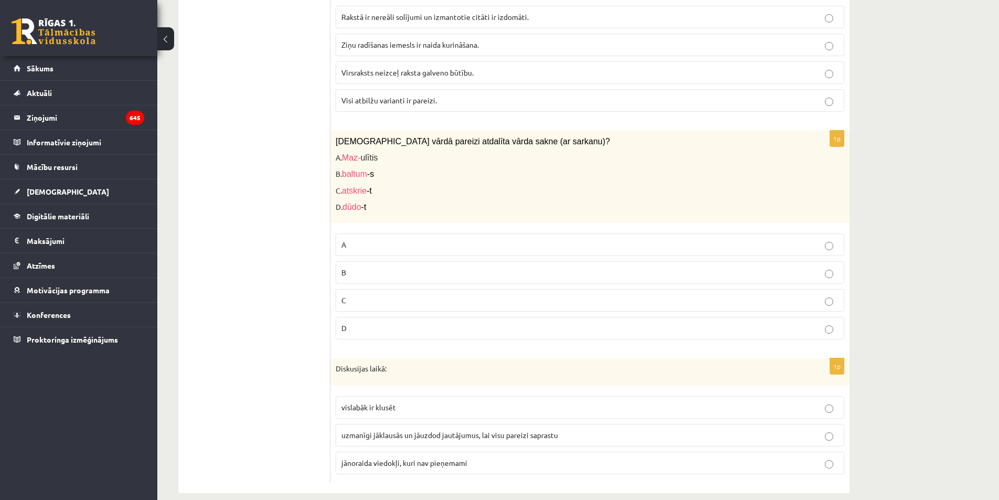
click at [379, 295] on p "C" at bounding box center [589, 300] width 497 height 11
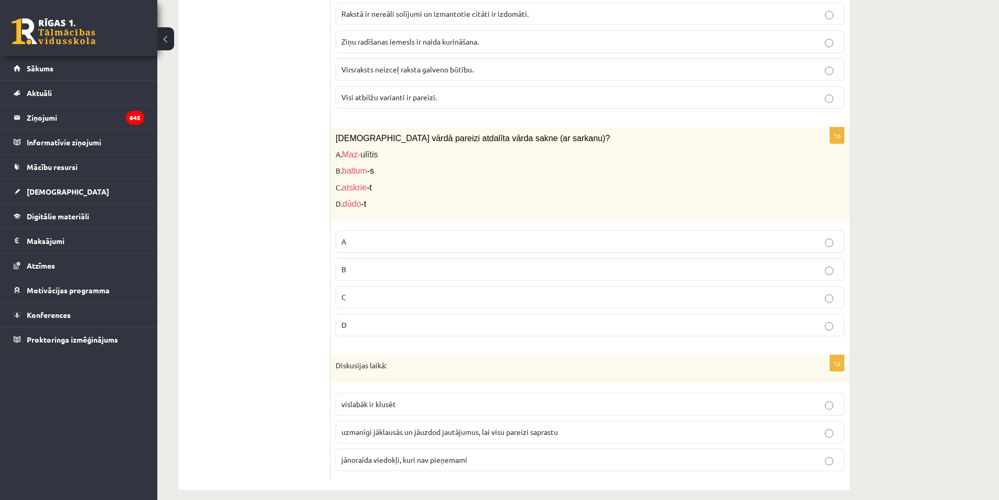
scroll to position [4934, 0]
click at [450, 420] on label "uzmanīgi jāklausās un jāuzdod jautājumus, lai visu pareizi saprastu" at bounding box center [590, 431] width 509 height 23
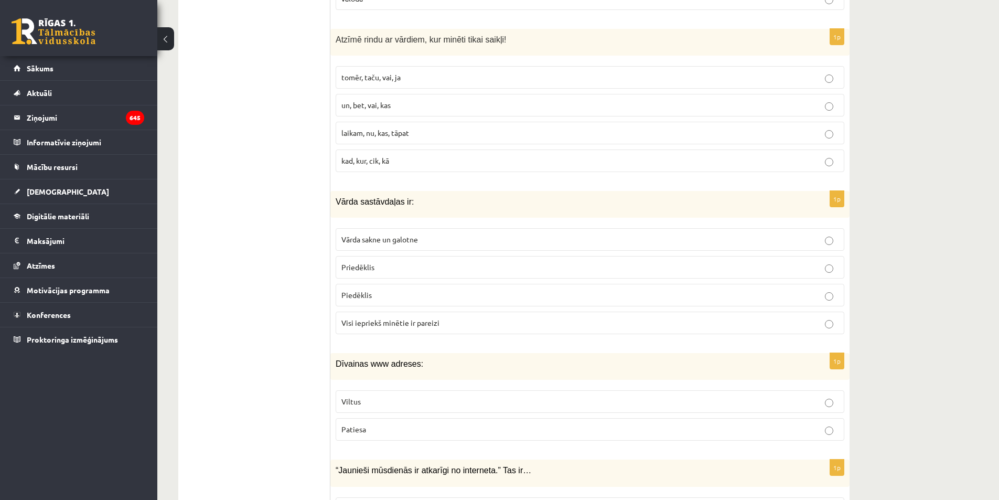
scroll to position [221, 0]
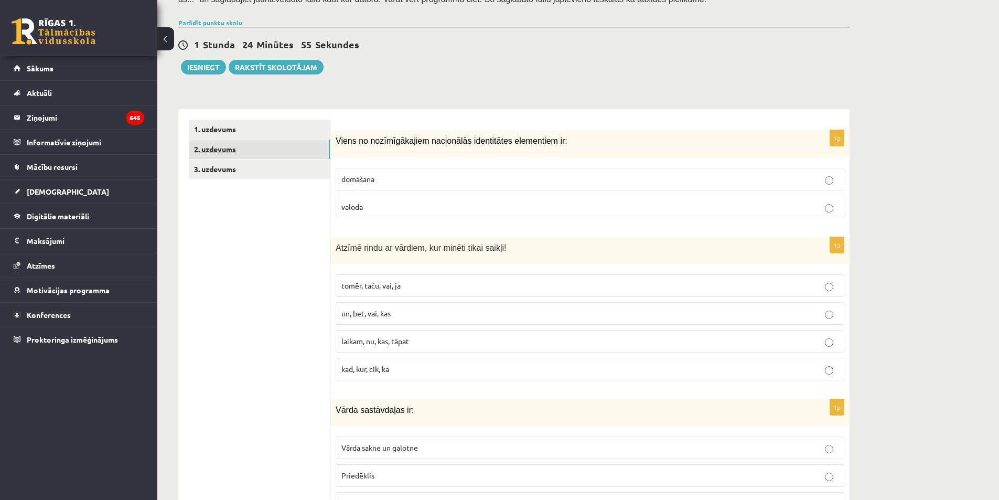
click at [279, 147] on link "2. uzdevums" at bounding box center [259, 149] width 141 height 19
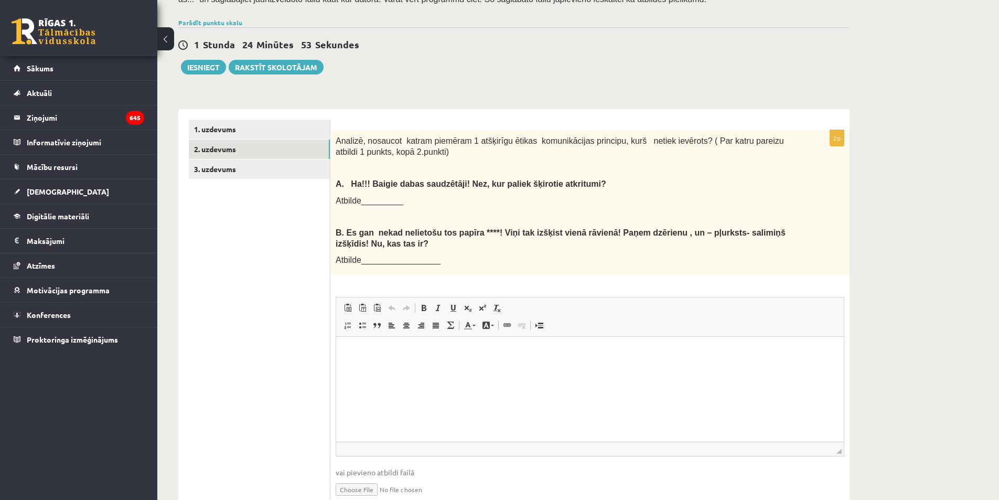
scroll to position [0, 0]
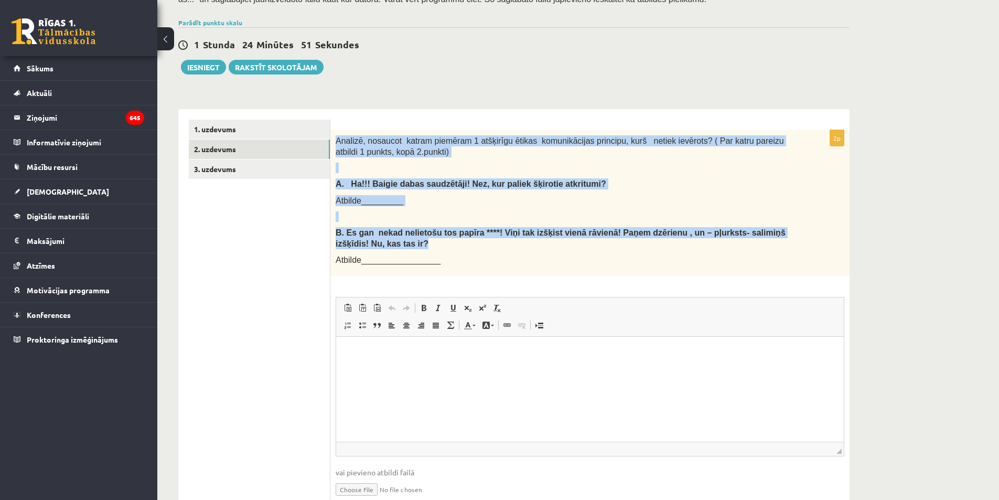
drag, startPoint x: 338, startPoint y: 141, endPoint x: 801, endPoint y: 243, distance: 474.7
click at [801, 243] on div "Analizē, nosaucot katram piemēram 1 atšķirīgu ētikas komunikācijas principu, ku…" at bounding box center [589, 203] width 519 height 146
click at [373, 235] on b "Es gan nekad nelietošu tos papīra ****! Viņi tak izšķist vienā rāvienā! Paņem d…" at bounding box center [561, 238] width 450 height 20
drag, startPoint x: 336, startPoint y: 138, endPoint x: 808, endPoint y: 265, distance: 489.4
click at [808, 265] on div "Analizē, nosaucot katram piemēram 1 atšķirīgu ētikas komunikācijas principu, ku…" at bounding box center [589, 203] width 519 height 146
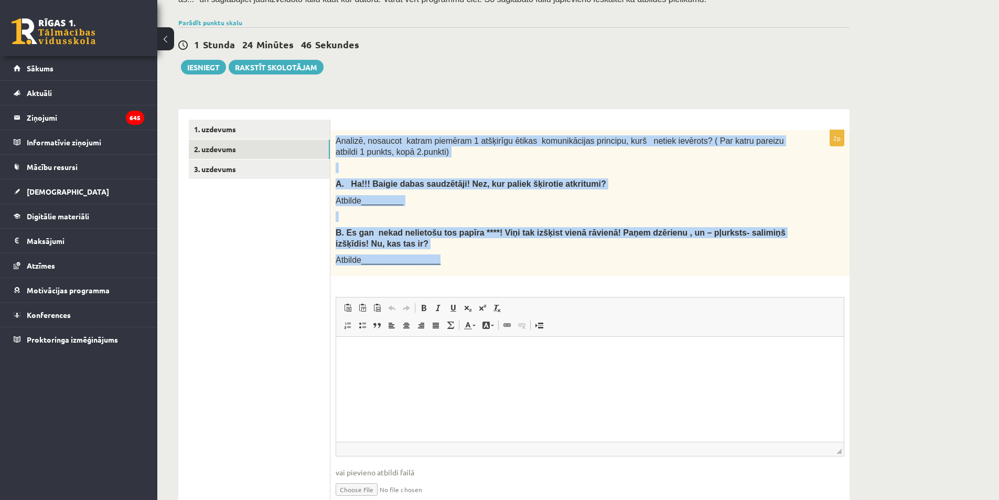
copy div "Analizē, nosaucot katram piemēram 1 atšķirīgu ētikas komunikācijas principu, ku…"
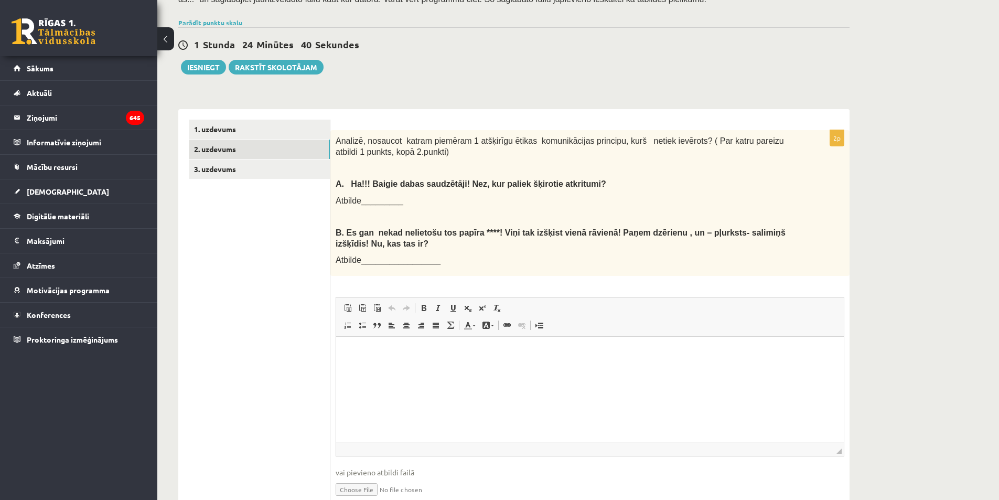
click at [256, 318] on ul "1. uzdevums 2. uzdevums 3. uzdevums" at bounding box center [260, 317] width 142 height 395
click at [435, 181] on span "A. Ha!!! Baigie dabas saudzētāji! Nez, kur paliek šķirotie atkritumi?" at bounding box center [471, 183] width 271 height 9
copy span "ē"
click at [354, 369] on html at bounding box center [590, 353] width 508 height 32
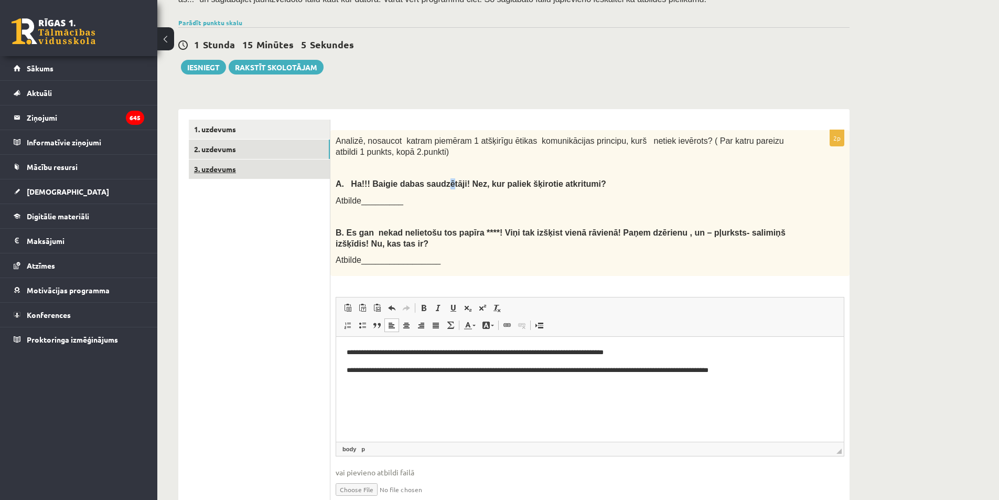
click at [282, 171] on link "3. uzdevums" at bounding box center [259, 168] width 141 height 19
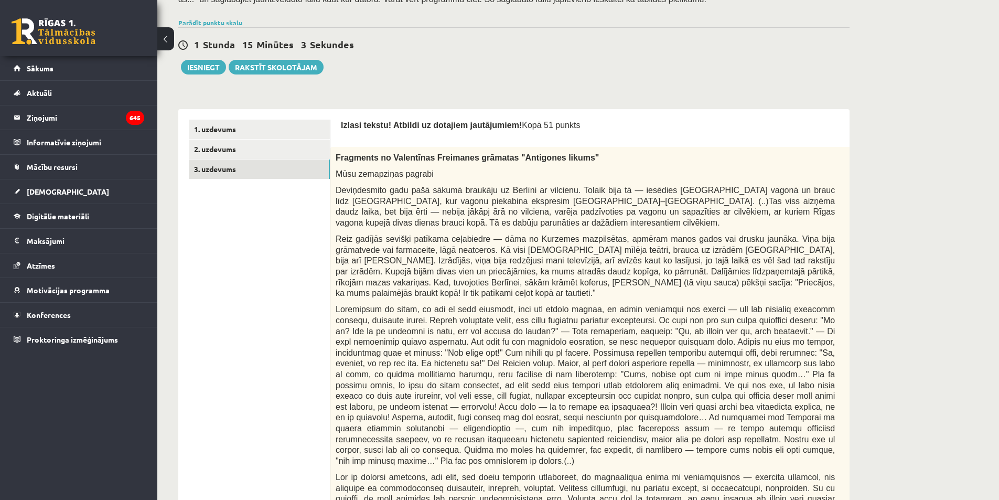
click at [821, 222] on div "Fragments no Valentīnas Freimanes grāmatas "Antigones likums" Mūsu zemapziņas p…" at bounding box center [611, 401] width 562 height 509
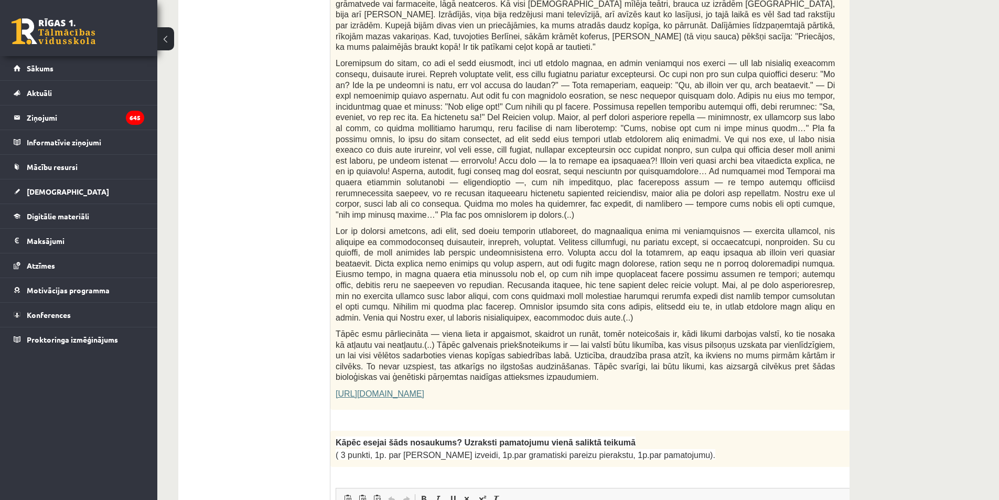
scroll to position [483, 0]
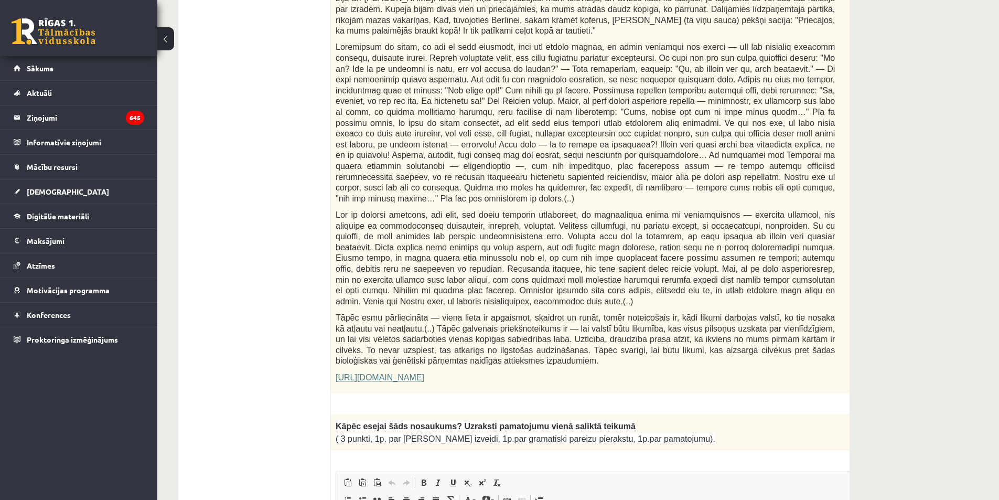
click at [424, 373] on link "https://satori.lv/article/musu-zemapzinas-pagrabi" at bounding box center [380, 377] width 89 height 9
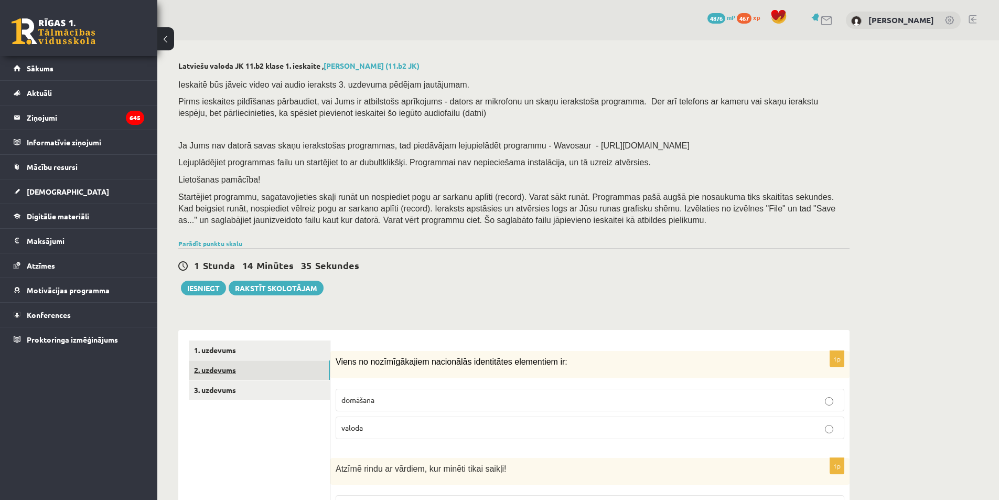
click at [285, 370] on link "2. uzdevums" at bounding box center [259, 369] width 141 height 19
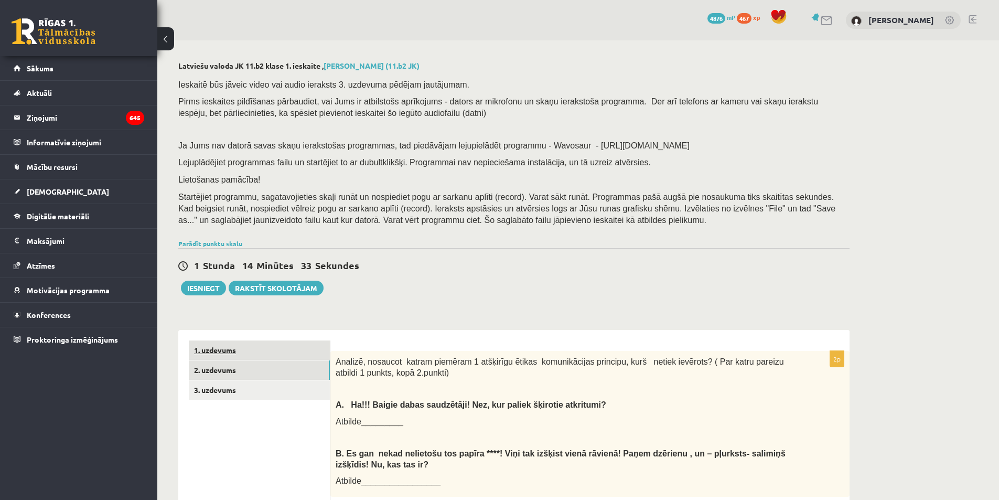
click at [283, 347] on link "1. uzdevums" at bounding box center [259, 349] width 141 height 19
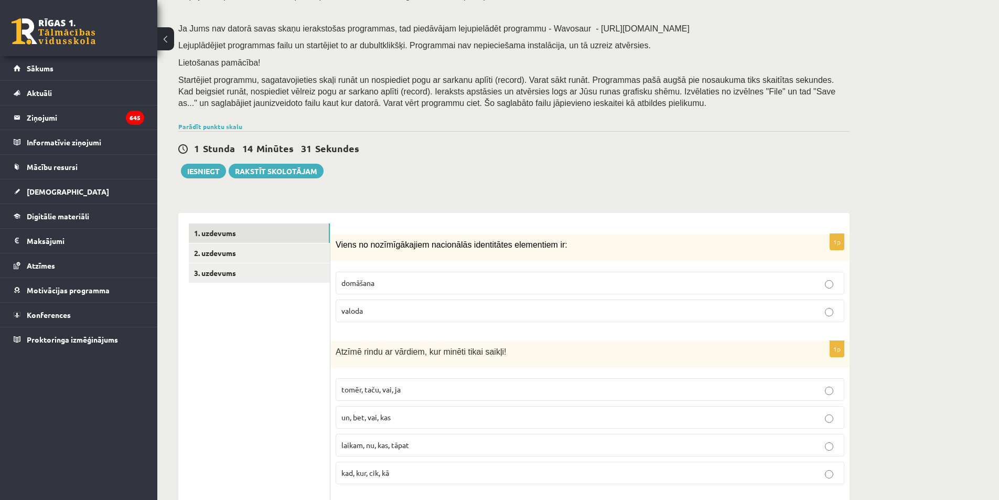
scroll to position [157, 0]
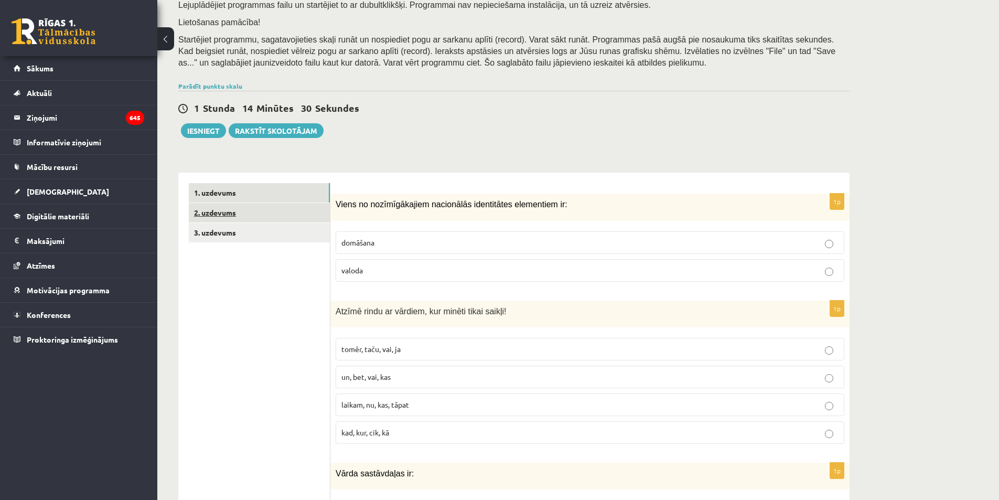
click at [259, 210] on link "2. uzdevums" at bounding box center [259, 212] width 141 height 19
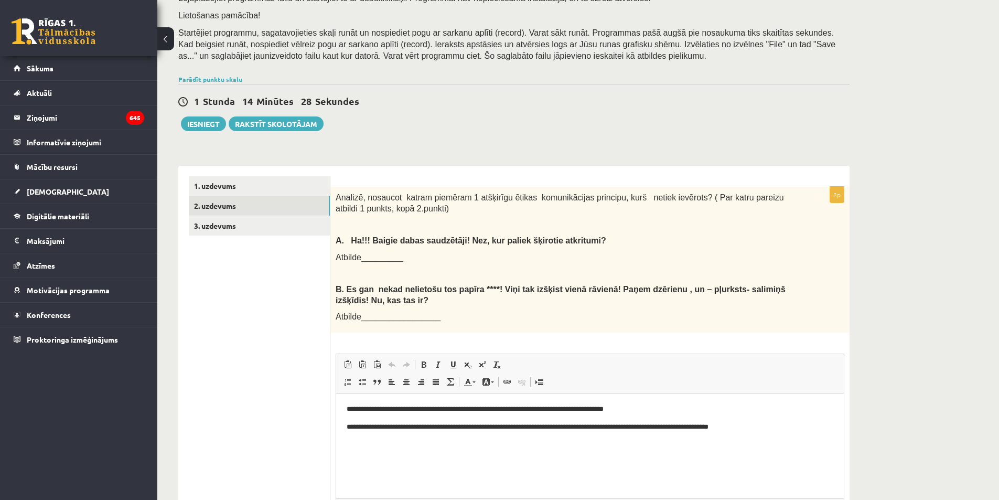
scroll to position [0, 0]
click at [253, 226] on link "3. uzdevums" at bounding box center [259, 225] width 141 height 19
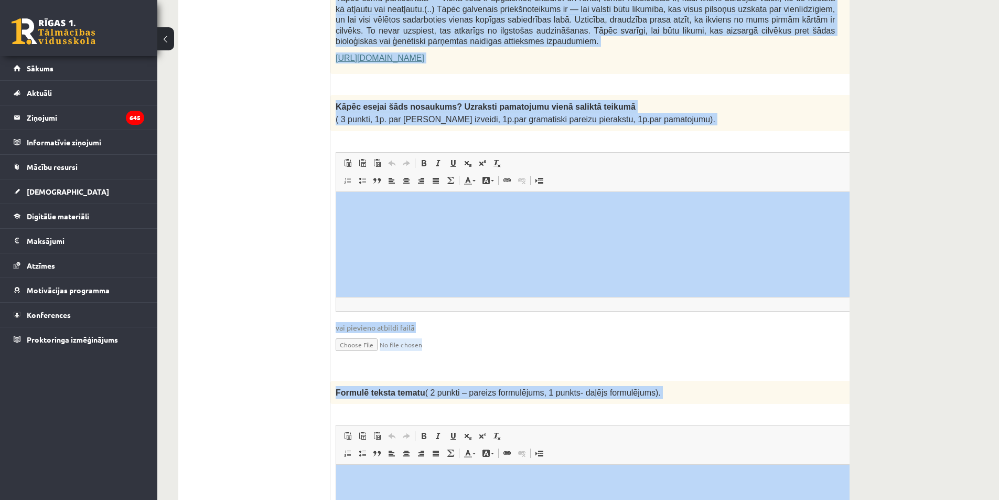
scroll to position [854, 0]
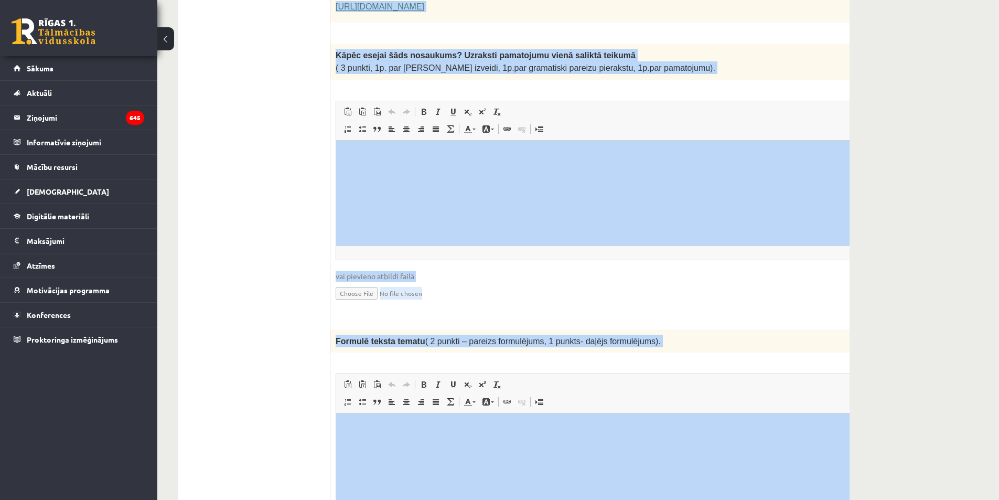
drag, startPoint x: 340, startPoint y: 81, endPoint x: 796, endPoint y: 43, distance: 457.4
copy form "Loremi dolors! Ametcon ad elitsedd eiusmodtemp! Inci 05 utlabo 9e Doloremag al …"
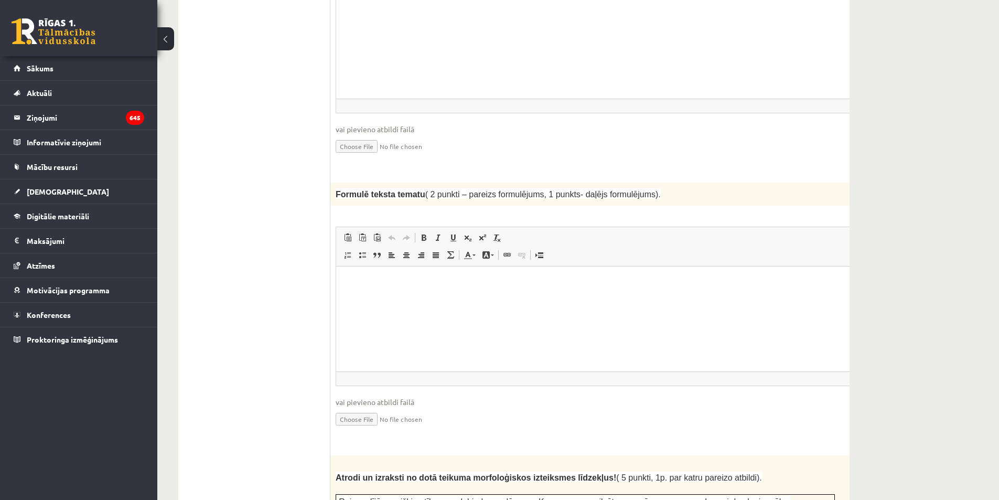
scroll to position [1011, 0]
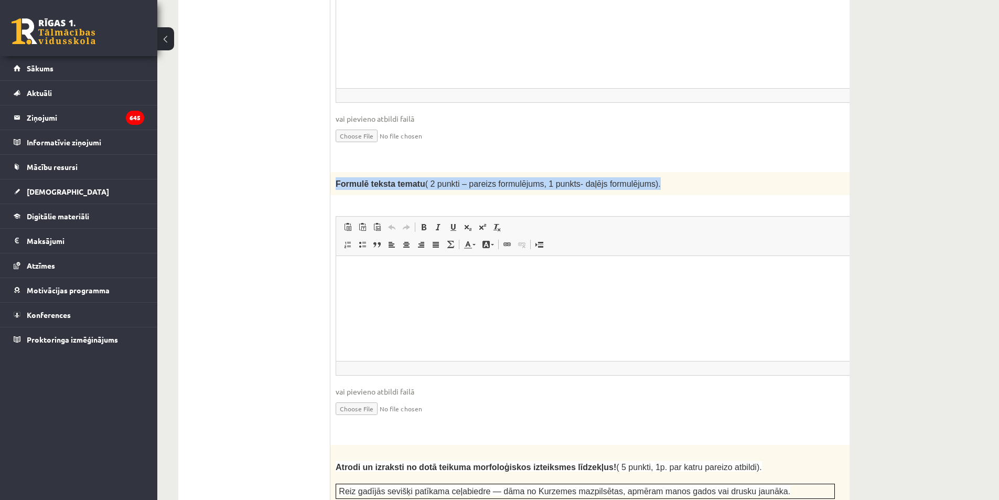
drag, startPoint x: 335, startPoint y: 150, endPoint x: 716, endPoint y: 151, distance: 380.8
click at [716, 172] on div "Formulē teksta tematu ( 2 punkti – pareizs formulējums, 1 punkts- daļējs formul…" at bounding box center [611, 183] width 562 height 23
copy span "Formulē teksta tematu ( 2 punkti – pareizs formulējums, 1 punkts- daļējs formul…"
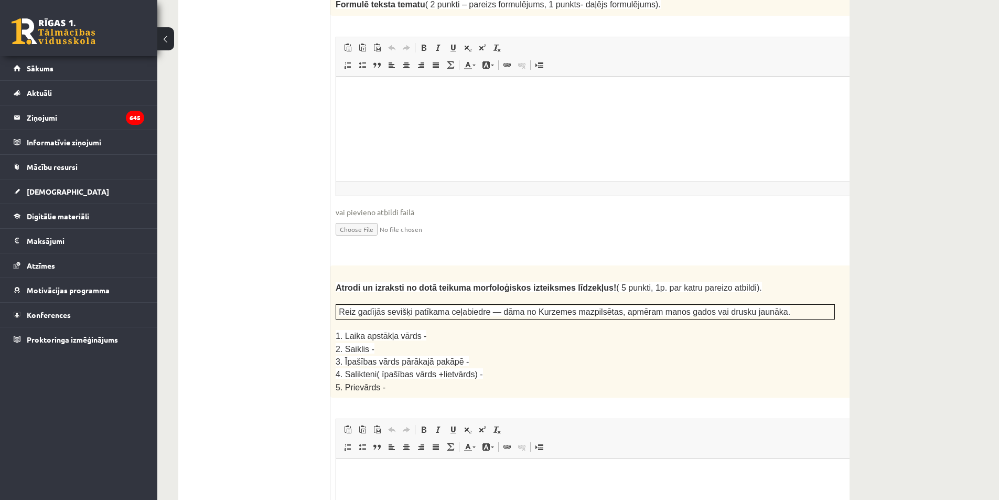
scroll to position [1221, 0]
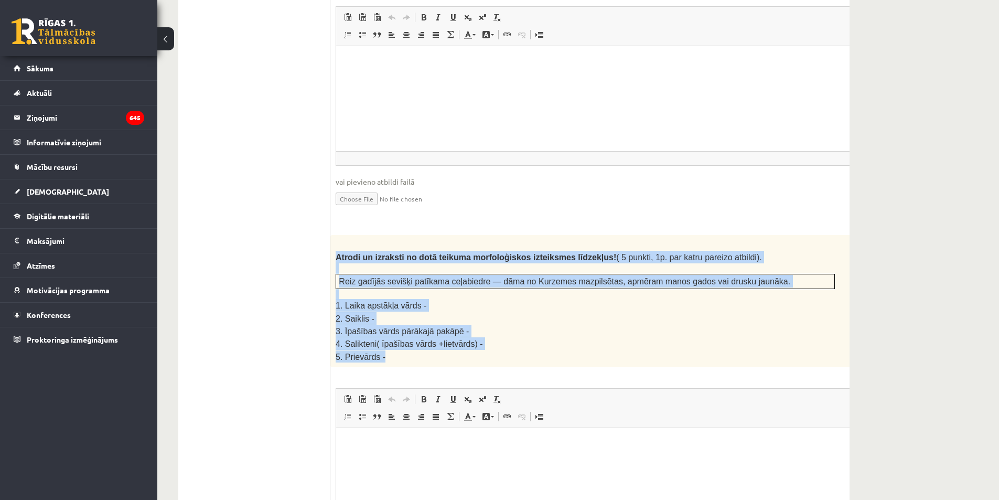
drag, startPoint x: 332, startPoint y: 218, endPoint x: 839, endPoint y: 319, distance: 516.6
click at [839, 319] on div "Atrodi un izraksti no dotā teikuma morfoloģiskos izteiksmes līdzekļus! ( 5 punk…" at bounding box center [611, 301] width 562 height 132
copy div "Atrodi un izraksti no dotā teikuma morfoloģiskos izteiksmes līdzekļus! ( 5 punk…"
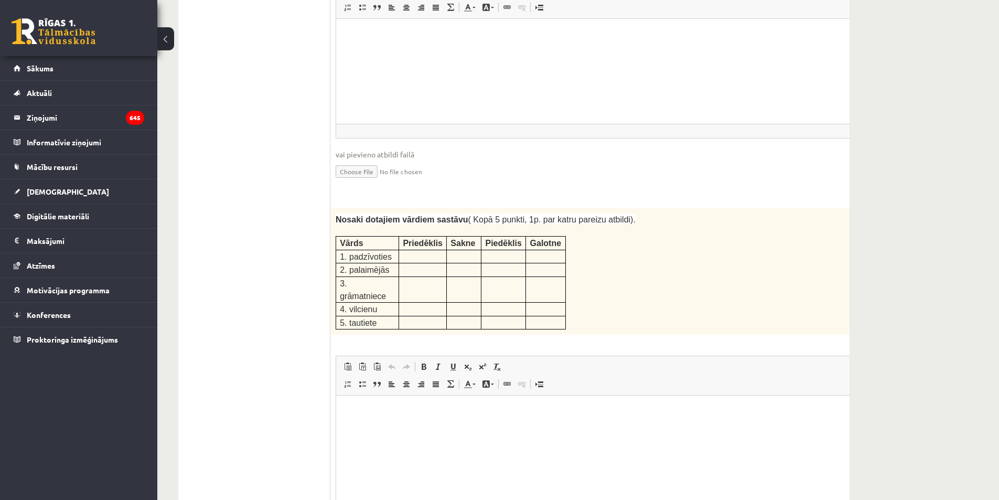
scroll to position [1641, 0]
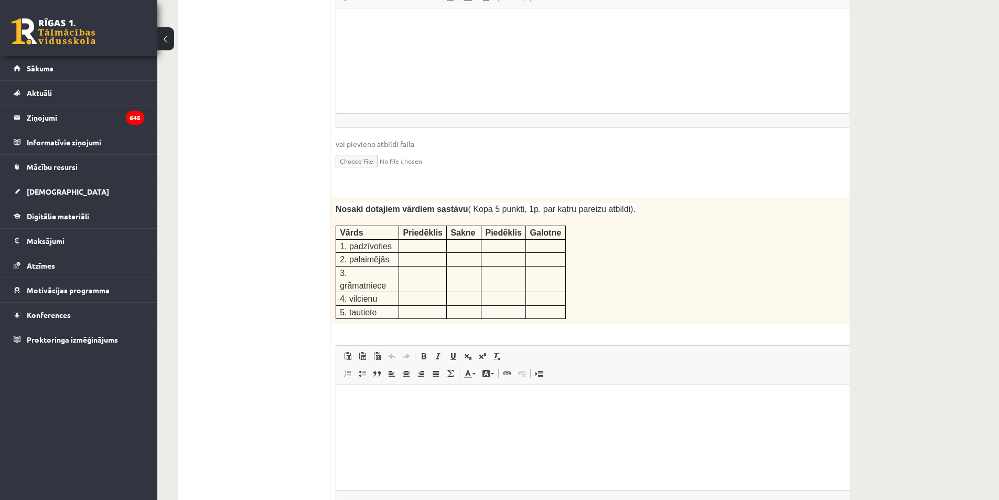
click at [293, 185] on ul "1. uzdevums 2. uzdevums 3. uzdevums" at bounding box center [260, 438] width 142 height 3476
drag, startPoint x: 347, startPoint y: 172, endPoint x: 649, endPoint y: 257, distance: 314.0
click at [649, 257] on div "Nosaki dotajiem vārdiem sastāvu ( Kopā 5 punkti, 1p. par katru pareizu atbildi)…" at bounding box center [611, 260] width 562 height 127
copy div "Nosaki dotajiem vārdiem sastāvu ( Kopā 5 punkti, 1p. par katru pareizu atbildi)."
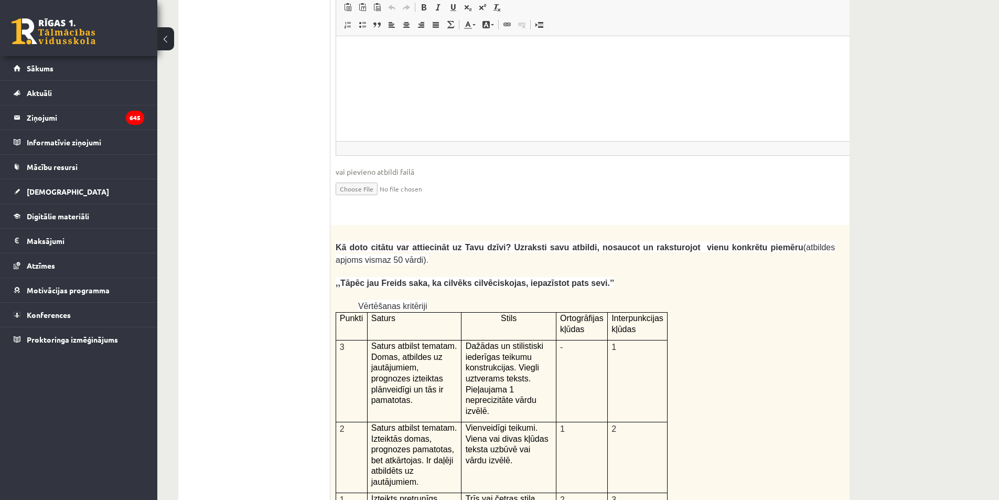
scroll to position [1955, 0]
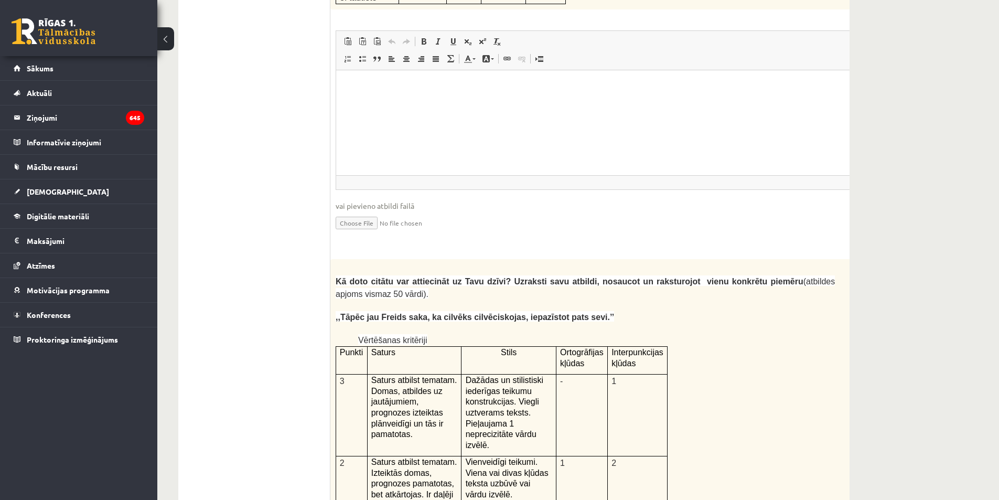
click at [288, 275] on ul "1. uzdevums 2. uzdevums 3. uzdevums" at bounding box center [260, 123] width 142 height 3476
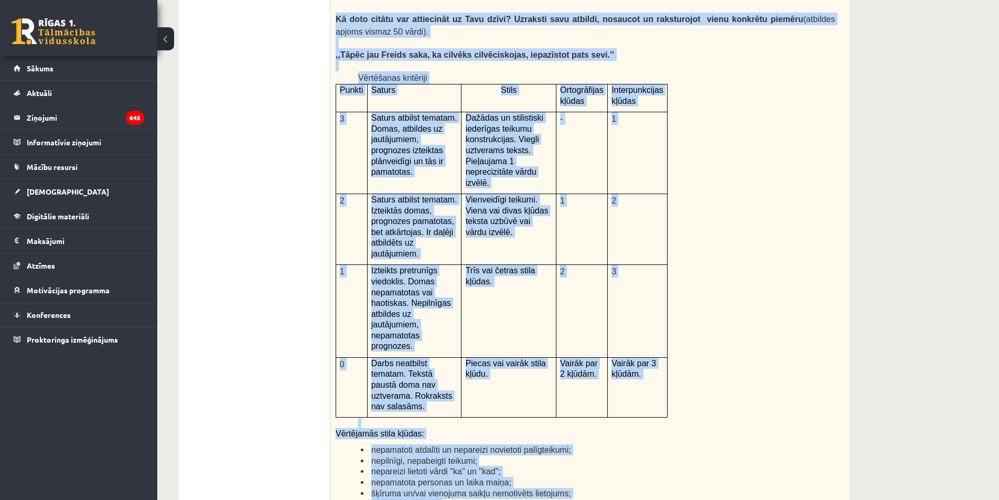
scroll to position [2336, 0]
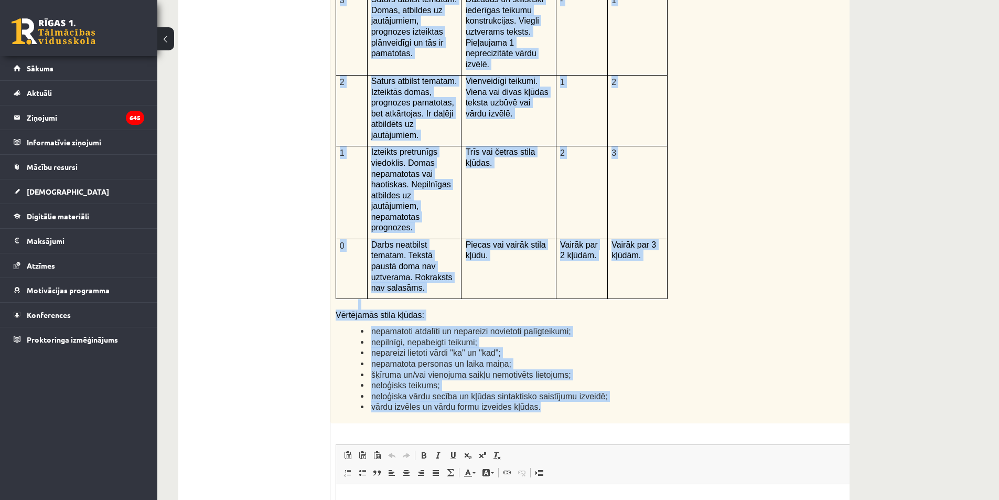
drag, startPoint x: 333, startPoint y: 67, endPoint x: 683, endPoint y: 302, distance: 421.8
click at [683, 302] on div "Kā doto citātu var attiecināt uz Tavu dzīvi? Uzraksti savu atbildi, nosaucot un…" at bounding box center [611, 150] width 562 height 545
copy div "Kā doto citātu var attiecināt uz Tavu dzīvi? Uzraksti savu atbildi, nosaucot un…"
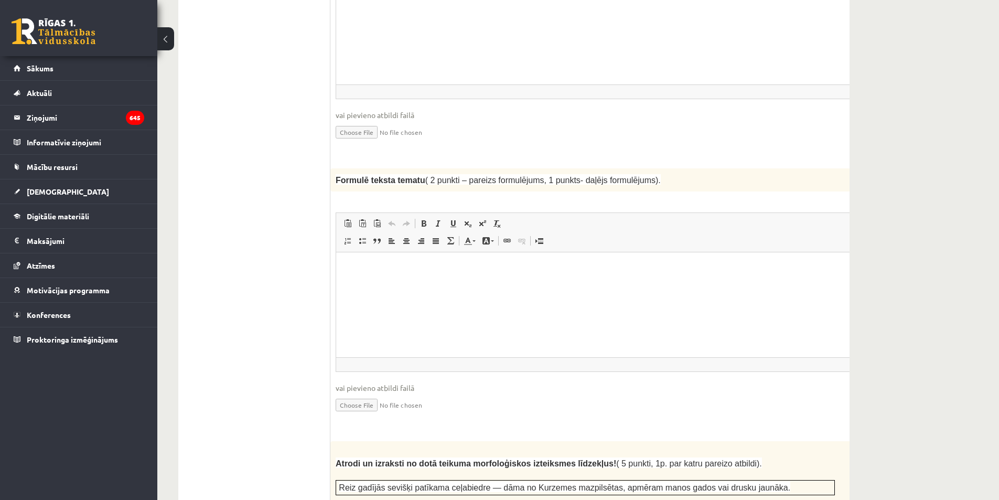
scroll to position [999, 0]
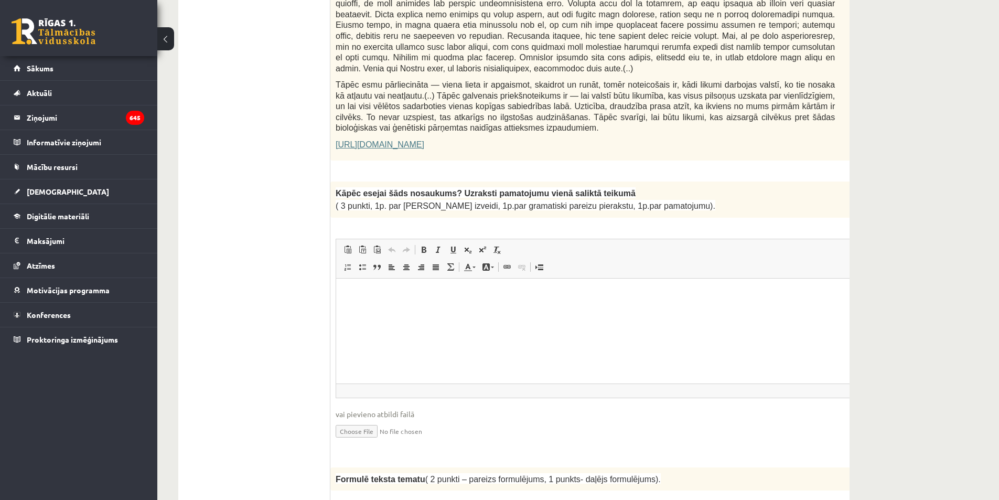
scroll to position [684, 0]
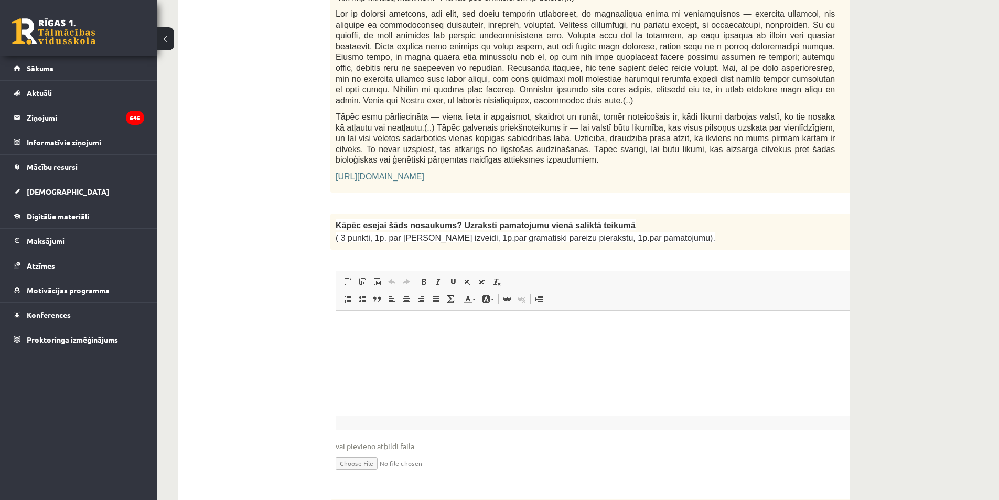
click at [380, 334] on html at bounding box center [611, 326] width 551 height 32
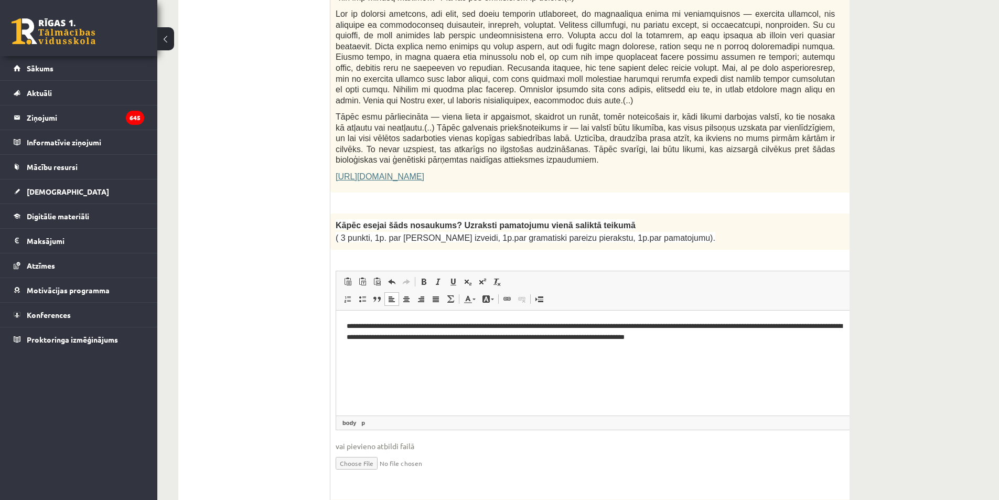
click at [810, 326] on p "**********" at bounding box center [598, 331] width 502 height 22
click at [347, 325] on p "**********" at bounding box center [598, 331] width 502 height 22
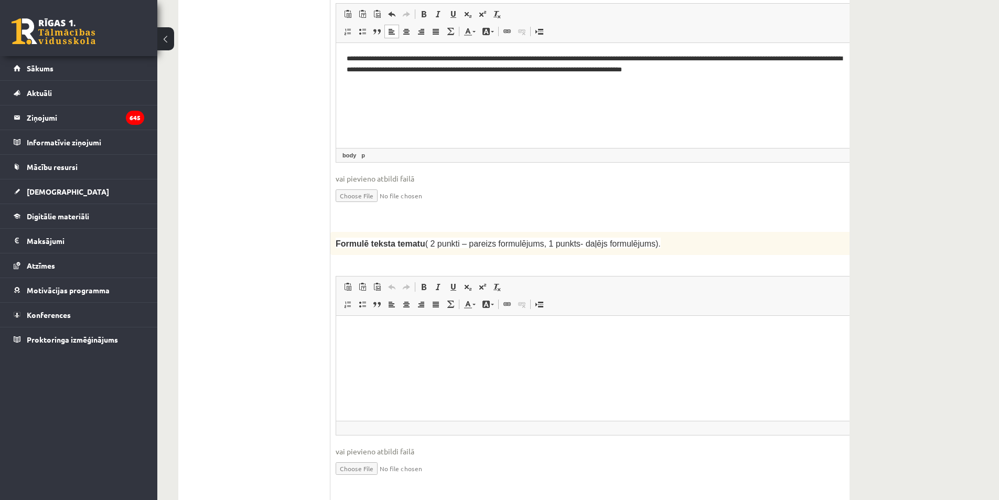
scroll to position [999, 0]
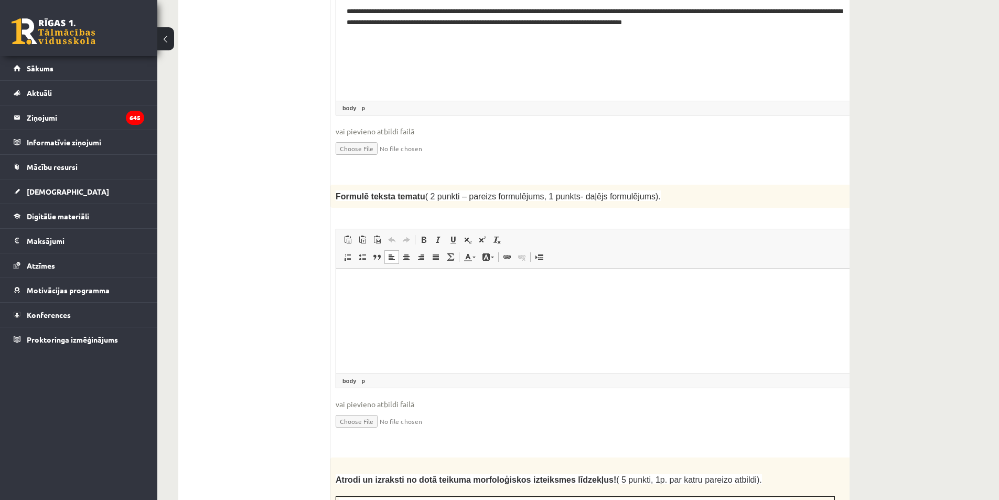
click at [393, 301] on html at bounding box center [611, 285] width 551 height 32
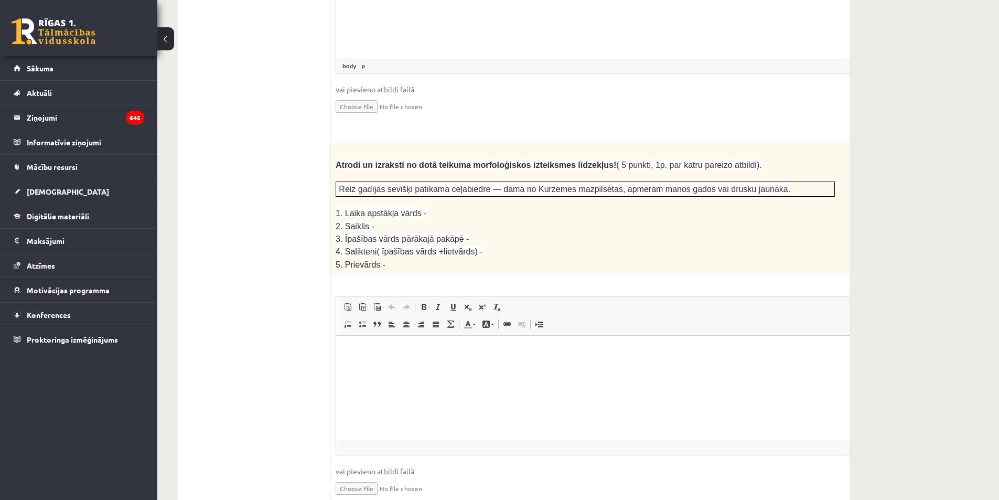
scroll to position [1366, 0]
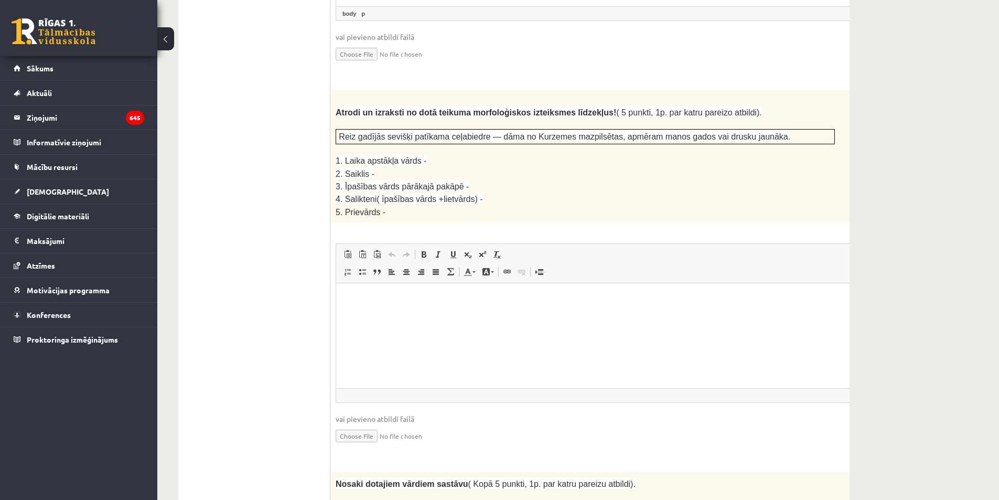
click at [361, 169] on span "2. Saiklis -" at bounding box center [355, 173] width 39 height 9
click at [367, 315] on html at bounding box center [611, 299] width 551 height 32
click at [377, 336] on p "**" at bounding box center [598, 334] width 502 height 11
click at [395, 356] on p "**" at bounding box center [598, 352] width 502 height 11
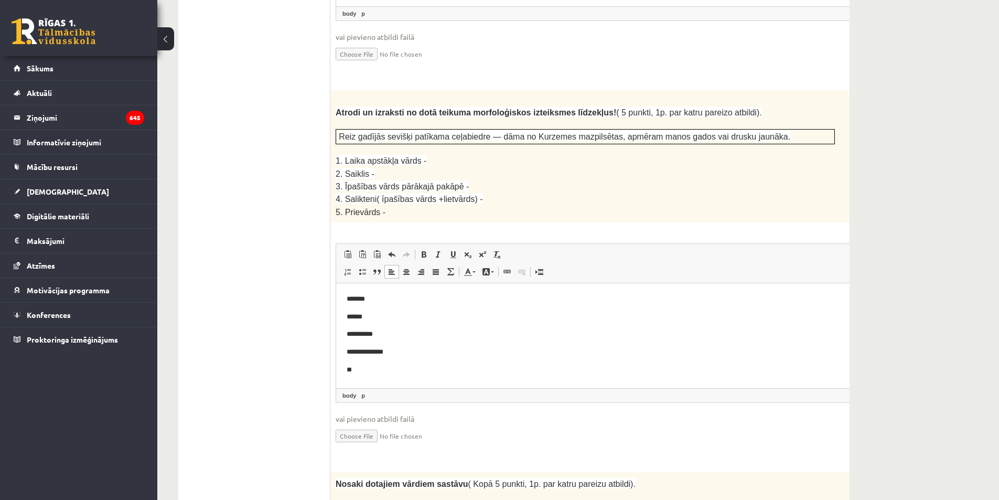
click at [374, 372] on p "**" at bounding box center [598, 370] width 502 height 11
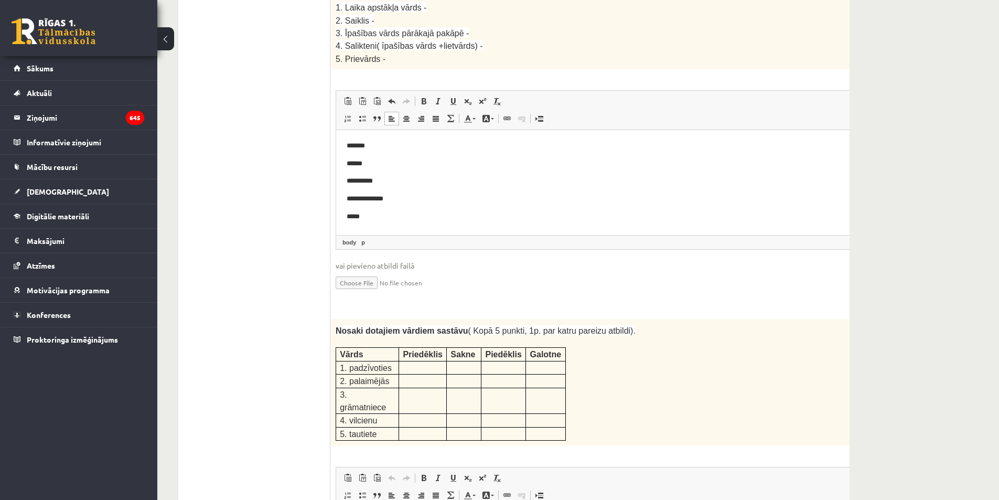
scroll to position [1576, 0]
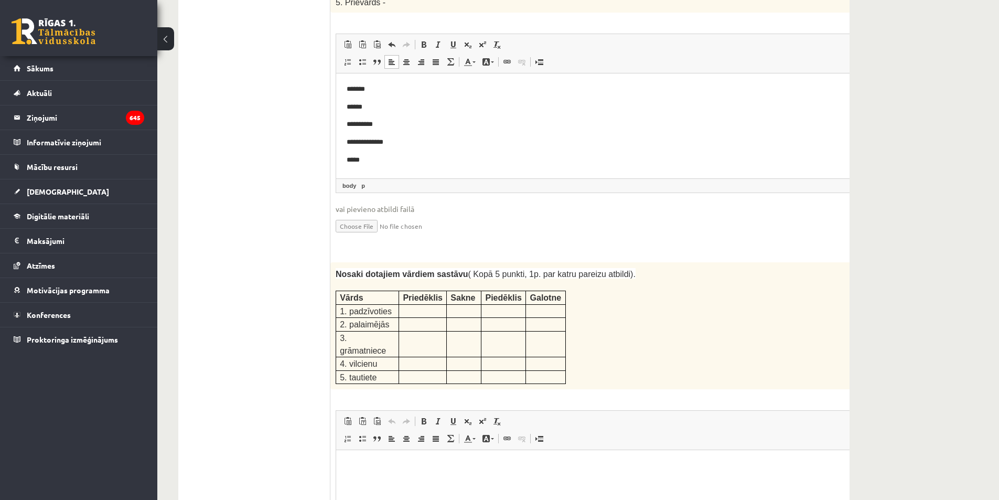
click at [899, 233] on div "Latviešu valoda JK 11.b2 klase 1. ieskaite , Stella Morozova (11.b2 JK) Ieskait…" at bounding box center [578, 369] width 842 height 3808
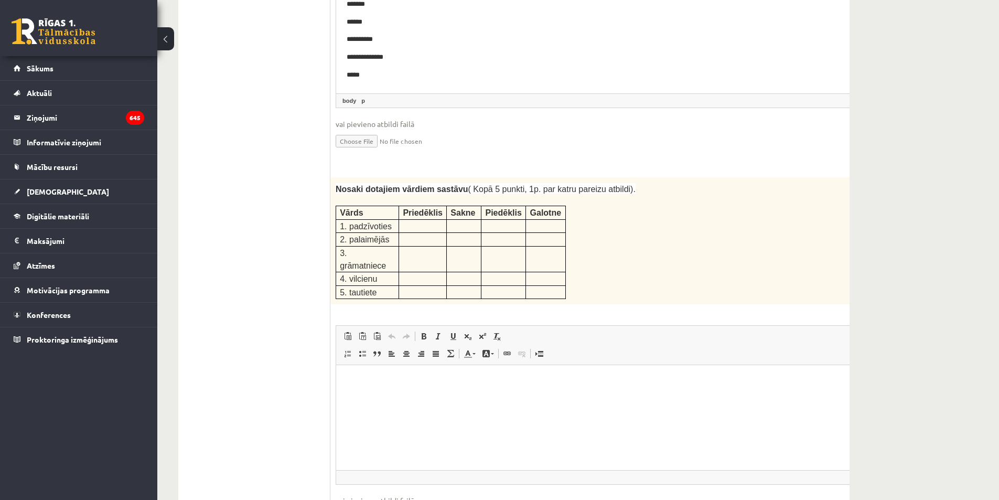
scroll to position [1680, 0]
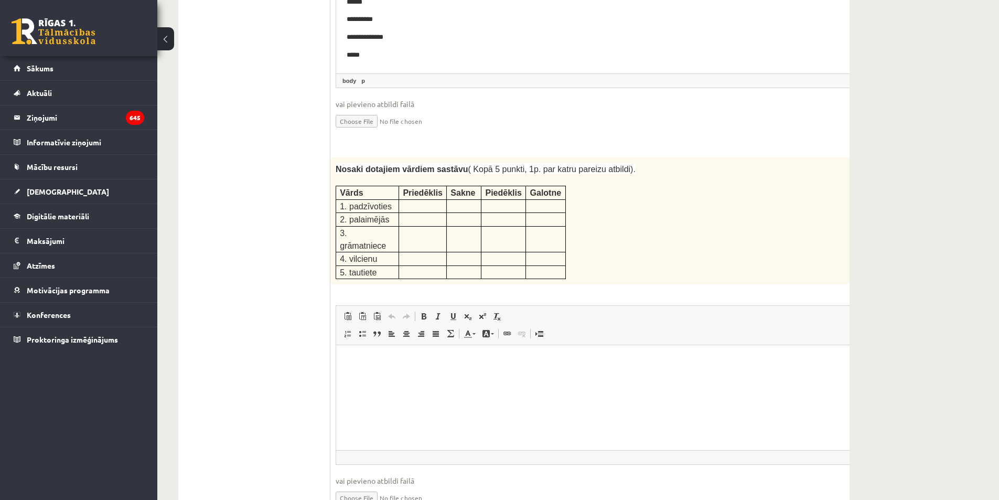
click at [395, 377] on html at bounding box center [611, 361] width 551 height 32
click at [344, 373] on html "**********" at bounding box center [611, 383] width 551 height 76
click at [357, 408] on p "**********" at bounding box center [598, 383] width 502 height 55
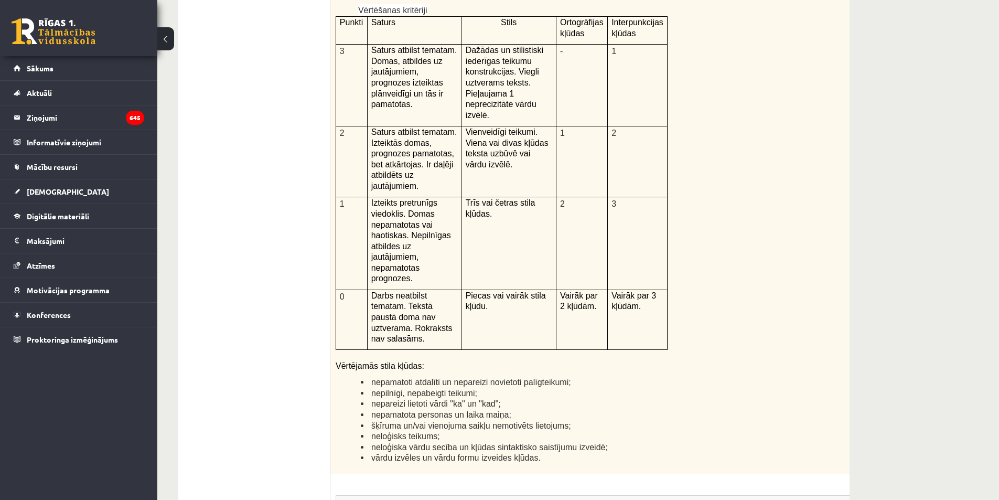
scroll to position [2415, 0]
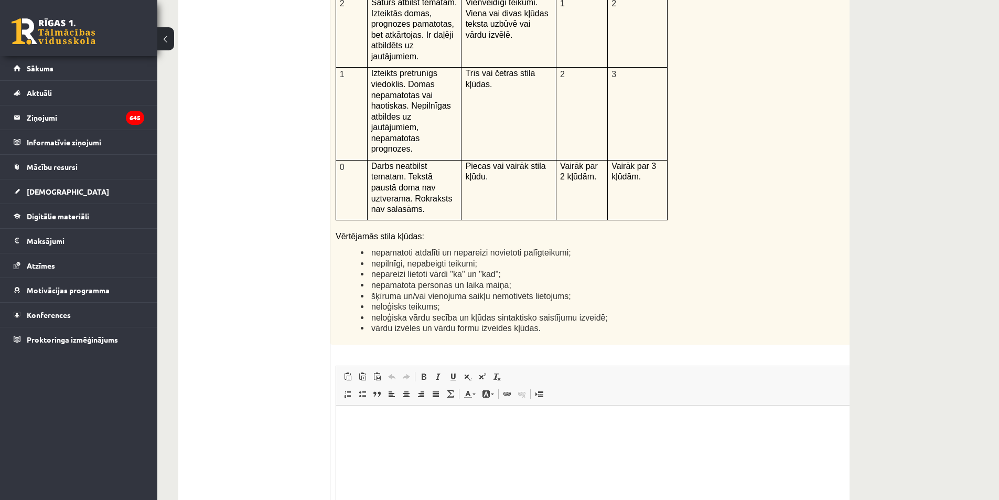
click at [368, 437] on html at bounding box center [611, 421] width 551 height 32
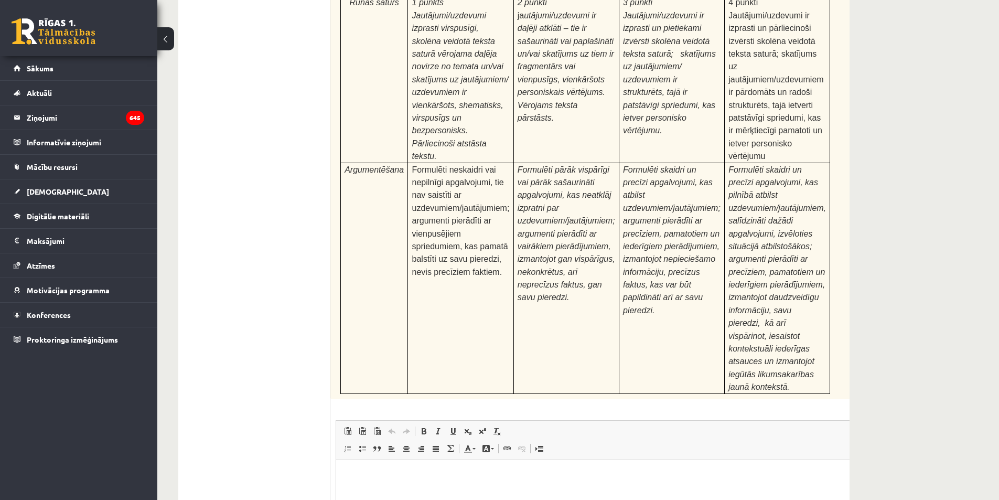
scroll to position [3204, 0]
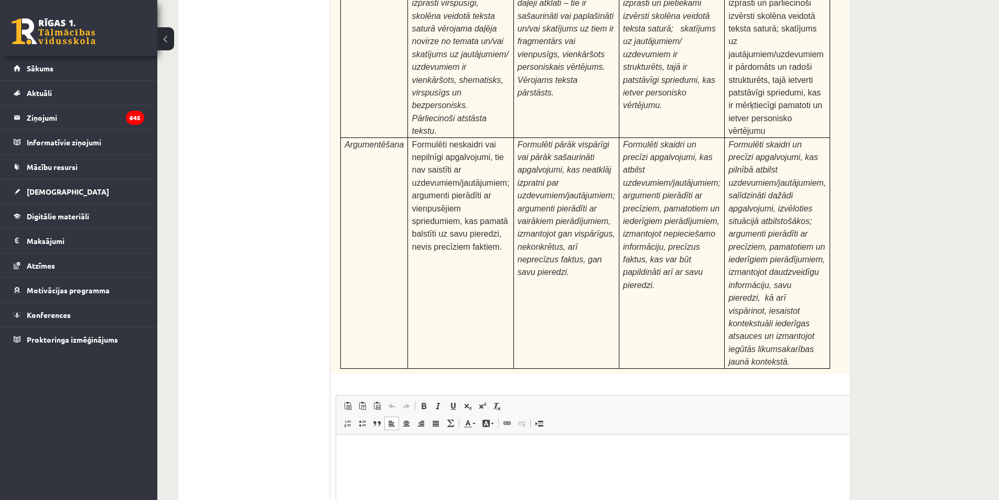
click at [372, 466] on html at bounding box center [611, 450] width 551 height 32
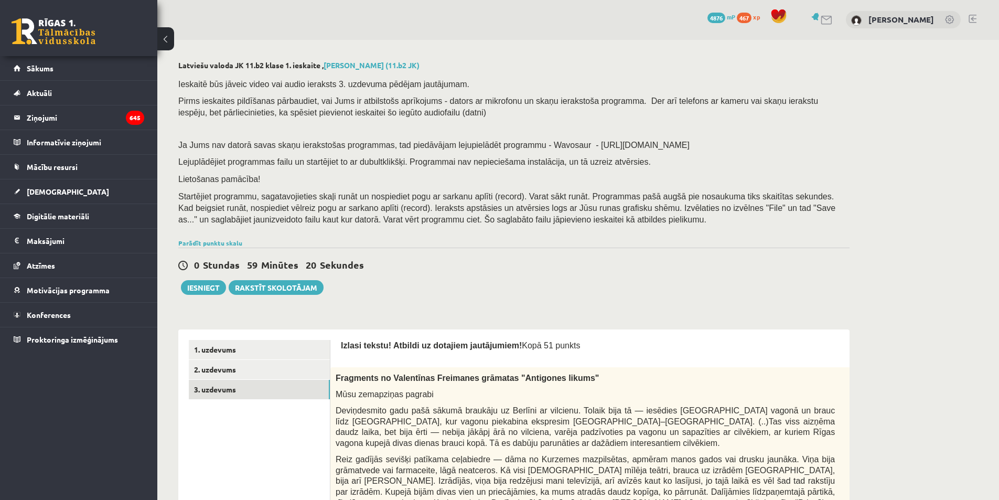
scroll to position [0, 0]
click at [204, 282] on button "Iesniegt" at bounding box center [203, 288] width 45 height 15
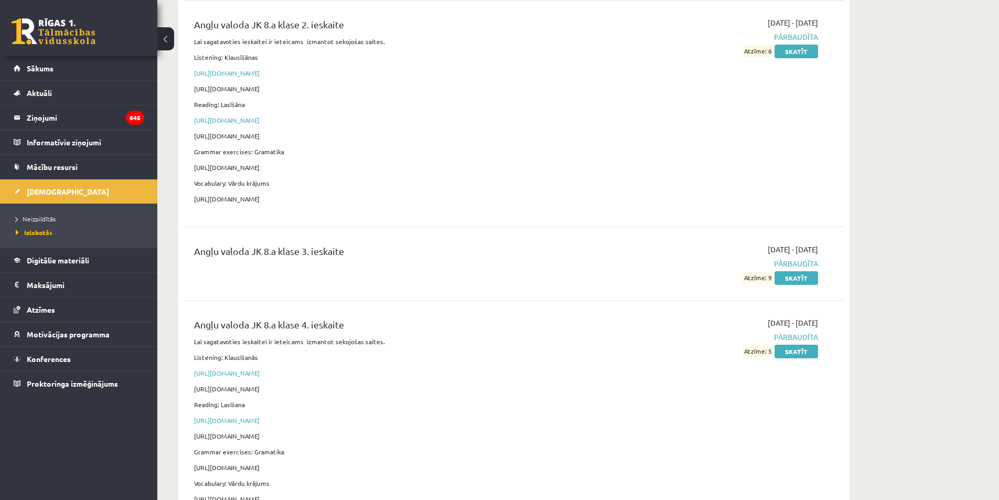
scroll to position [262, 0]
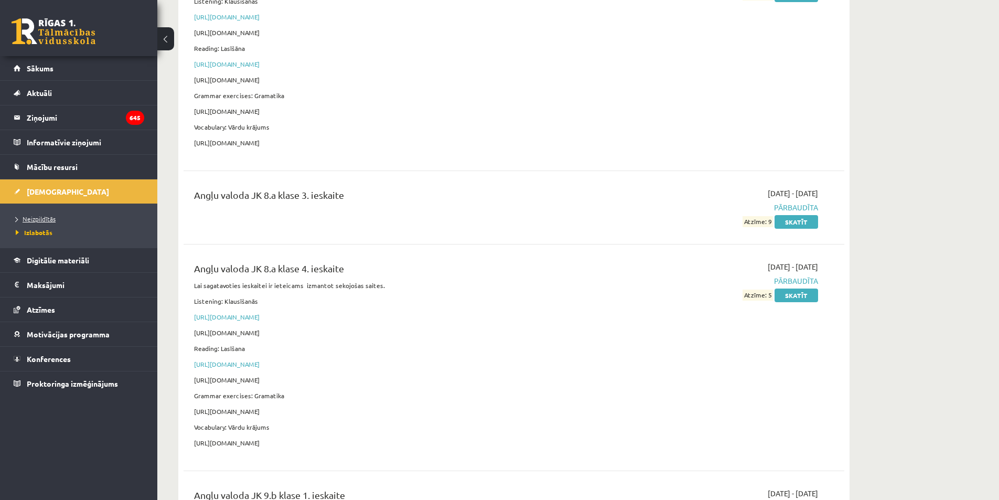
click at [83, 221] on link "Neizpildītās" at bounding box center [81, 218] width 131 height 9
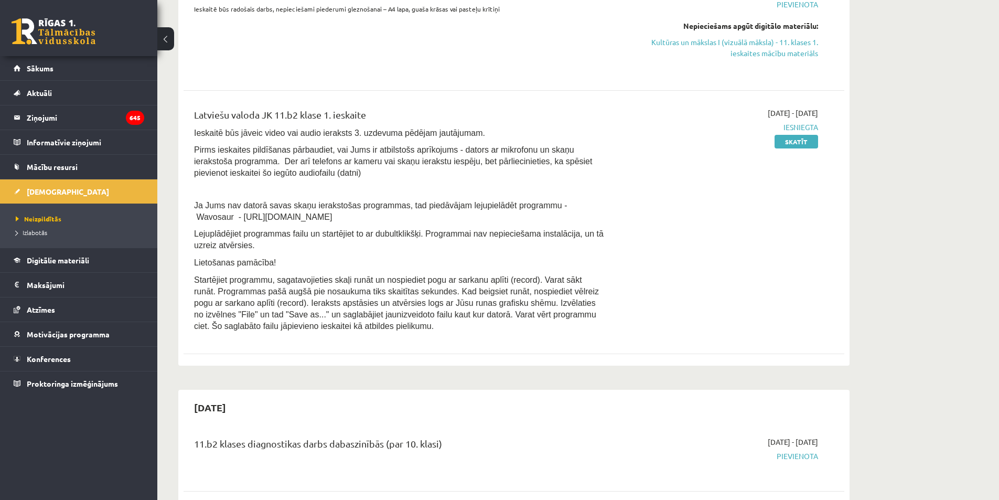
scroll to position [367, 0]
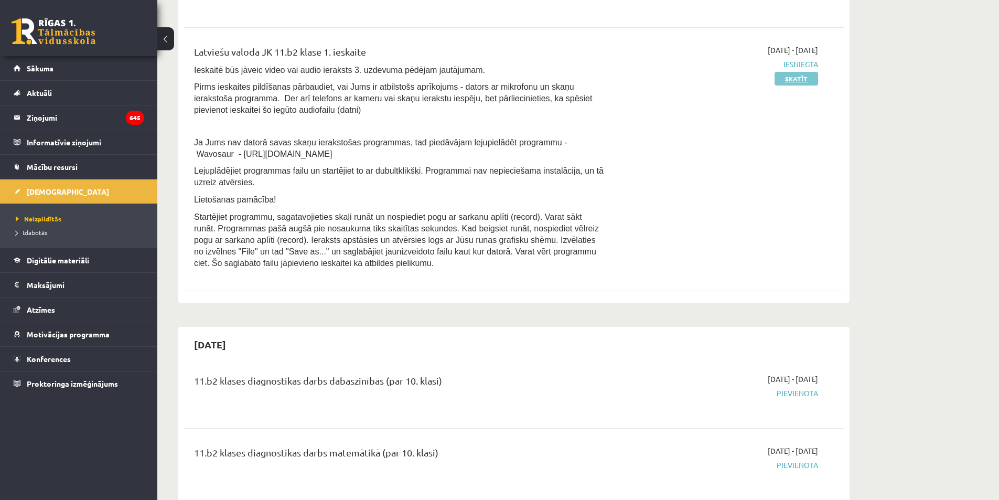
click at [803, 78] on link "Skatīt" at bounding box center [797, 79] width 44 height 14
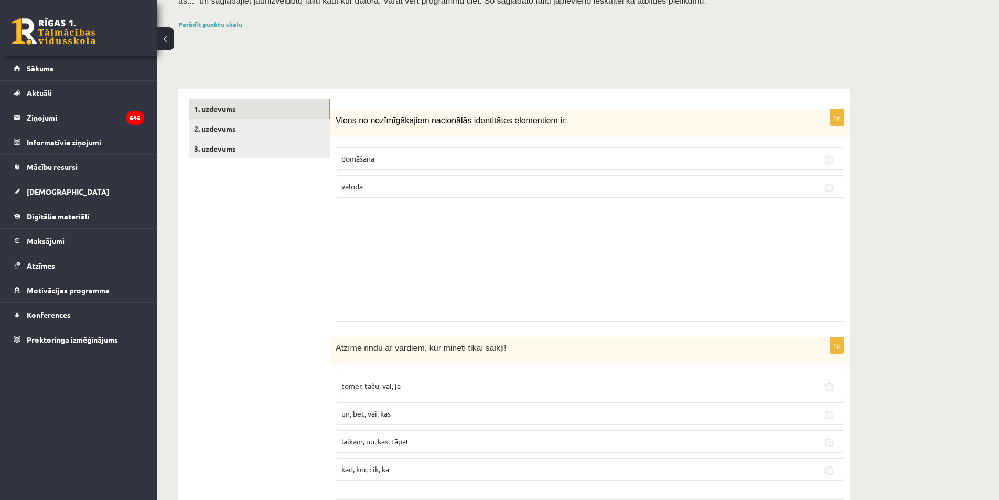
scroll to position [210, 0]
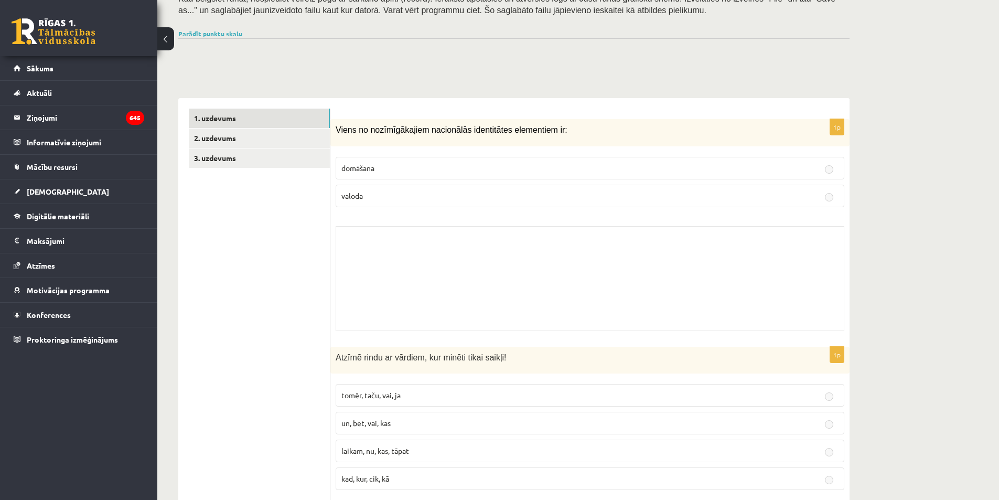
click at [392, 241] on div "Skolotāja pielikums" at bounding box center [590, 278] width 509 height 105
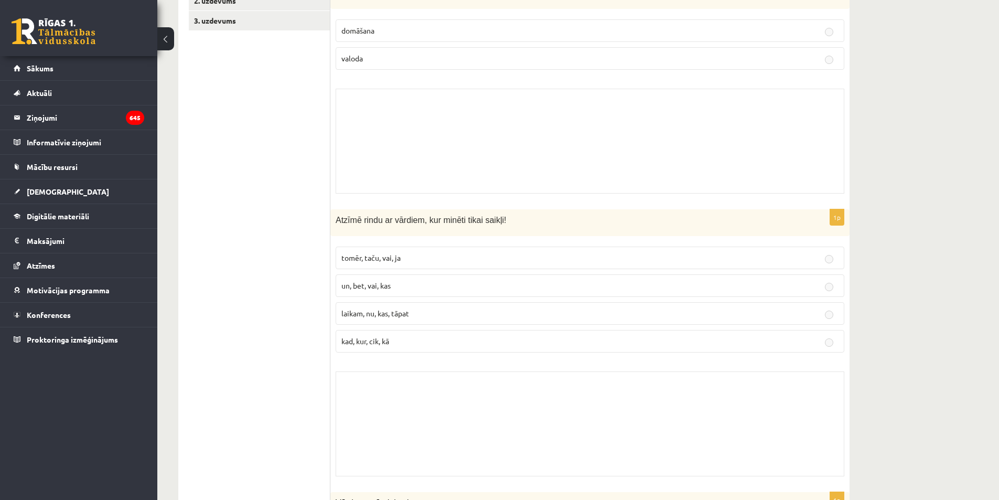
scroll to position [315, 0]
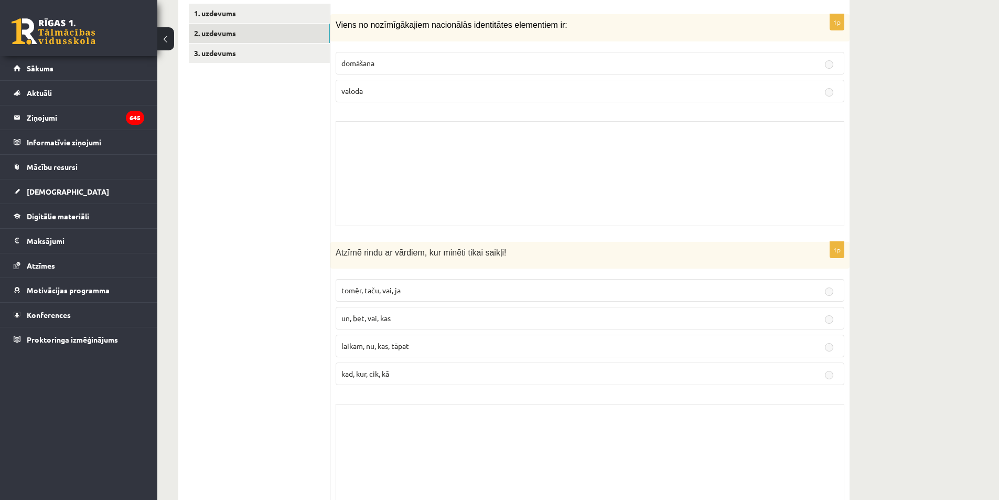
click at [247, 42] on link "2. uzdevums" at bounding box center [259, 33] width 141 height 19
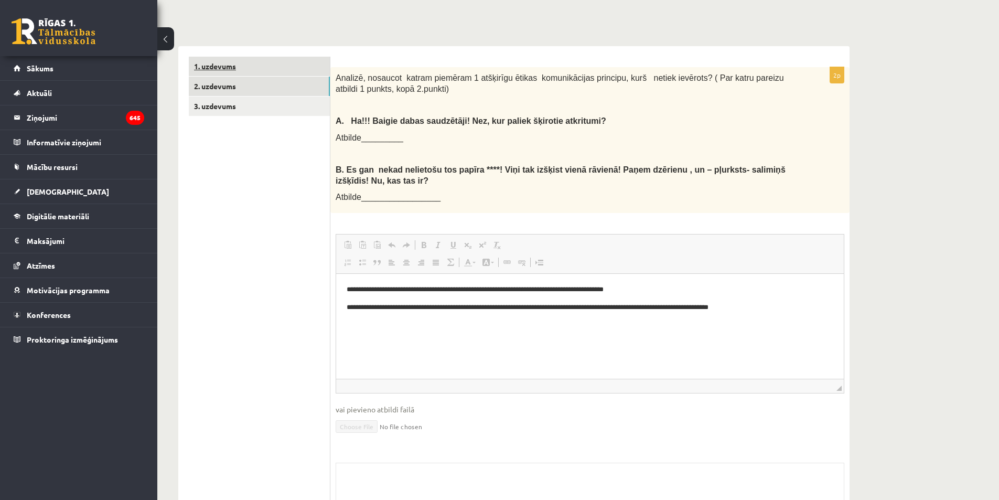
scroll to position [0, 0]
